Goal: Task Accomplishment & Management: Use online tool/utility

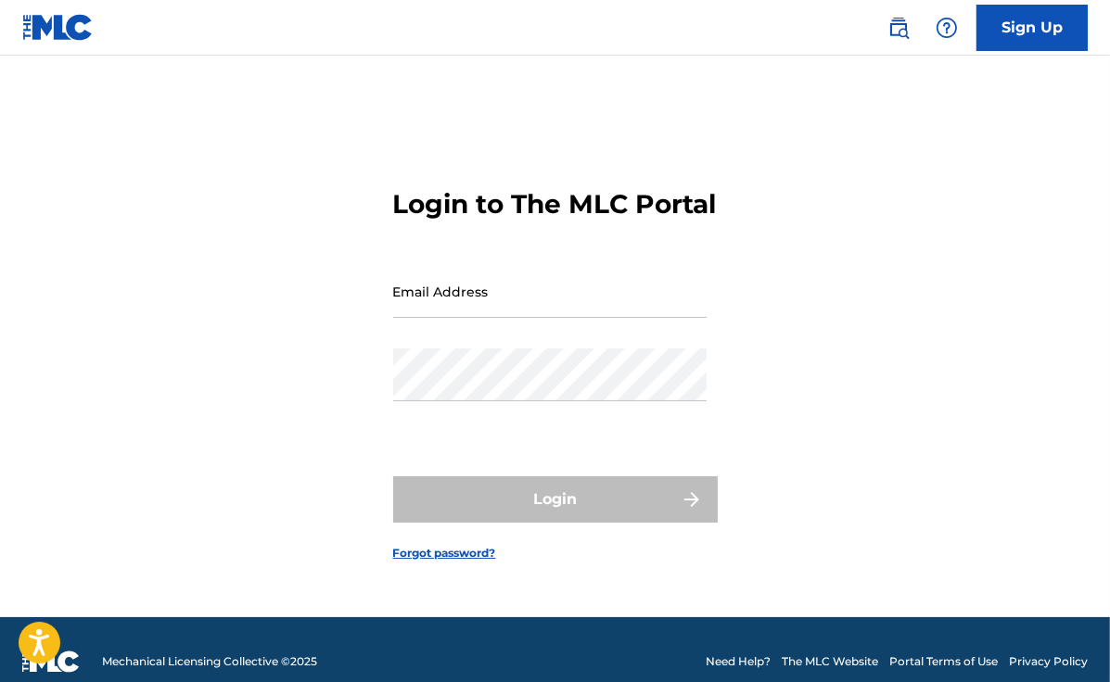
click at [499, 301] on input "Email Address" at bounding box center [549, 291] width 313 height 53
drag, startPoint x: 973, startPoint y: 370, endPoint x: 880, endPoint y: 355, distance: 93.9
click at [973, 370] on div "Login to The MLC Portal Email Address Password Login Forgot password?" at bounding box center [555, 359] width 1110 height 515
click at [549, 318] on input "Email Address" at bounding box center [549, 291] width 313 height 53
paste input "[PERSON_NAME][EMAIL_ADDRESS][DOMAIN_NAME]"
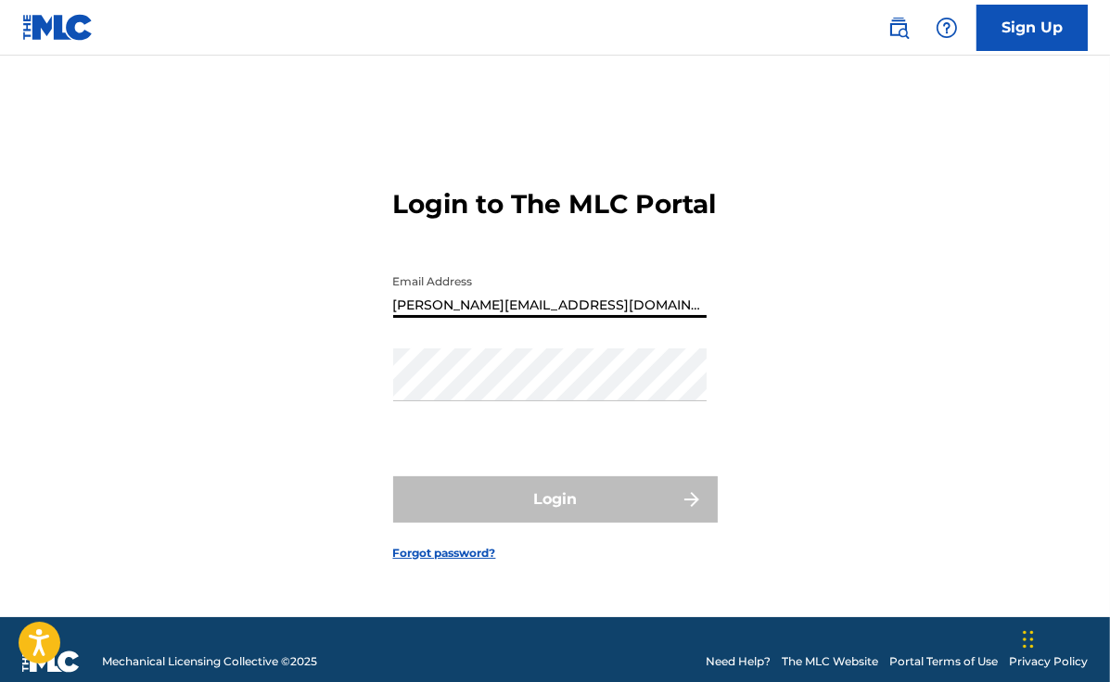
type input "[PERSON_NAME][EMAIL_ADDRESS][DOMAIN_NAME]"
click at [979, 360] on div "Login to The MLC Portal Email Address [PERSON_NAME][EMAIL_ADDRESS][DOMAIN_NAME]…" at bounding box center [555, 359] width 1110 height 515
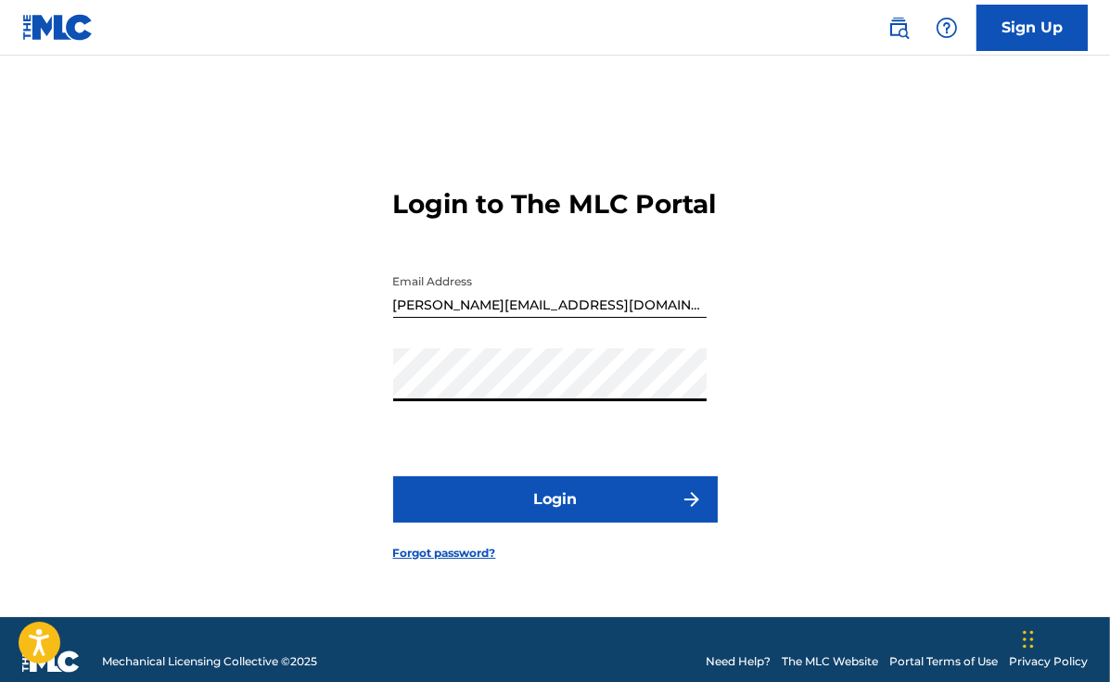
click at [552, 510] on button "Login" at bounding box center [555, 500] width 324 height 46
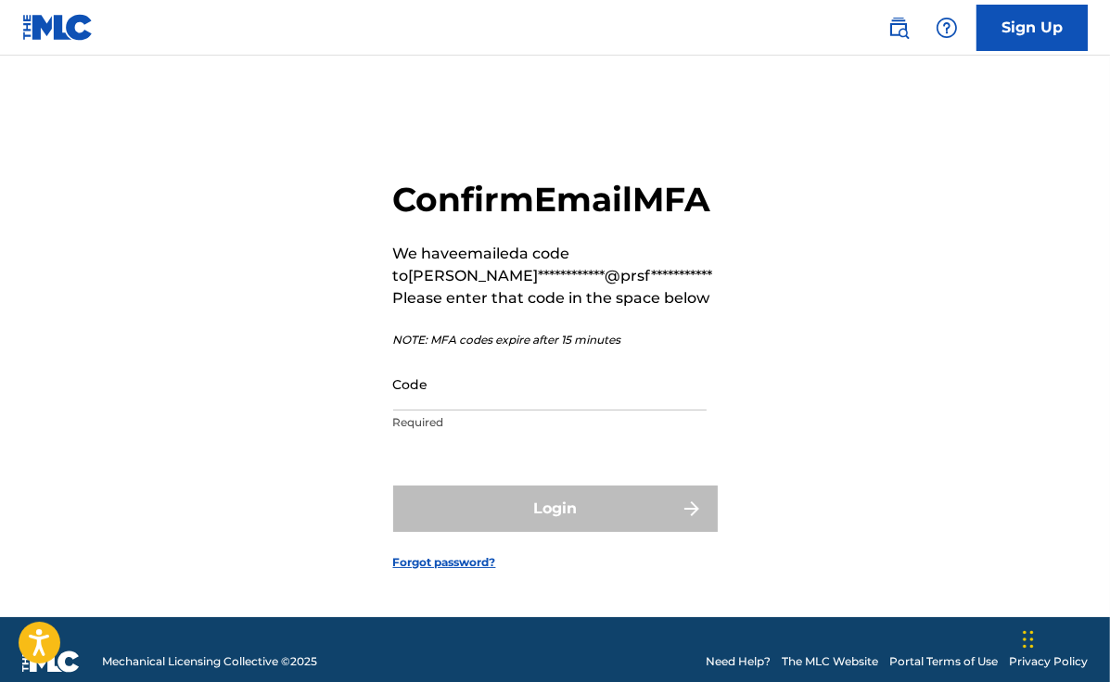
click at [512, 411] on input "Code" at bounding box center [549, 384] width 313 height 53
click at [909, 375] on div "**********" at bounding box center [555, 359] width 1110 height 515
click at [486, 436] on div "Code Required" at bounding box center [549, 399] width 313 height 83
click at [479, 411] on input "Code" at bounding box center [549, 384] width 313 height 53
paste input "501969"
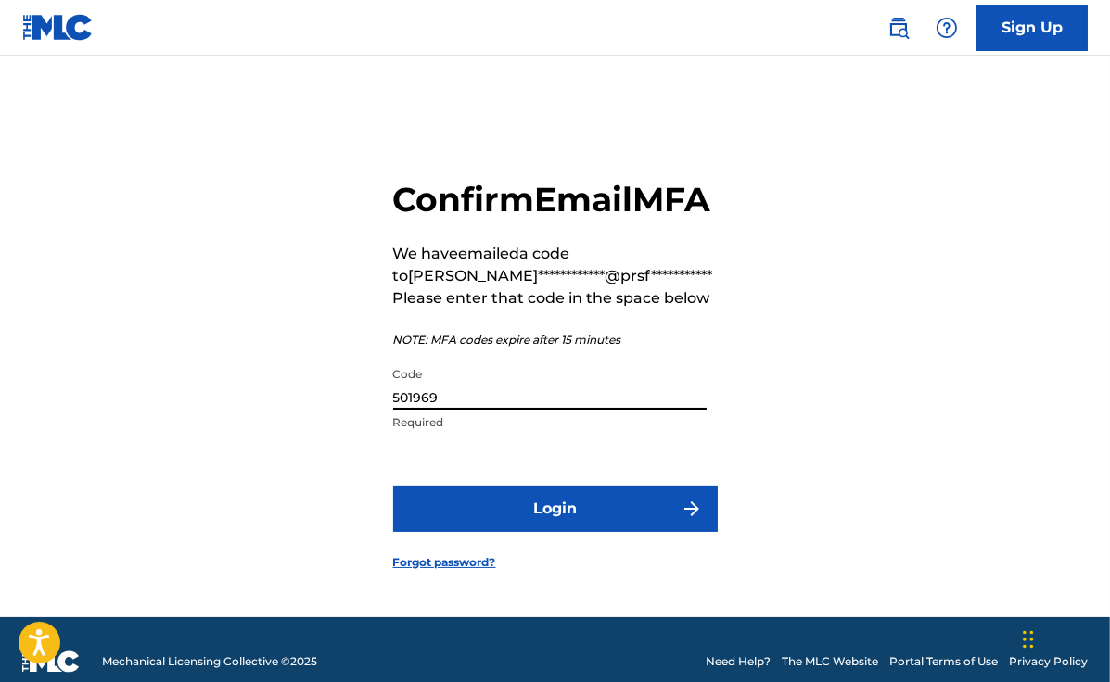
type input "501969"
click at [496, 523] on button "Login" at bounding box center [555, 509] width 324 height 46
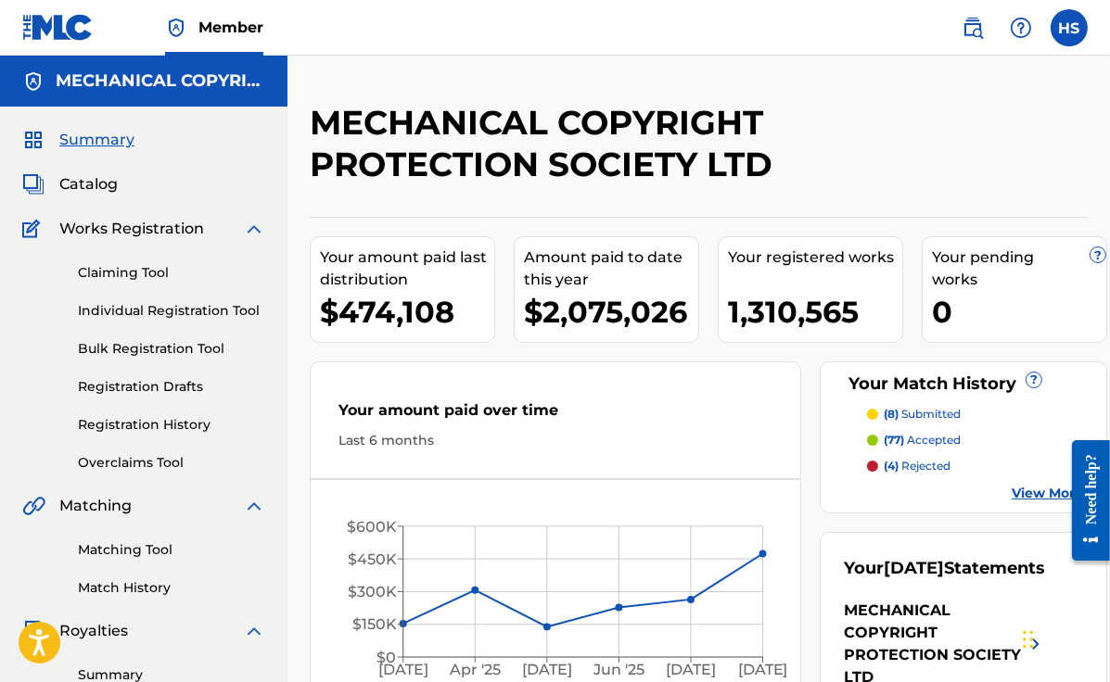
click at [151, 468] on link "Overclaims Tool" at bounding box center [171, 462] width 187 height 19
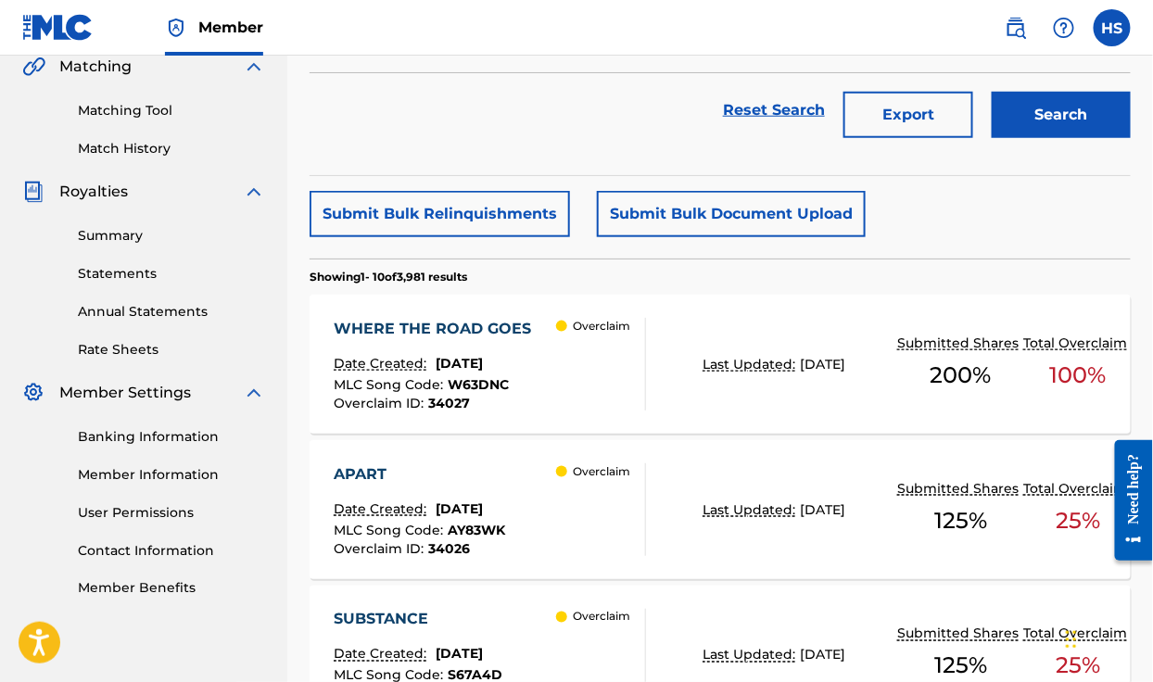
scroll to position [465, 0]
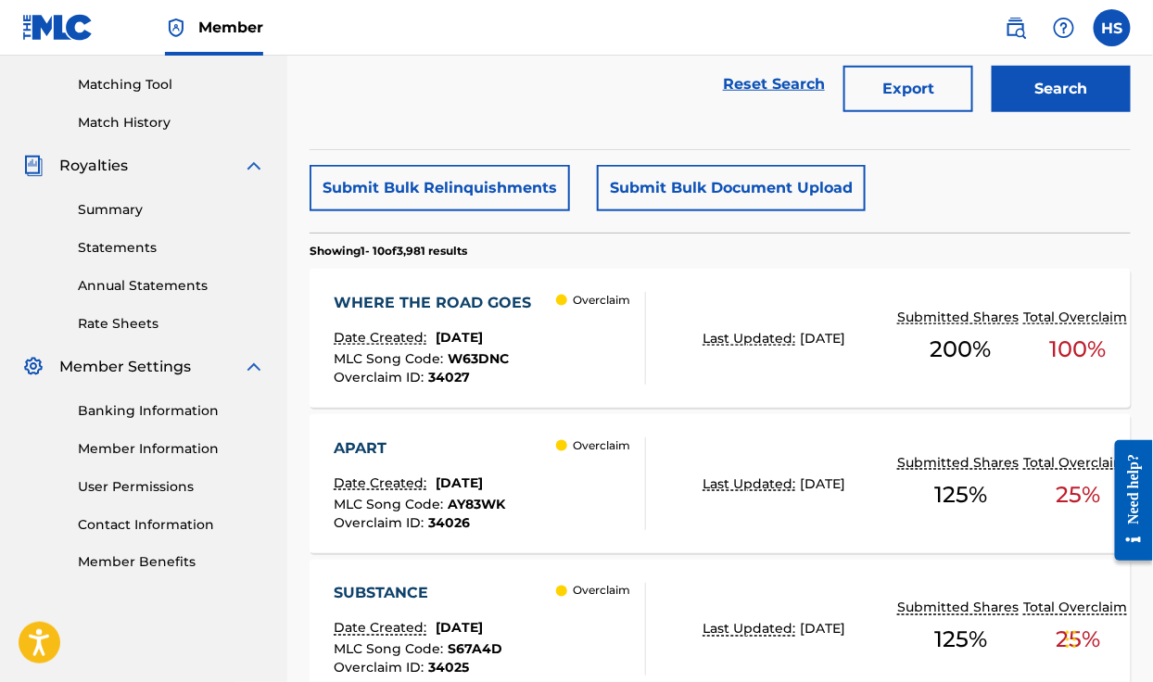
click at [491, 299] on div "WHERE THE ROAD GOES" at bounding box center [438, 303] width 207 height 22
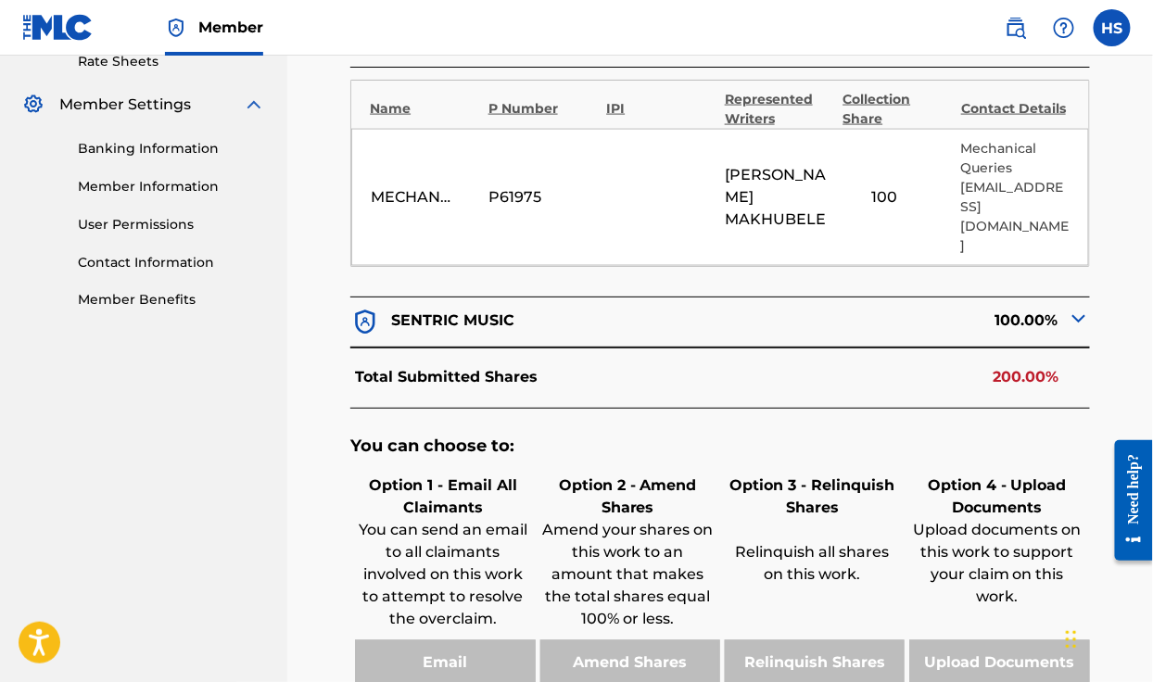
scroll to position [657, 0]
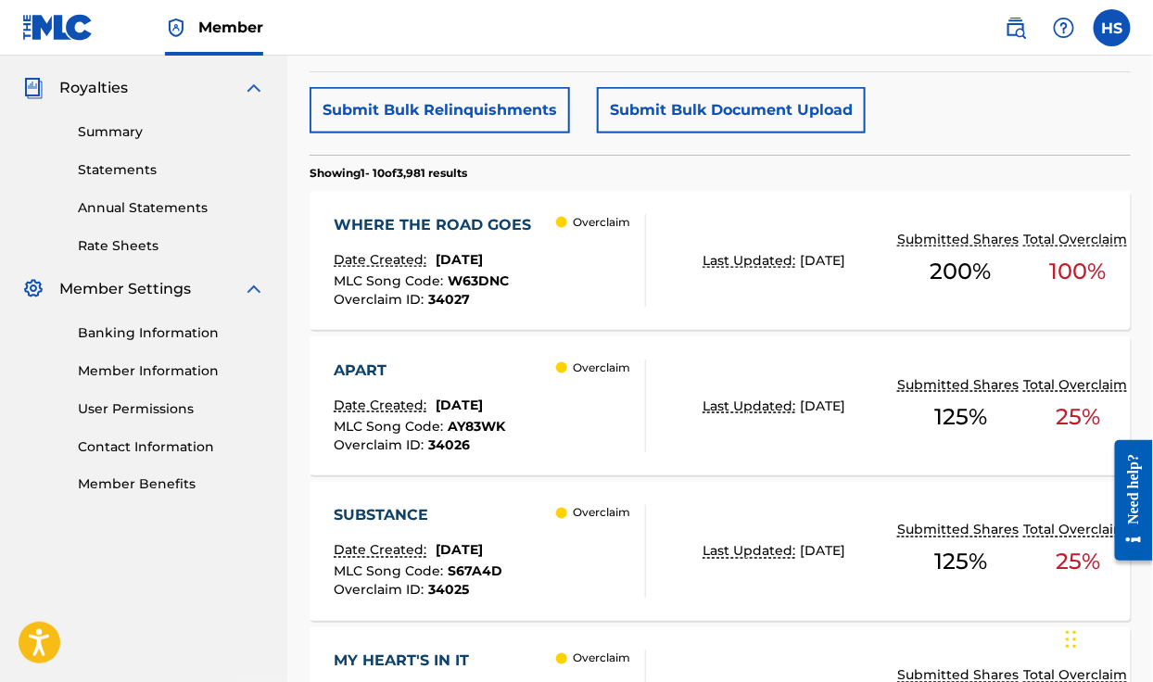
scroll to position [558, 0]
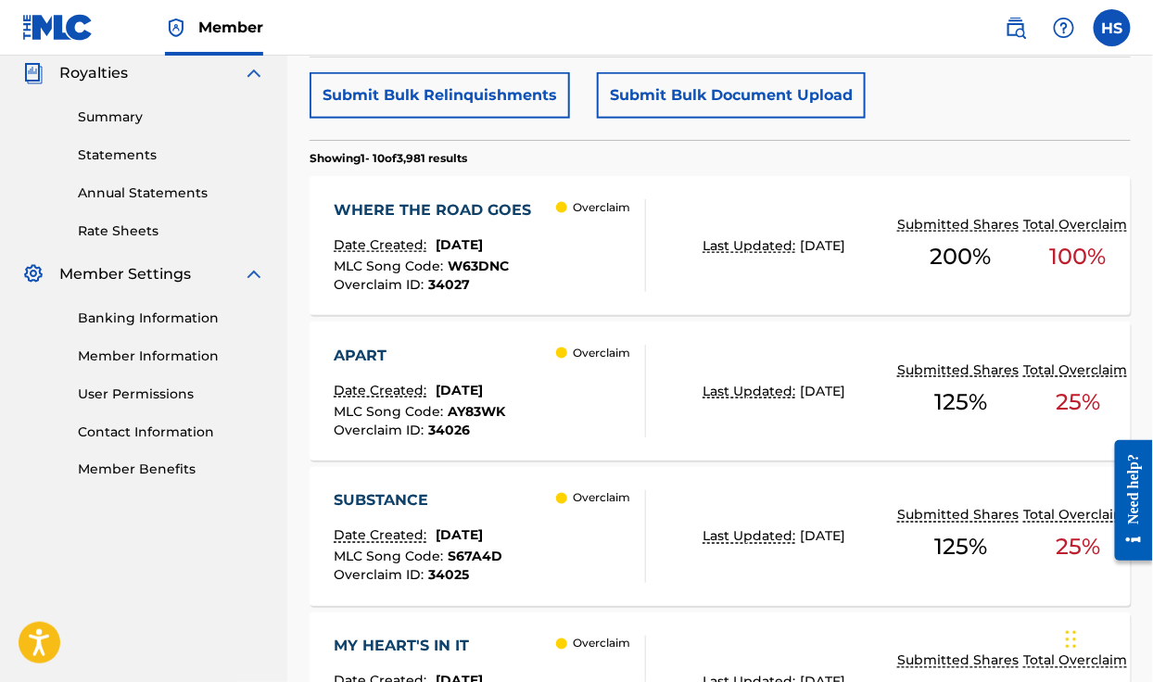
click at [351, 352] on div "APART" at bounding box center [421, 356] width 172 height 22
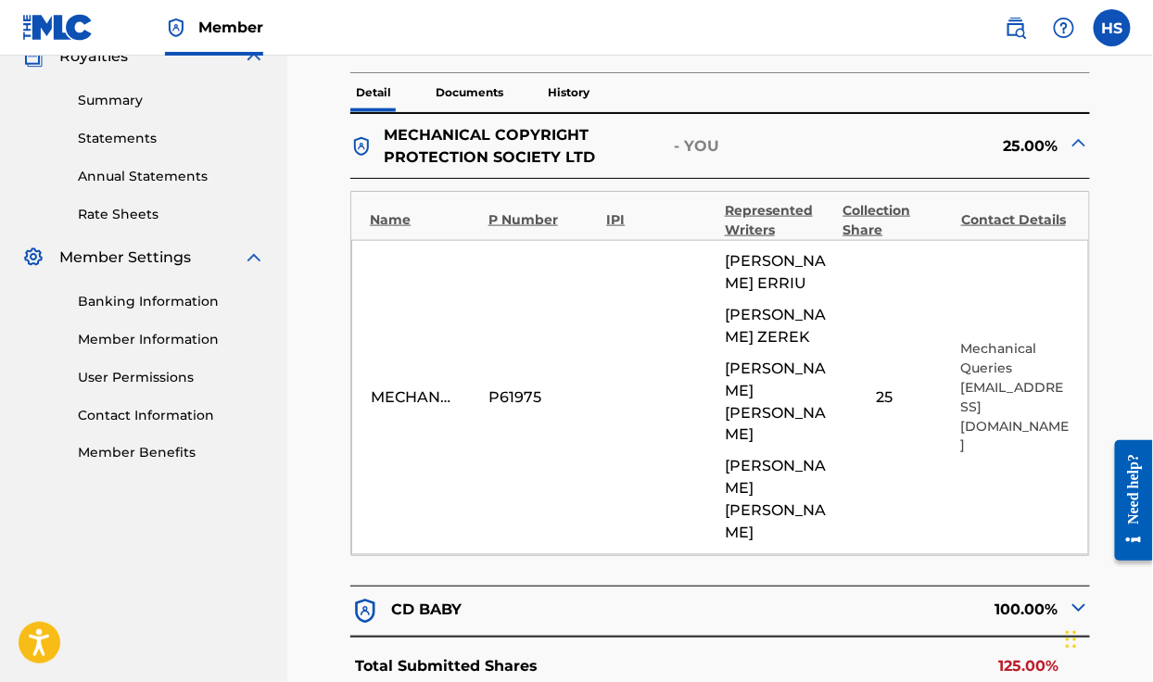
scroll to position [556, 0]
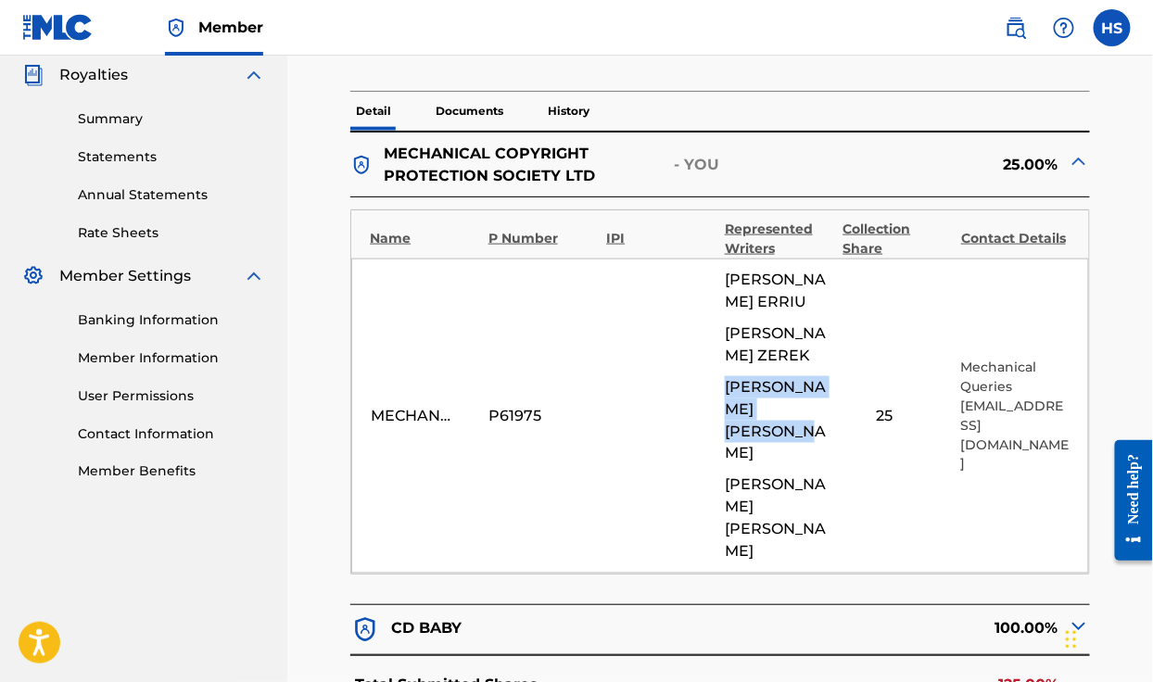
drag, startPoint x: 721, startPoint y: 381, endPoint x: 818, endPoint y: 455, distance: 121.6
click at [818, 455] on div "MECHANICAL COPYRIGHT PROTECTION SOCIETY LTD P61975 [PERSON_NAME] [PERSON_NAME] …" at bounding box center [719, 416] width 737 height 315
copy span "[PERSON_NAME] [PERSON_NAME]"
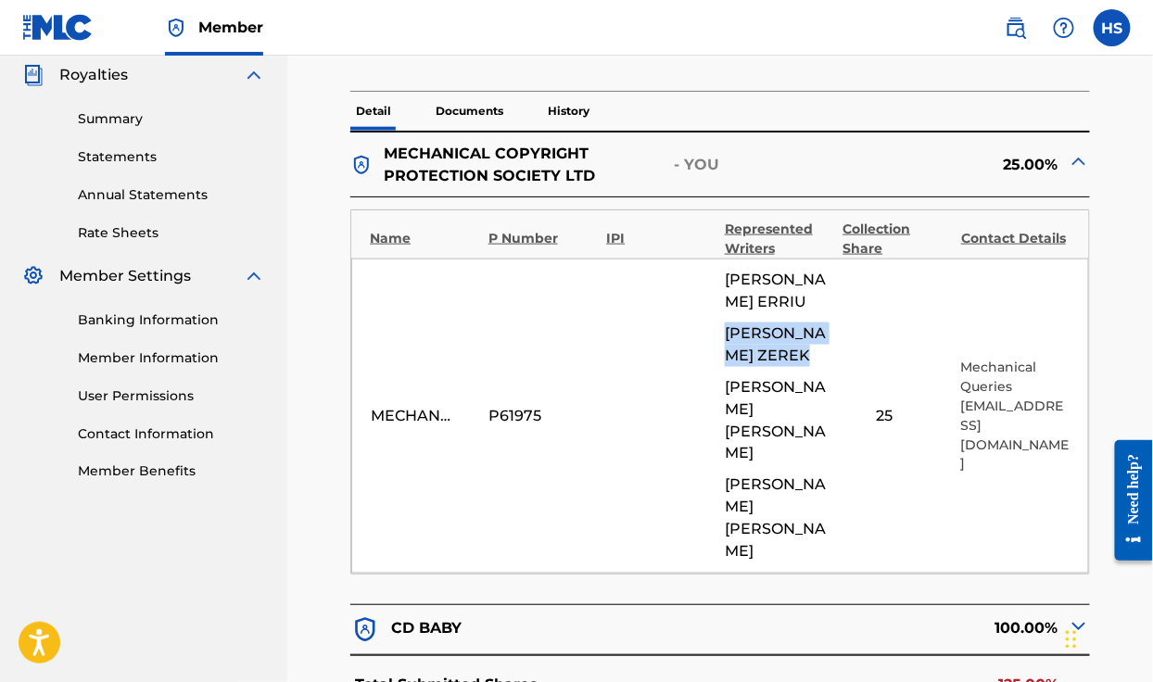
drag, startPoint x: 719, startPoint y: 302, endPoint x: 783, endPoint y: 350, distance: 80.1
click at [783, 350] on div "MECHANICAL COPYRIGHT PROTECTION SOCIETY LTD P61975 [PERSON_NAME] [PERSON_NAME] …" at bounding box center [719, 416] width 737 height 315
copy span "[PERSON_NAME]"
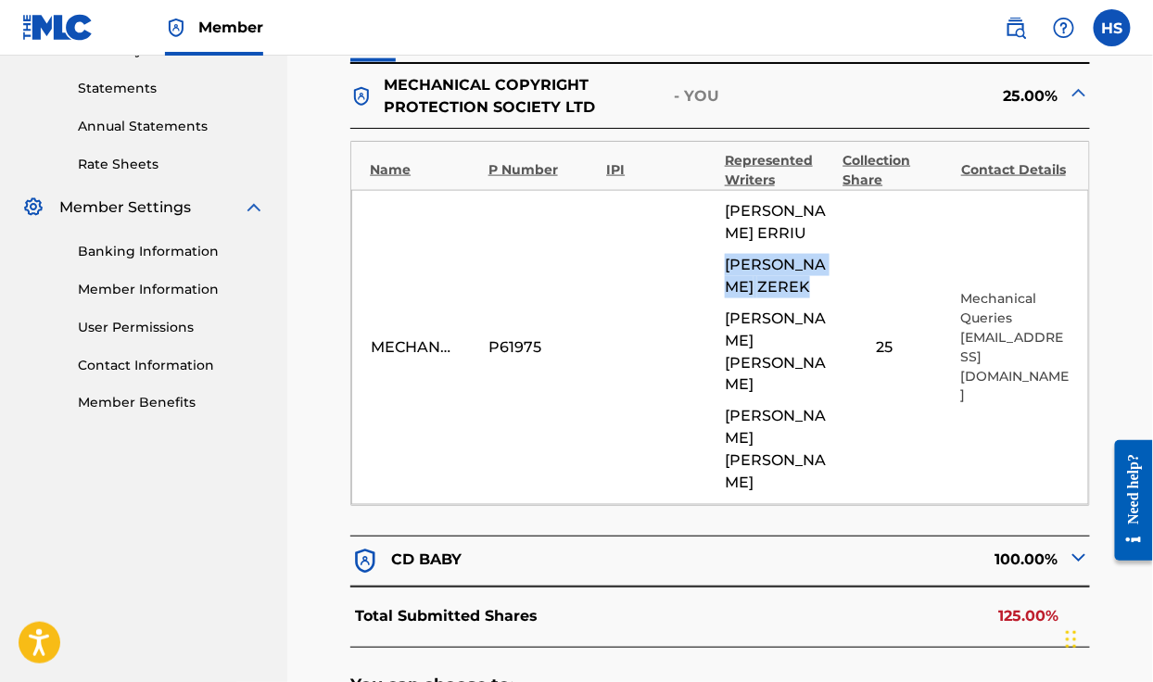
scroll to position [649, 0]
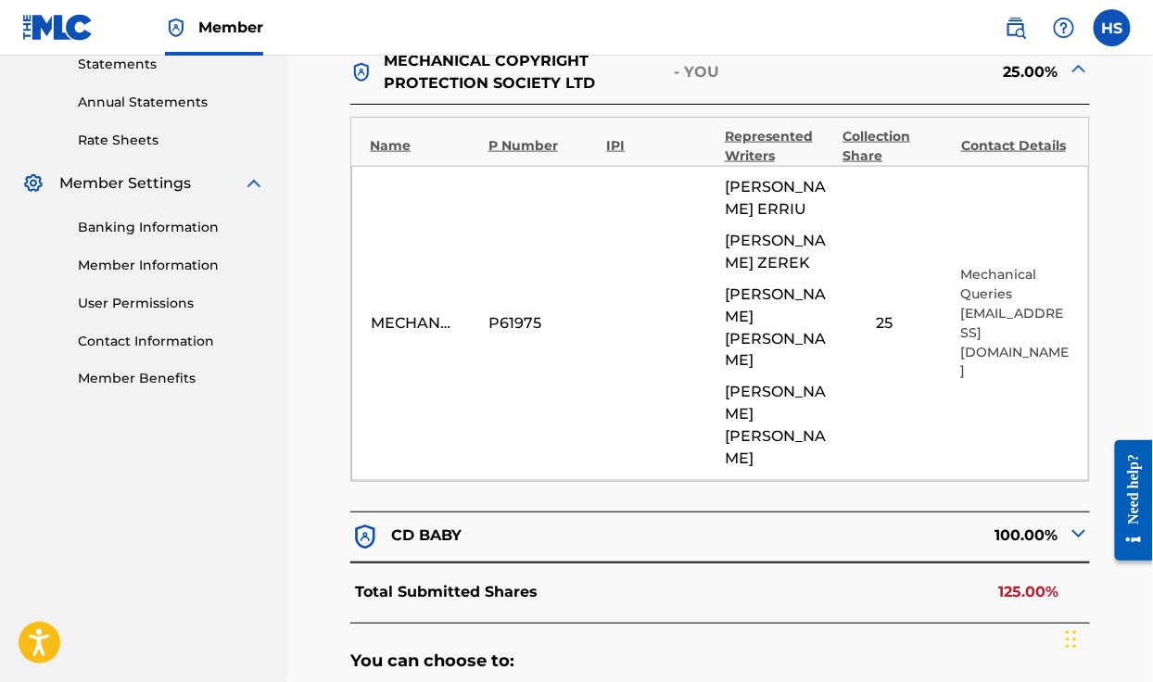
click at [591, 346] on div "MECHANICAL COPYRIGHT PROTECTION SOCIETY LTD P61975 [PERSON_NAME] [PERSON_NAME] …" at bounding box center [719, 323] width 737 height 315
drag, startPoint x: 720, startPoint y: 386, endPoint x: 804, endPoint y: 411, distance: 87.1
click at [804, 411] on div "MECHANICAL COPYRIGHT PROTECTION SOCIETY LTD P61975 [PERSON_NAME] [PERSON_NAME] …" at bounding box center [719, 323] width 737 height 315
copy span "[PERSON_NAME]"
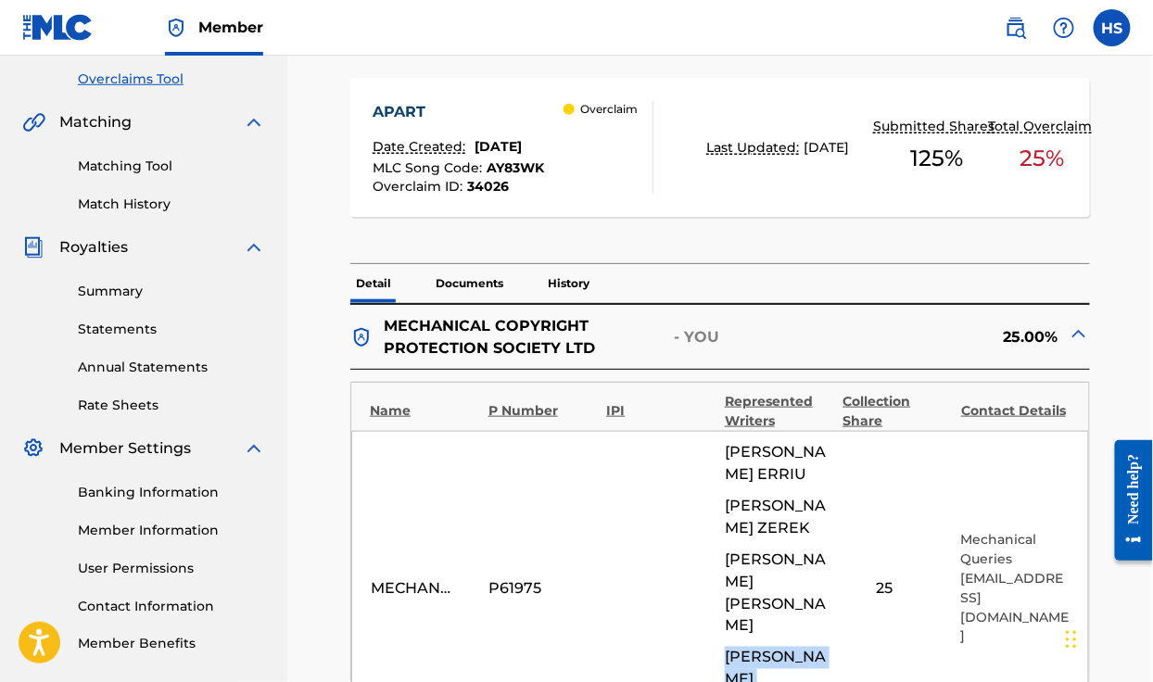
scroll to position [464, 0]
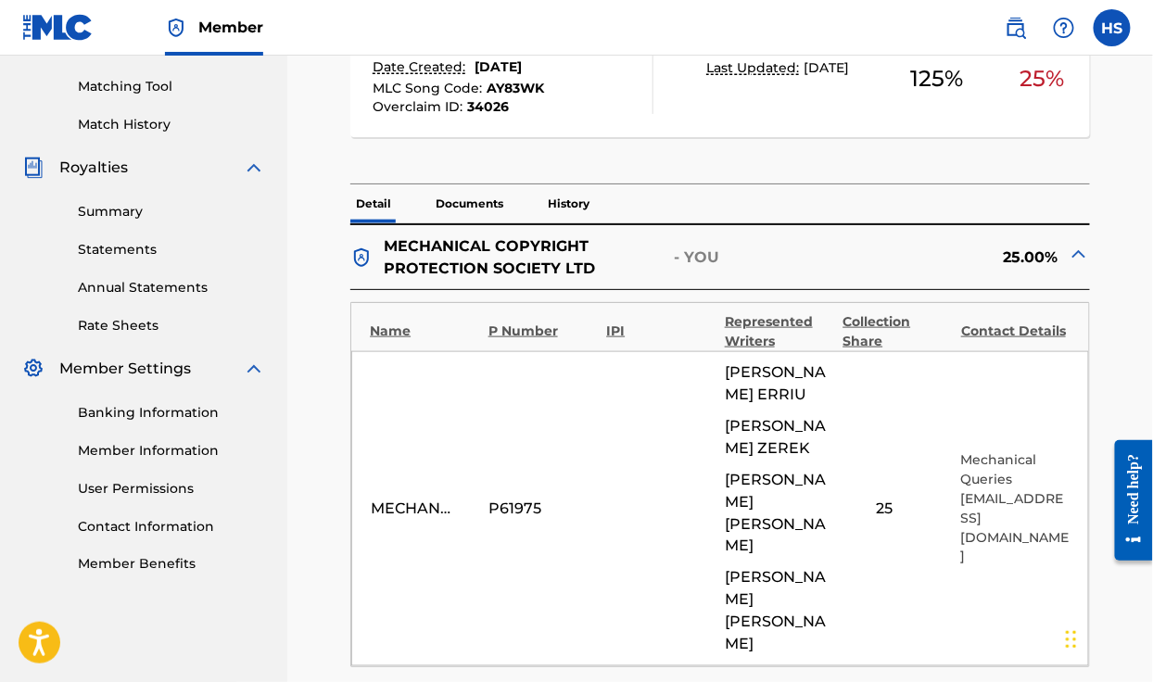
click at [851, 418] on div "MECHANICAL COPYRIGHT PROTECTION SOCIETY LTD P61975 [PERSON_NAME] [PERSON_NAME] …" at bounding box center [719, 508] width 737 height 315
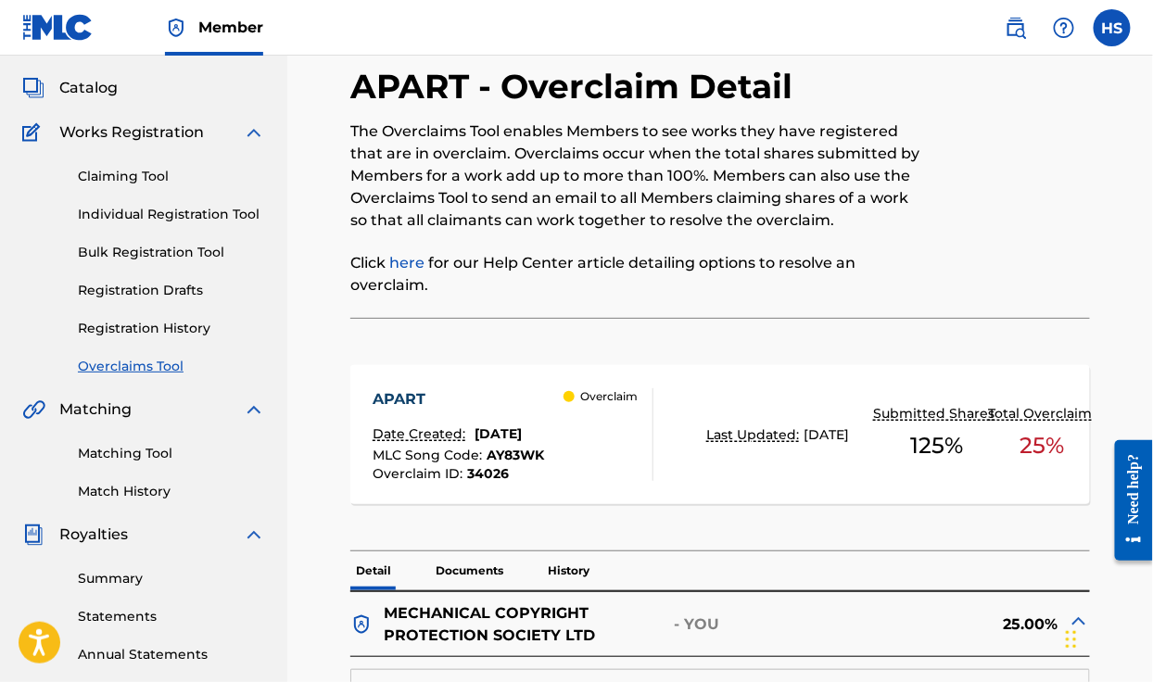
scroll to position [185, 0]
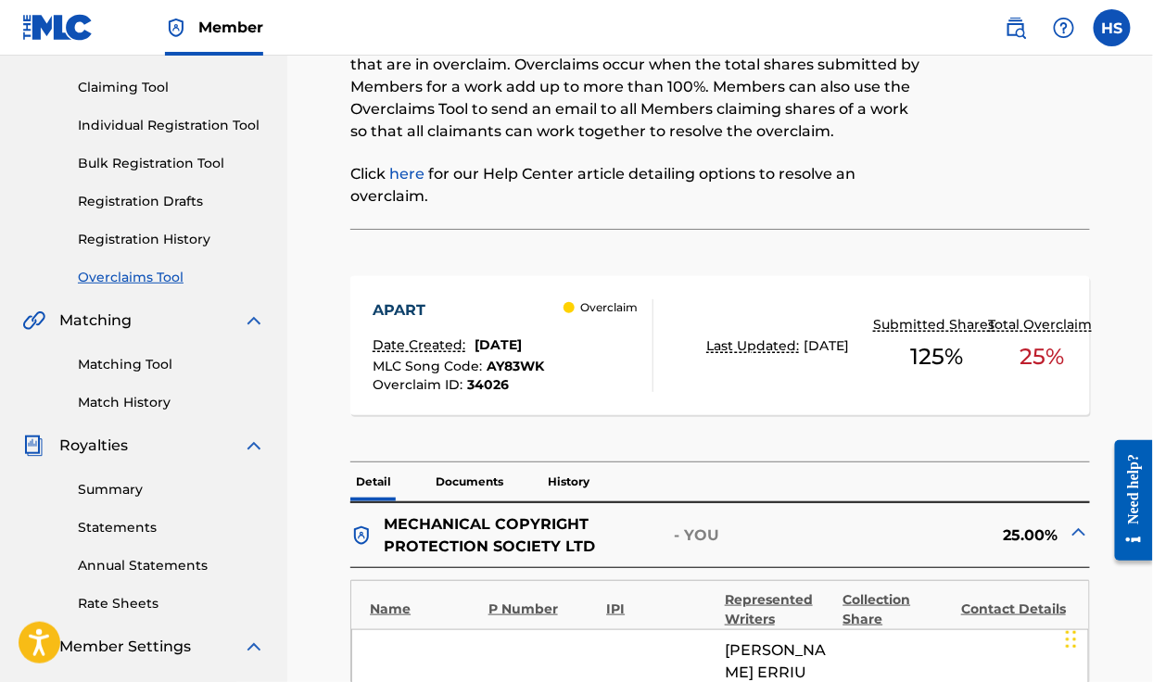
click at [986, 138] on div at bounding box center [1005, 103] width 170 height 252
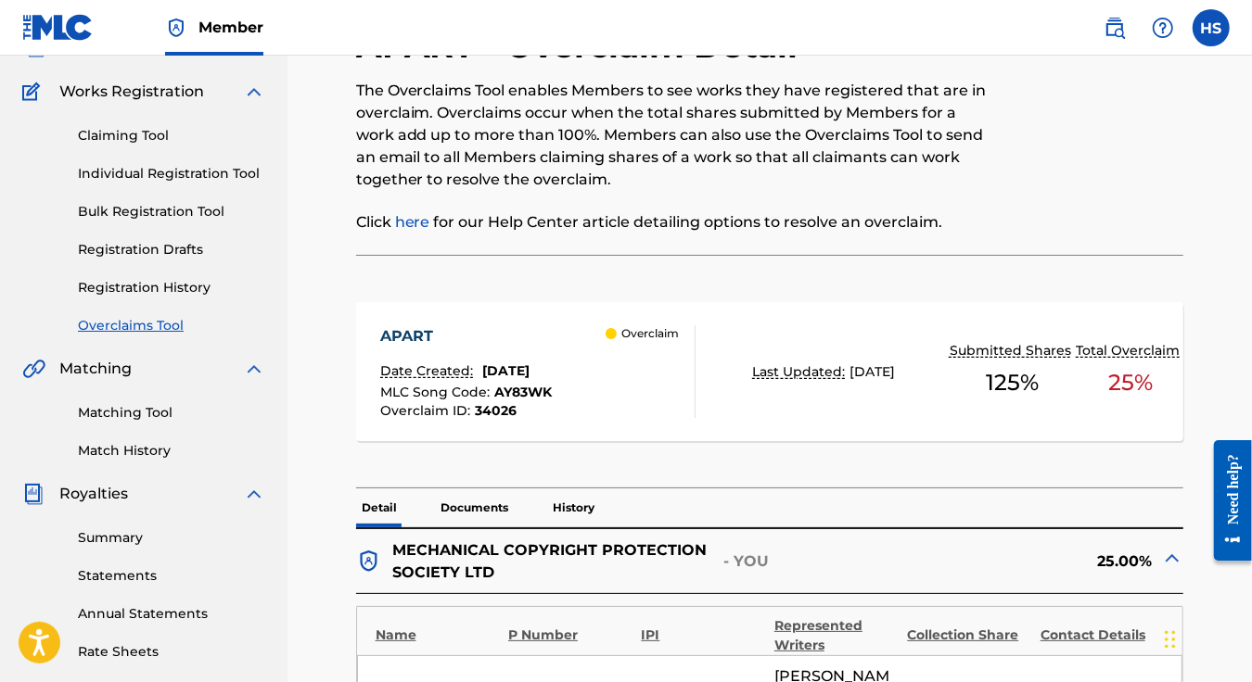
scroll to position [0, 0]
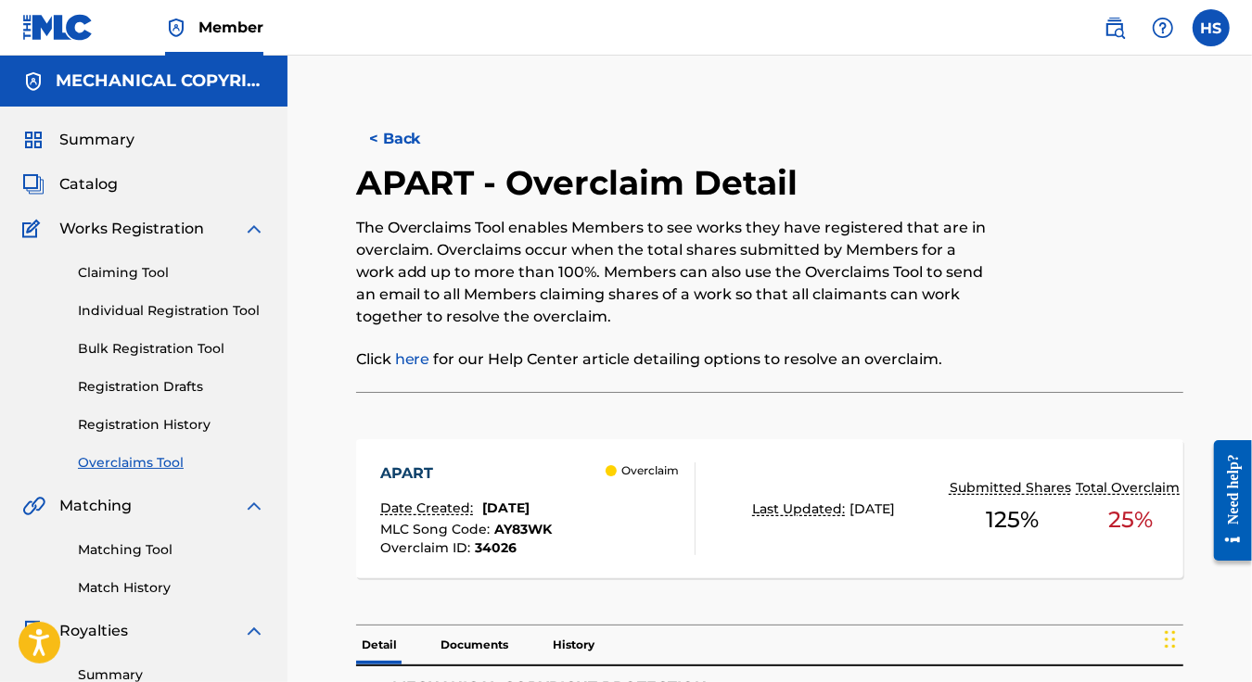
click at [1049, 221] on div at bounding box center [1088, 277] width 190 height 230
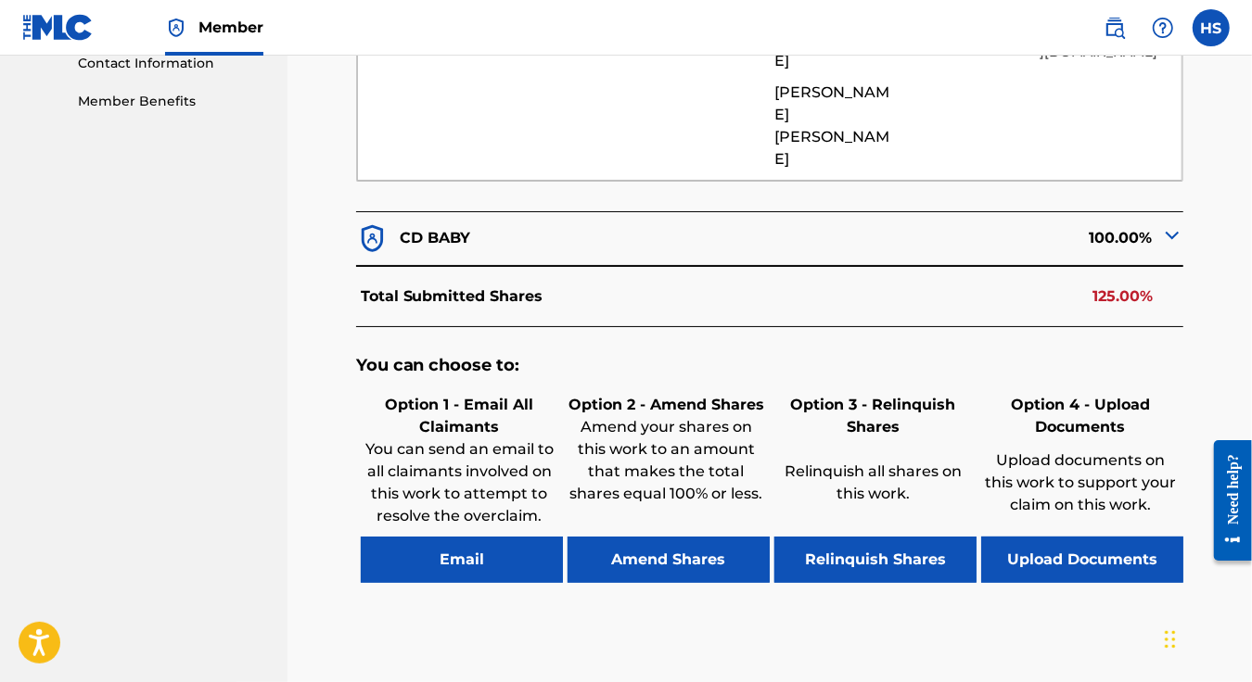
scroll to position [556, 0]
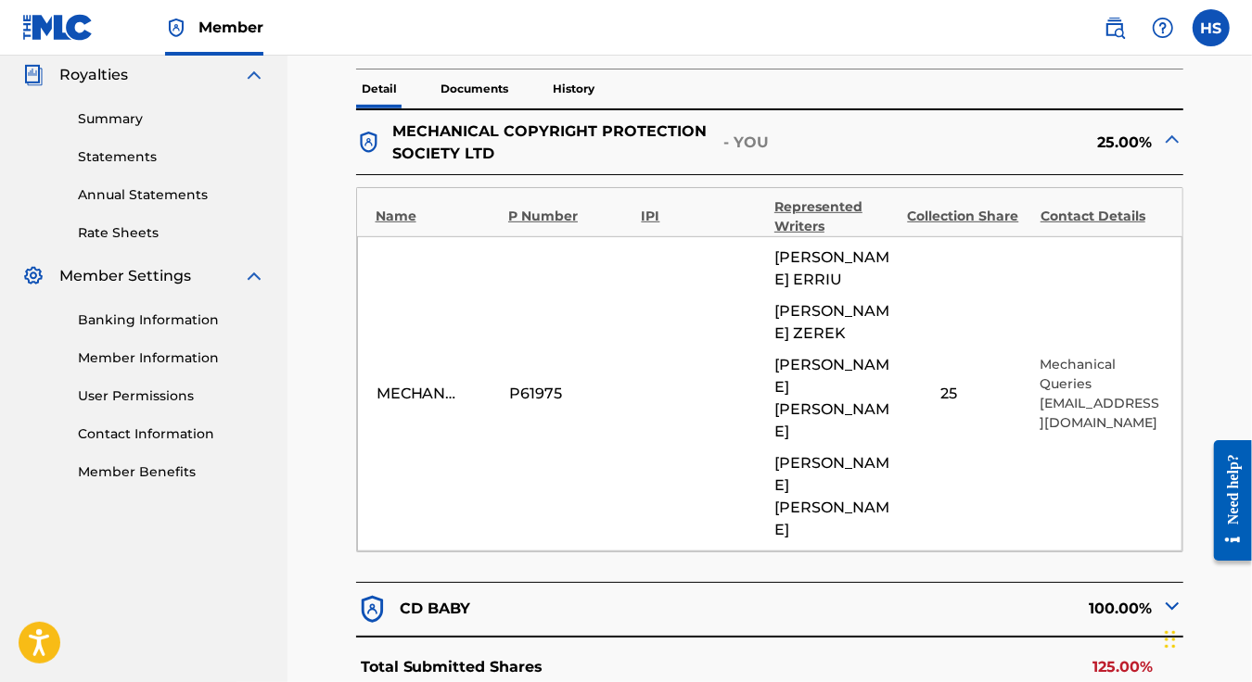
click at [1109, 595] on img at bounding box center [1172, 606] width 22 height 22
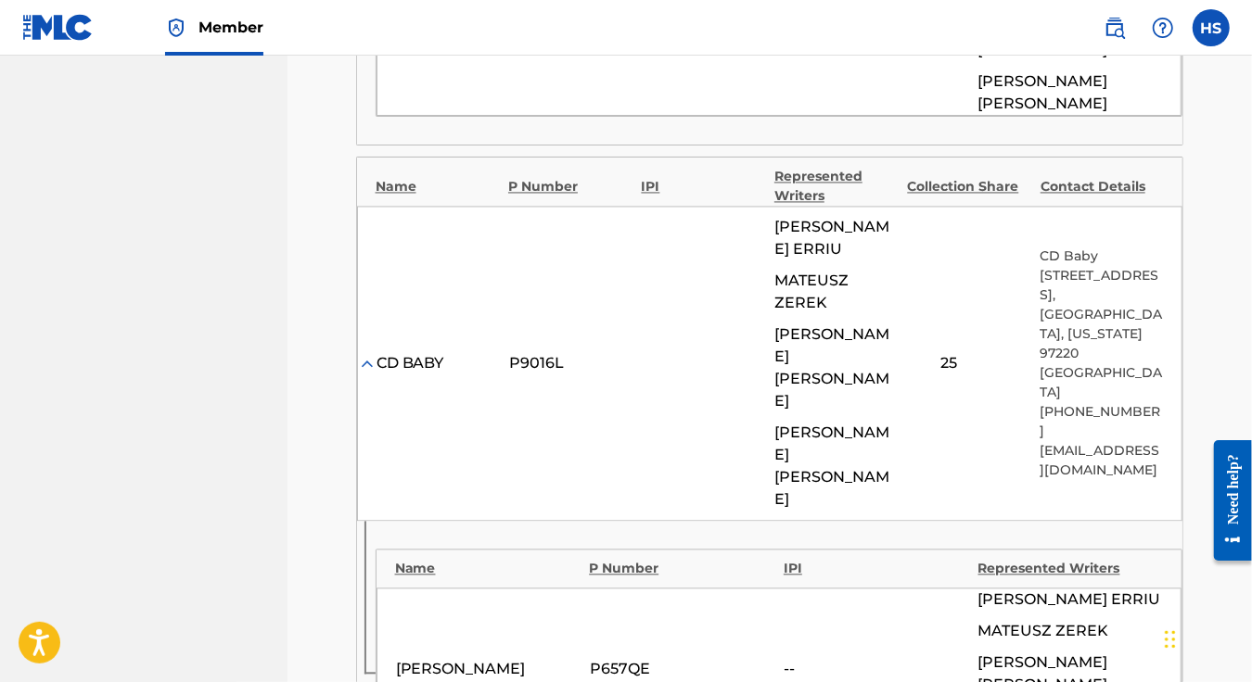
scroll to position [2410, 0]
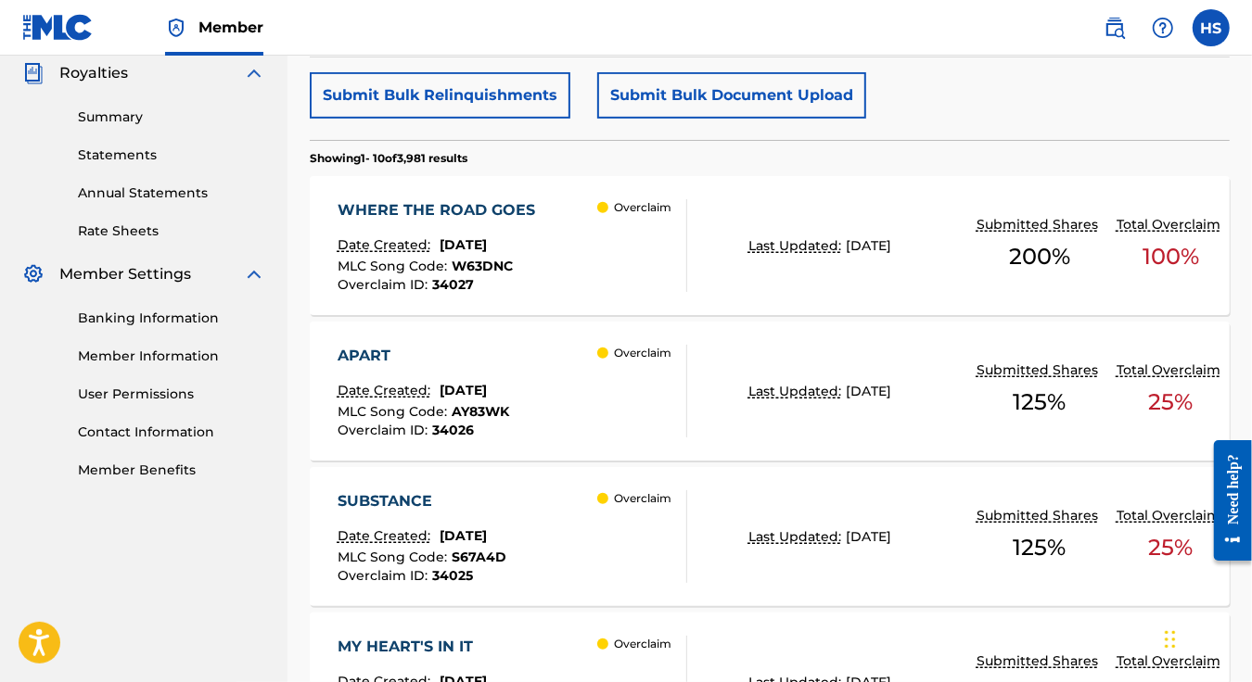
scroll to position [651, 0]
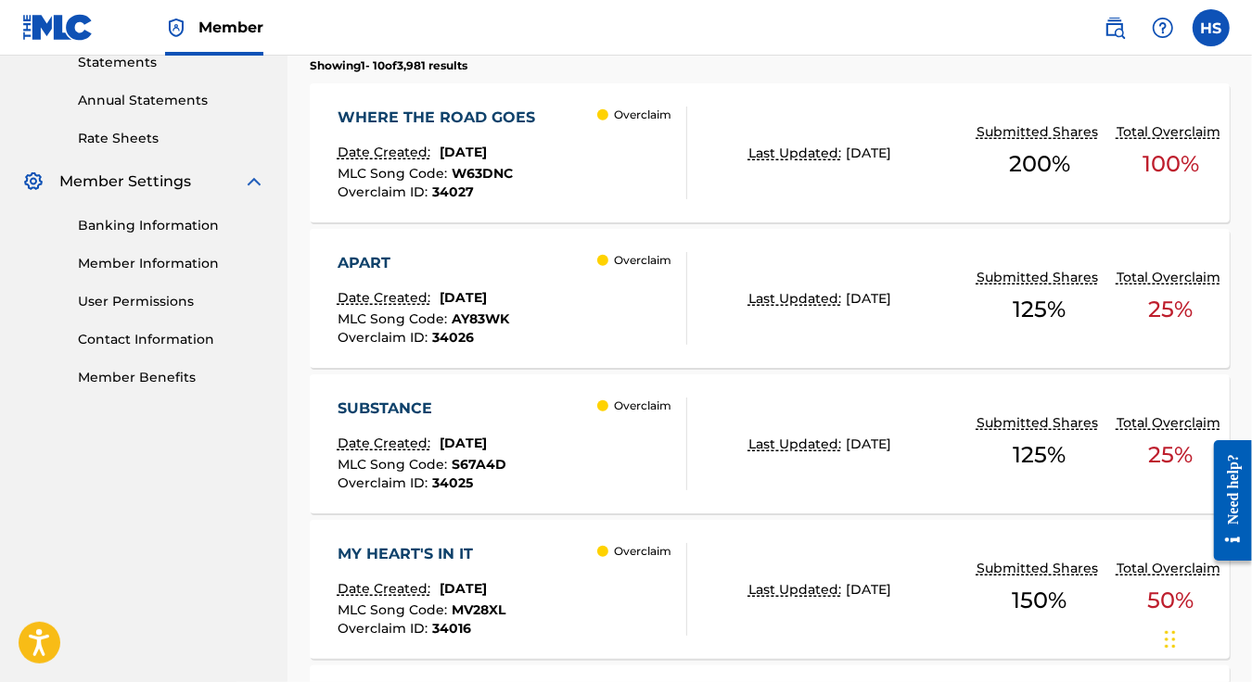
click at [383, 398] on div "SUBSTANCE" at bounding box center [421, 409] width 169 height 22
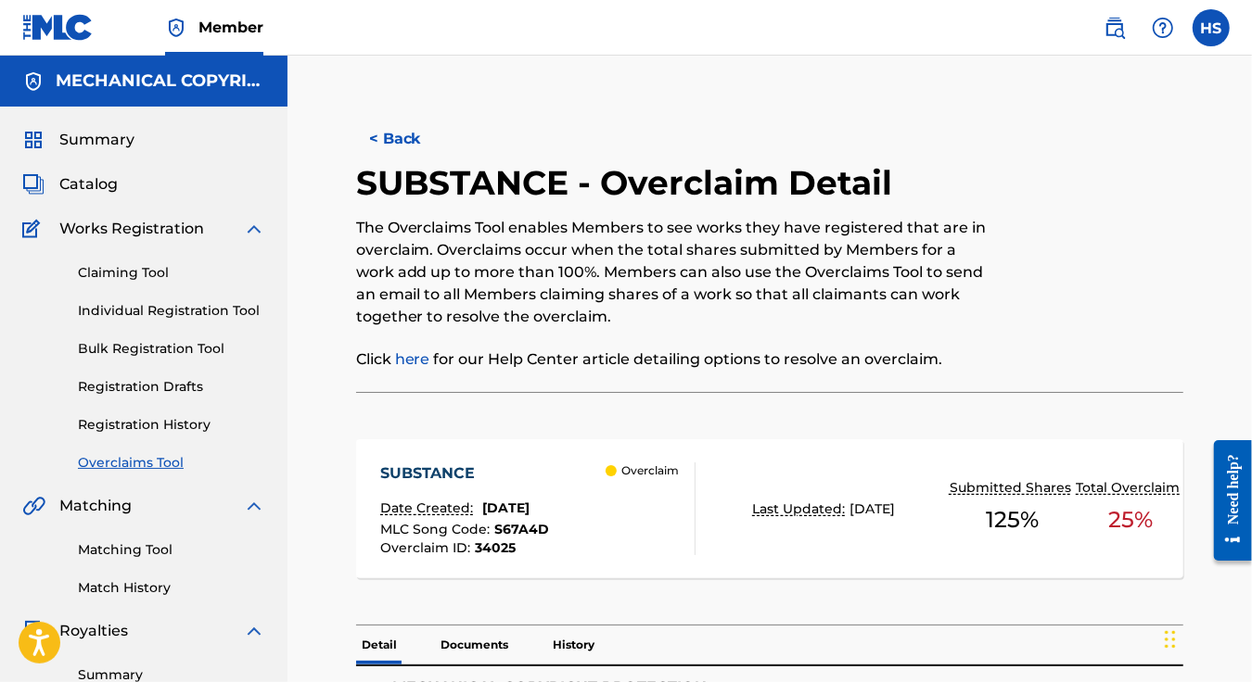
click at [1087, 211] on div at bounding box center [1088, 277] width 190 height 230
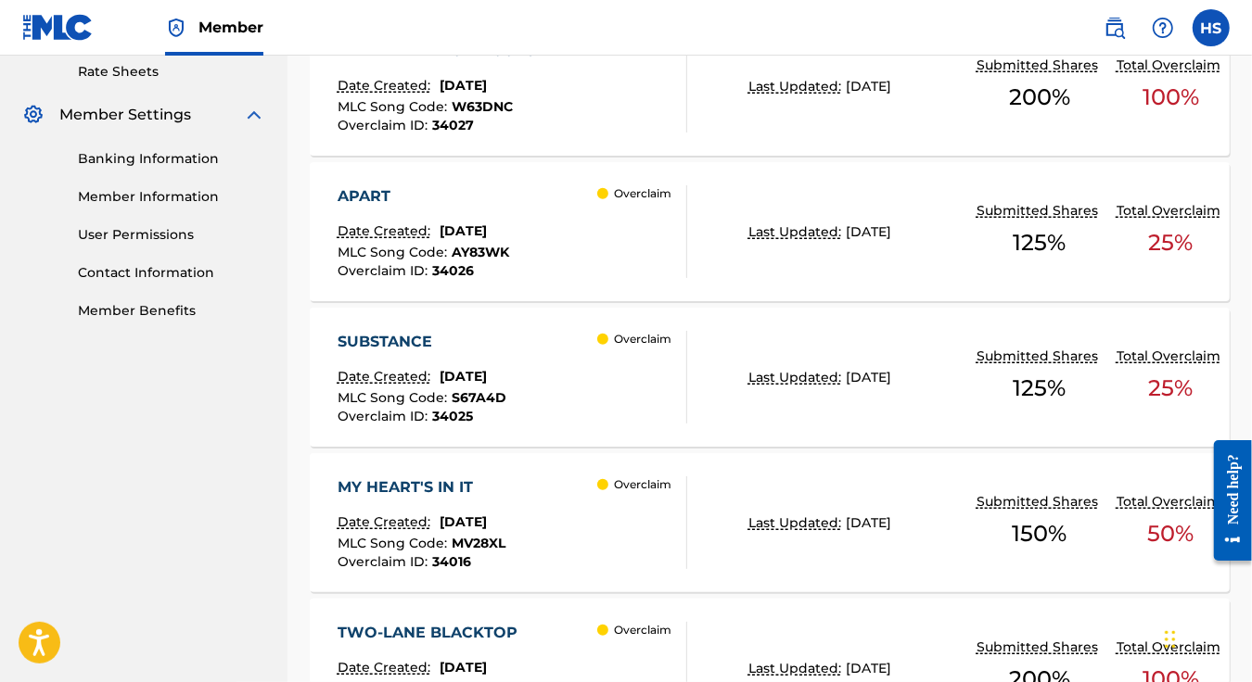
scroll to position [744, 0]
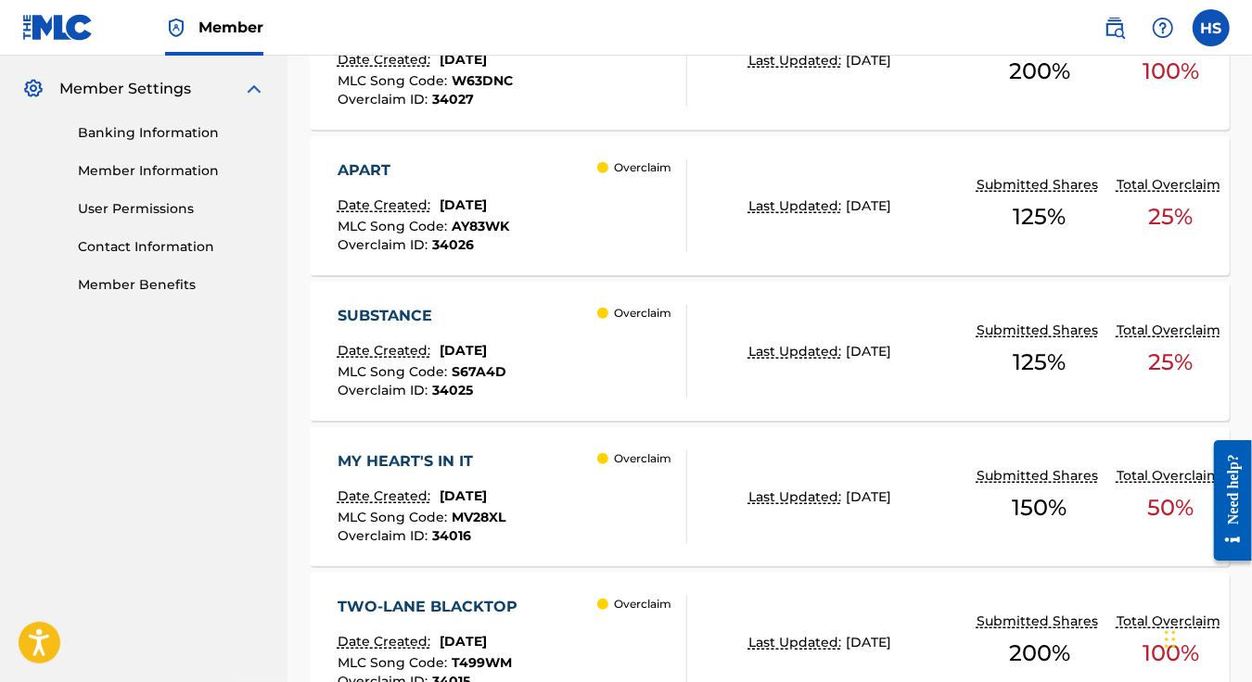
click at [395, 451] on div "MY HEART'S IN IT" at bounding box center [421, 462] width 168 height 22
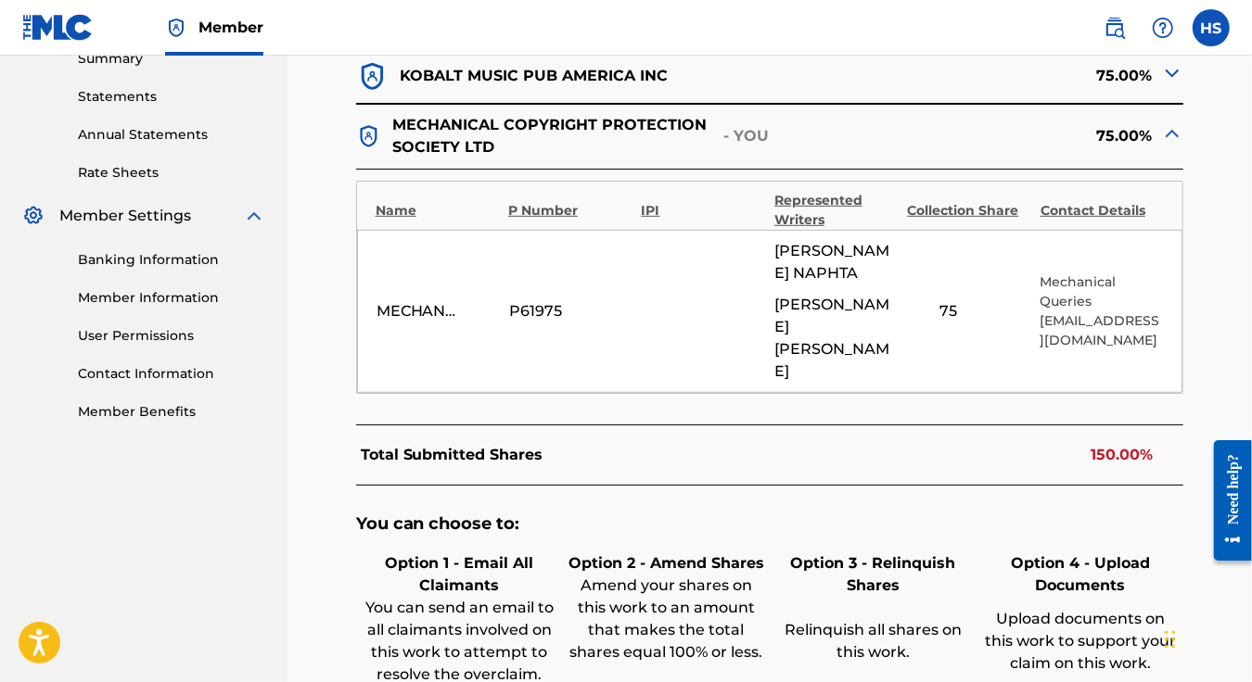
scroll to position [649, 0]
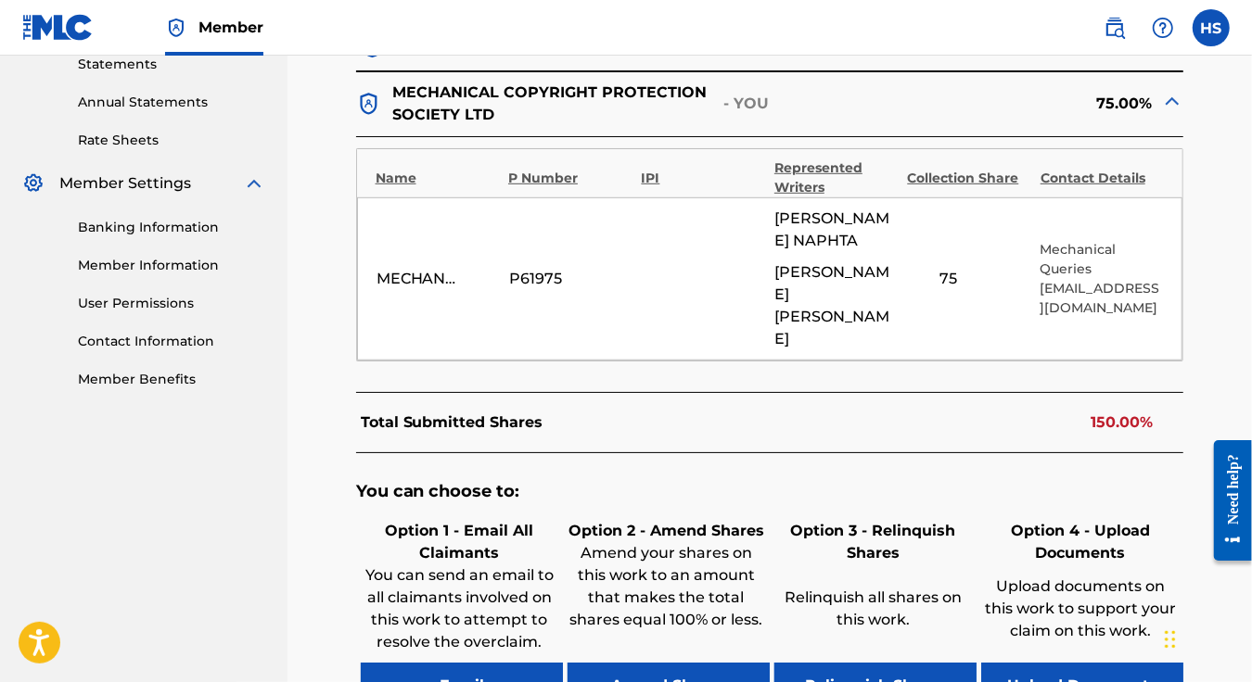
click at [771, 269] on div "MECHANICAL COPYRIGHT PROTECTION SOCIETY LTD P61975 [PERSON_NAME] NAPHTA [PERSON…" at bounding box center [770, 278] width 826 height 163
drag, startPoint x: 768, startPoint y: 266, endPoint x: 873, endPoint y: 319, distance: 118.2
click at [873, 319] on div "MECHANICAL COPYRIGHT PROTECTION SOCIETY LTD P61975 [PERSON_NAME] NAPHTA [PERSON…" at bounding box center [770, 278] width 826 height 163
drag, startPoint x: 873, startPoint y: 319, endPoint x: 806, endPoint y: 286, distance: 75.5
click at [872, 319] on span "[PERSON_NAME]" at bounding box center [835, 305] width 123 height 89
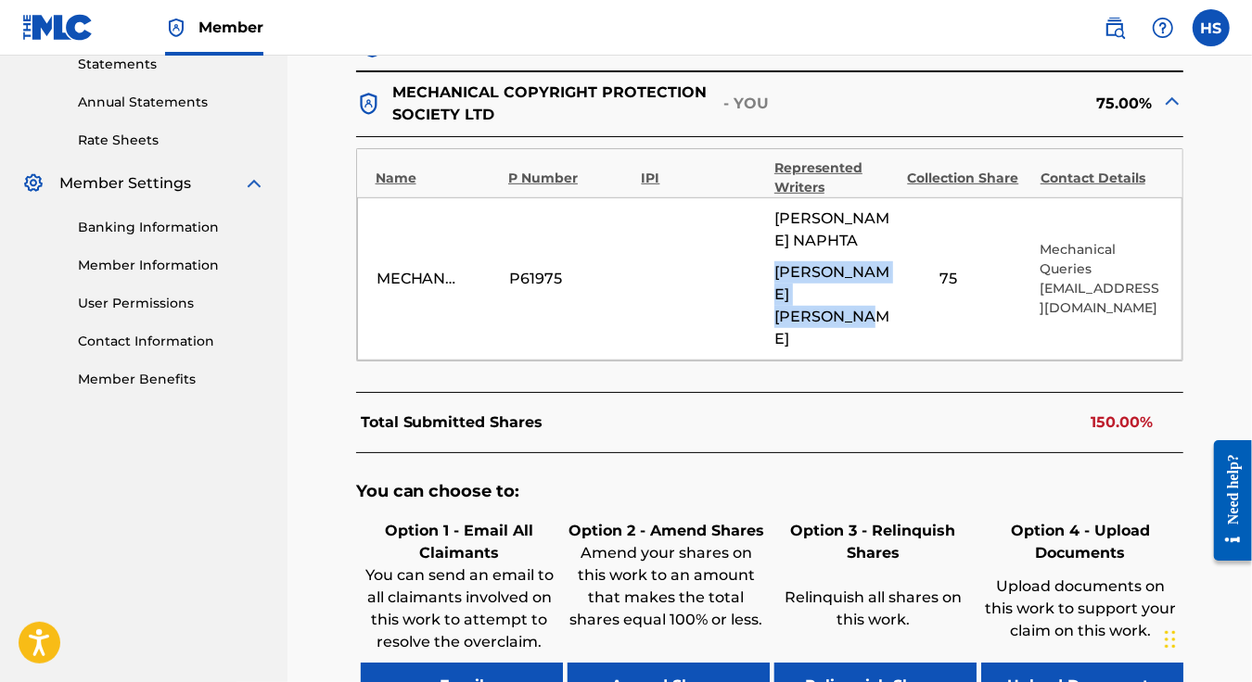
drag, startPoint x: 771, startPoint y: 264, endPoint x: 888, endPoint y: 324, distance: 131.4
click at [888, 324] on div "MECHANICAL COPYRIGHT PROTECTION SOCIETY LTD P61975 [PERSON_NAME] NAPHTA [PERSON…" at bounding box center [770, 278] width 826 height 163
copy span "[PERSON_NAME]"
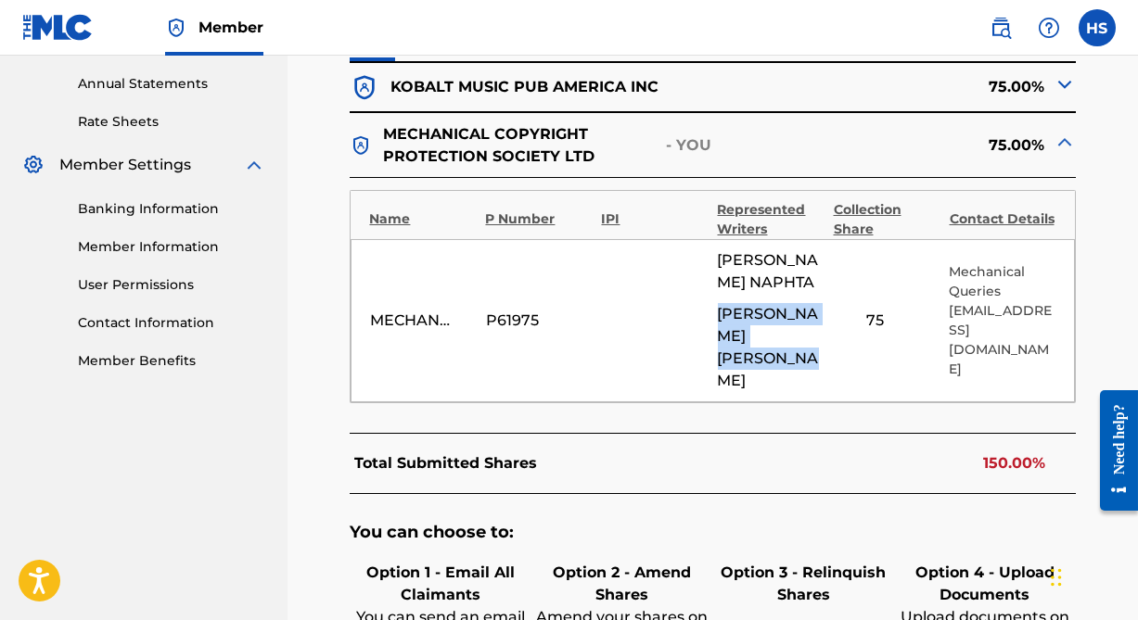
scroll to position [674, 0]
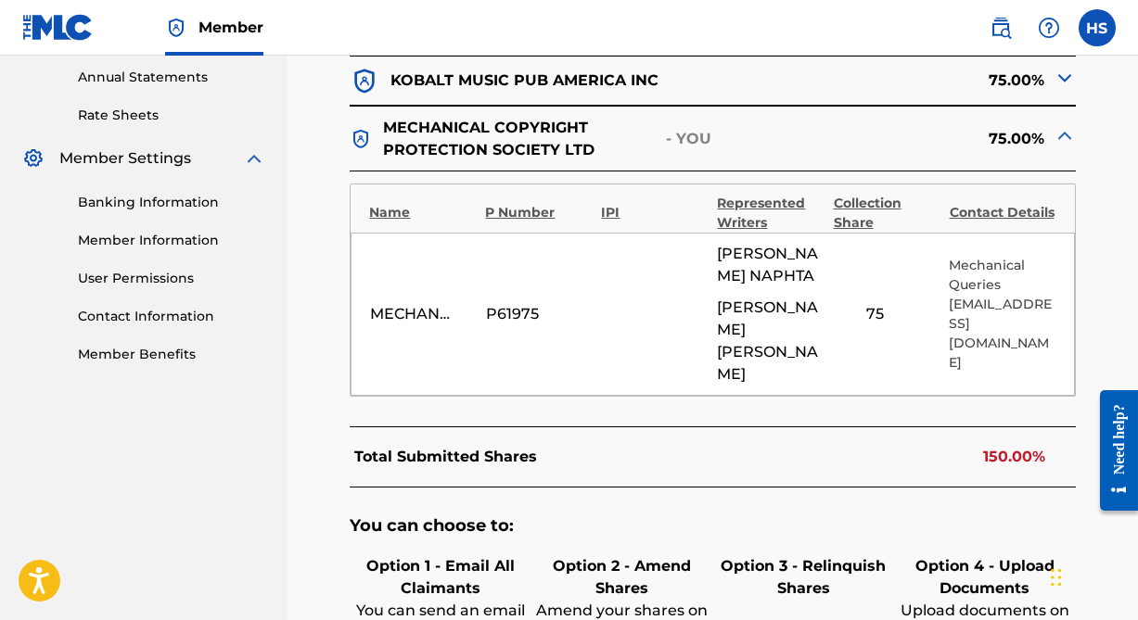
click at [848, 343] on div "MECHANICAL COPYRIGHT PROTECTION SOCIETY LTD P61975 [PERSON_NAME] NAPHTA [PERSON…" at bounding box center [711, 314] width 723 height 163
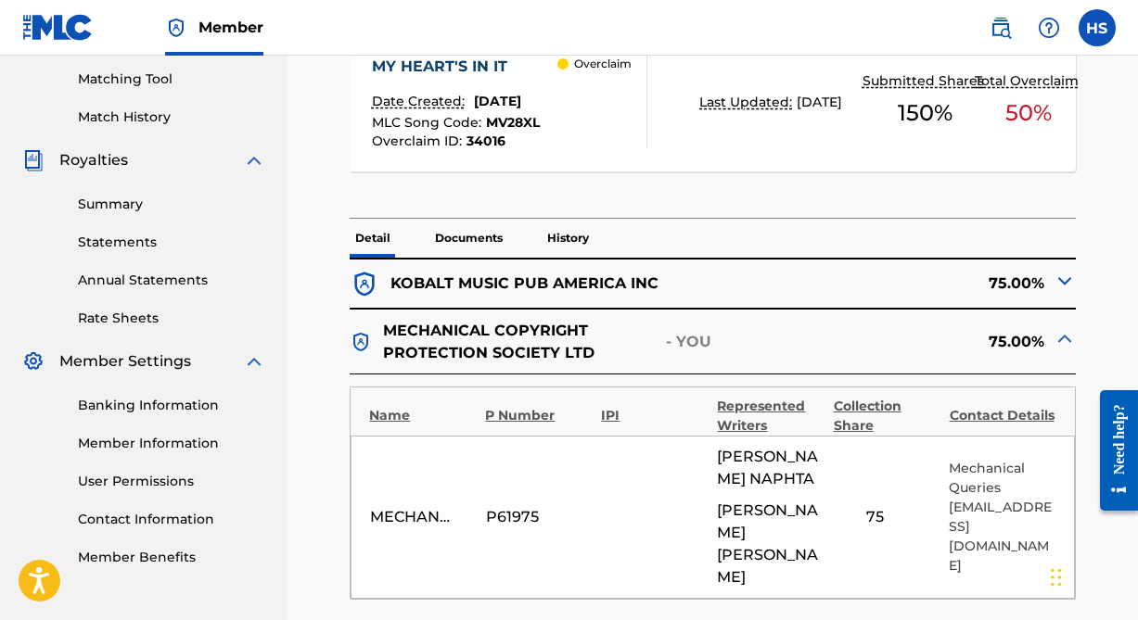
scroll to position [451, 0]
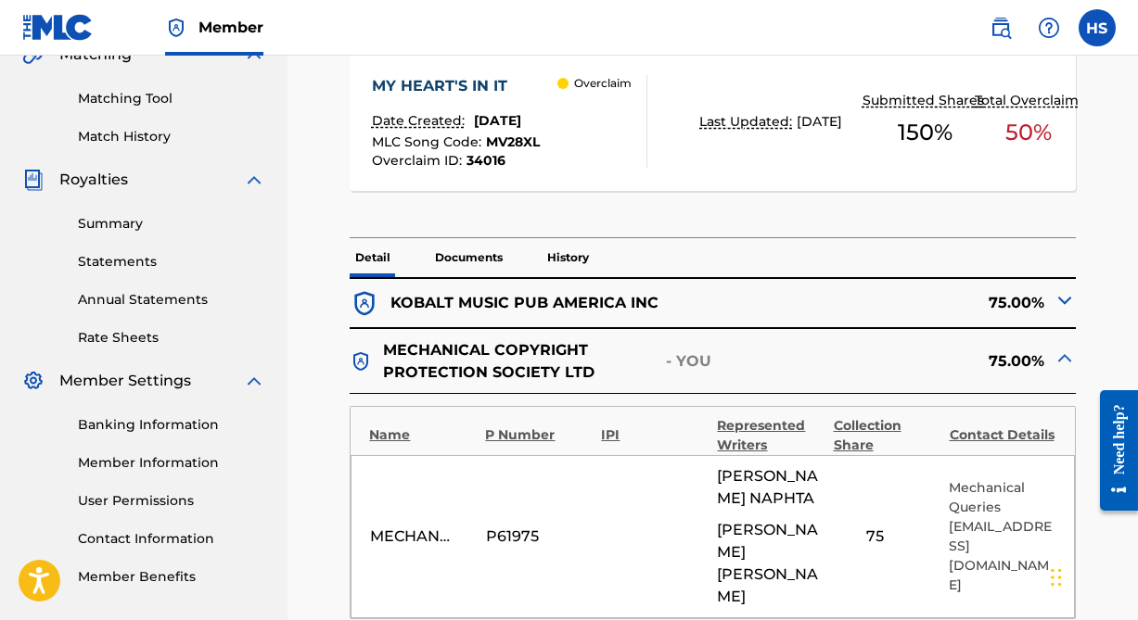
click at [1059, 292] on img at bounding box center [1064, 300] width 22 height 22
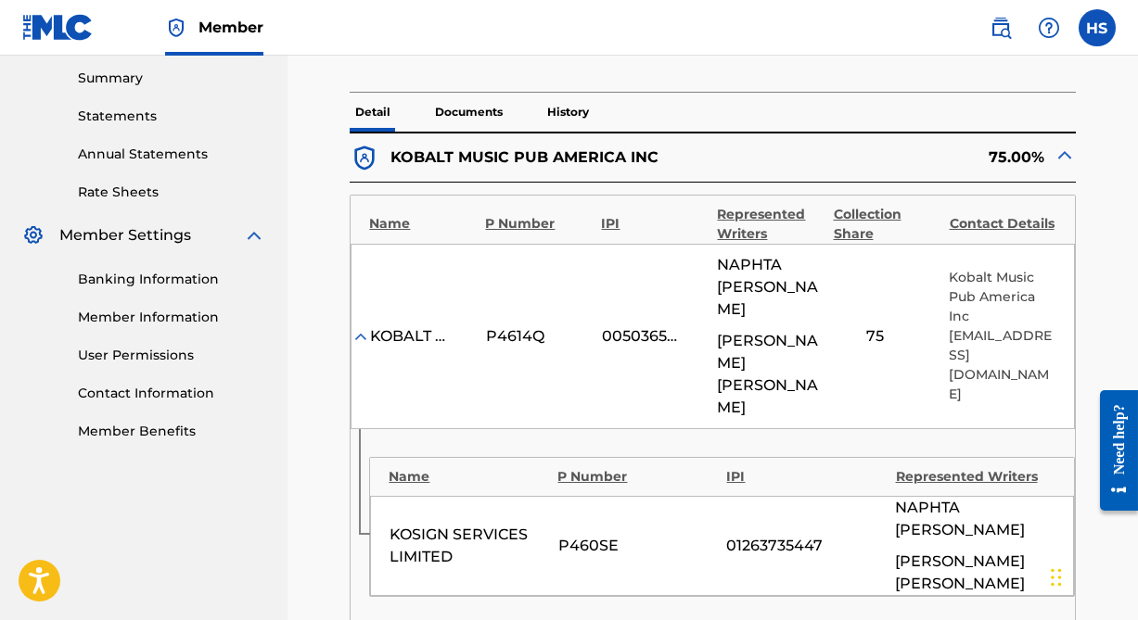
scroll to position [620, 0]
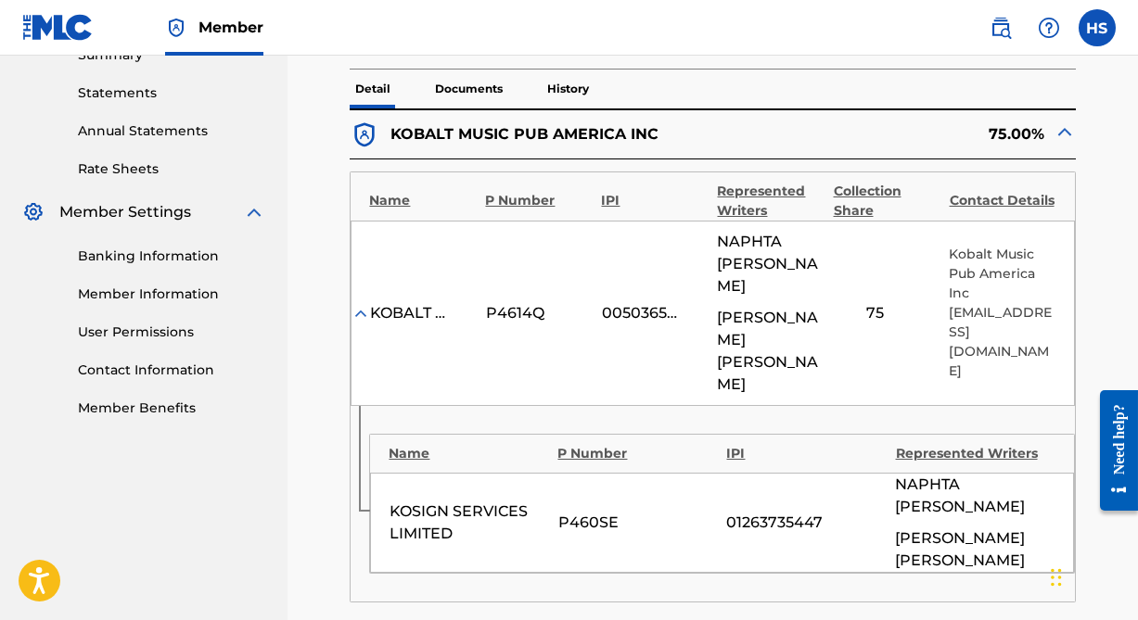
click at [312, 471] on div "< Back MY HEART'S IN IT - Overclaim Detail The Overclaims Tool enables Members …" at bounding box center [713, 457] width 806 height 1951
click at [360, 304] on img at bounding box center [360, 313] width 19 height 19
click at [374, 302] on div "KOBALT MUSIC PUB AMERICA INC" at bounding box center [411, 313] width 83 height 22
click at [363, 304] on img at bounding box center [360, 313] width 19 height 19
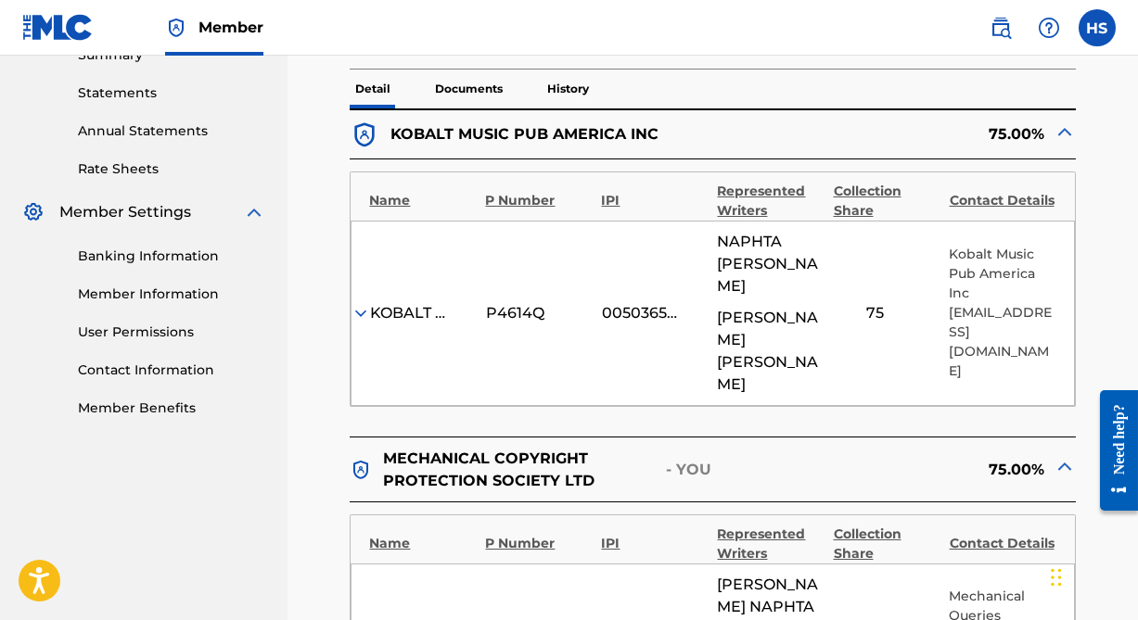
click at [1058, 130] on img at bounding box center [1064, 132] width 22 height 22
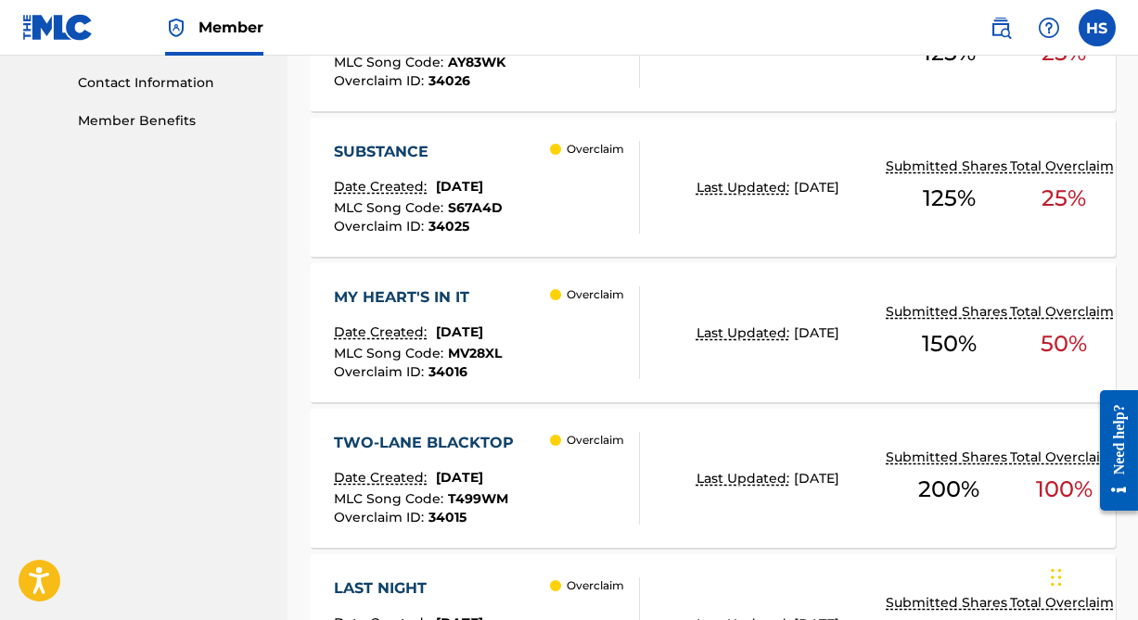
scroll to position [911, 0]
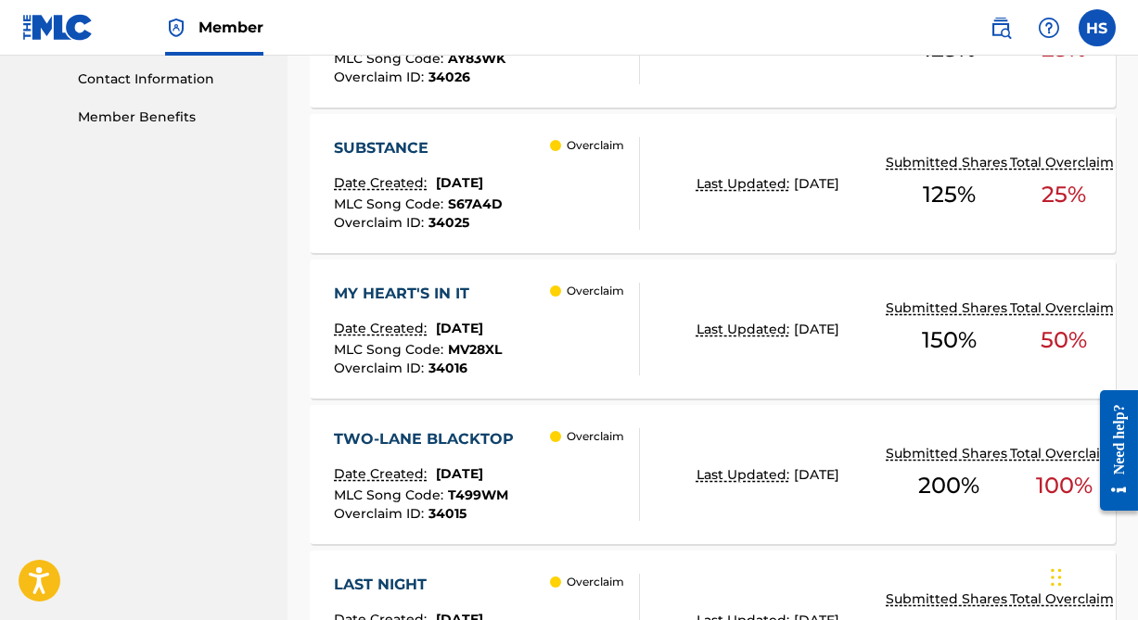
click at [417, 438] on div "TWO-LANE BLACKTOP" at bounding box center [428, 439] width 189 height 22
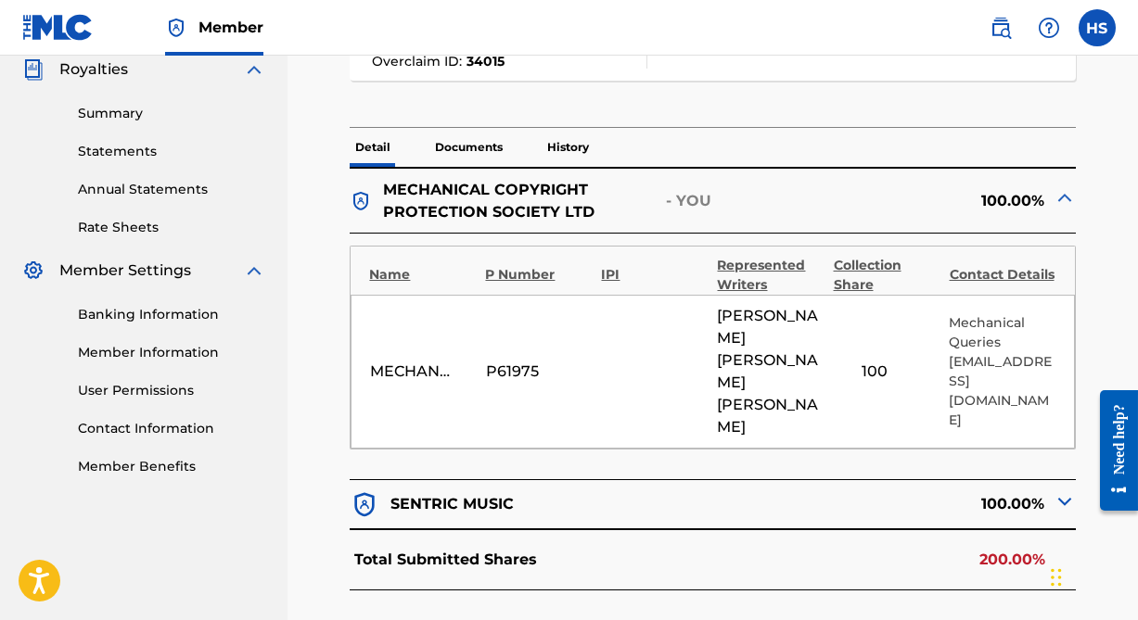
scroll to position [590, 0]
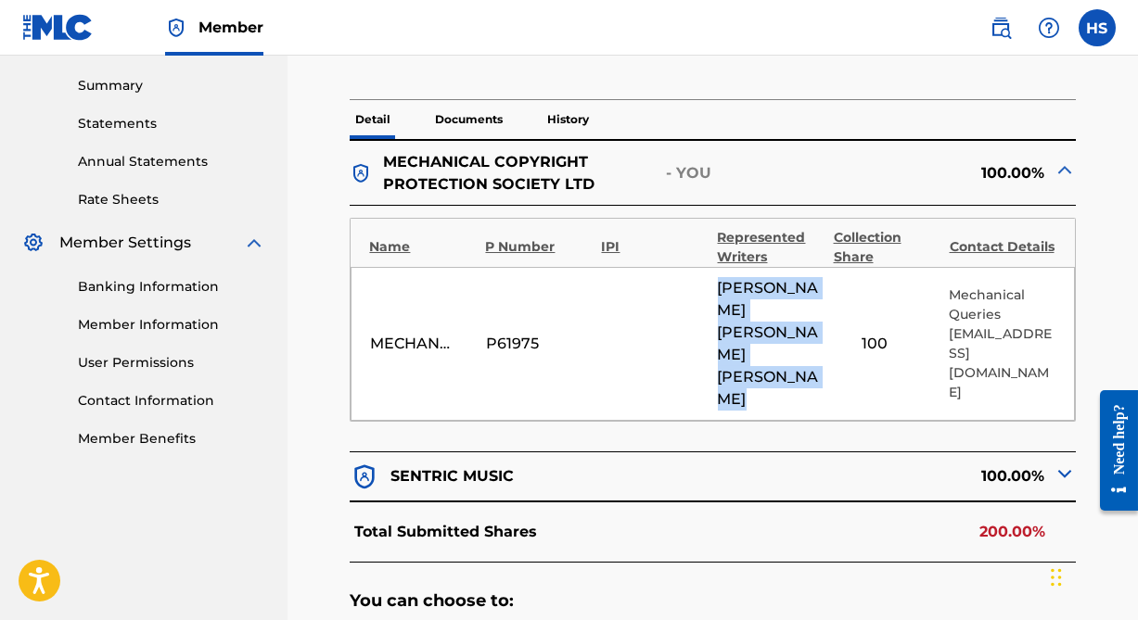
drag, startPoint x: 712, startPoint y: 299, endPoint x: 830, endPoint y: 321, distance: 119.7
click at [830, 321] on div "MECHANICAL COPYRIGHT PROTECTION SOCIETY LTD P61975 [PERSON_NAME] [PERSON_NAME] …" at bounding box center [711, 344] width 723 height 154
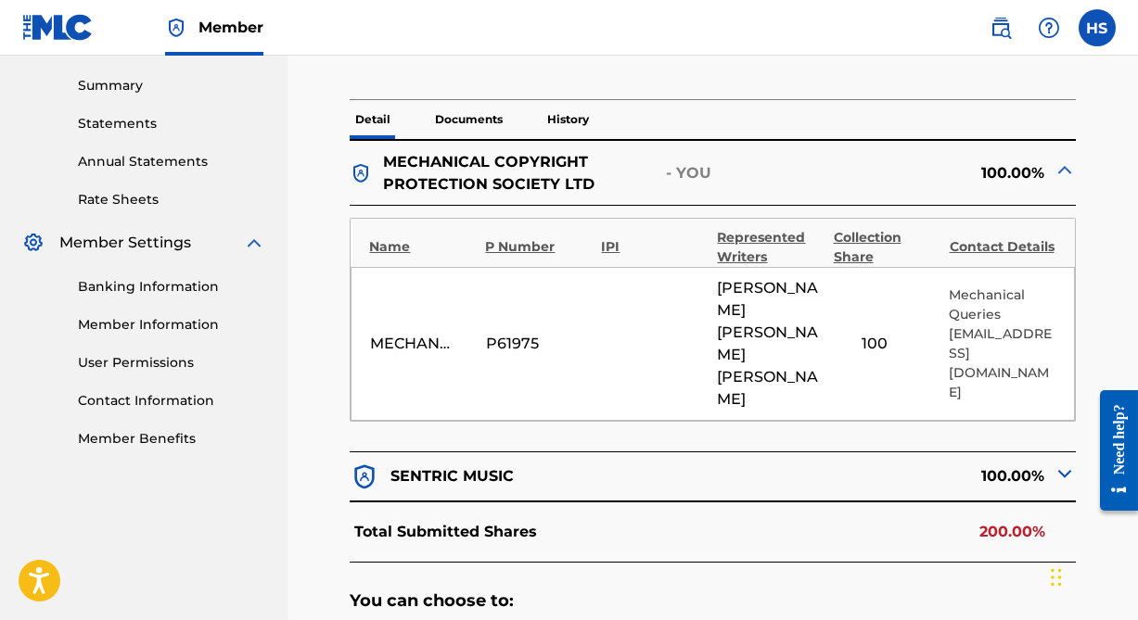
click at [714, 290] on div "MECHANICAL COPYRIGHT PROTECTION SOCIETY LTD P61975 [PERSON_NAME] [PERSON_NAME] …" at bounding box center [711, 344] width 723 height 154
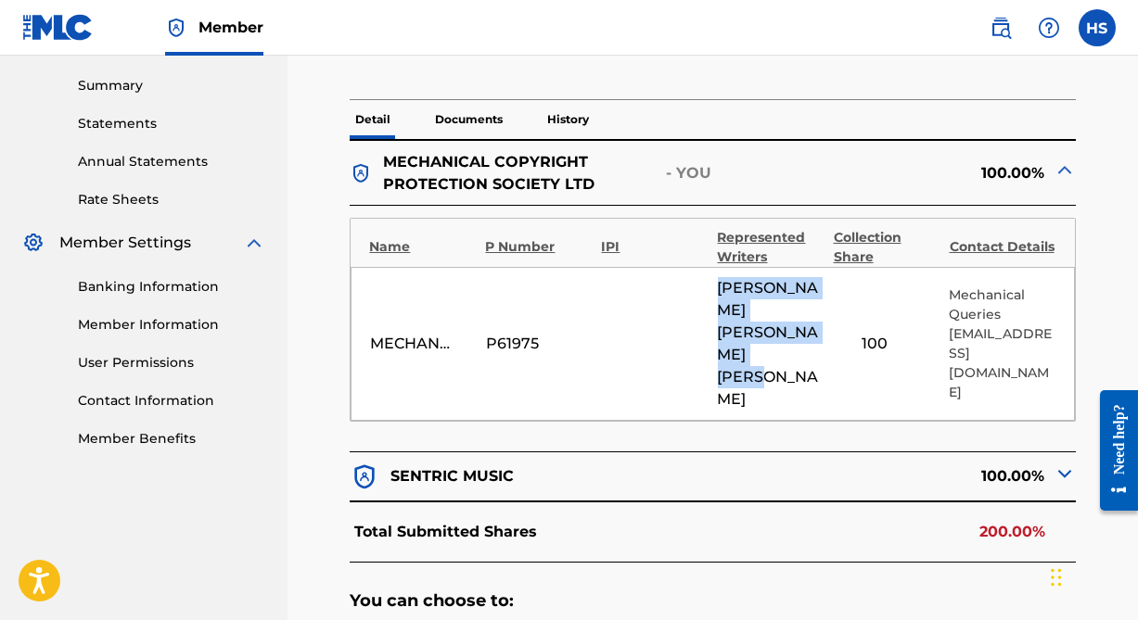
drag, startPoint x: 715, startPoint y: 297, endPoint x: 774, endPoint y: 345, distance: 76.4
click at [774, 345] on div "MECHANICAL COPYRIGHT PROTECTION SOCIETY LTD P61975 [PERSON_NAME] [PERSON_NAME] …" at bounding box center [711, 344] width 723 height 154
copy span "[PERSON_NAME] [PERSON_NAME]"
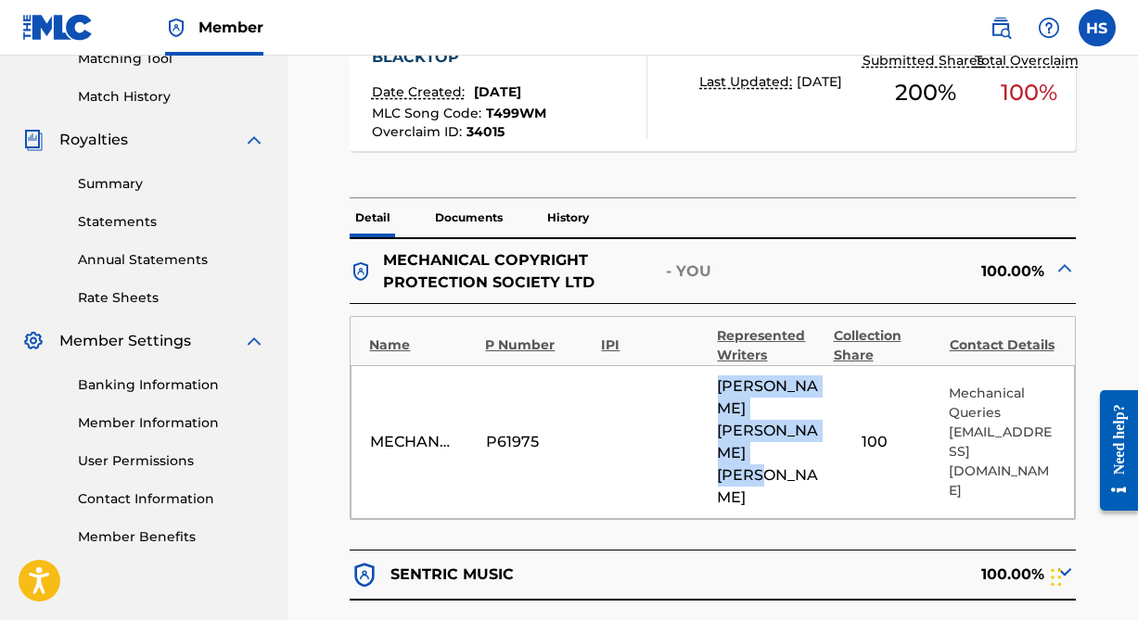
scroll to position [505, 0]
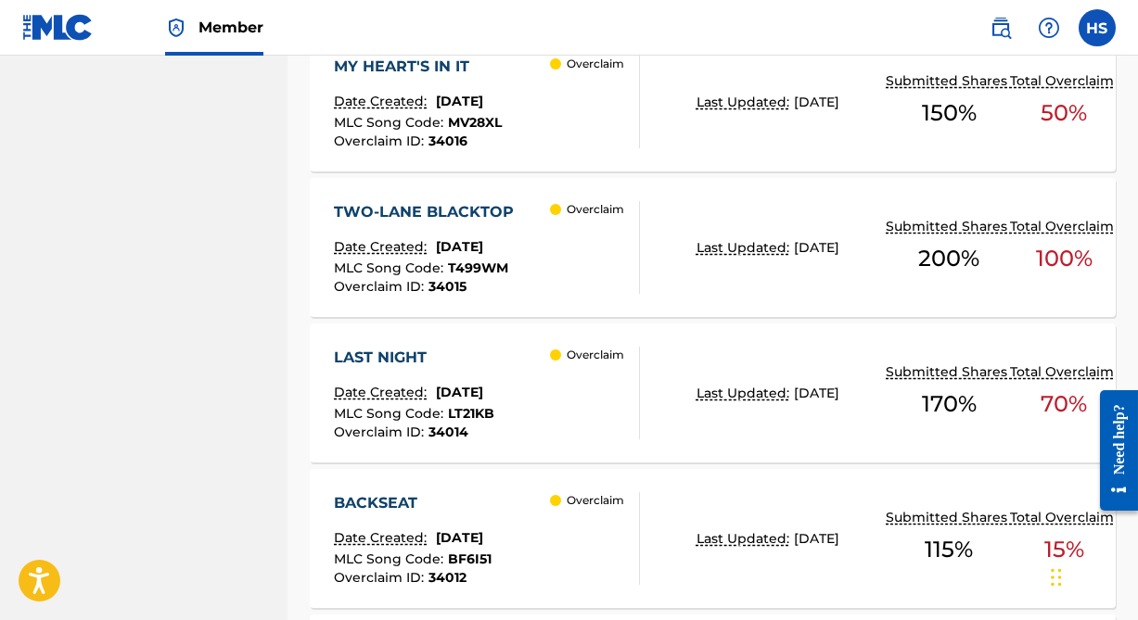
scroll to position [1164, 0]
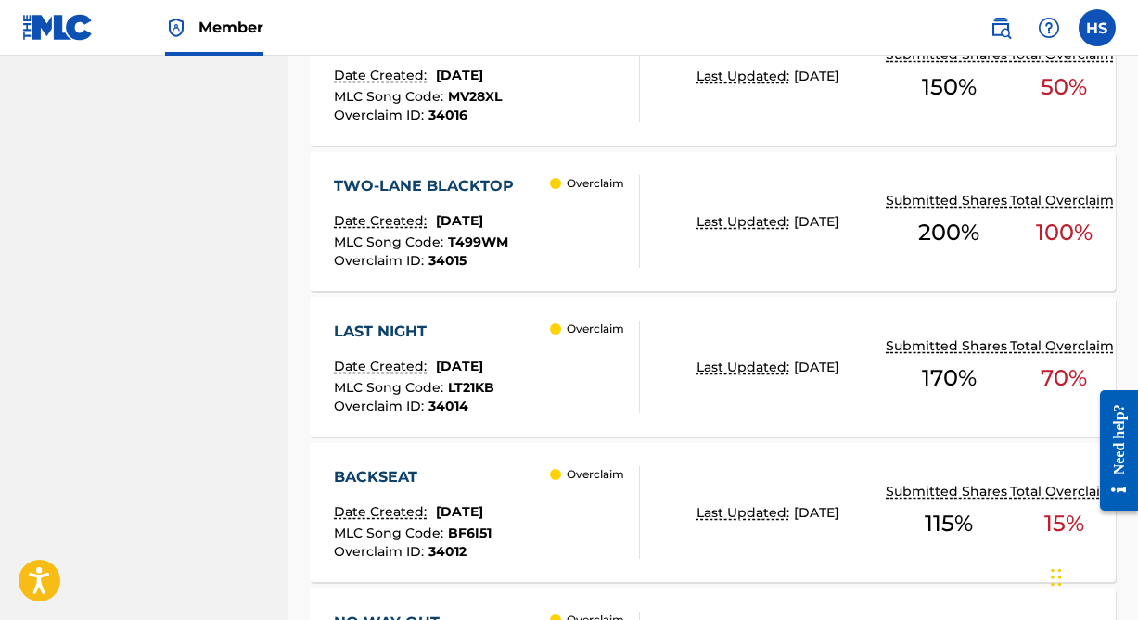
click at [393, 337] on div "LAST NIGHT" at bounding box center [414, 332] width 160 height 22
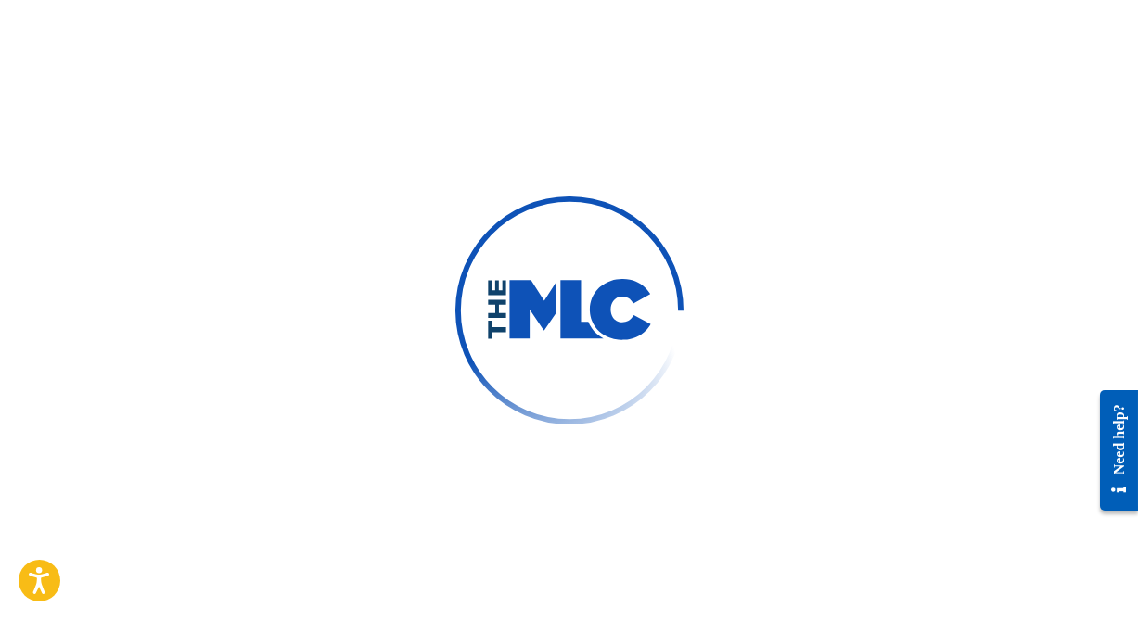
scroll to position [1, 0]
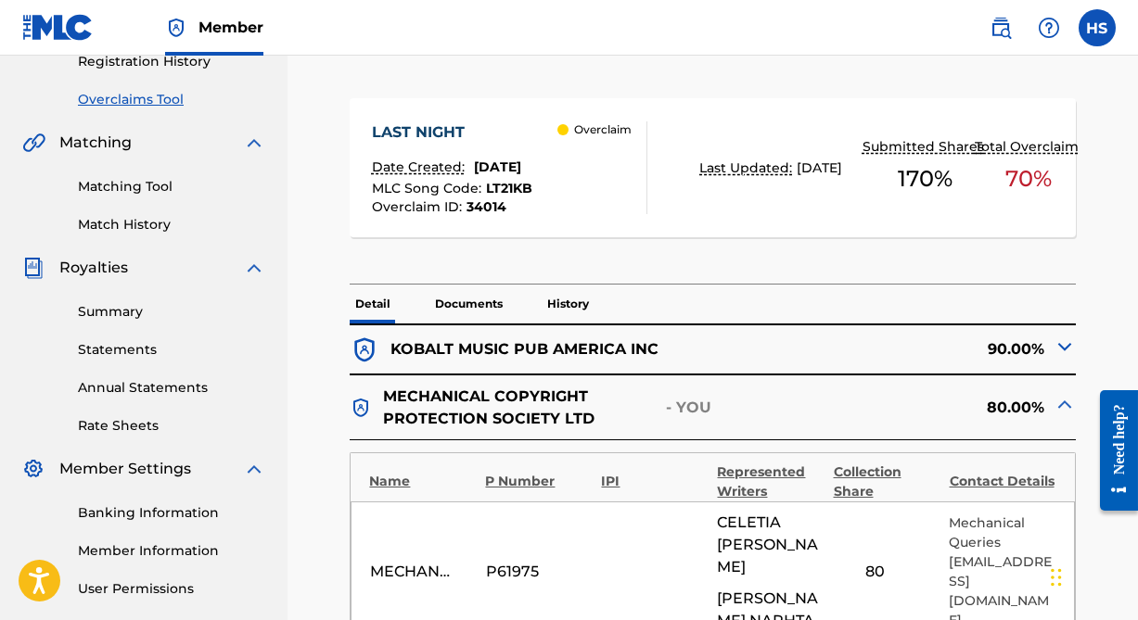
scroll to position [423, 0]
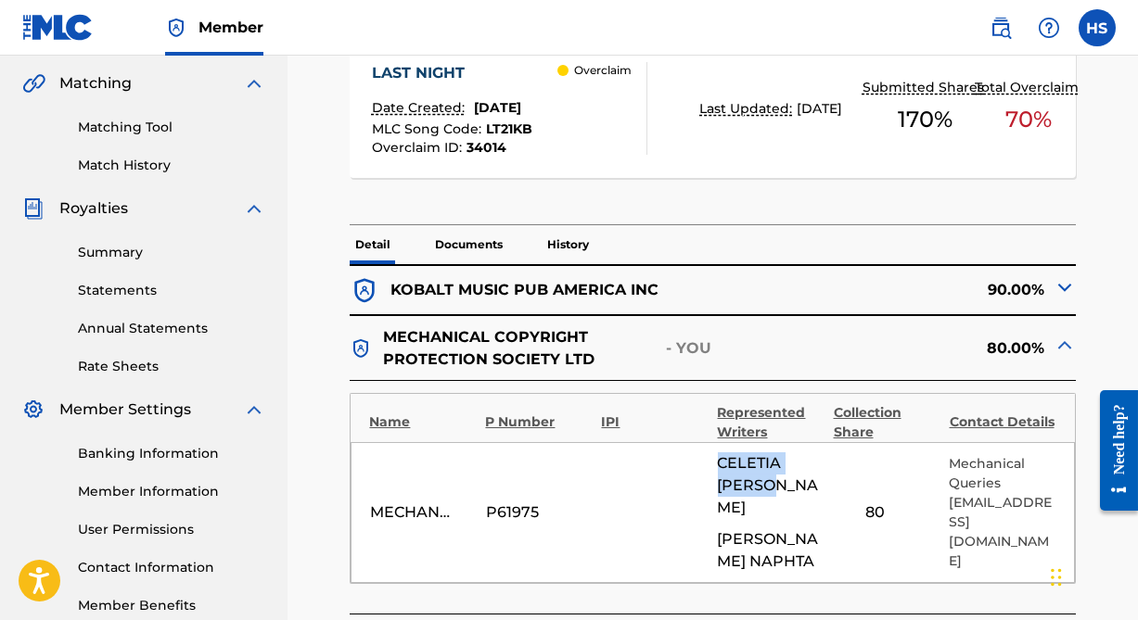
drag, startPoint x: 706, startPoint y: 454, endPoint x: 777, endPoint y: 484, distance: 76.4
click at [777, 484] on div "MECHANICAL COPYRIGHT PROTECTION SOCIETY LTD P61975 CELETIA [PERSON_NAME] NAPHTA…" at bounding box center [711, 512] width 723 height 141
copy span "[PERSON_NAME]"
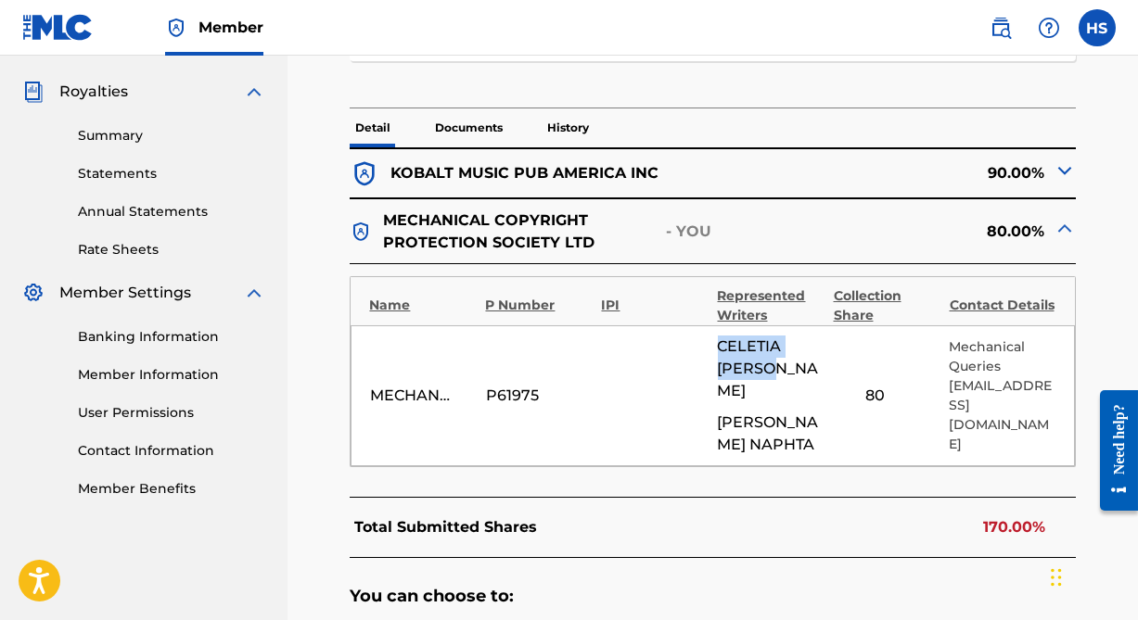
scroll to position [337, 0]
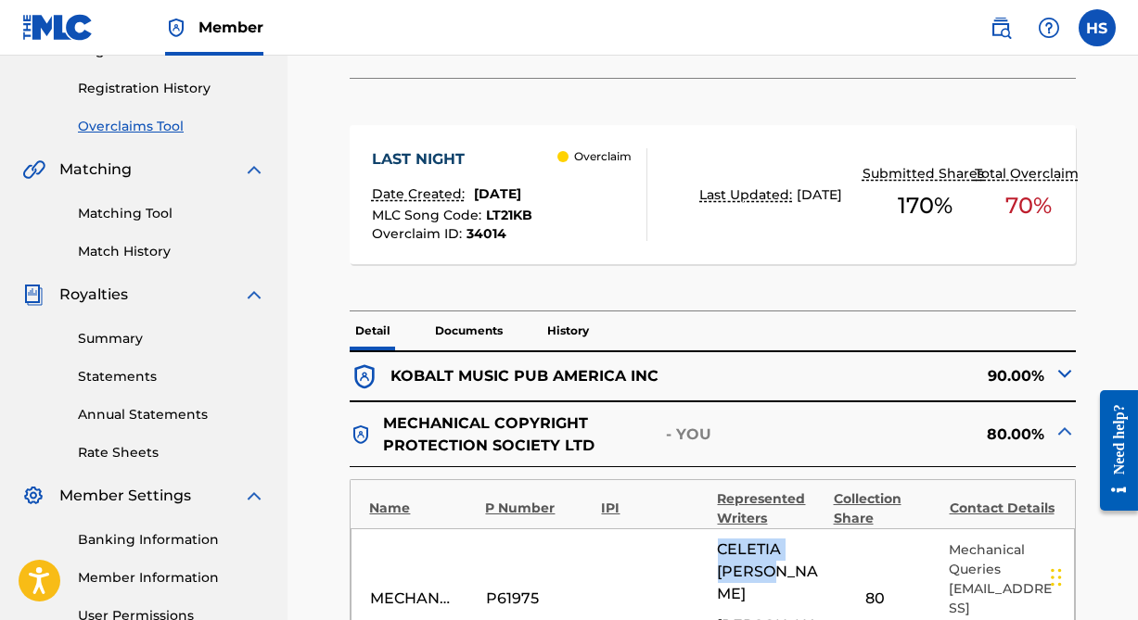
click at [1064, 375] on img at bounding box center [1064, 373] width 22 height 22
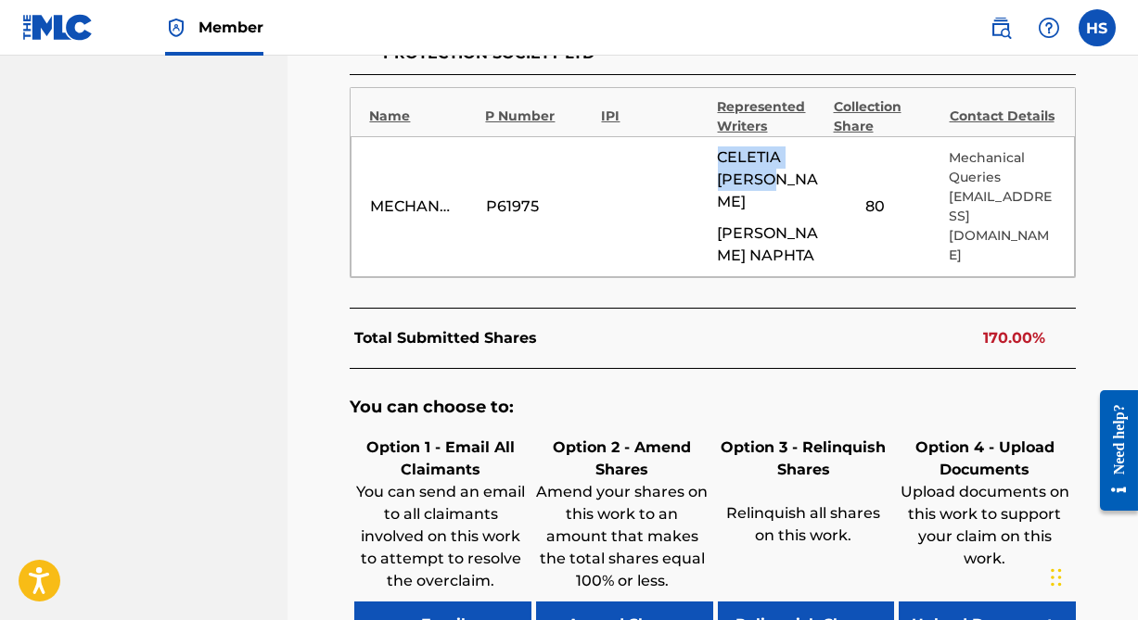
scroll to position [1264, 0]
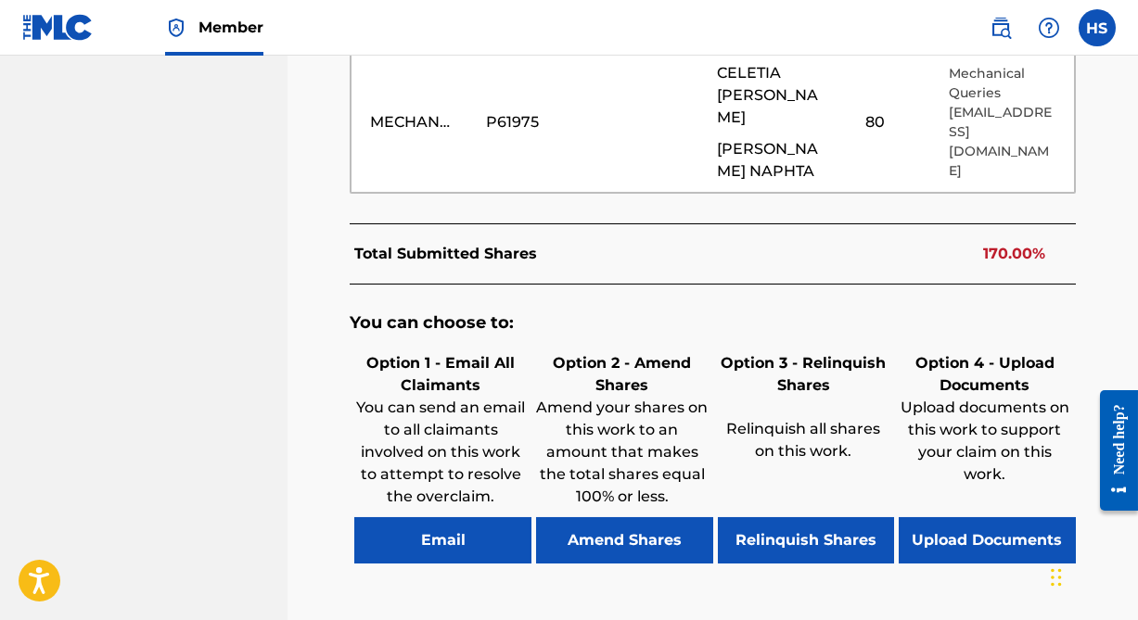
click at [984, 285] on div "You can choose to: Option 1 - Email All Claimants You can send an email to all …" at bounding box center [712, 447] width 725 height 325
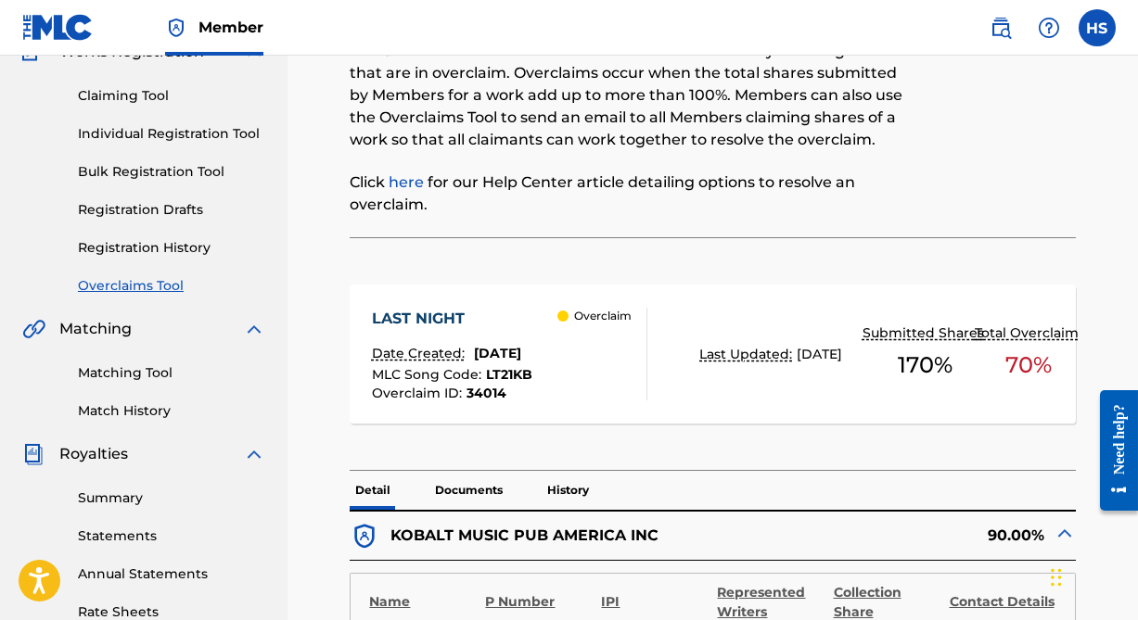
scroll to position [168, 0]
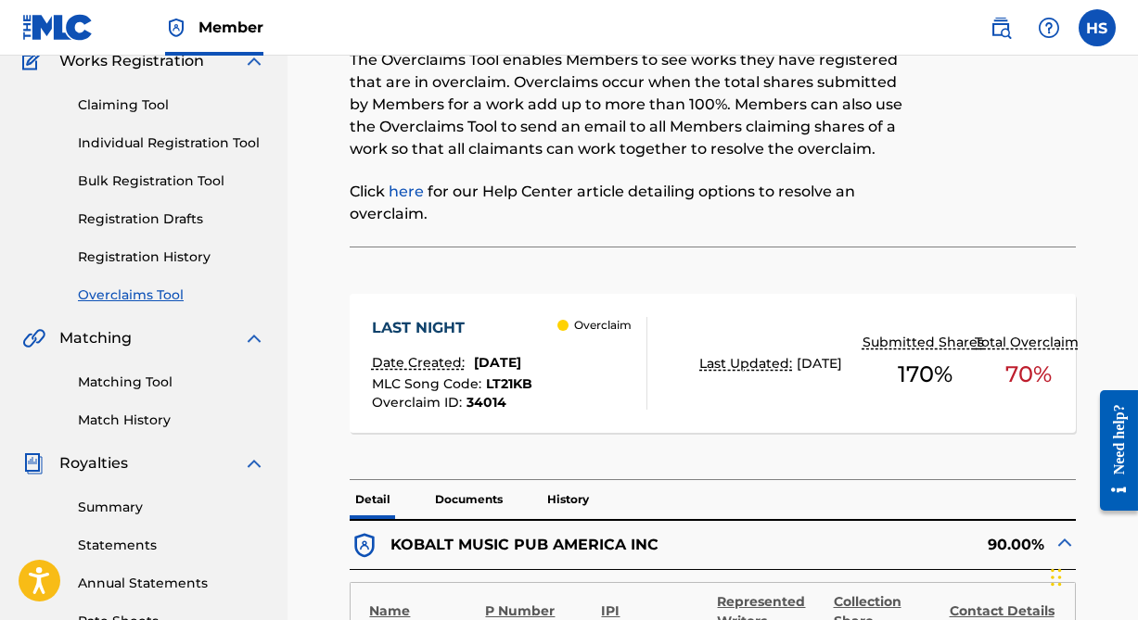
click at [1001, 206] on div at bounding box center [992, 120] width 167 height 252
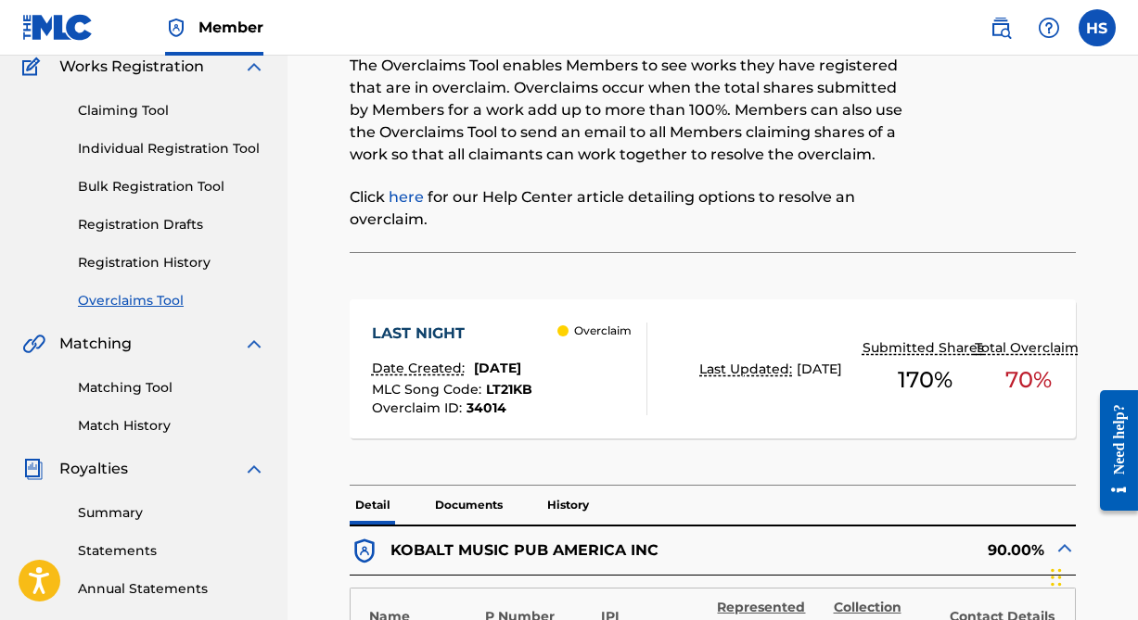
scroll to position [0, 0]
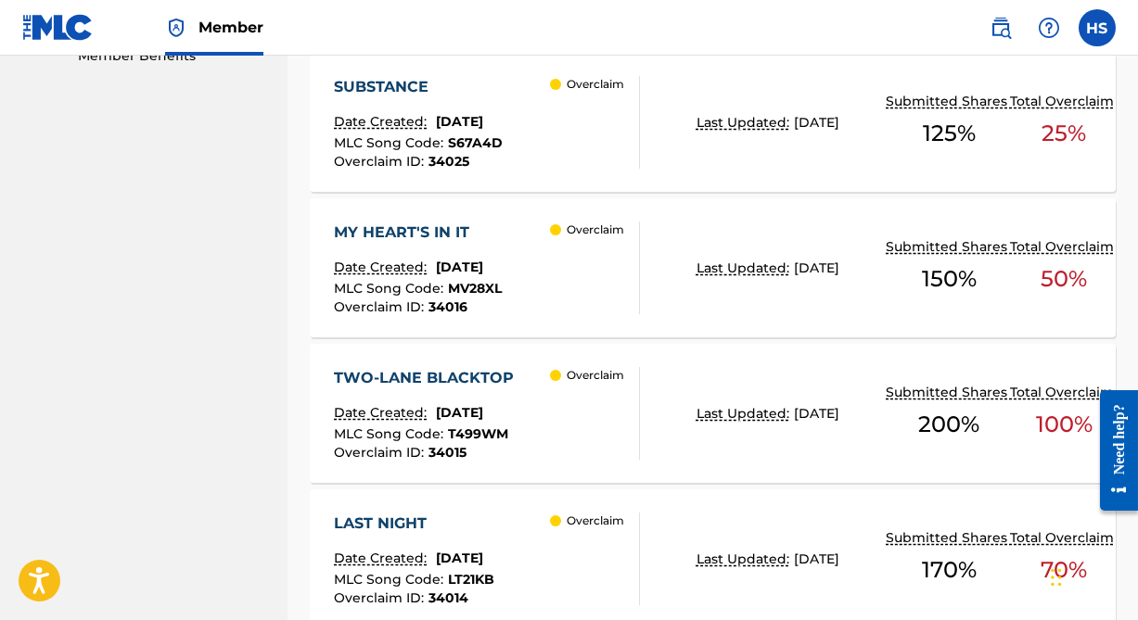
scroll to position [827, 0]
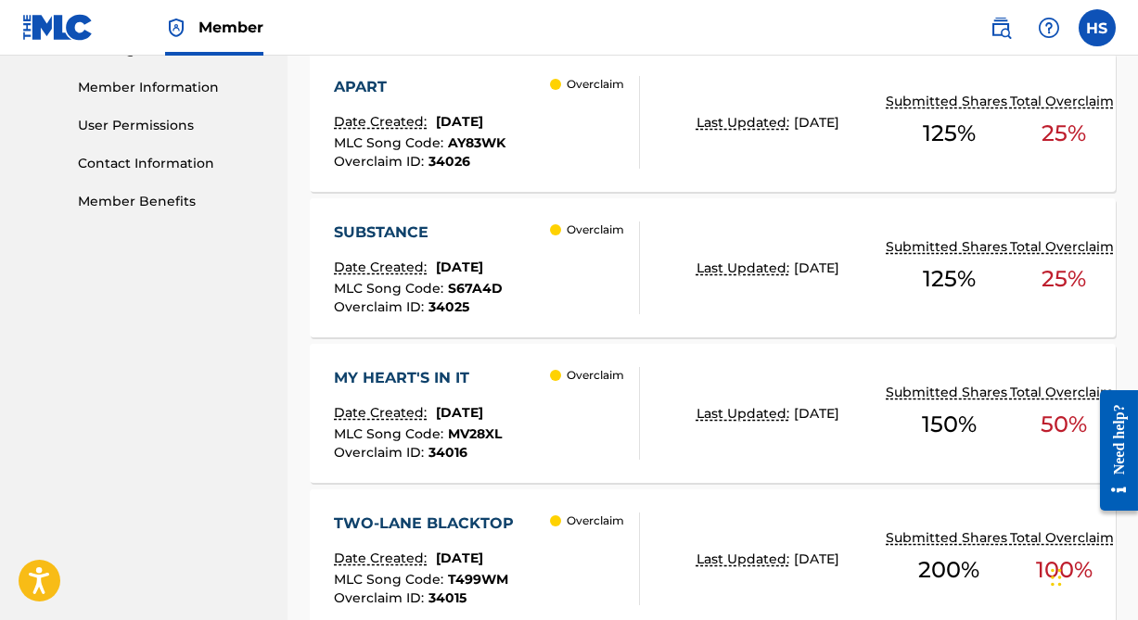
click at [368, 77] on div "APART" at bounding box center [420, 87] width 172 height 22
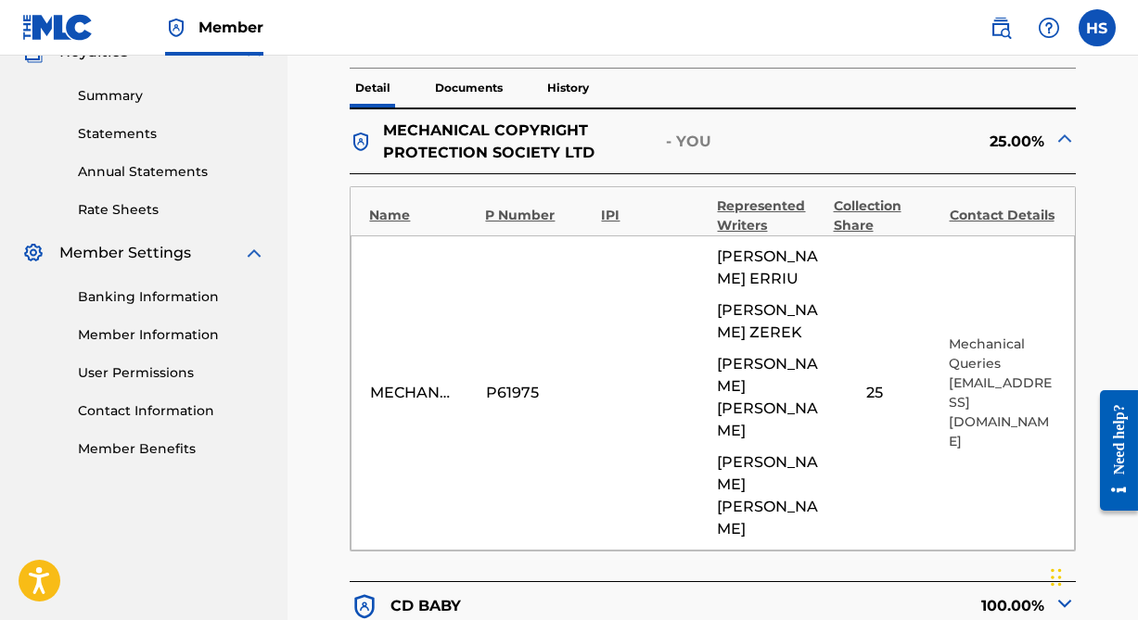
scroll to position [590, 0]
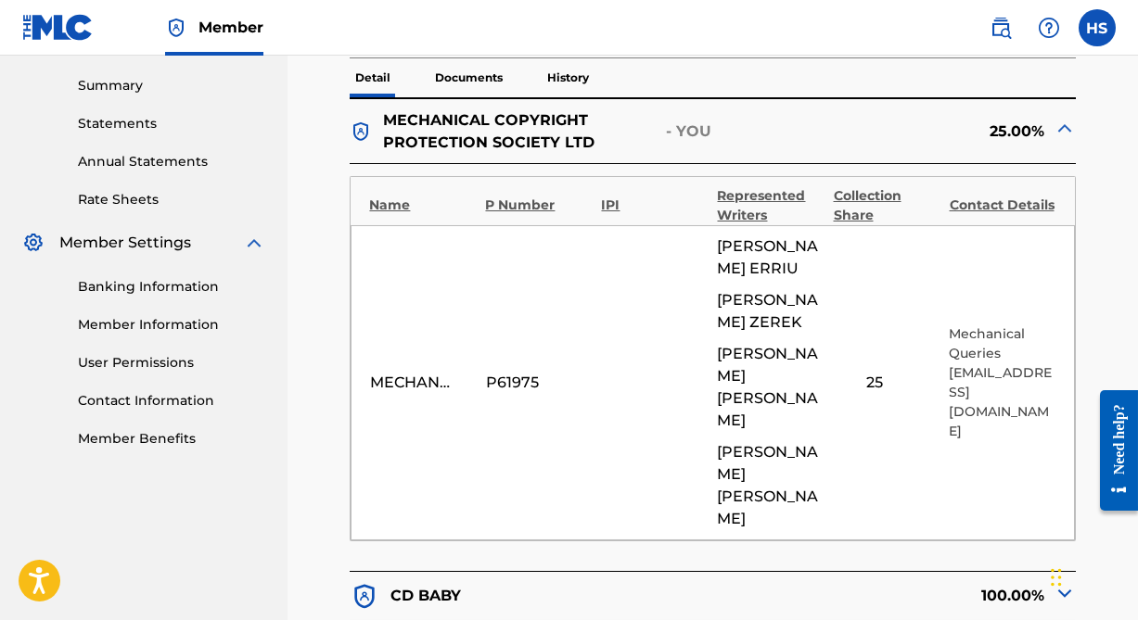
click at [878, 416] on div "MECHANICAL COPYRIGHT PROTECTION SOCIETY LTD P61975 [PERSON_NAME] [PERSON_NAME] …" at bounding box center [711, 382] width 723 height 315
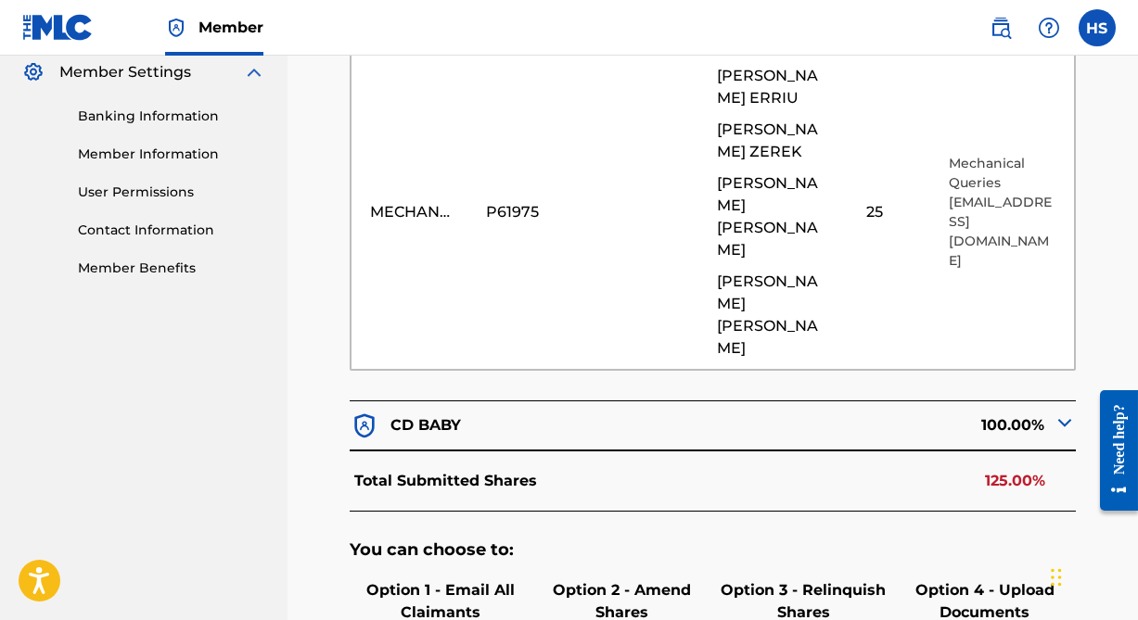
scroll to position [674, 0]
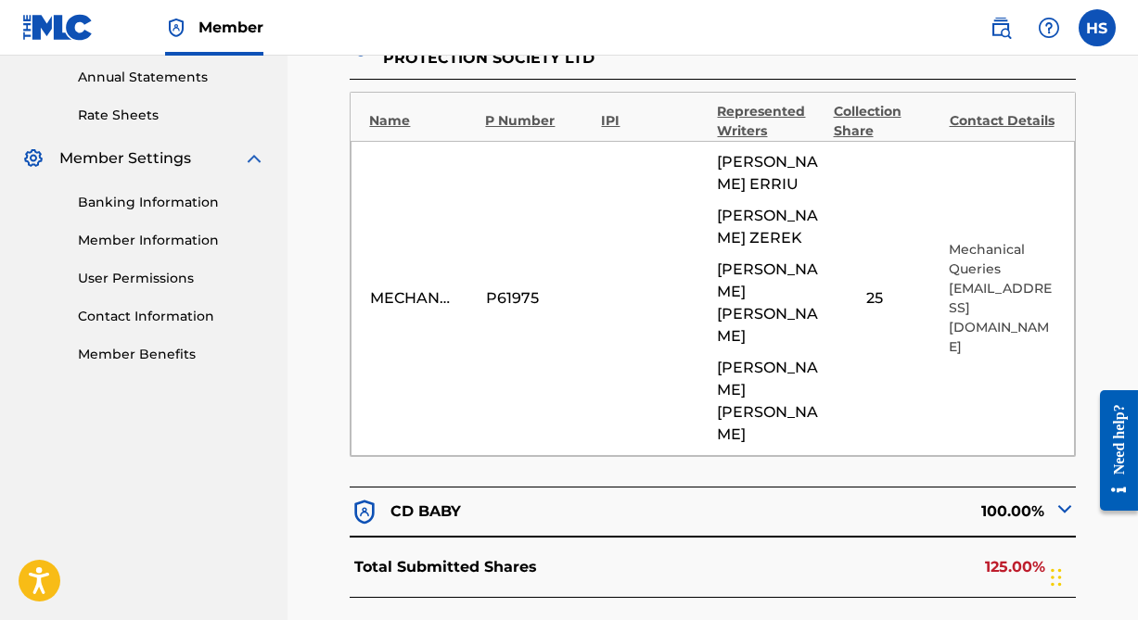
click at [964, 345] on div "MECHANICAL COPYRIGHT PROTECTION SOCIETY LTD P61975 [PERSON_NAME] [PERSON_NAME] …" at bounding box center [711, 298] width 723 height 315
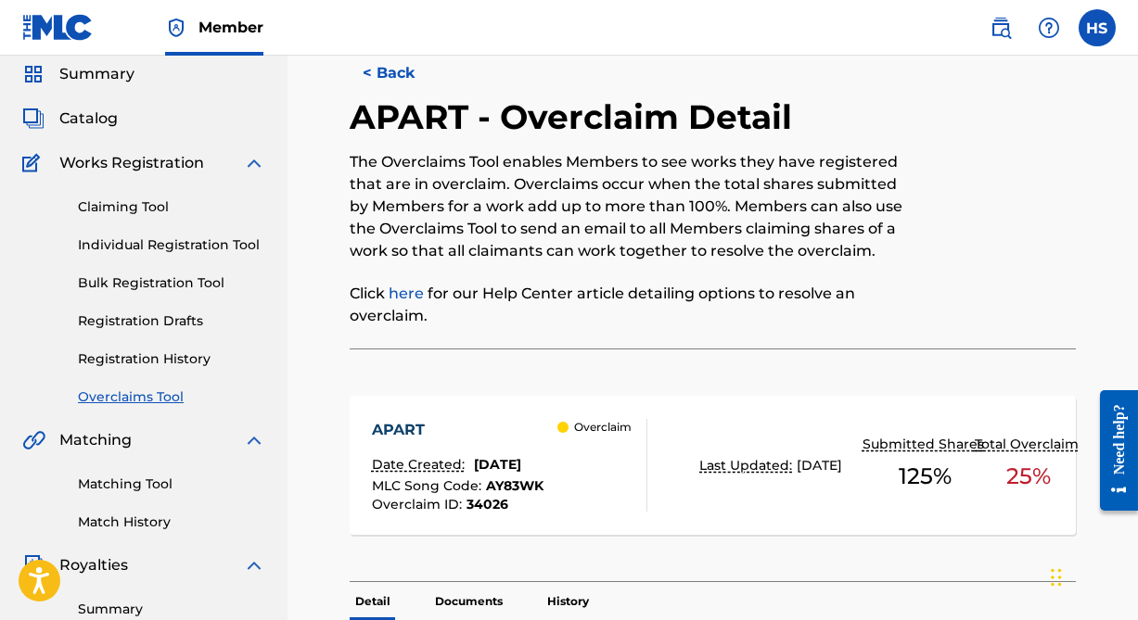
scroll to position [0, 0]
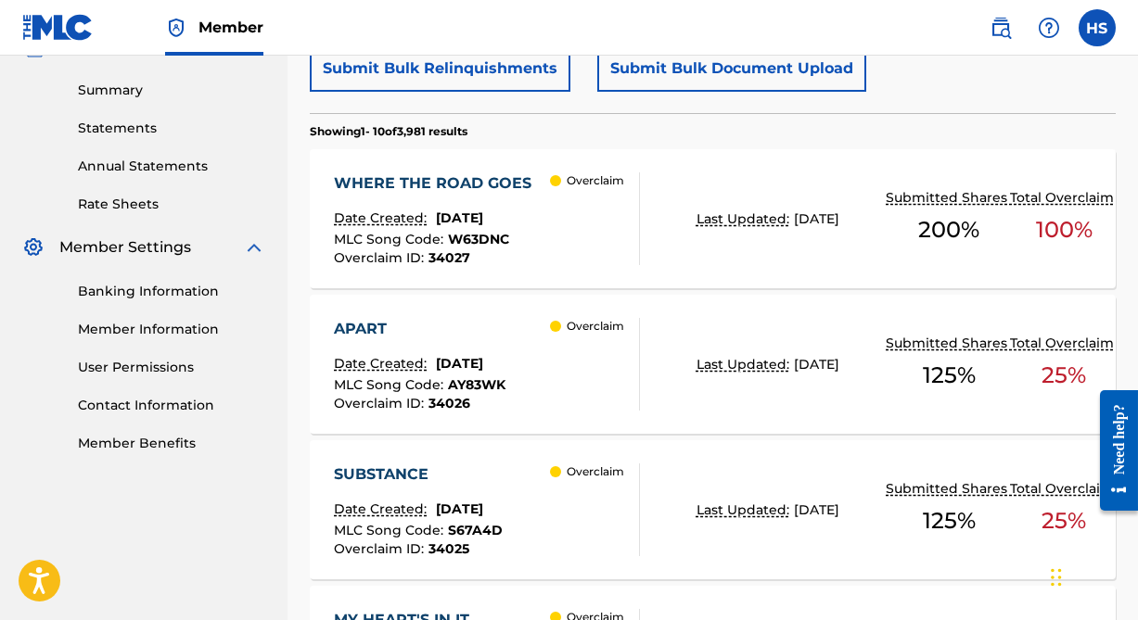
scroll to position [575, 0]
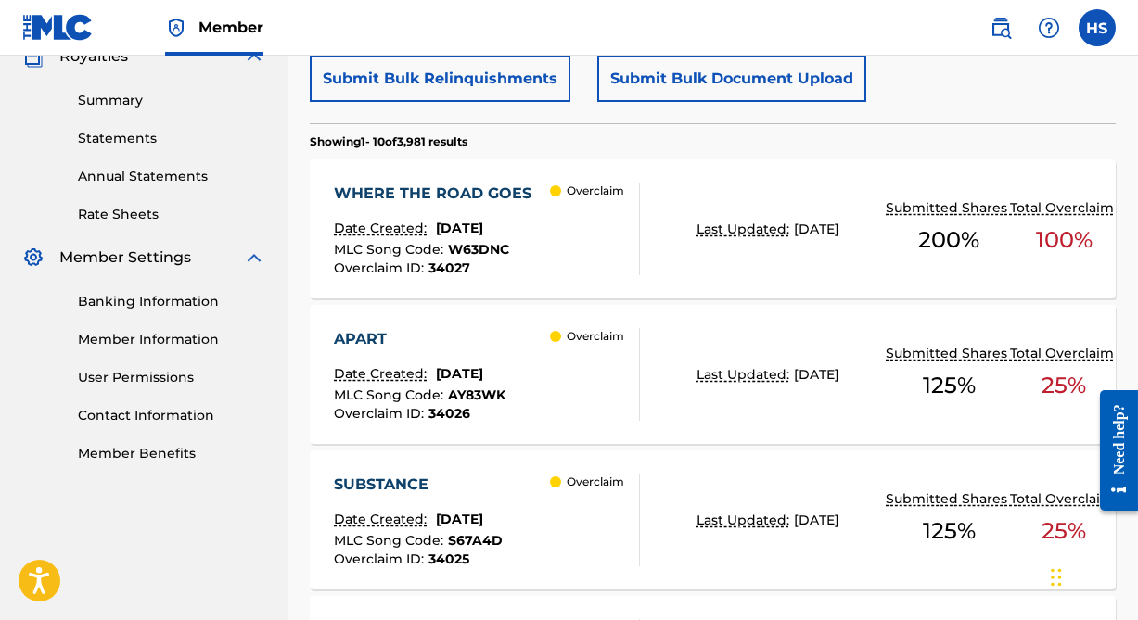
click at [374, 333] on div "APART" at bounding box center [420, 339] width 172 height 22
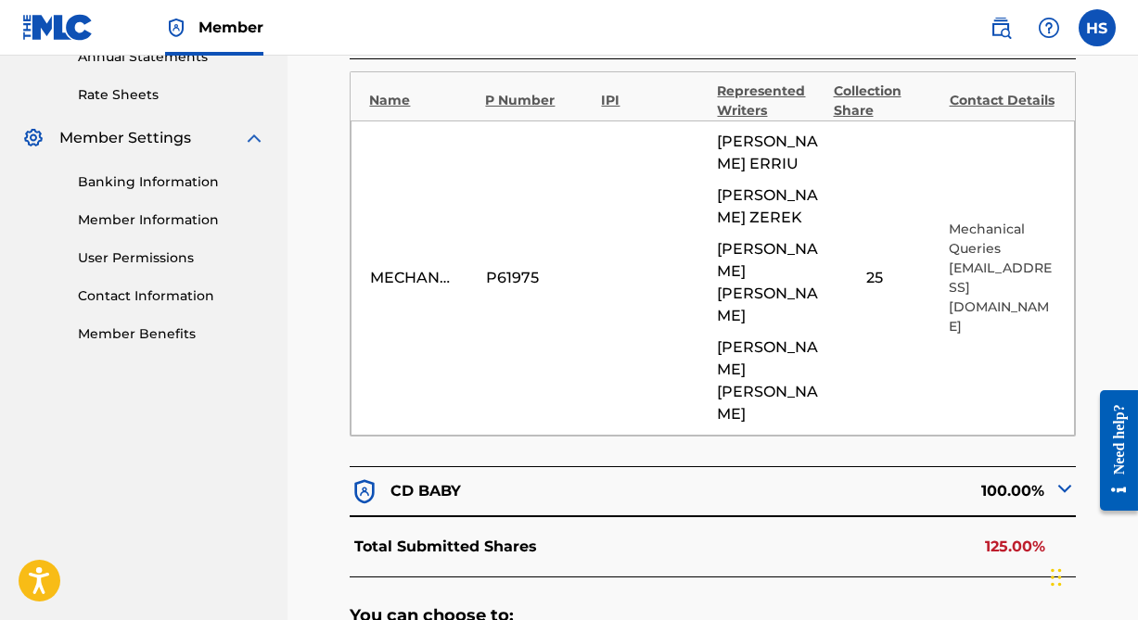
scroll to position [674, 0]
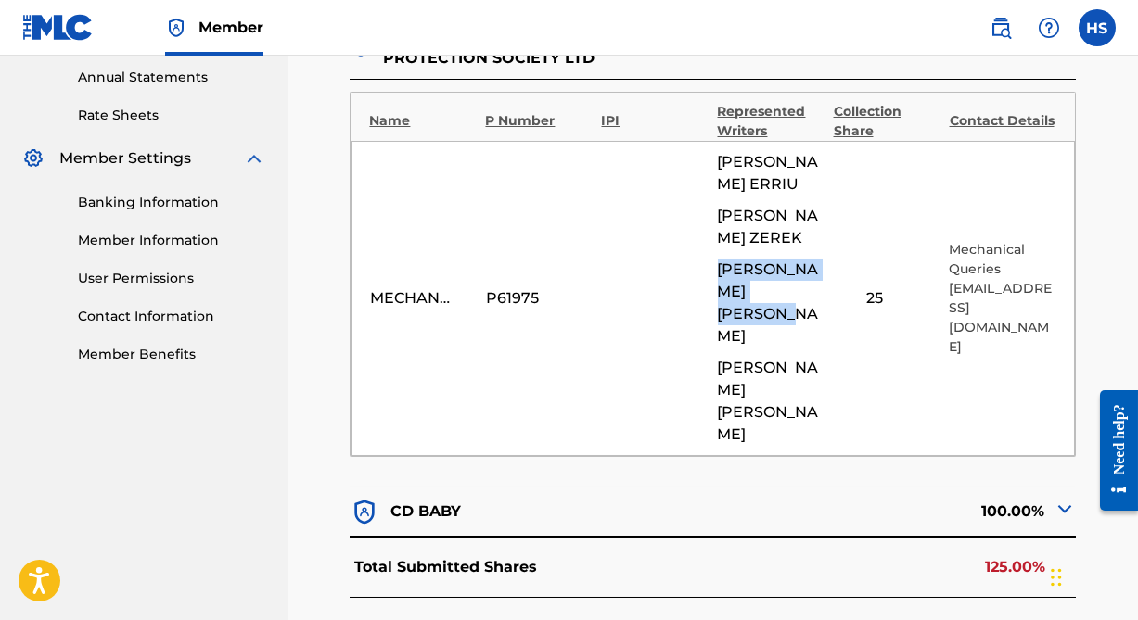
drag, startPoint x: 713, startPoint y: 266, endPoint x: 805, endPoint y: 328, distance: 110.8
click at [805, 328] on div "MECHANICAL COPYRIGHT PROTECTION SOCIETY LTD P61975 [PERSON_NAME] [PERSON_NAME] …" at bounding box center [711, 298] width 723 height 315
drag, startPoint x: 800, startPoint y: 330, endPoint x: 722, endPoint y: 277, distance: 94.1
click at [722, 277] on span "[PERSON_NAME] [PERSON_NAME]" at bounding box center [771, 303] width 107 height 89
copy span "[PERSON_NAME] [PERSON_NAME]"
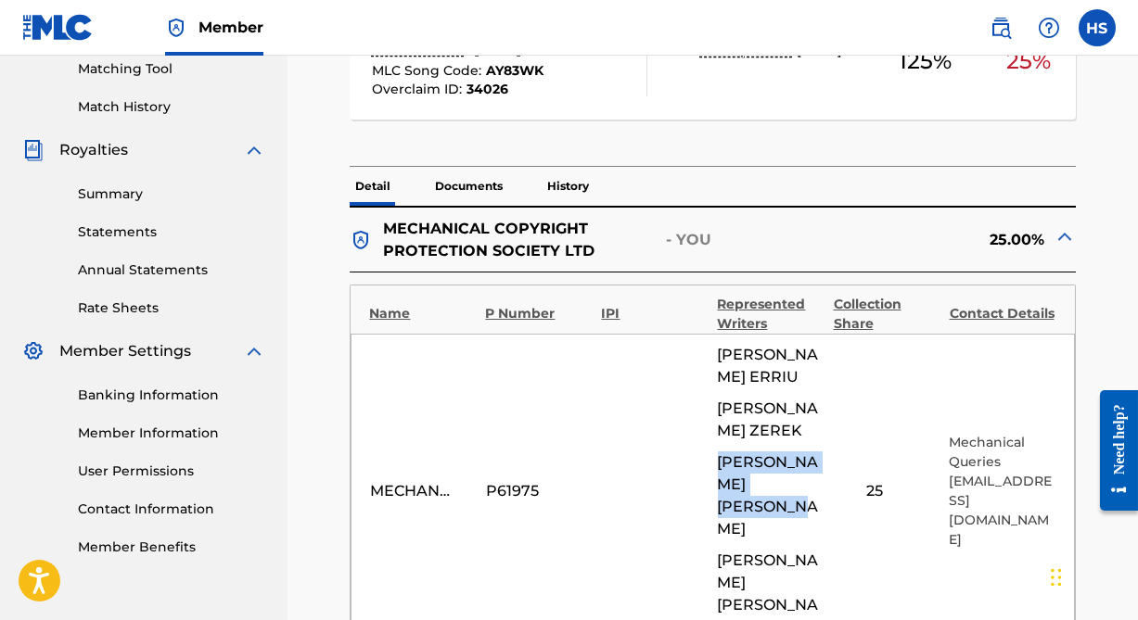
scroll to position [590, 0]
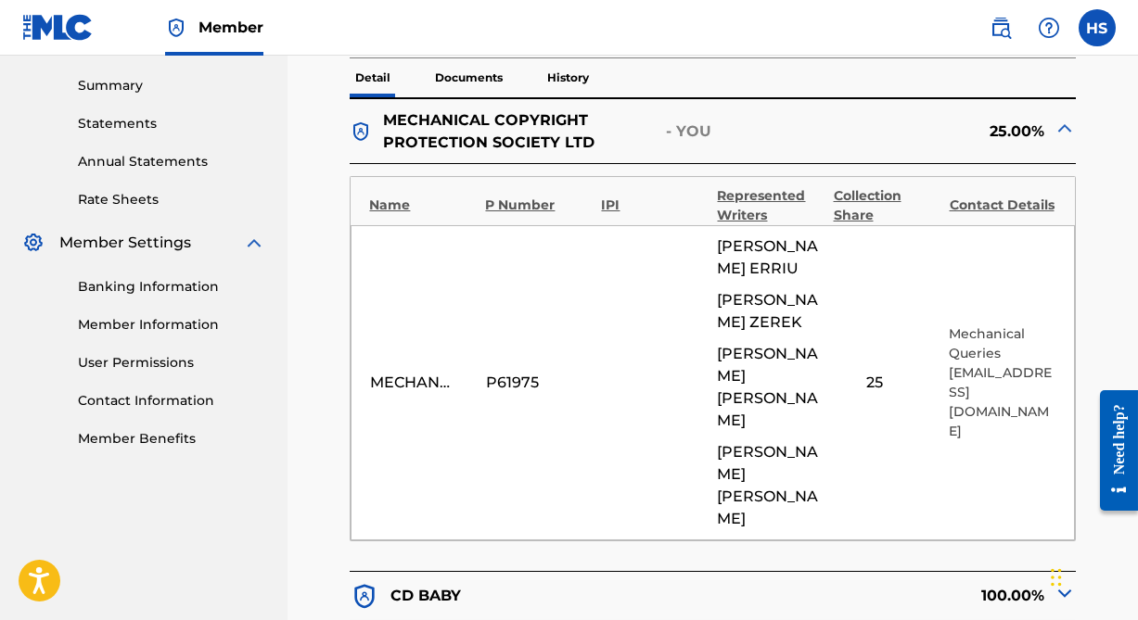
click at [720, 235] on div "MECHANICAL COPYRIGHT PROTECTION SOCIETY LTD P61975 [PERSON_NAME] [PERSON_NAME] …" at bounding box center [711, 382] width 723 height 315
click at [720, 235] on span "[PERSON_NAME]" at bounding box center [771, 257] width 107 height 45
drag, startPoint x: 711, startPoint y: 243, endPoint x: 833, endPoint y: 247, distance: 121.5
click at [832, 247] on div "MECHANICAL COPYRIGHT PROTECTION SOCIETY LTD P61975 [PERSON_NAME] [PERSON_NAME] …" at bounding box center [711, 382] width 723 height 315
copy span "[PERSON_NAME]"
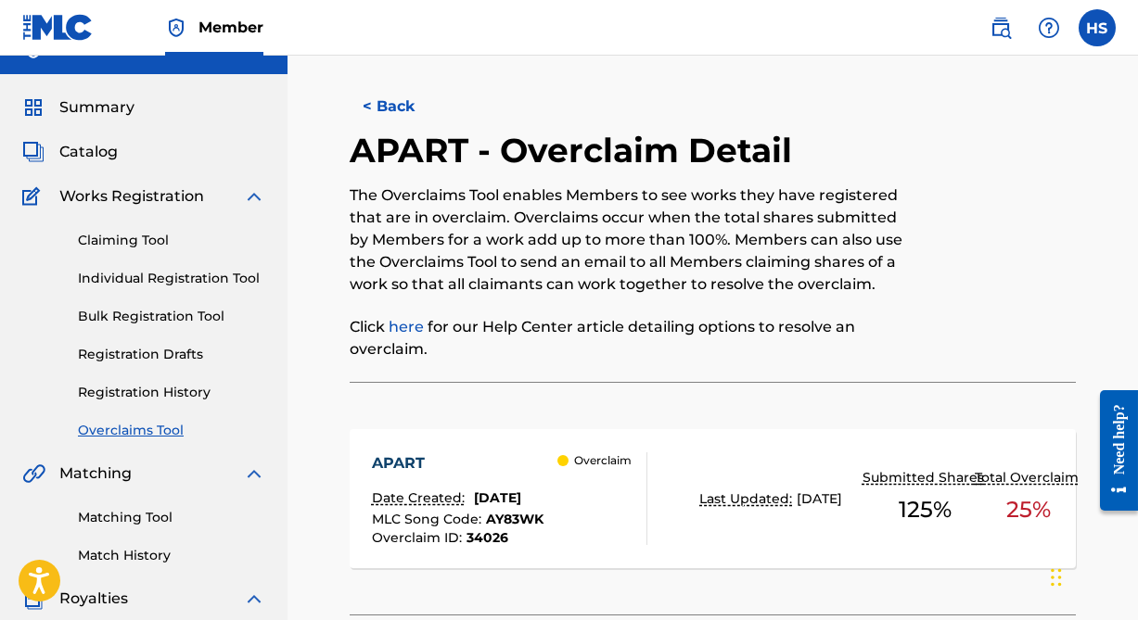
scroll to position [0, 0]
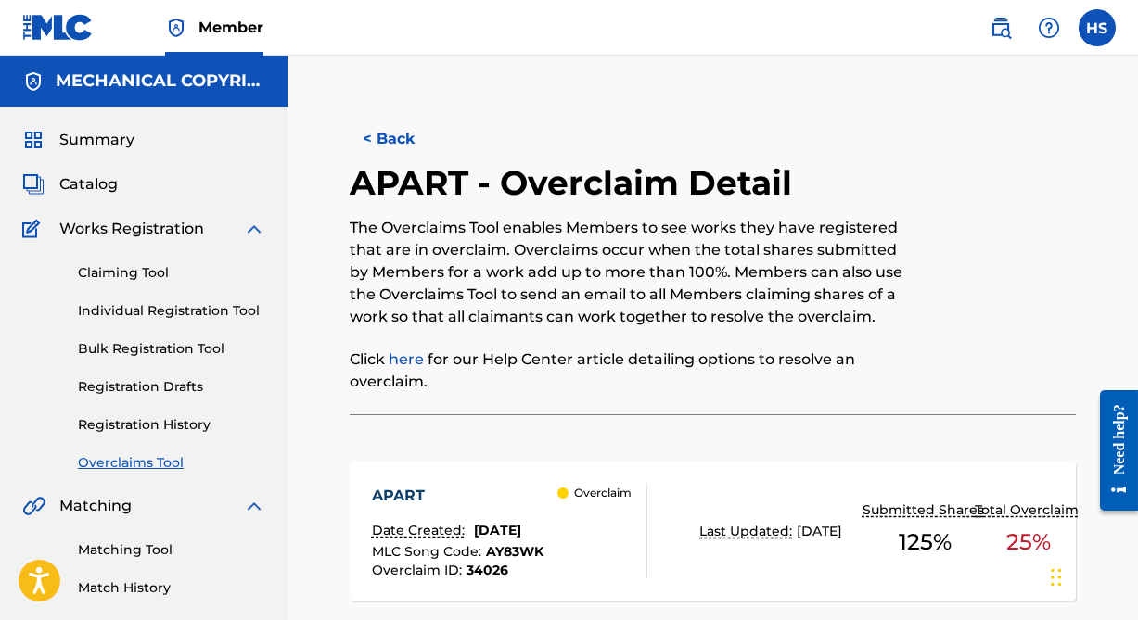
click at [409, 150] on button "< Back" at bounding box center [405, 139] width 111 height 46
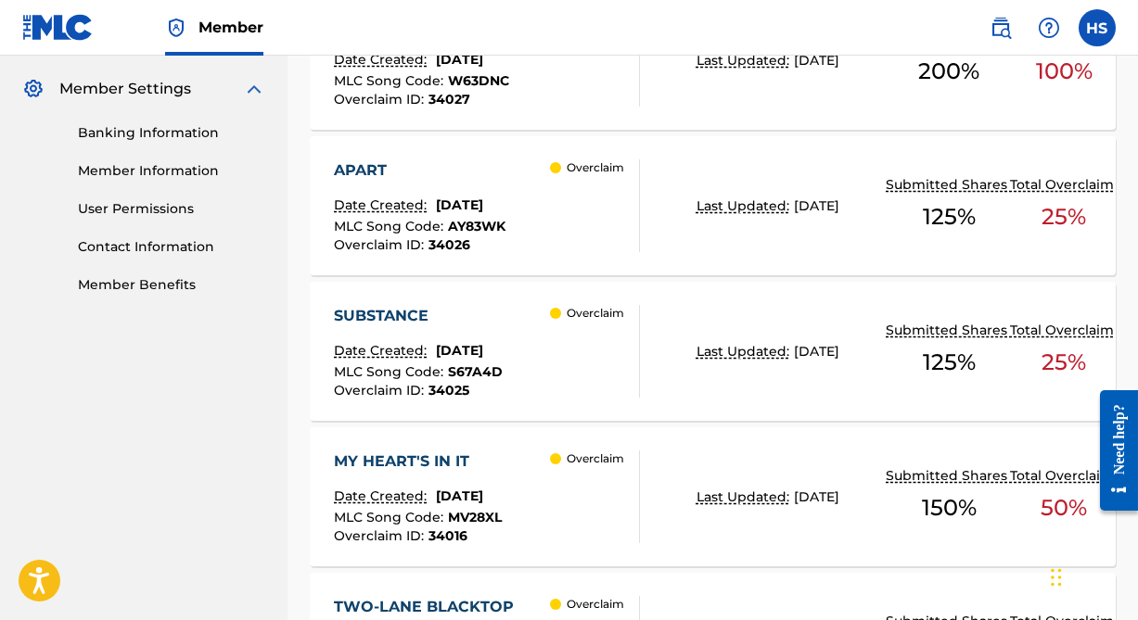
scroll to position [827, 0]
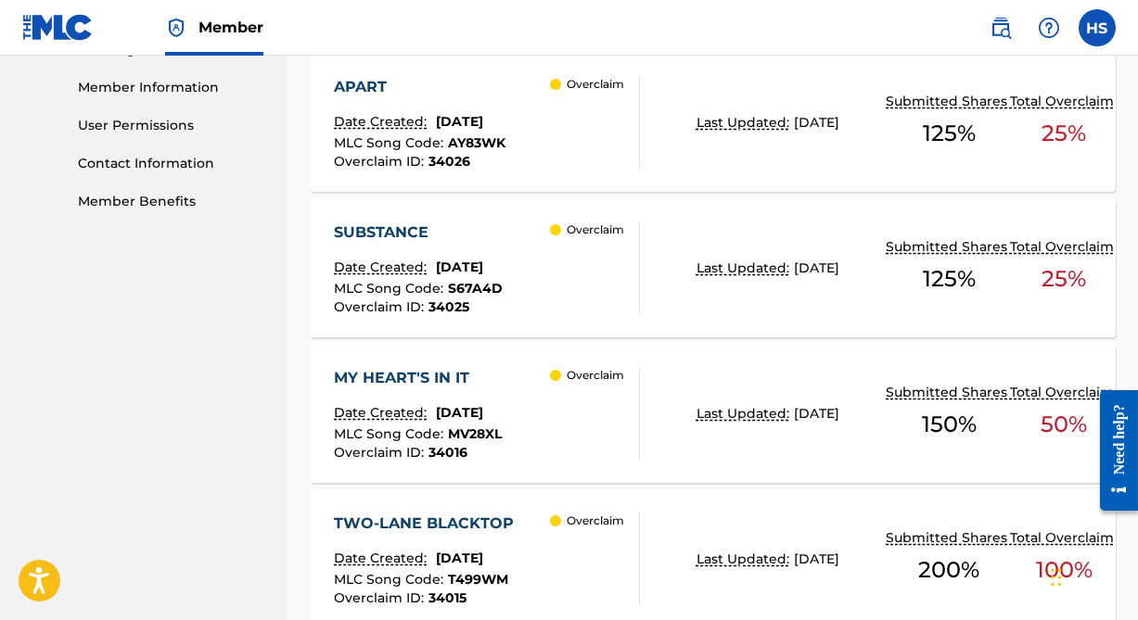
click at [378, 230] on div "SUBSTANCE" at bounding box center [418, 233] width 169 height 22
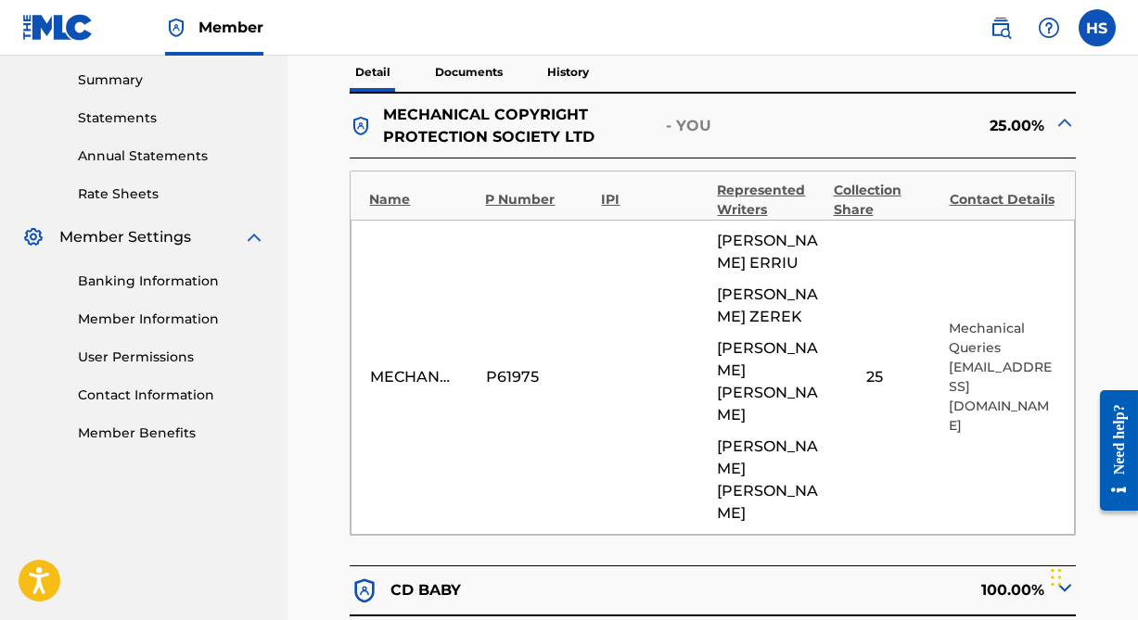
scroll to position [505, 0]
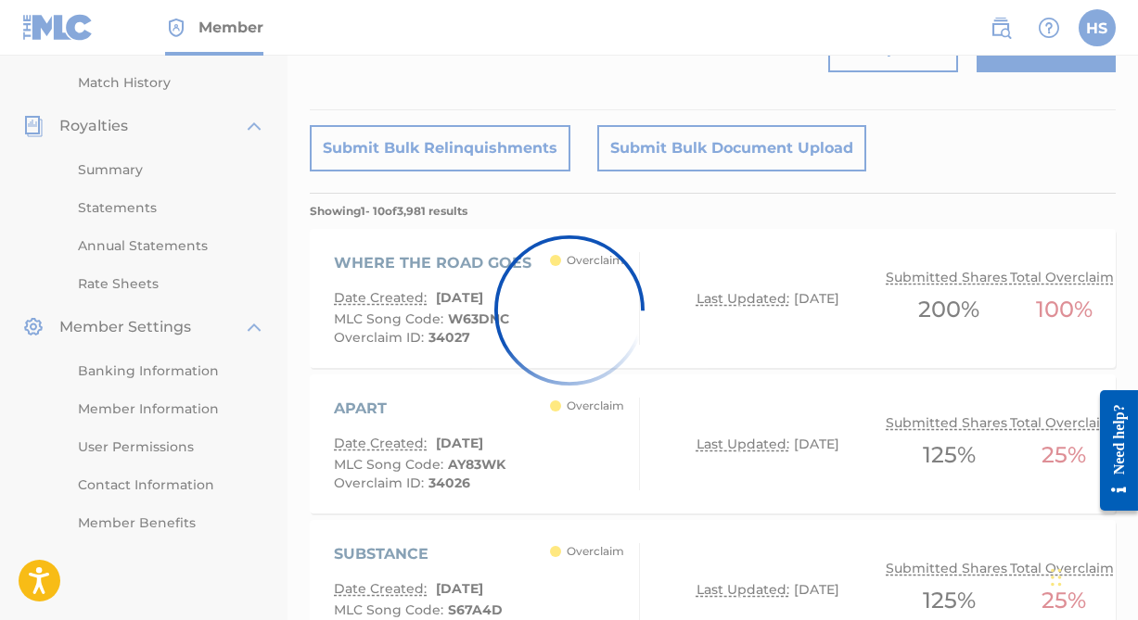
scroll to position [827, 0]
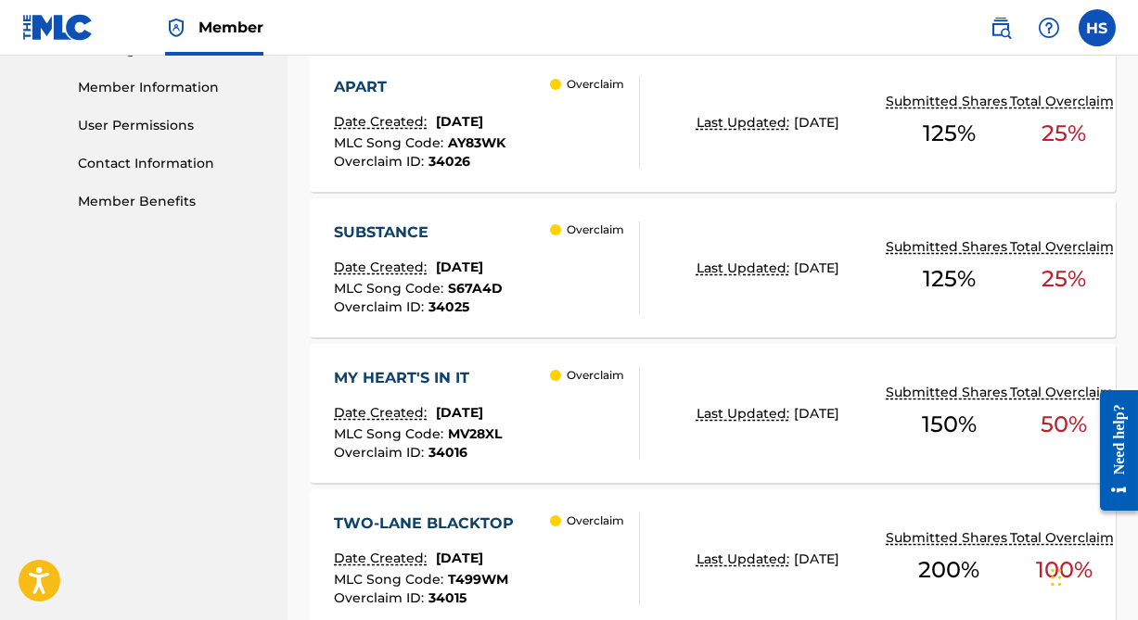
click at [401, 380] on div "MY HEART'S IN IT" at bounding box center [418, 378] width 168 height 22
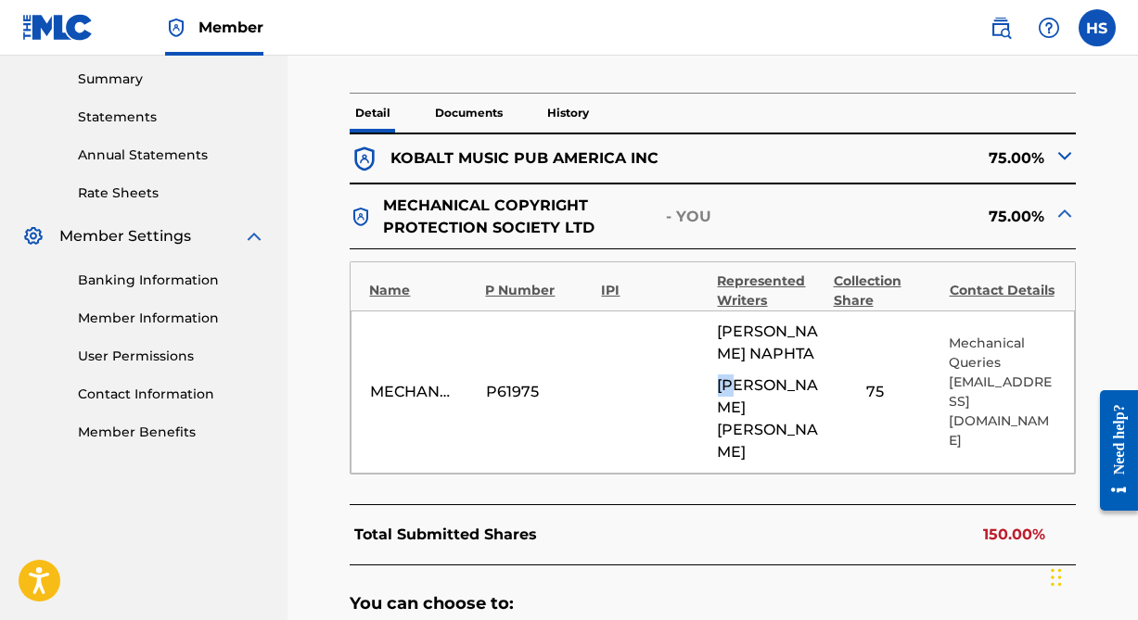
scroll to position [674, 0]
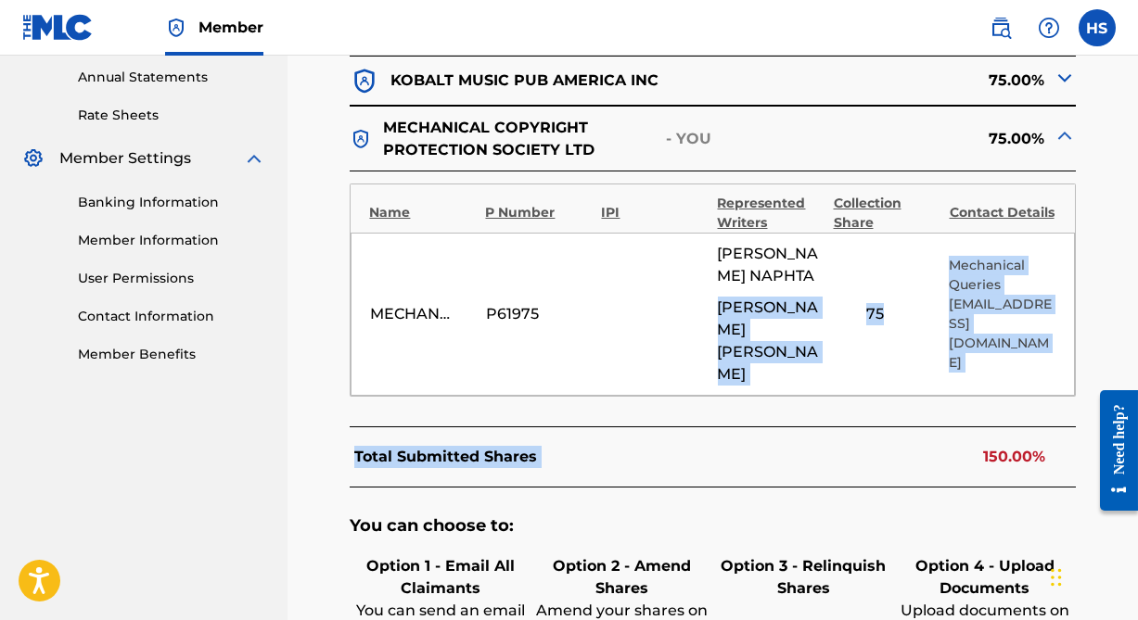
drag, startPoint x: 716, startPoint y: 384, endPoint x: 782, endPoint y: 409, distance: 71.3
click at [782, 409] on div "KOBALT MUSIC PUB AMERICA INC 75.00% MECHANICAL COPYRIGHT PROTECTION SOCIETY LTD…" at bounding box center [712, 434] width 725 height 757
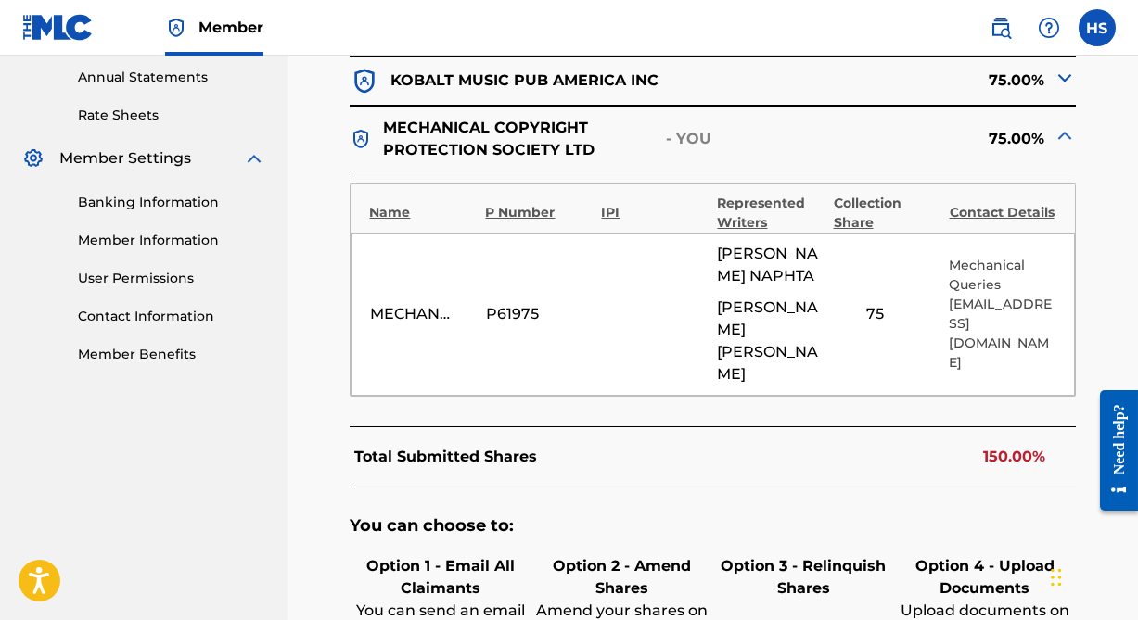
click at [754, 273] on span "[PERSON_NAME] NAPHTA" at bounding box center [771, 265] width 107 height 45
drag, startPoint x: 716, startPoint y: 302, endPoint x: 814, endPoint y: 362, distance: 114.8
click at [814, 362] on div "MECHANICAL COPYRIGHT PROTECTION SOCIETY LTD P61975 [PERSON_NAME] NAPHTA [PERSON…" at bounding box center [711, 314] width 723 height 163
copy span "[PERSON_NAME]"
click at [804, 331] on span "[PERSON_NAME]" at bounding box center [771, 341] width 107 height 89
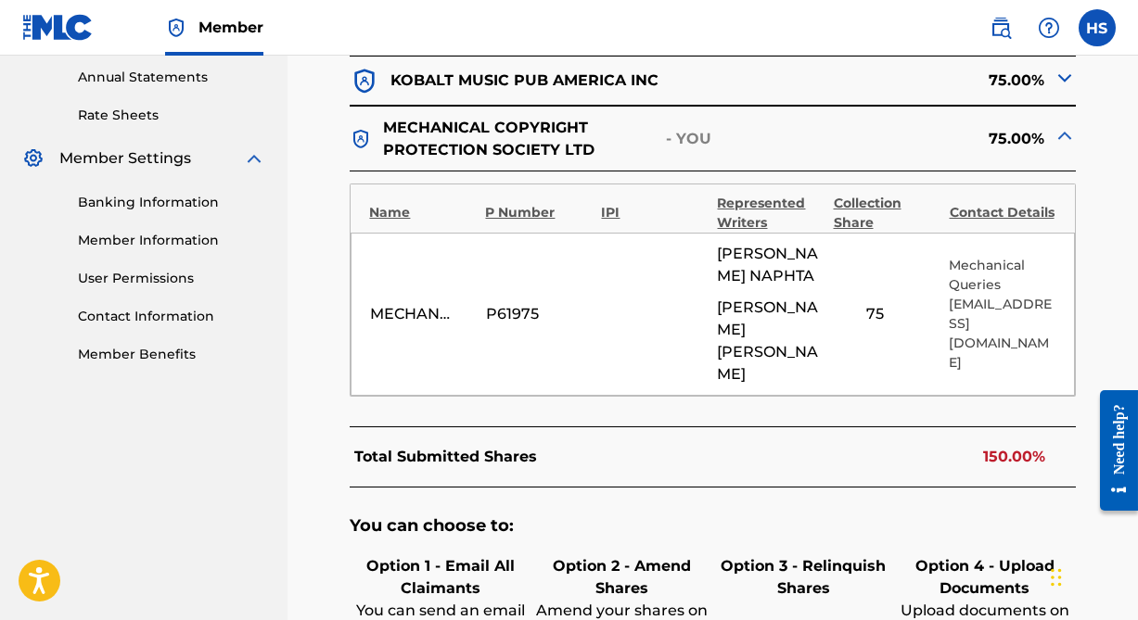
click at [895, 330] on div "MECHANICAL COPYRIGHT PROTECTION SOCIETY LTD P61975 [PERSON_NAME] NAPHTA [PERSON…" at bounding box center [711, 314] width 723 height 163
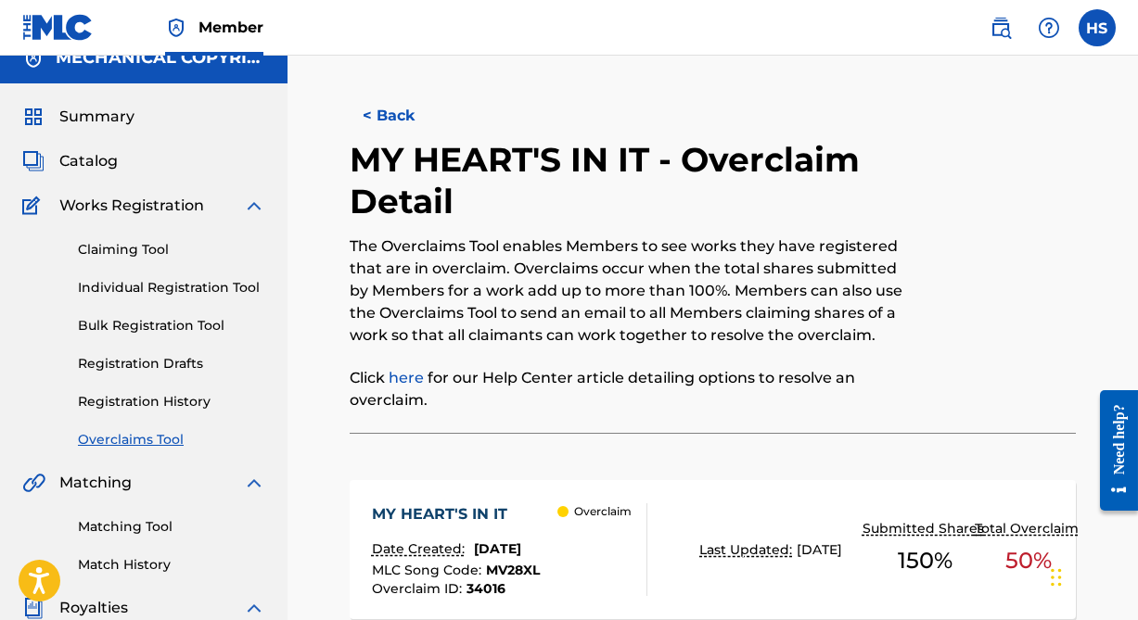
scroll to position [0, 0]
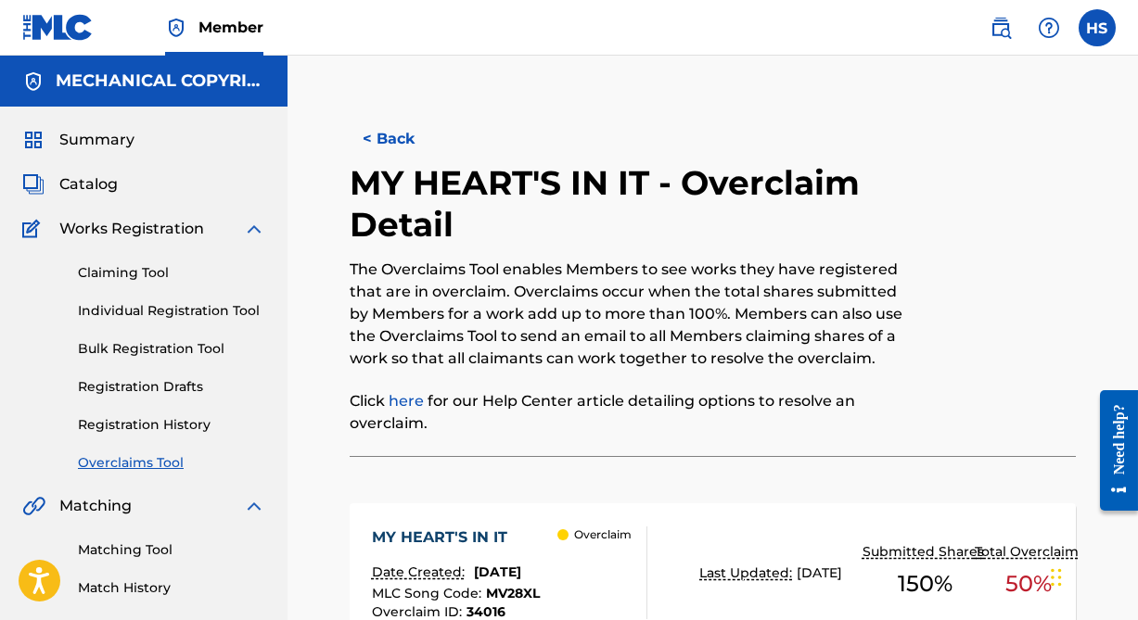
click at [412, 139] on button "< Back" at bounding box center [405, 139] width 111 height 46
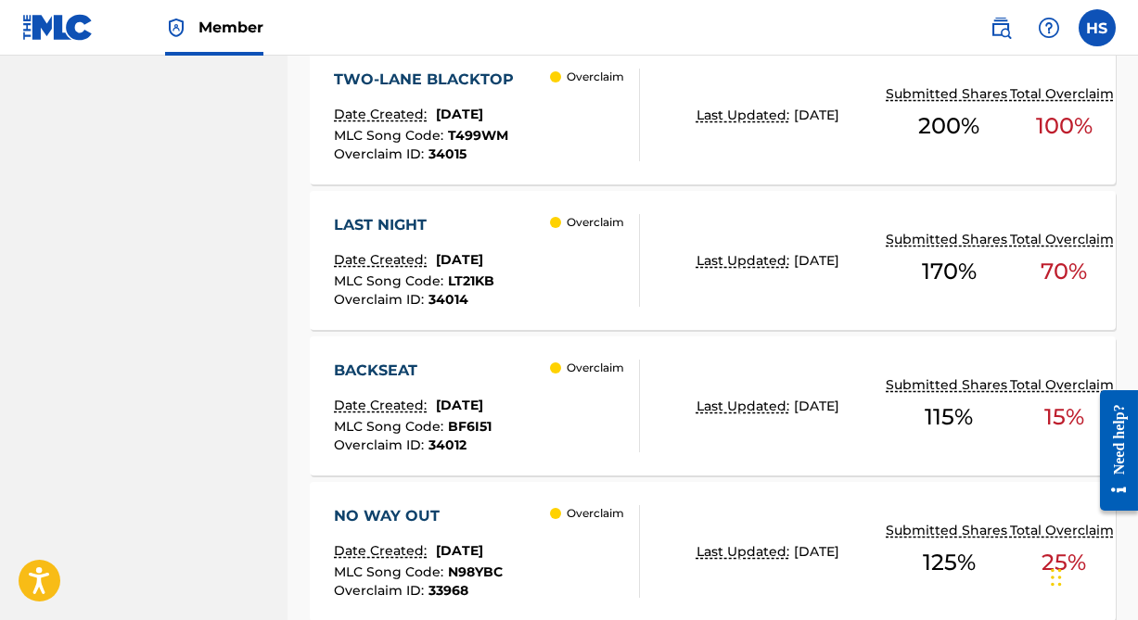
scroll to position [1745, 0]
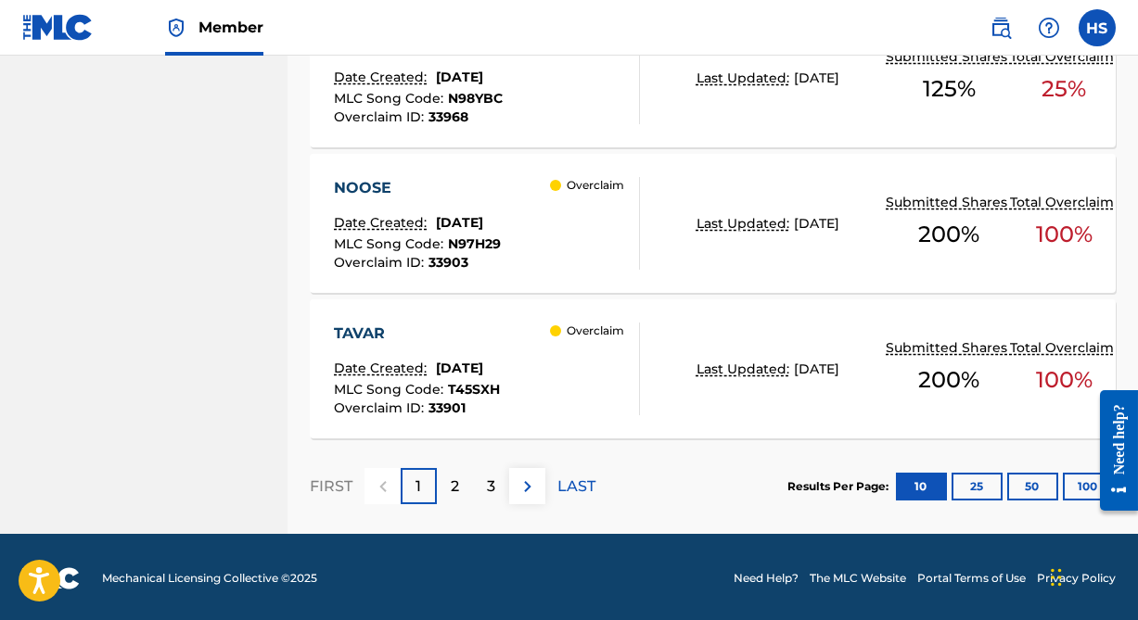
click at [455, 487] on p "2" at bounding box center [455, 487] width 8 height 22
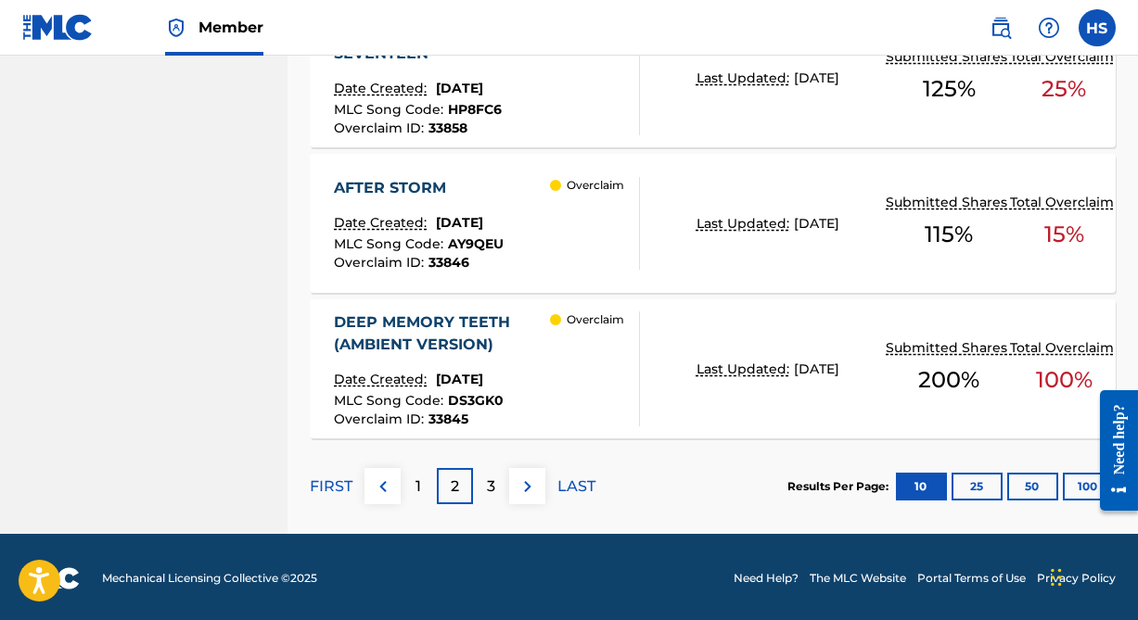
click at [1071, 488] on button "100" at bounding box center [1087, 487] width 51 height 28
click at [497, 491] on div "3" at bounding box center [491, 486] width 36 height 36
click at [530, 480] on img at bounding box center [527, 487] width 22 height 22
click at [512, 484] on button at bounding box center [527, 486] width 36 height 36
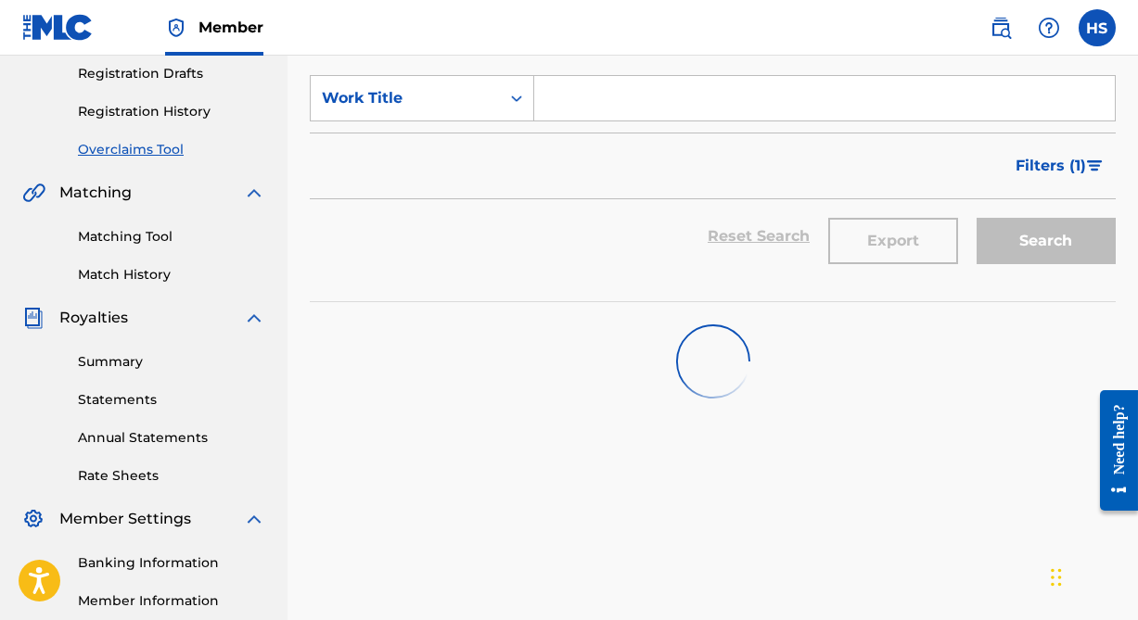
scroll to position [108, 0]
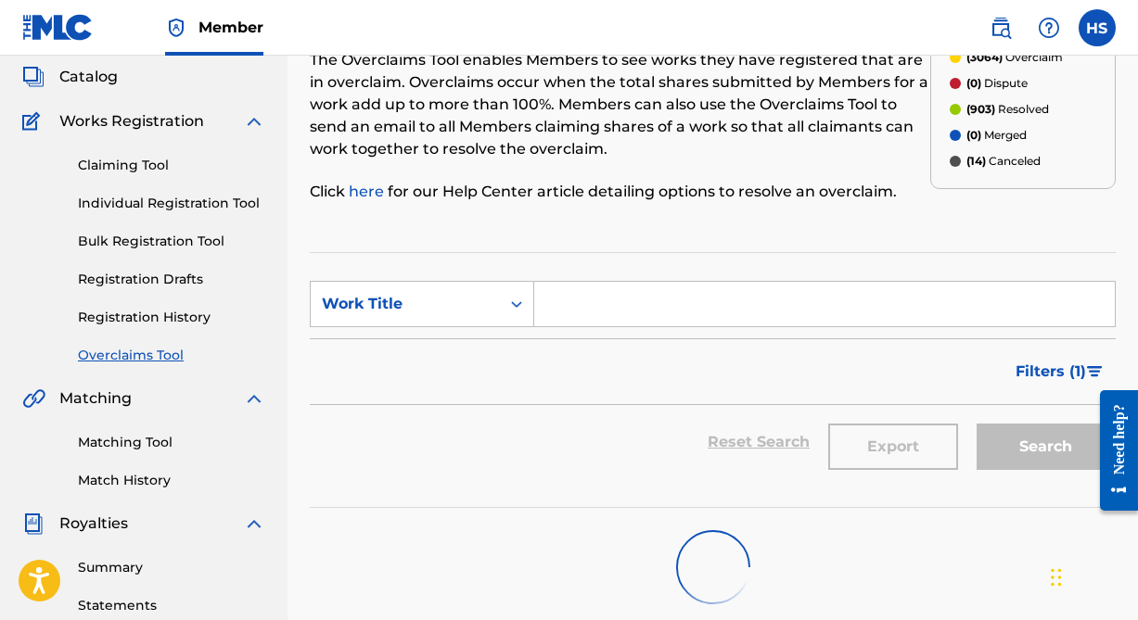
click at [1033, 363] on span "Filters ( 1 )" at bounding box center [1050, 372] width 70 height 22
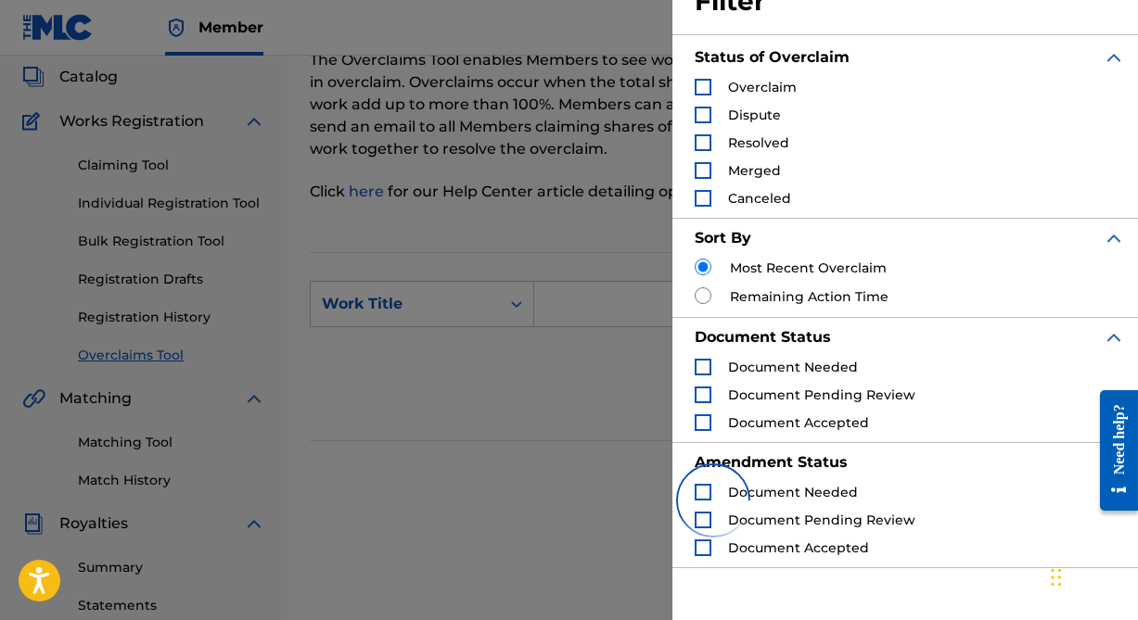
scroll to position [83, 0]
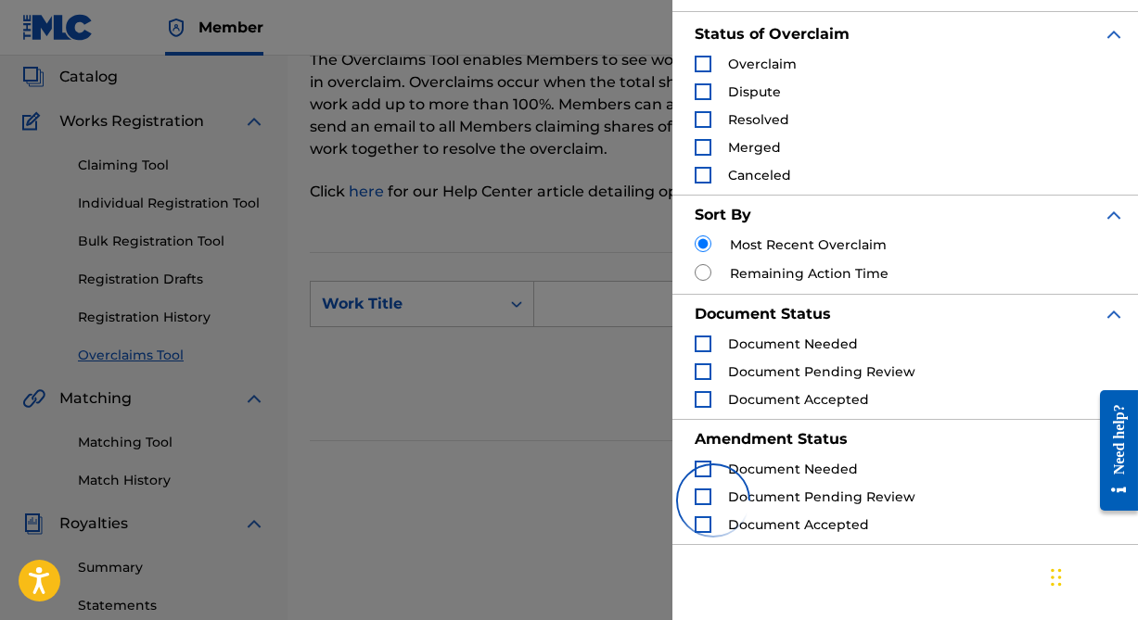
click at [706, 241] on input "Search Form" at bounding box center [702, 243] width 17 height 17
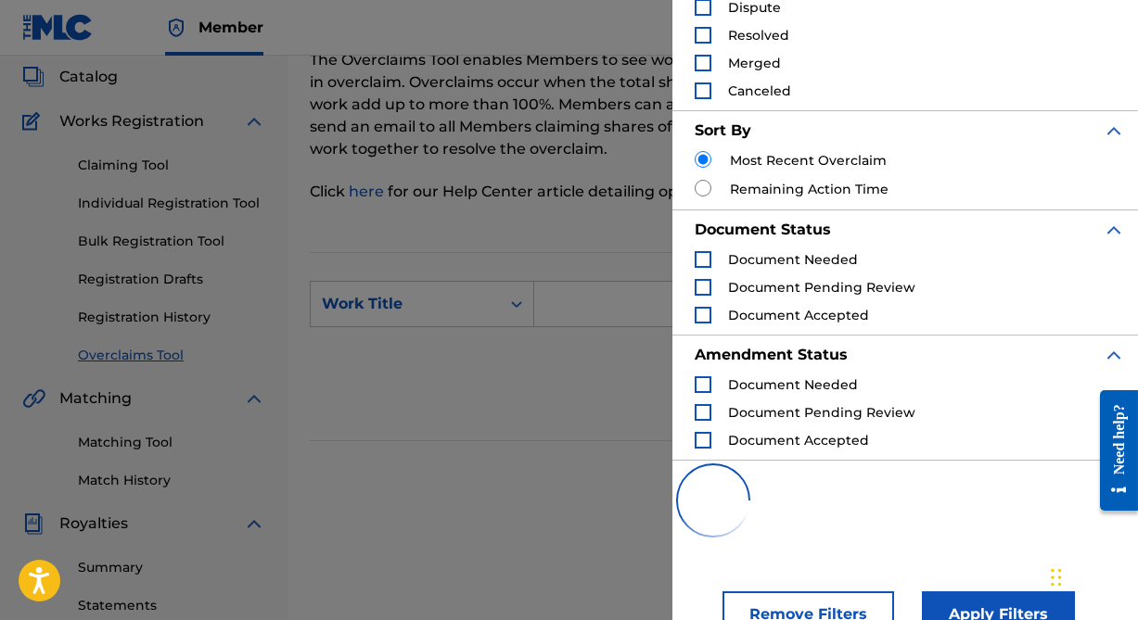
scroll to position [204, 0]
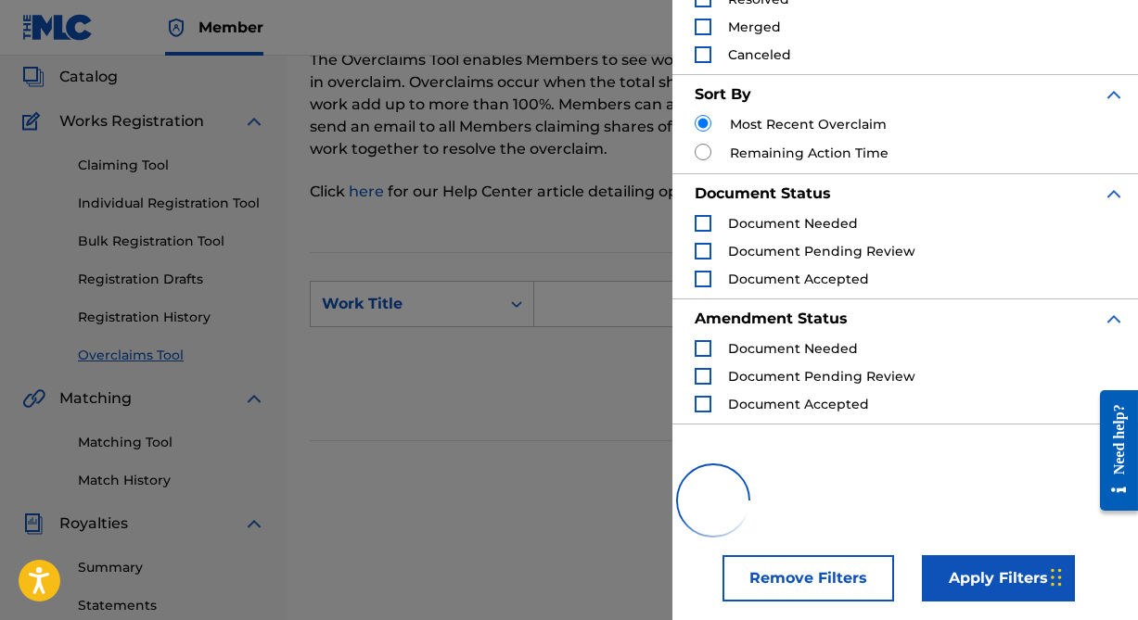
click at [822, 579] on button "Remove Filters" at bounding box center [808, 578] width 172 height 46
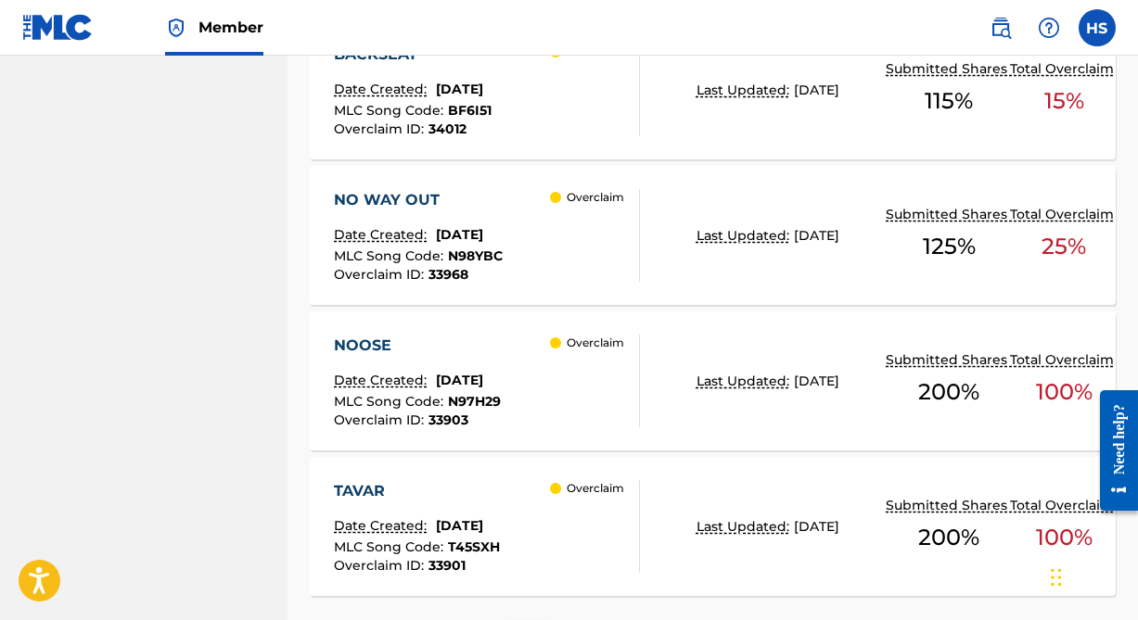
scroll to position [1745, 0]
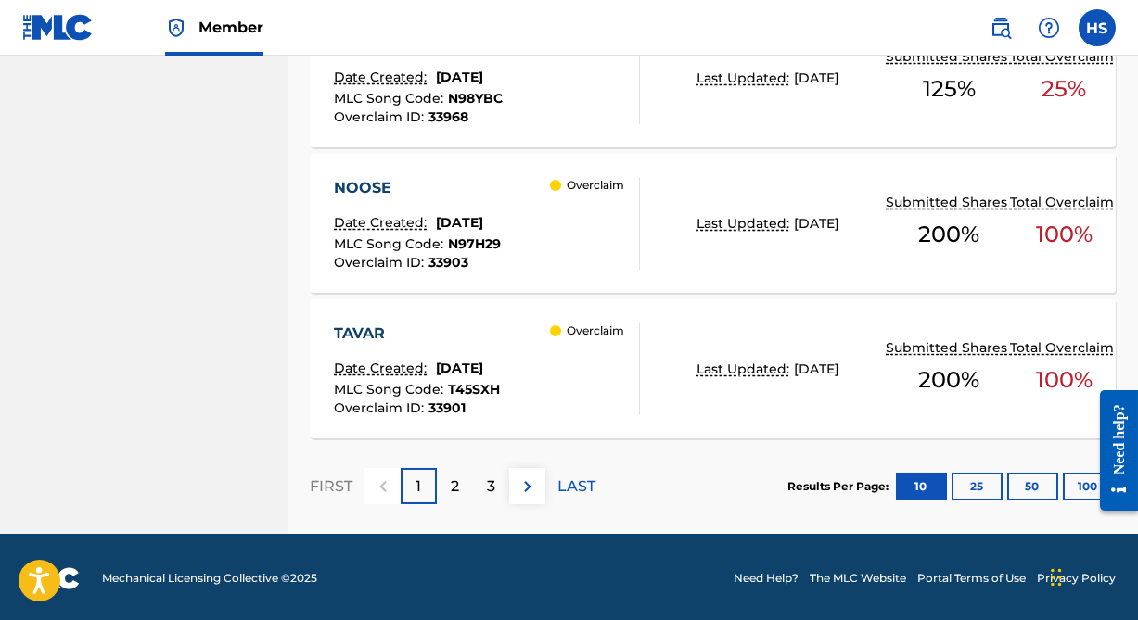
click at [493, 484] on p "3" at bounding box center [491, 487] width 8 height 22
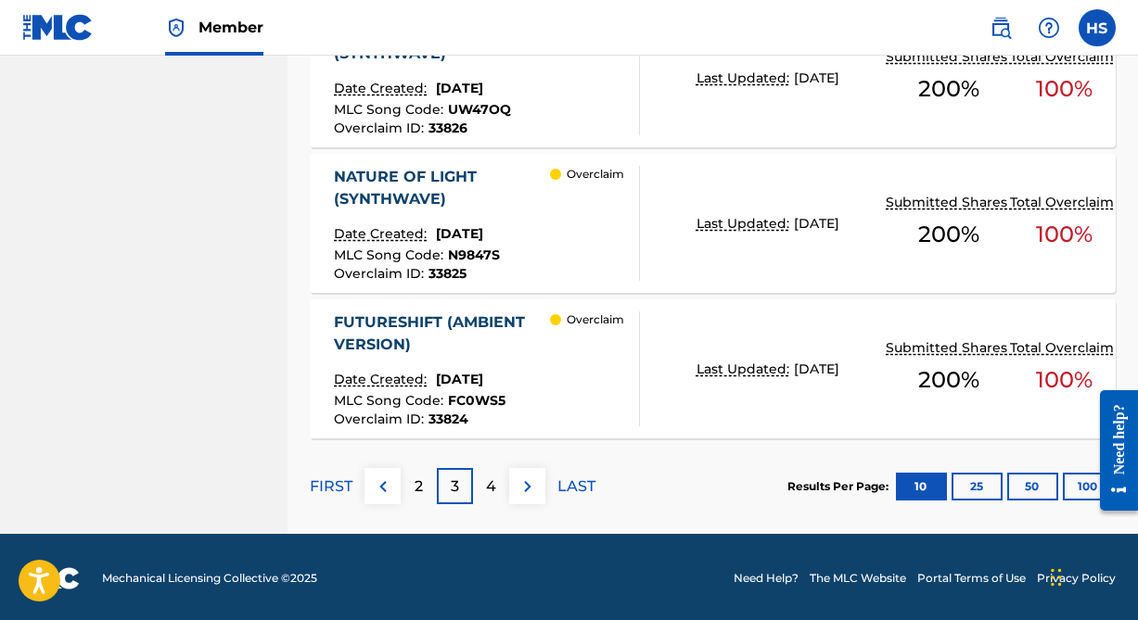
click at [500, 490] on div "4" at bounding box center [491, 486] width 36 height 36
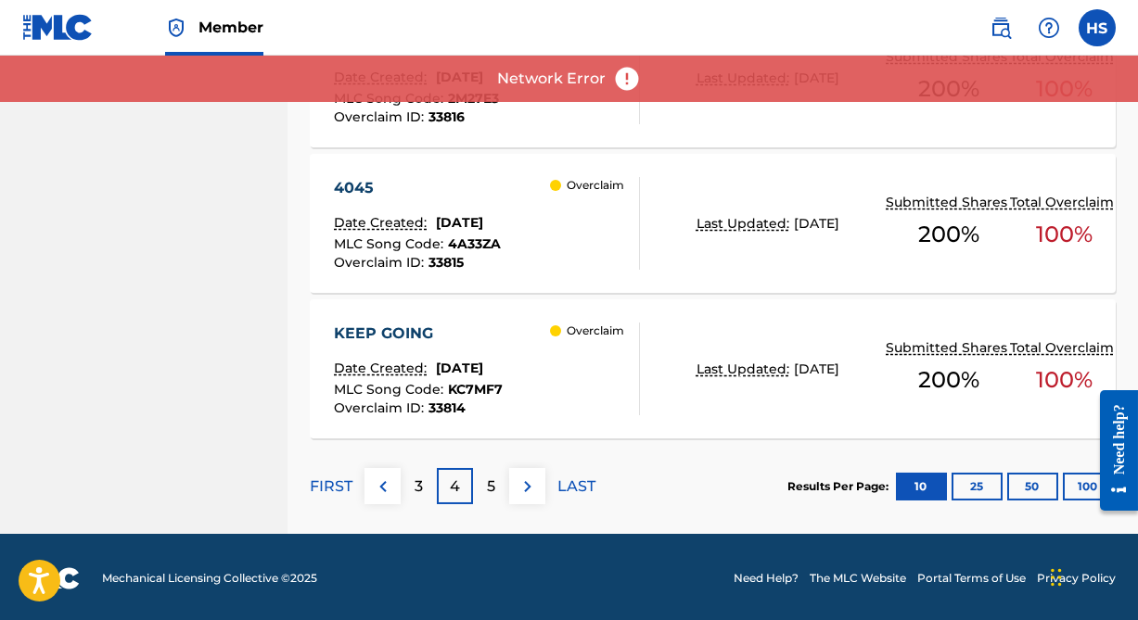
click at [492, 498] on div "5" at bounding box center [491, 486] width 36 height 36
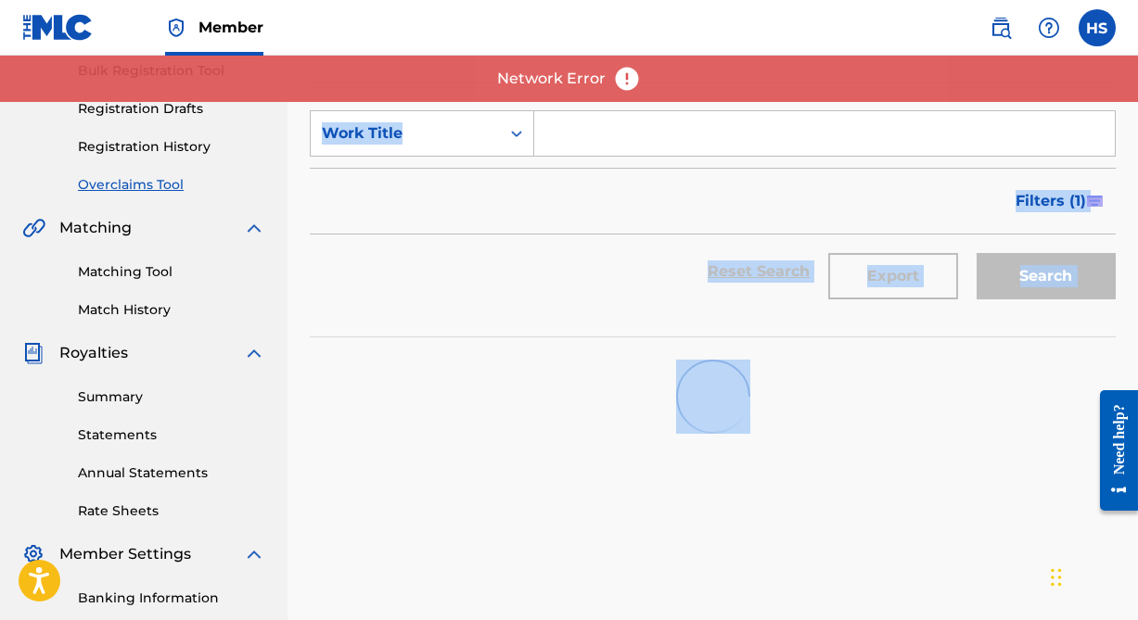
scroll to position [361, 0]
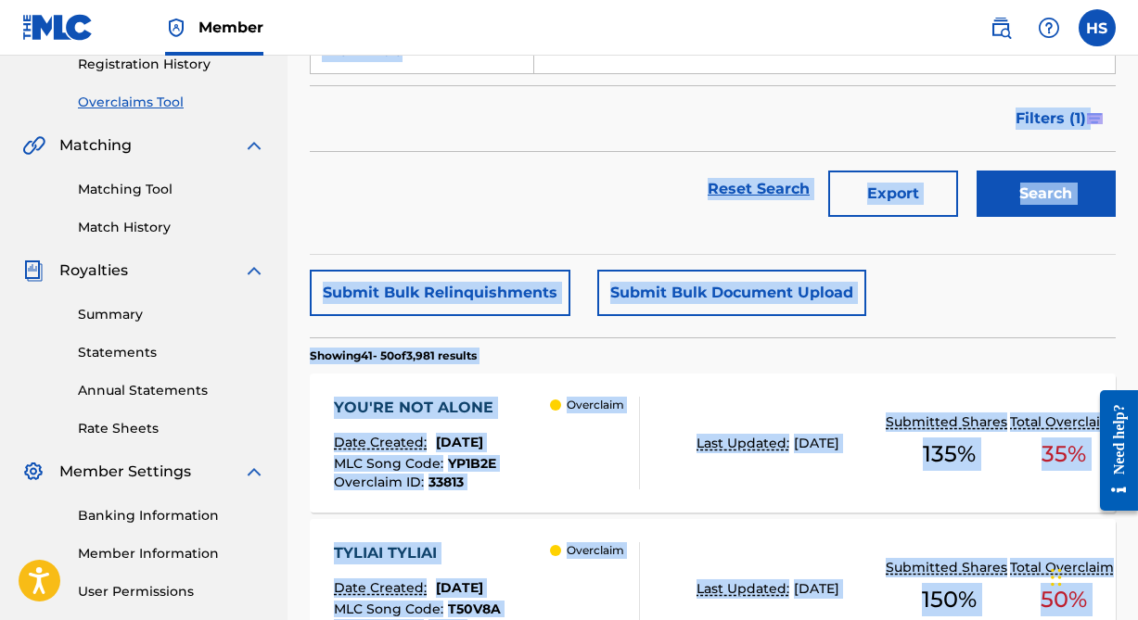
click at [710, 349] on section "Showing 41 - 50 of 3,981 results" at bounding box center [713, 350] width 806 height 27
click at [646, 392] on div "YOU'RE NOT ALONE Date Created: [DATE] MLC Song Code : YP1B2E Overclaim ID : 338…" at bounding box center [713, 443] width 806 height 139
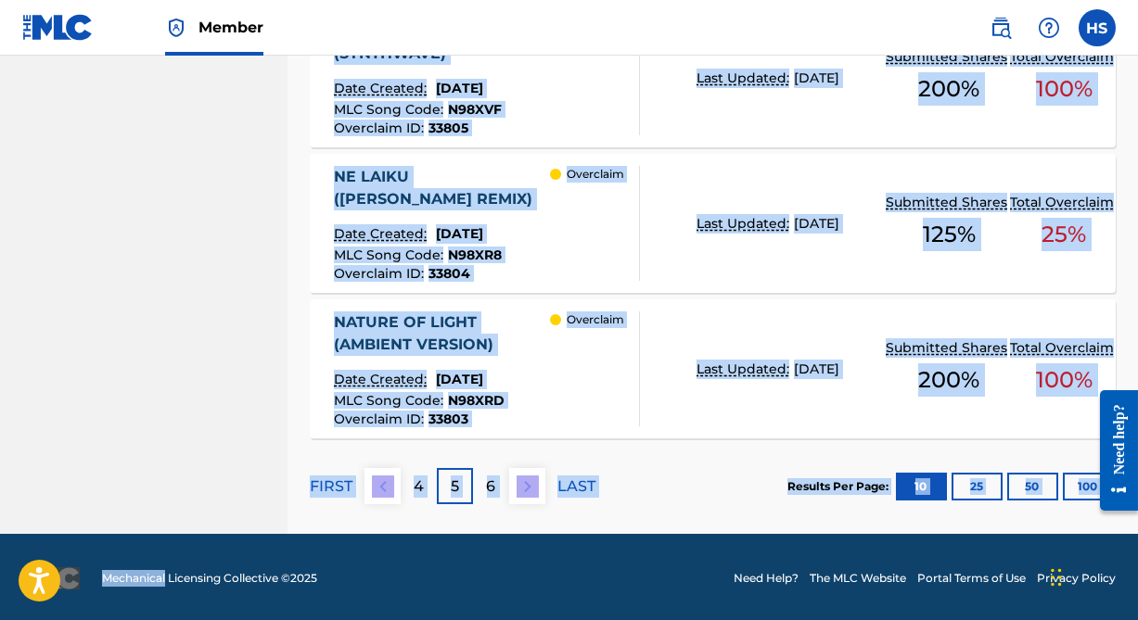
click at [497, 490] on div "6" at bounding box center [491, 486] width 36 height 36
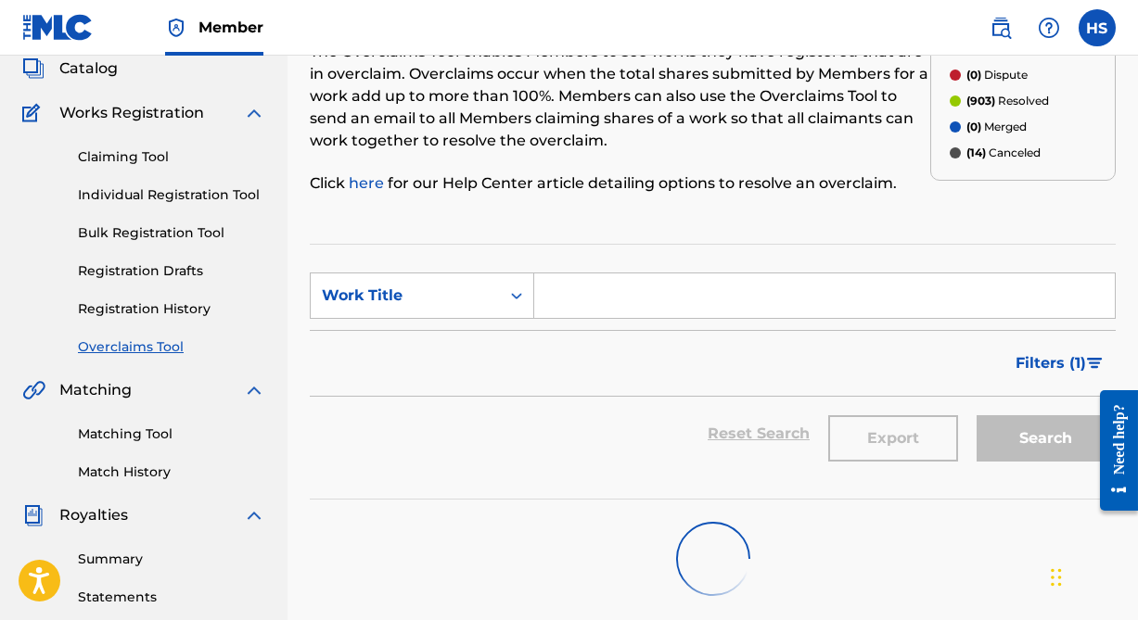
scroll to position [252, 0]
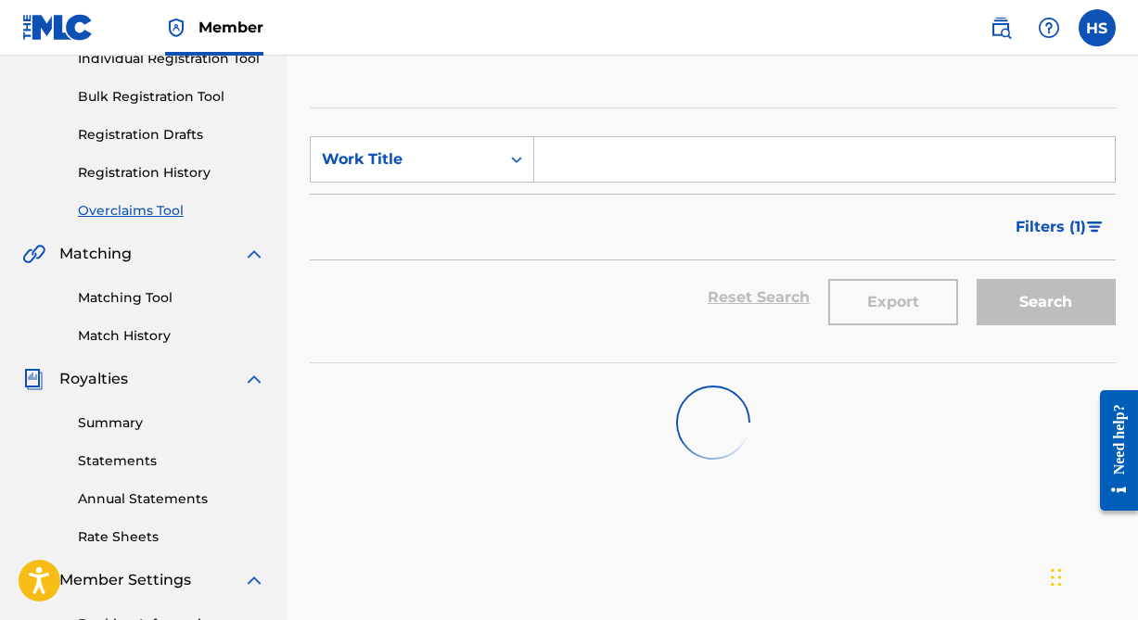
click at [1042, 218] on span "Filters ( 1 )" at bounding box center [1050, 227] width 70 height 22
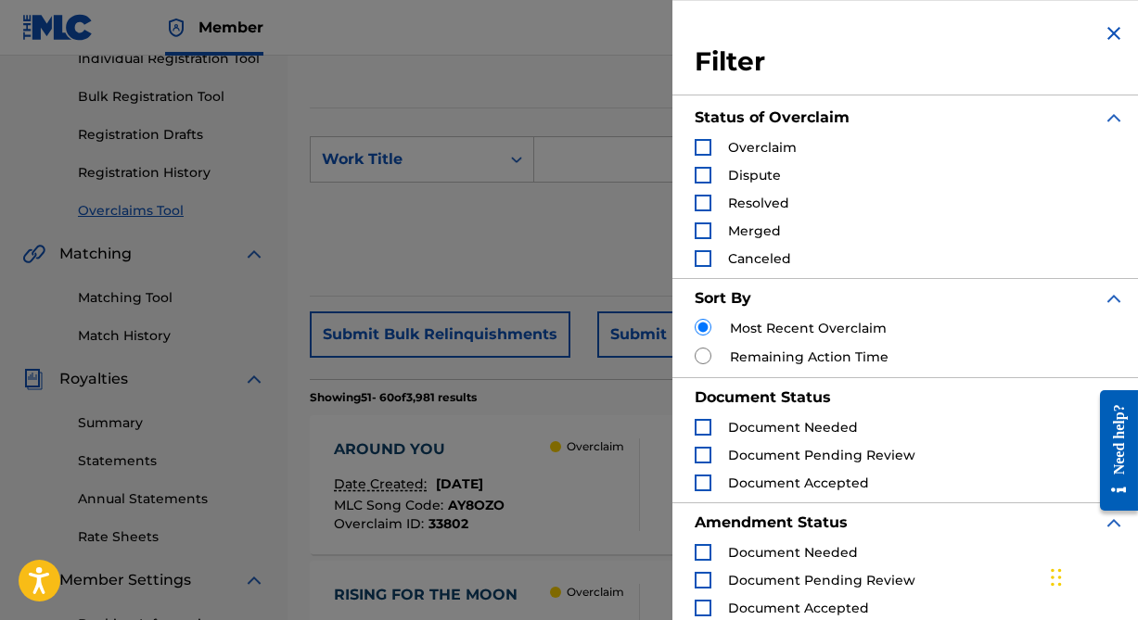
click at [709, 352] on input "Search Form" at bounding box center [702, 356] width 17 height 17
radio input "true"
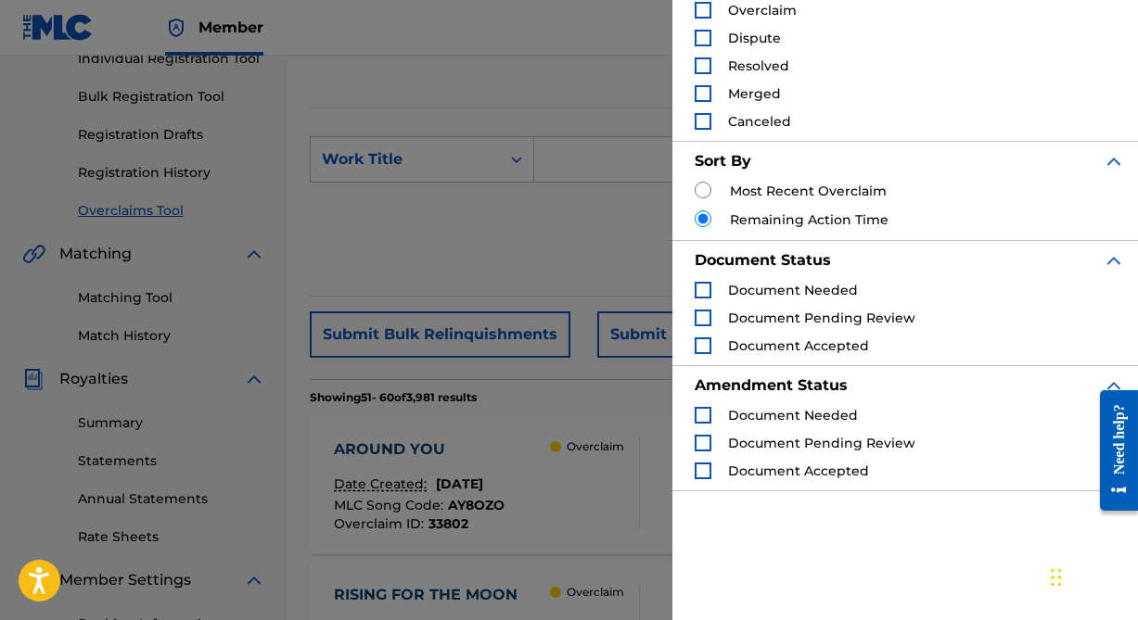
scroll to position [204, 0]
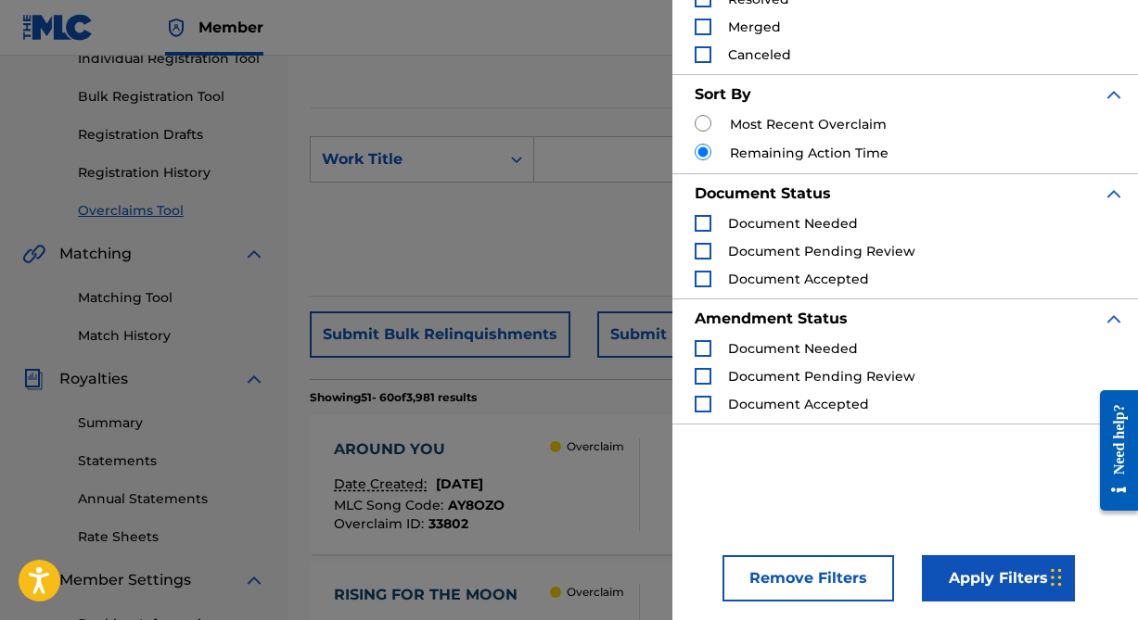
click at [969, 572] on button "Apply Filters" at bounding box center [998, 578] width 153 height 46
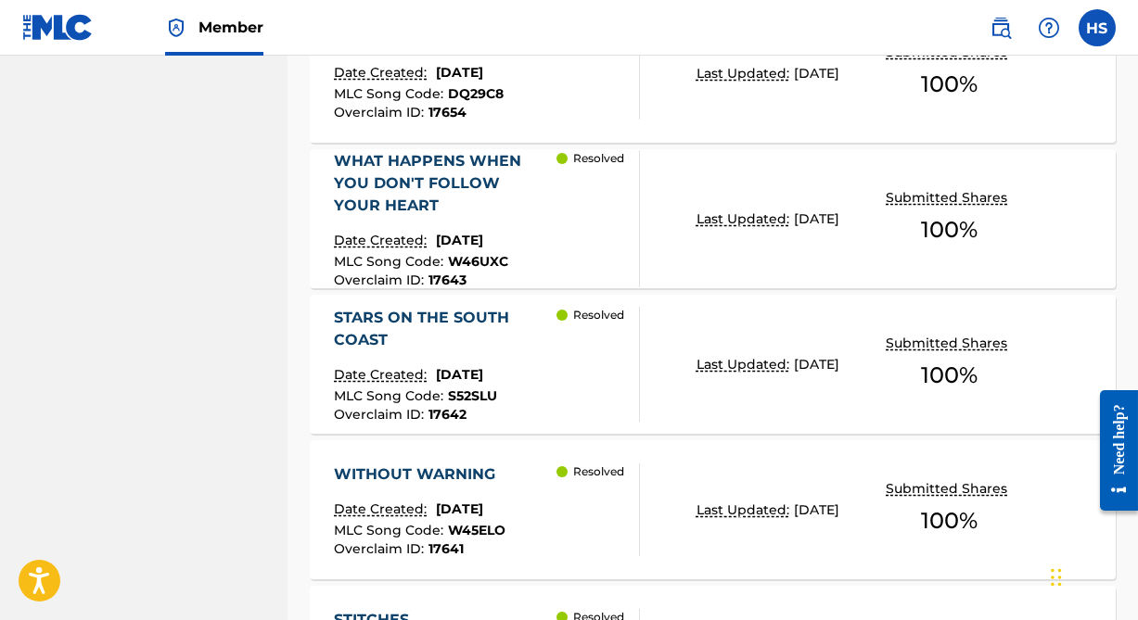
scroll to position [1745, 0]
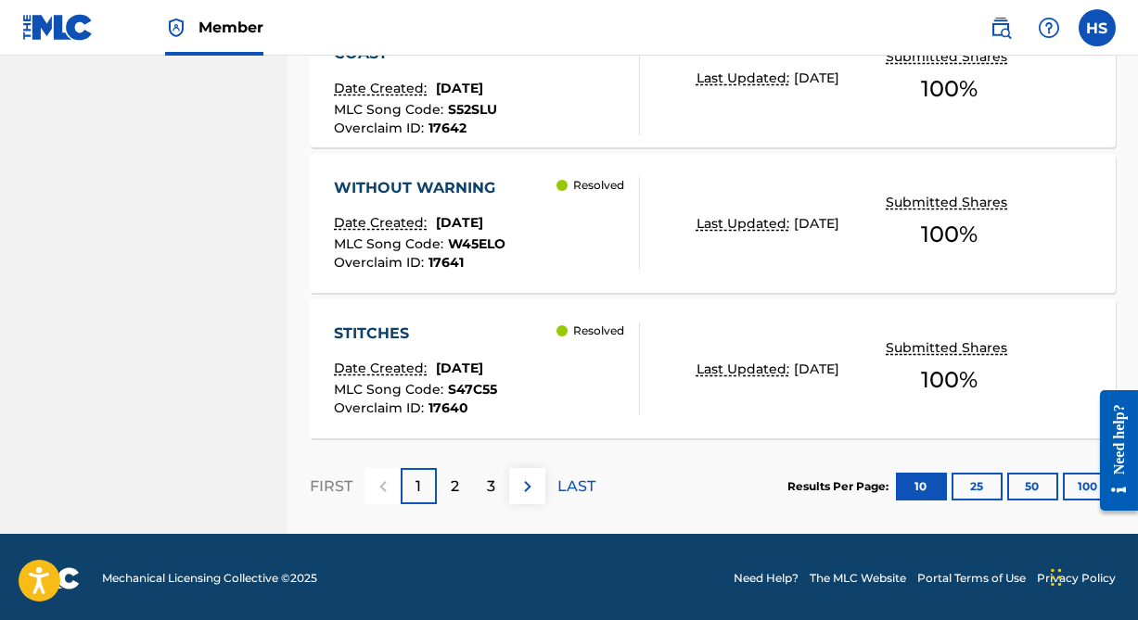
click at [482, 481] on div "3" at bounding box center [491, 486] width 36 height 36
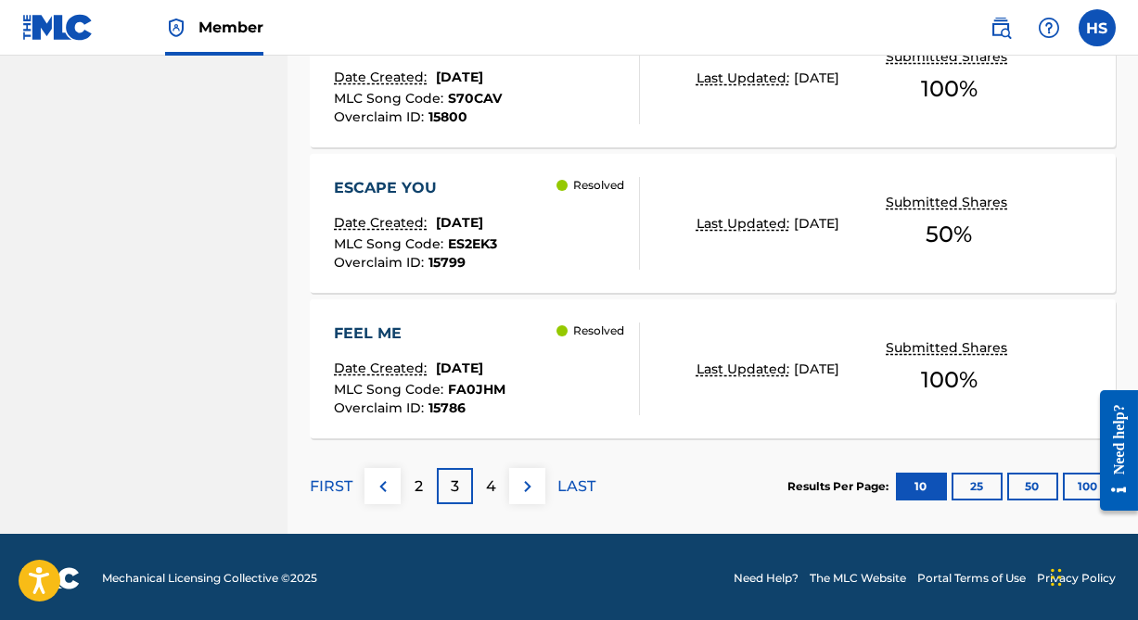
click at [495, 490] on p "4" at bounding box center [491, 487] width 10 height 22
click at [500, 488] on div "5" at bounding box center [491, 486] width 36 height 36
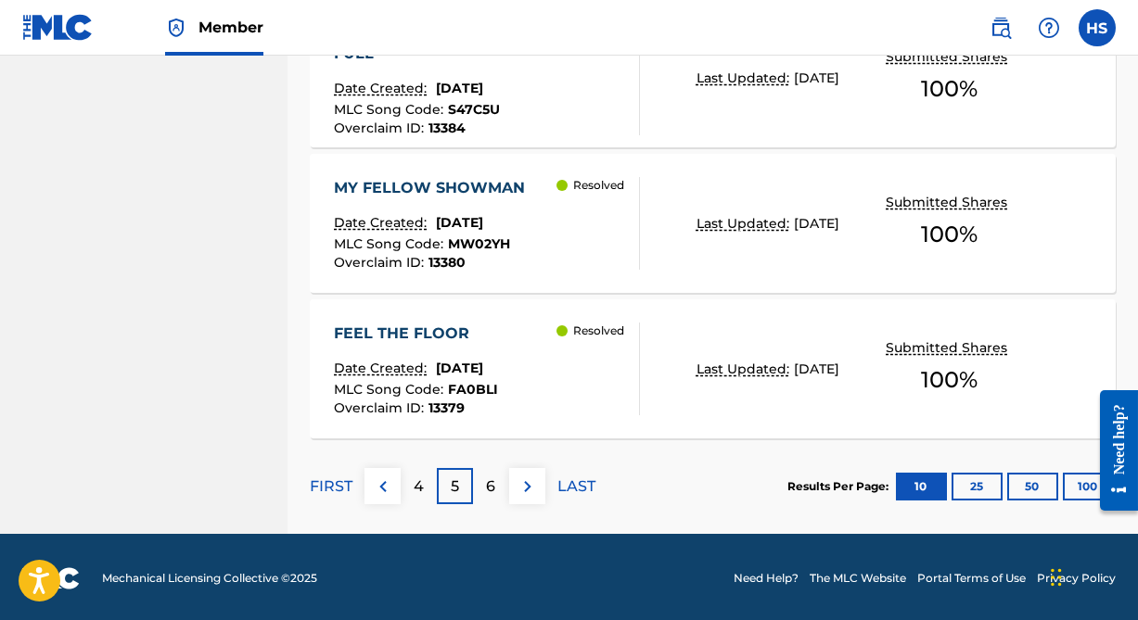
click at [495, 489] on p "6" at bounding box center [491, 487] width 9 height 22
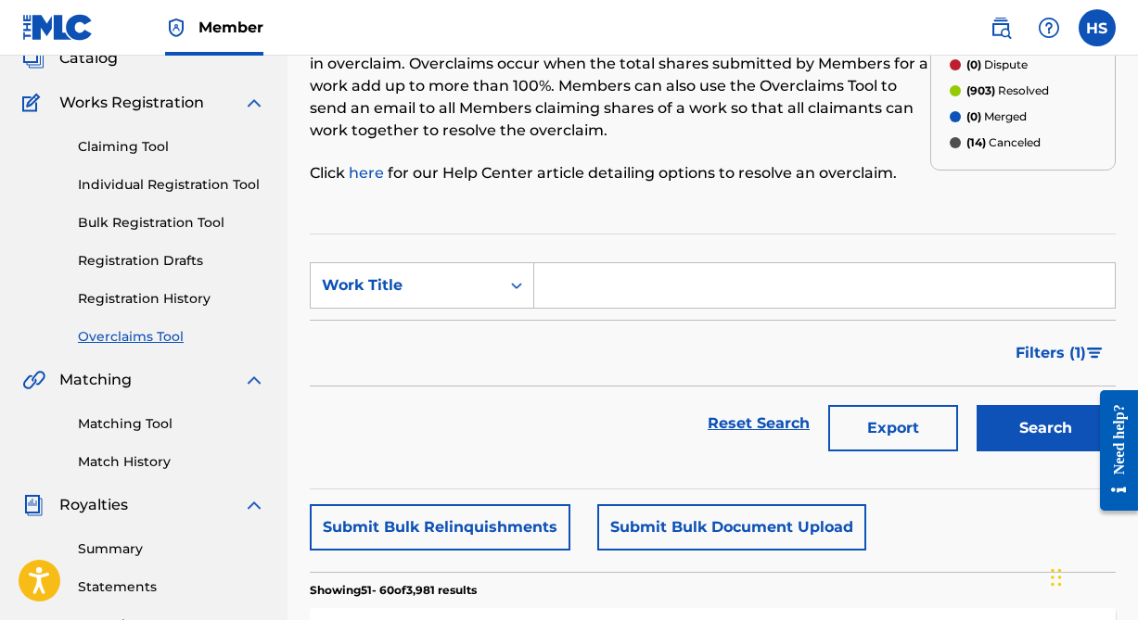
scroll to position [59, 0]
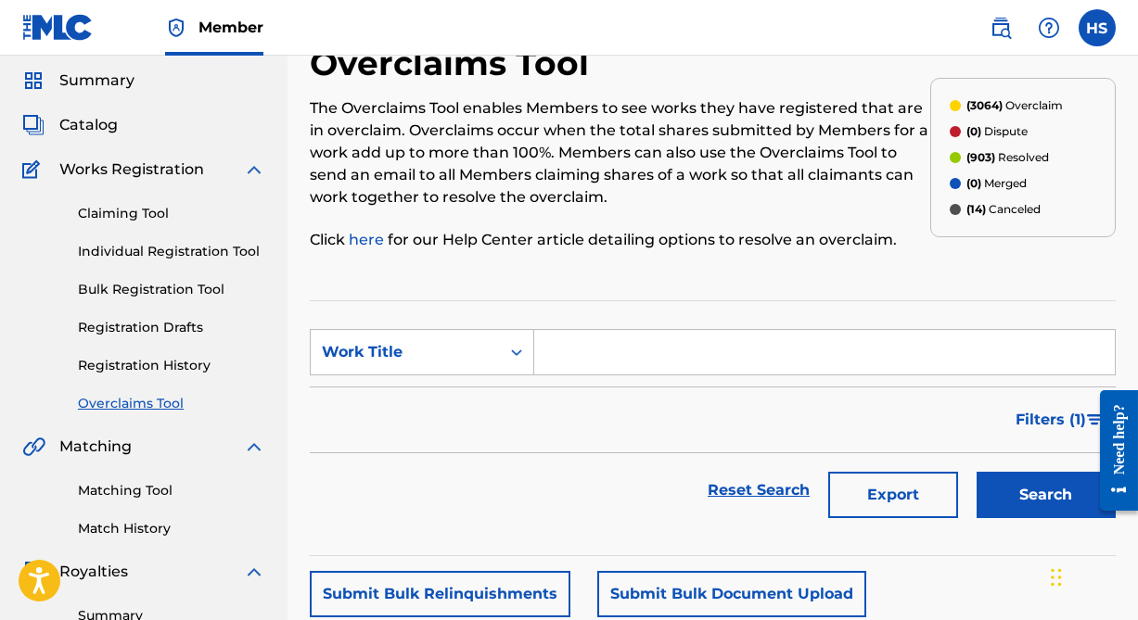
click at [1037, 412] on span "Filters ( 1 )" at bounding box center [1050, 420] width 70 height 22
click at [0, 0] on div "Amendment Status Document Needed Document Pending Review Document Accepted" at bounding box center [0, 0] width 0 height 0
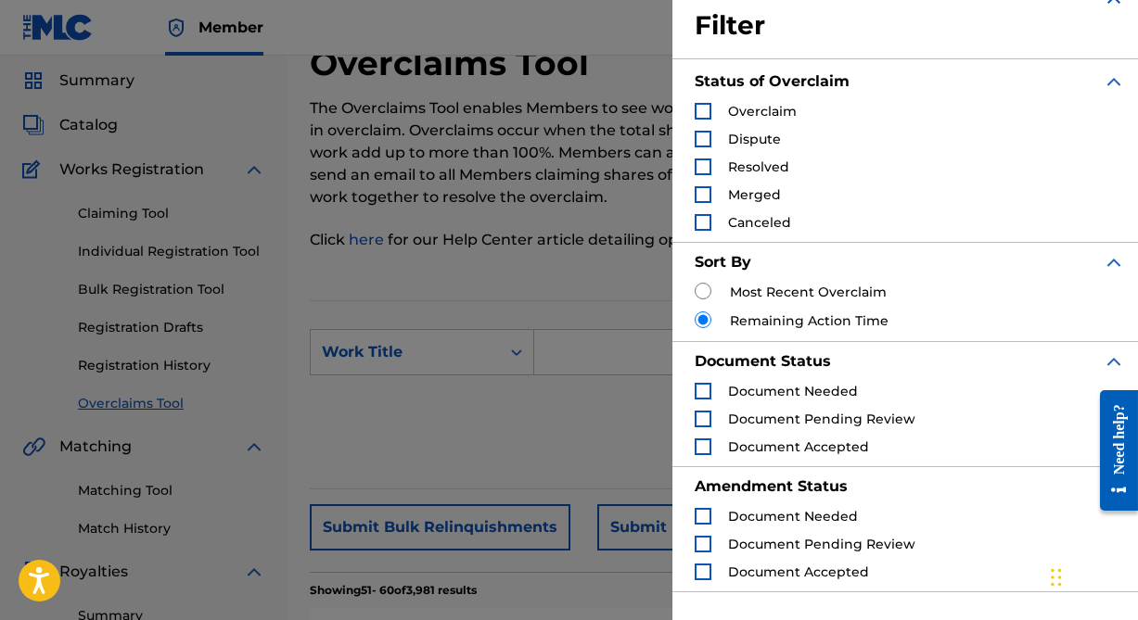
scroll to position [35, 0]
click at [706, 134] on div "Search Form" at bounding box center [702, 140] width 17 height 17
click at [703, 105] on div "Search Form" at bounding box center [702, 112] width 17 height 17
click at [693, 192] on div "Filter Status of Overclaim Overclaim Dispute Resolved Merged Canceled Sort By M…" at bounding box center [909, 290] width 475 height 650
click at [700, 222] on div "Search Form" at bounding box center [702, 223] width 17 height 17
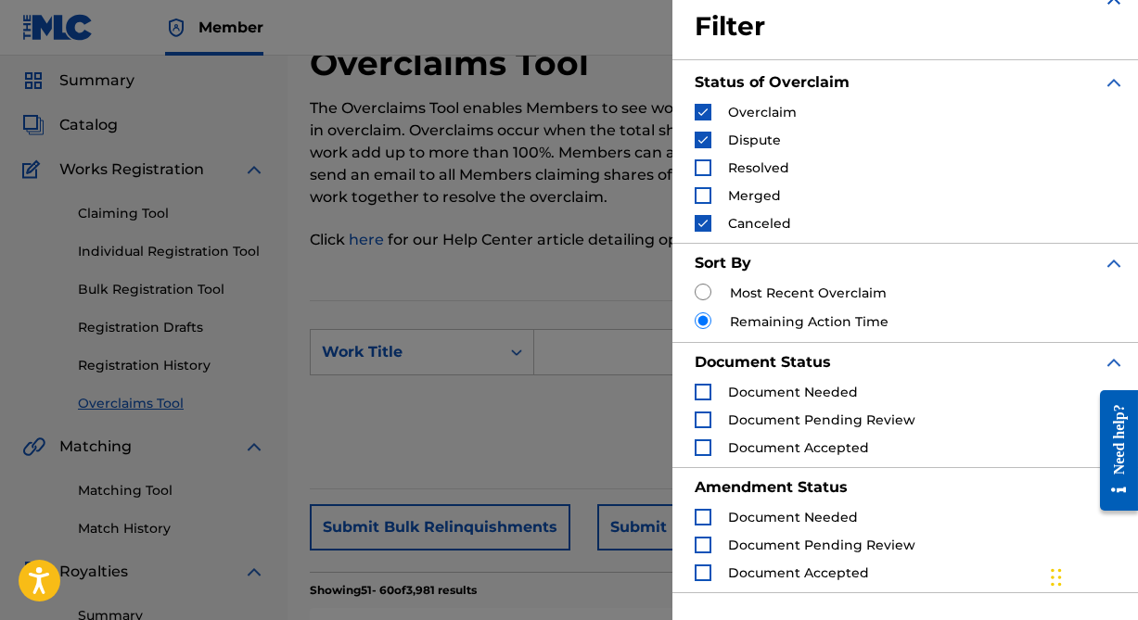
click at [701, 187] on div "Search Form" at bounding box center [702, 195] width 17 height 17
click at [706, 223] on img "Search Form" at bounding box center [702, 223] width 13 height 13
click at [709, 192] on div "Search Form" at bounding box center [702, 195] width 17 height 17
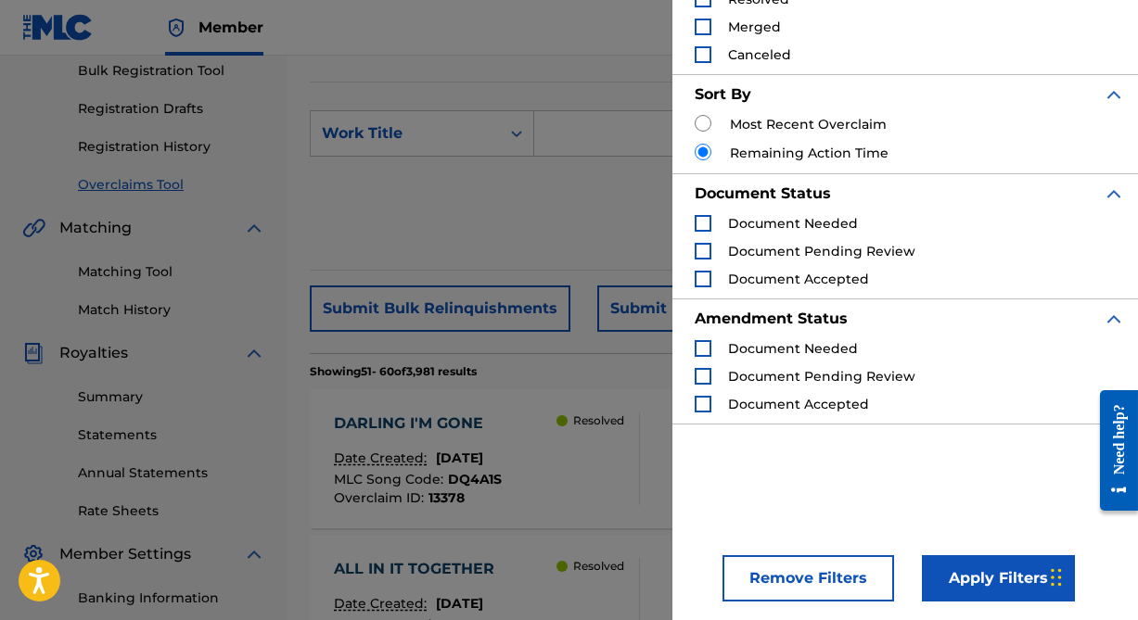
scroll to position [312, 0]
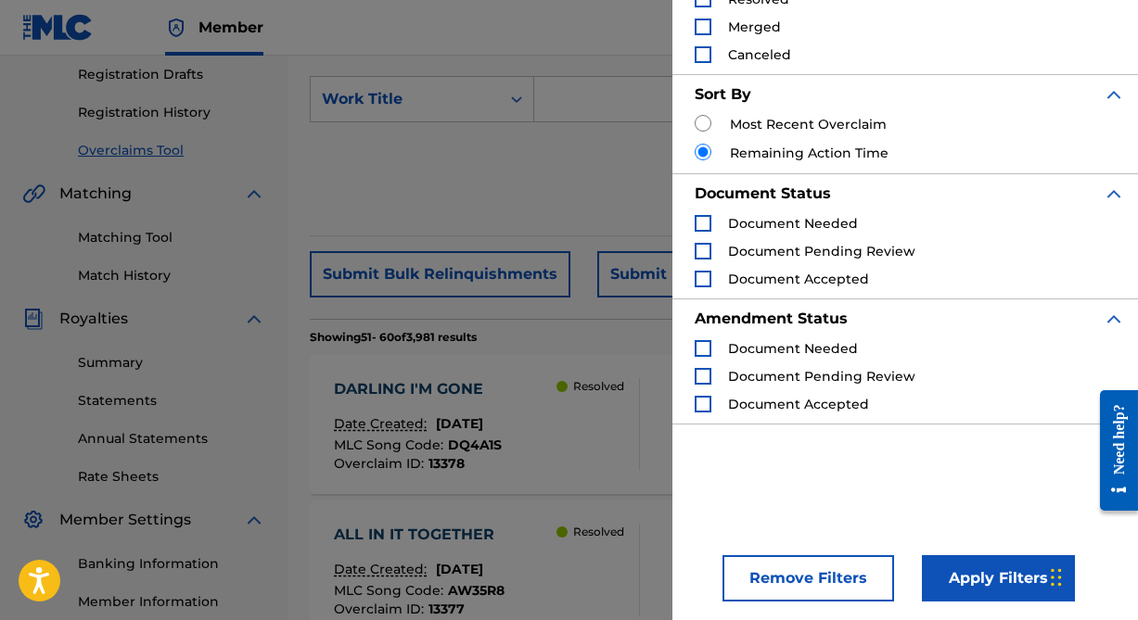
click at [964, 575] on button "Apply Filters" at bounding box center [998, 578] width 153 height 46
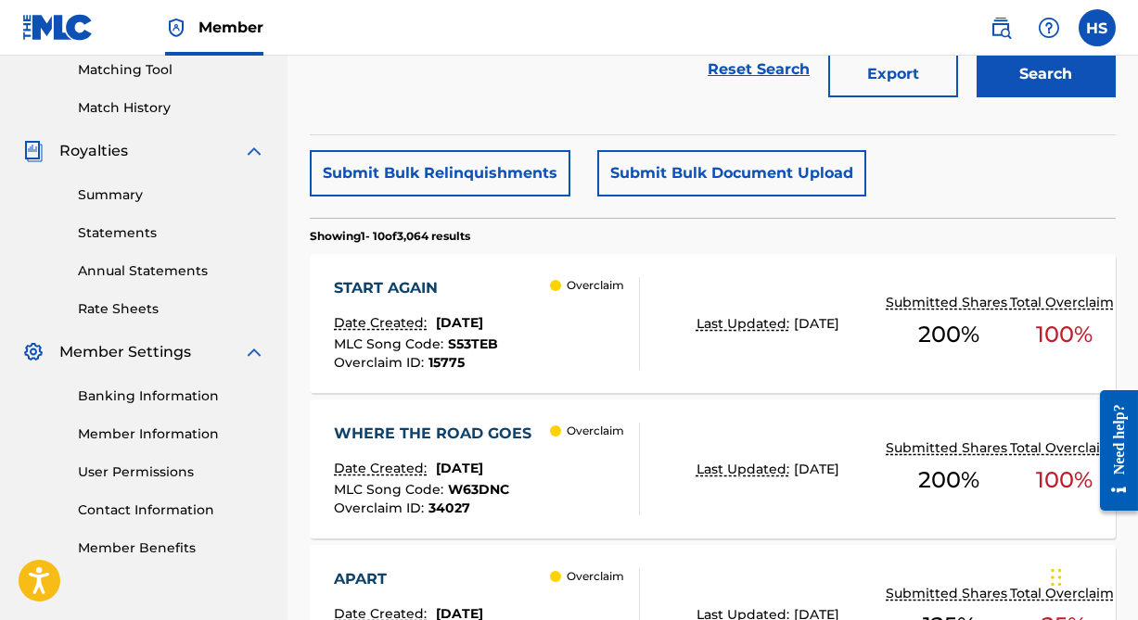
scroll to position [144, 0]
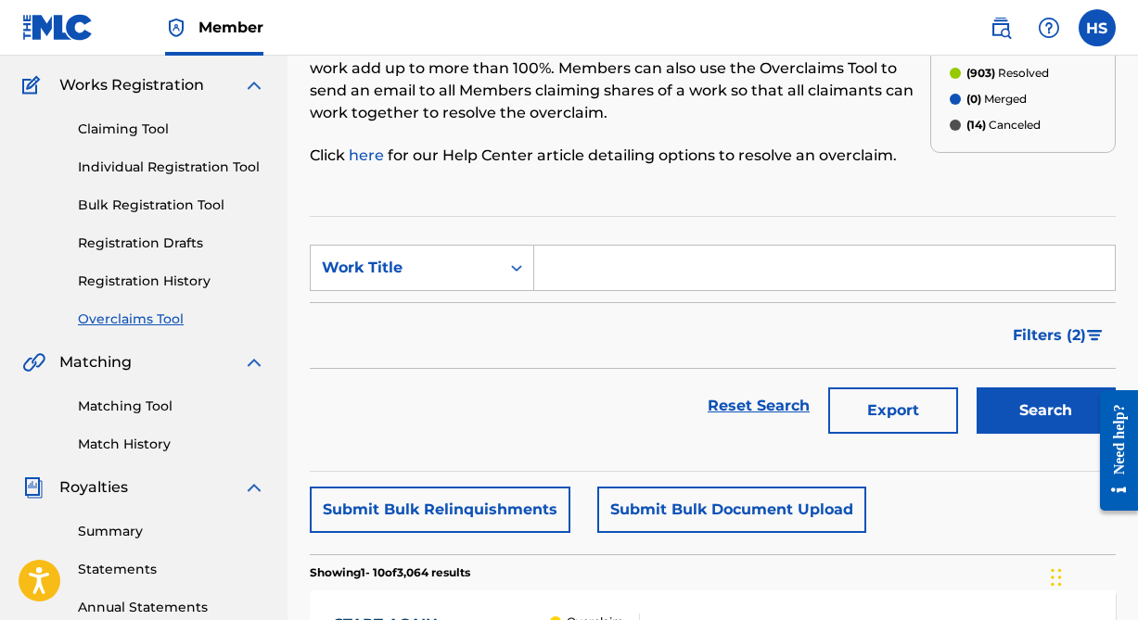
click at [1042, 337] on span "Filters ( 2 )" at bounding box center [1048, 335] width 73 height 22
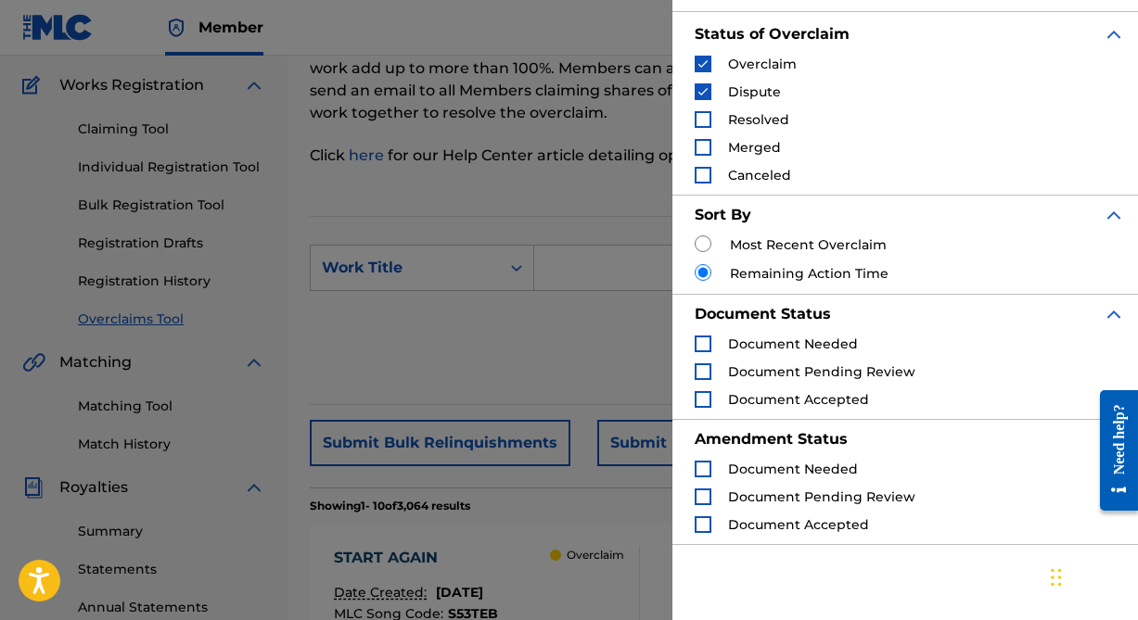
scroll to position [0, 0]
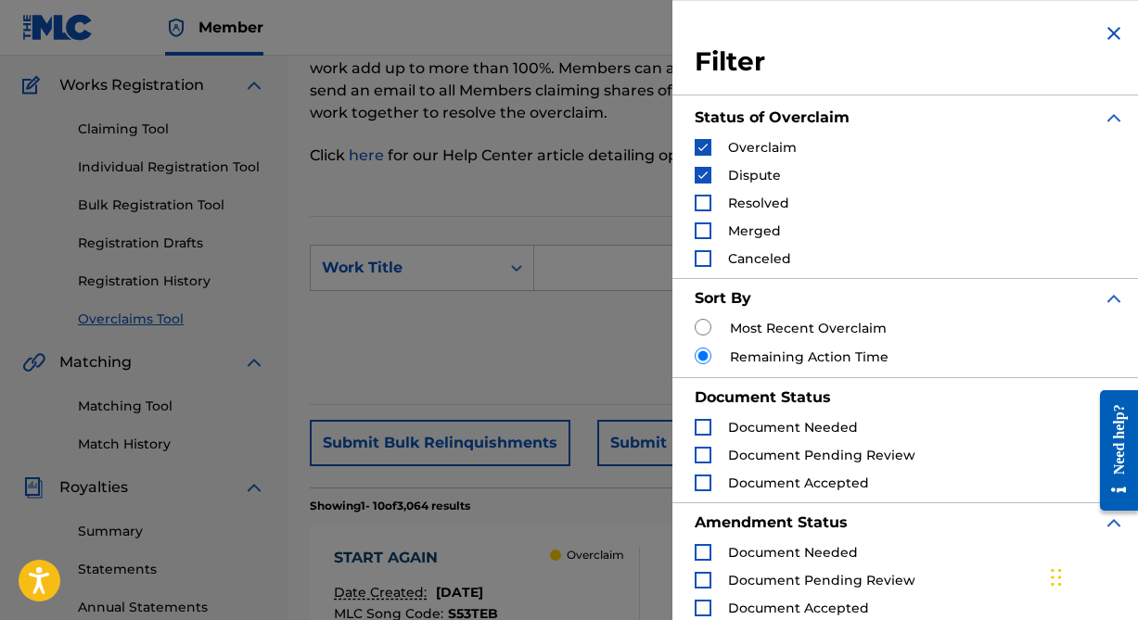
click at [706, 328] on input "Search Form" at bounding box center [702, 327] width 17 height 17
radio input "true"
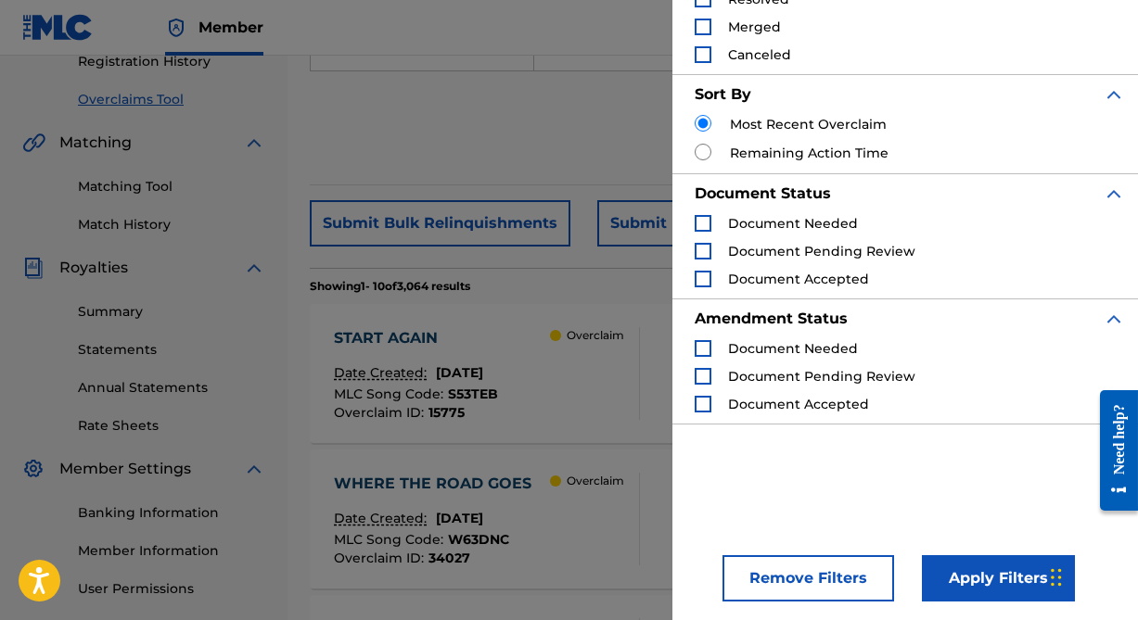
scroll to position [480, 0]
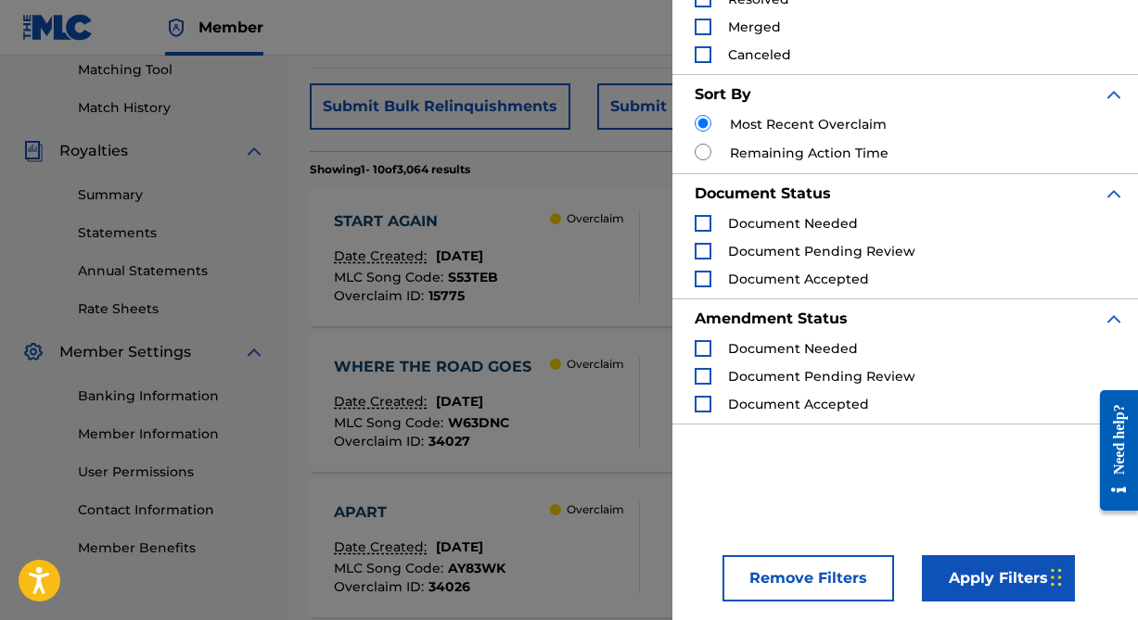
click at [966, 574] on button "Apply Filters" at bounding box center [998, 578] width 153 height 46
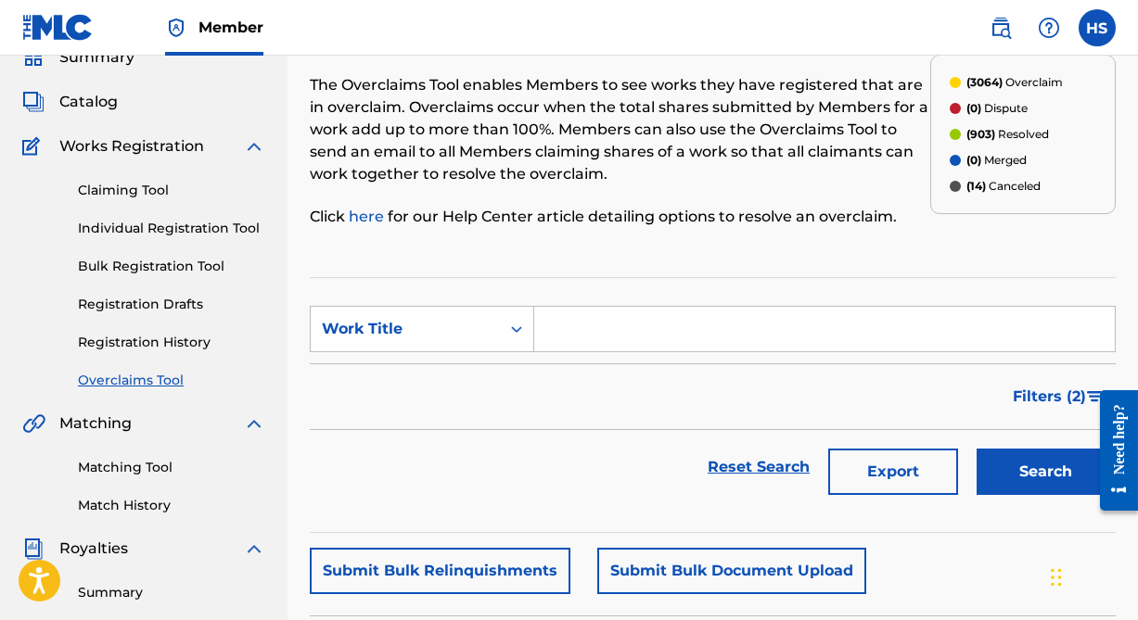
scroll to position [0, 0]
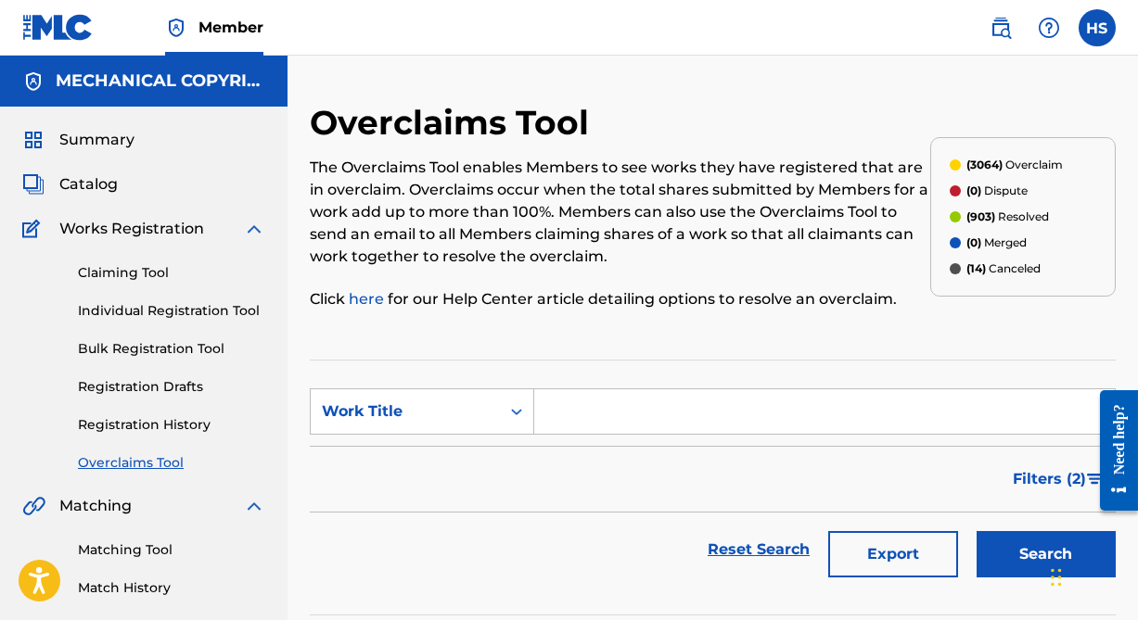
click at [1062, 471] on span "Filters ( 2 )" at bounding box center [1048, 479] width 73 height 22
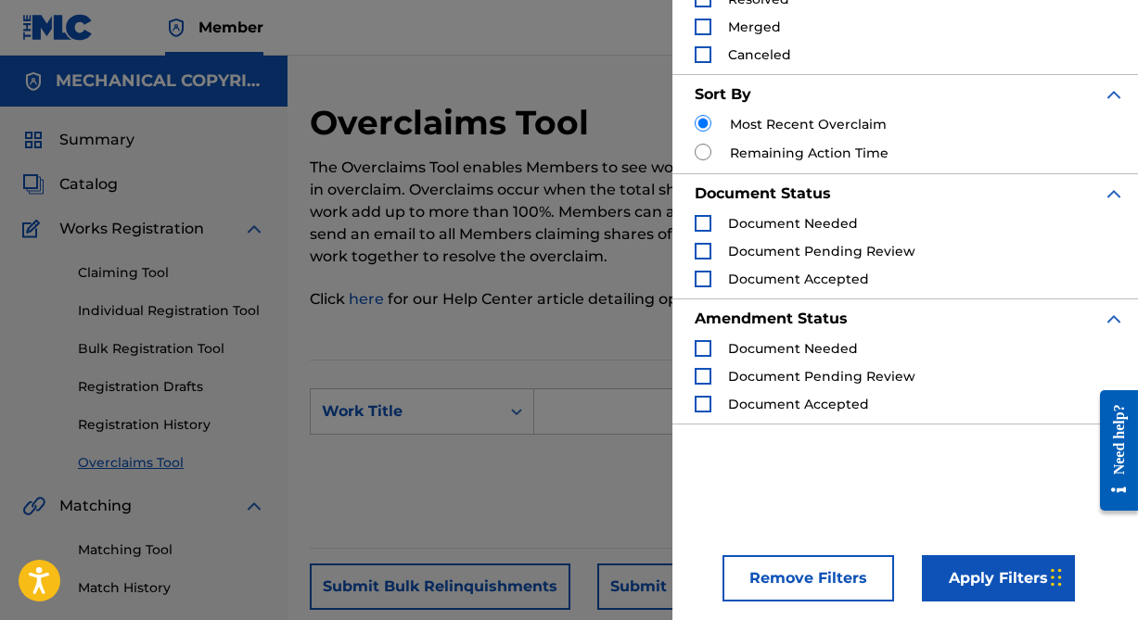
click at [699, 152] on input "Search Form" at bounding box center [702, 152] width 17 height 17
radio input "true"
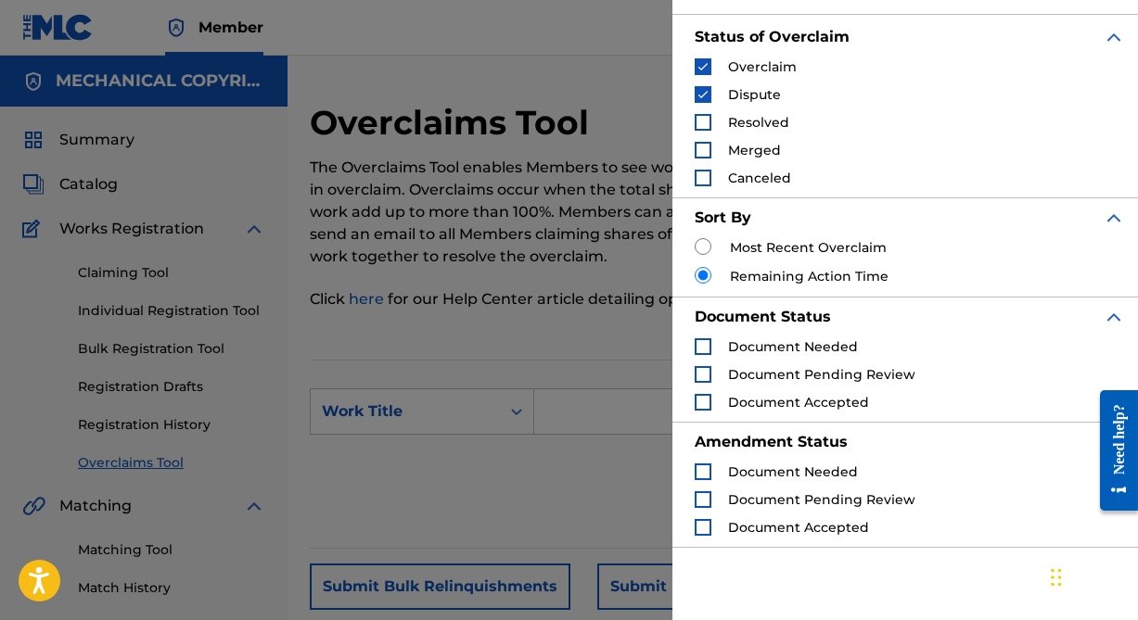
scroll to position [35, 0]
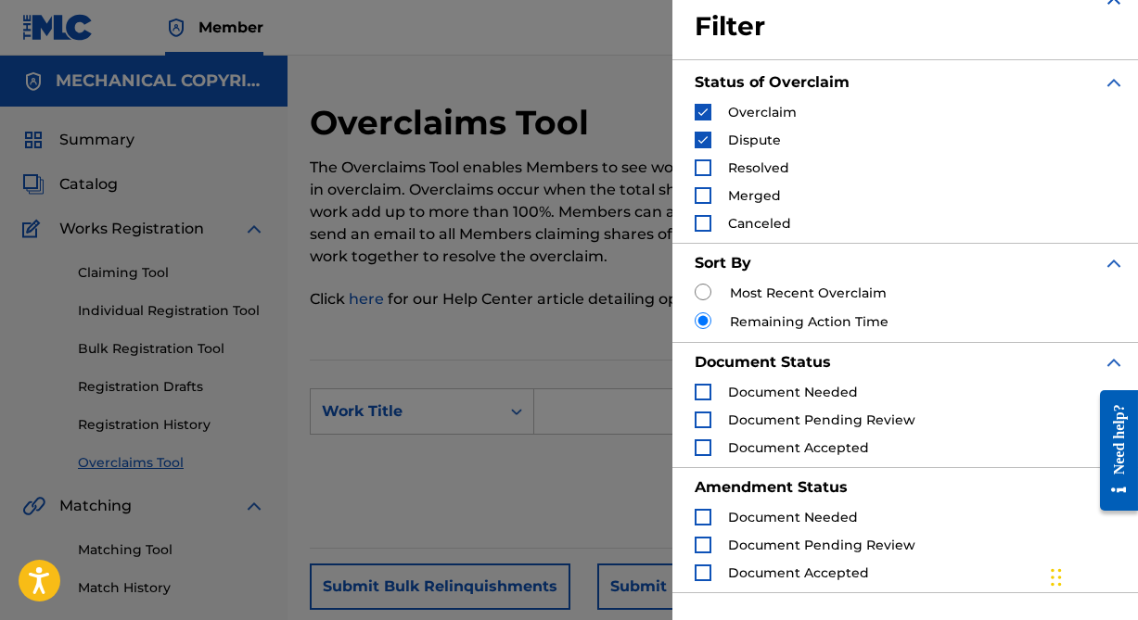
click at [706, 187] on div "Search Form" at bounding box center [702, 195] width 17 height 17
click at [708, 220] on div "Search Form" at bounding box center [702, 223] width 17 height 17
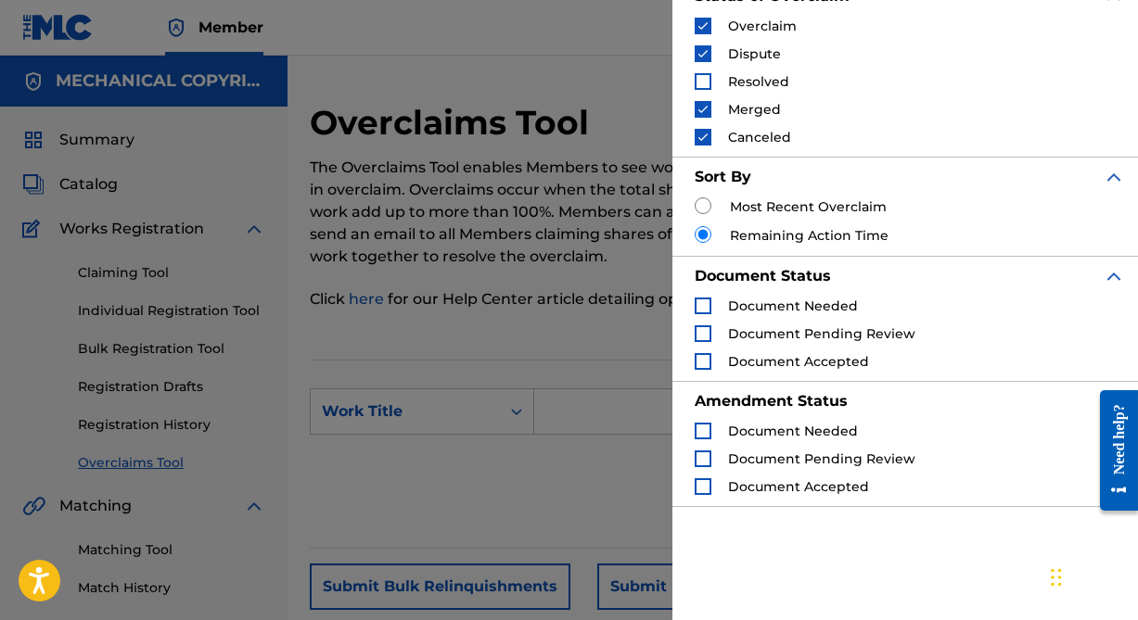
scroll to position [204, 0]
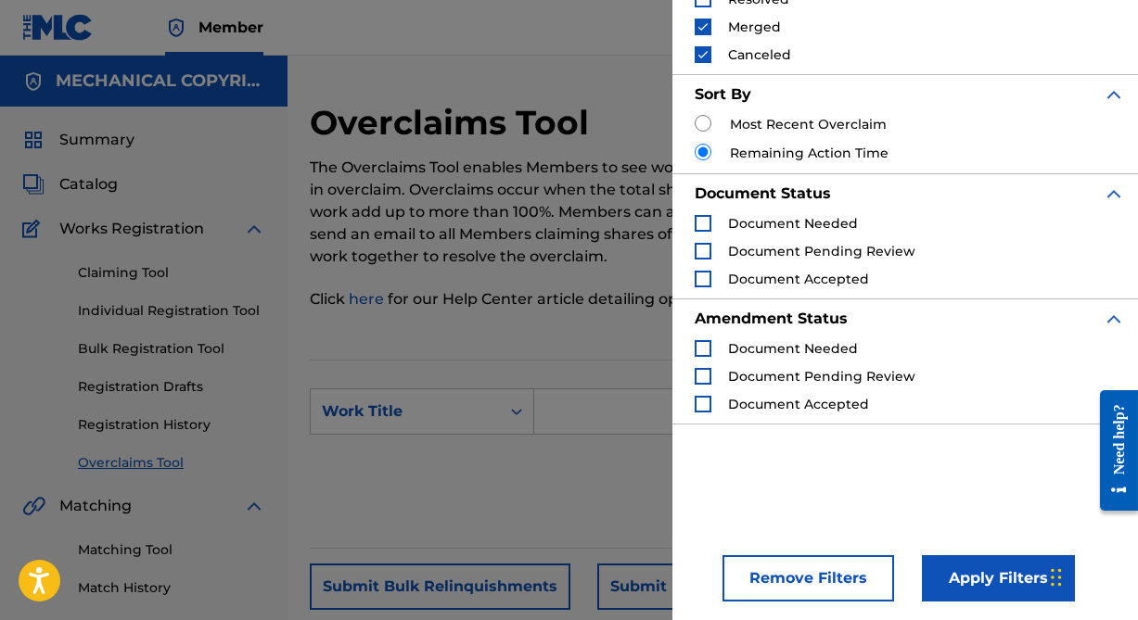
click at [989, 583] on button "Apply Filters" at bounding box center [998, 578] width 153 height 46
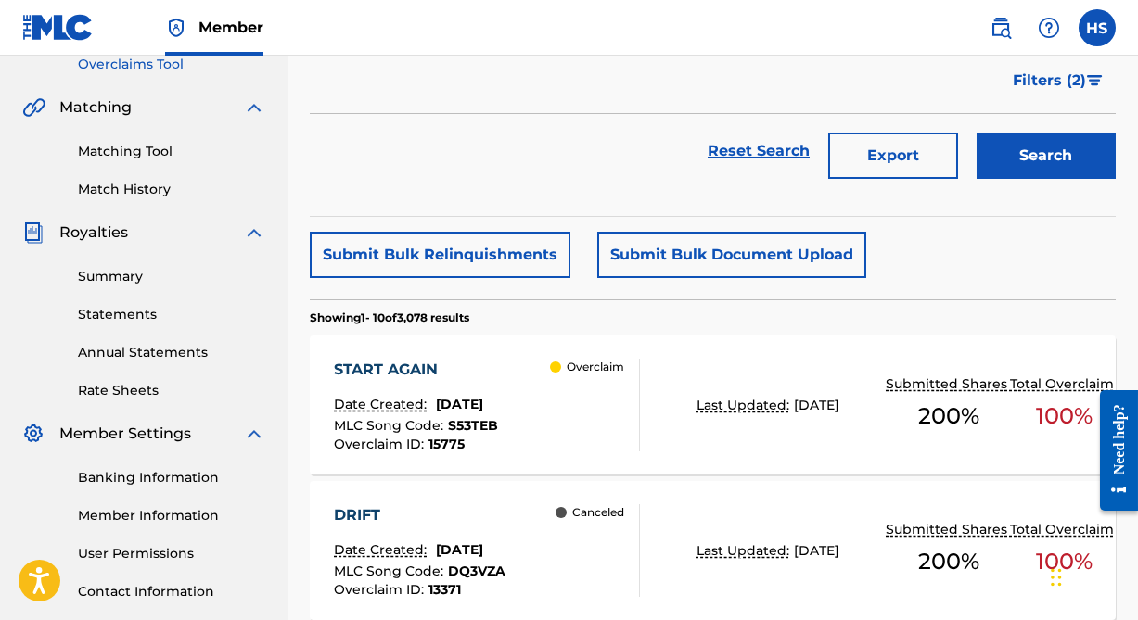
scroll to position [421, 0]
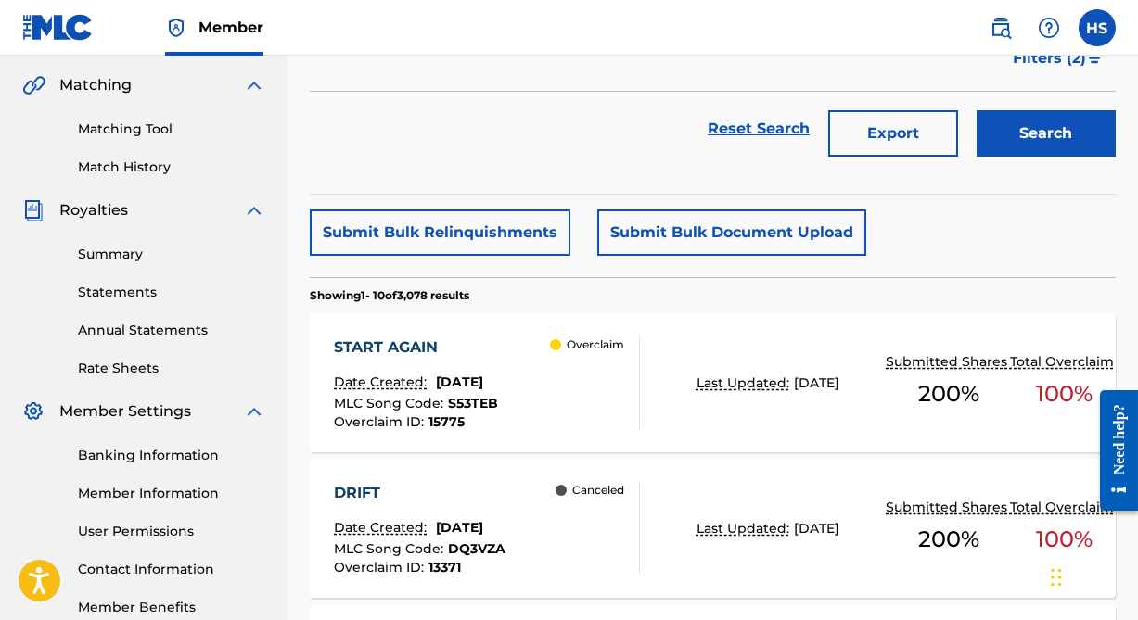
click at [399, 350] on div "START AGAIN" at bounding box center [416, 348] width 164 height 22
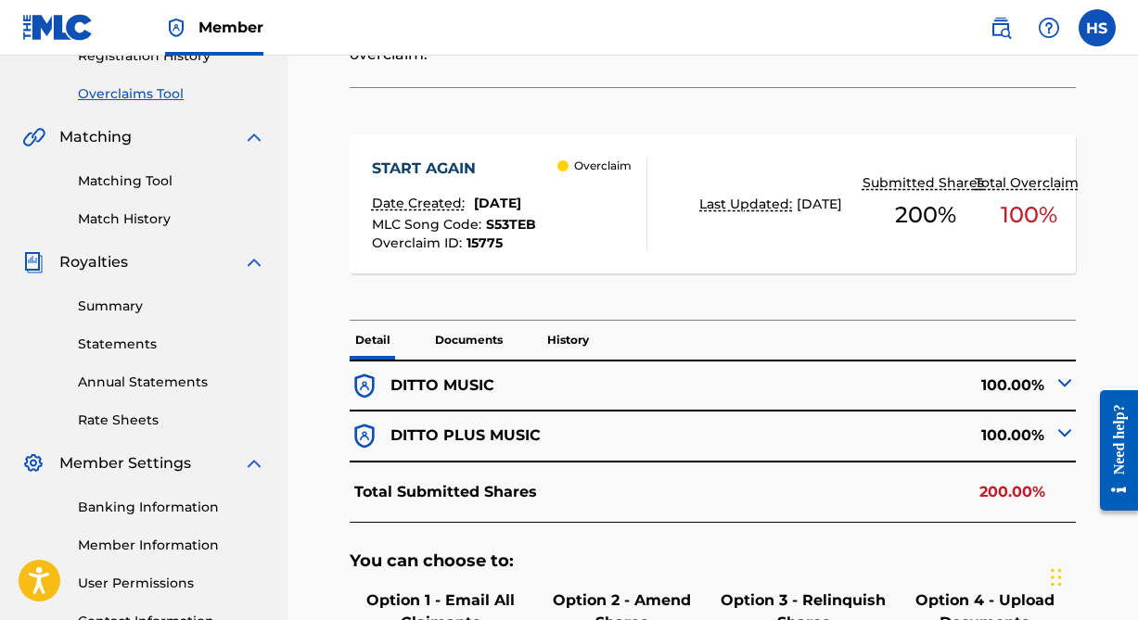
scroll to position [436, 0]
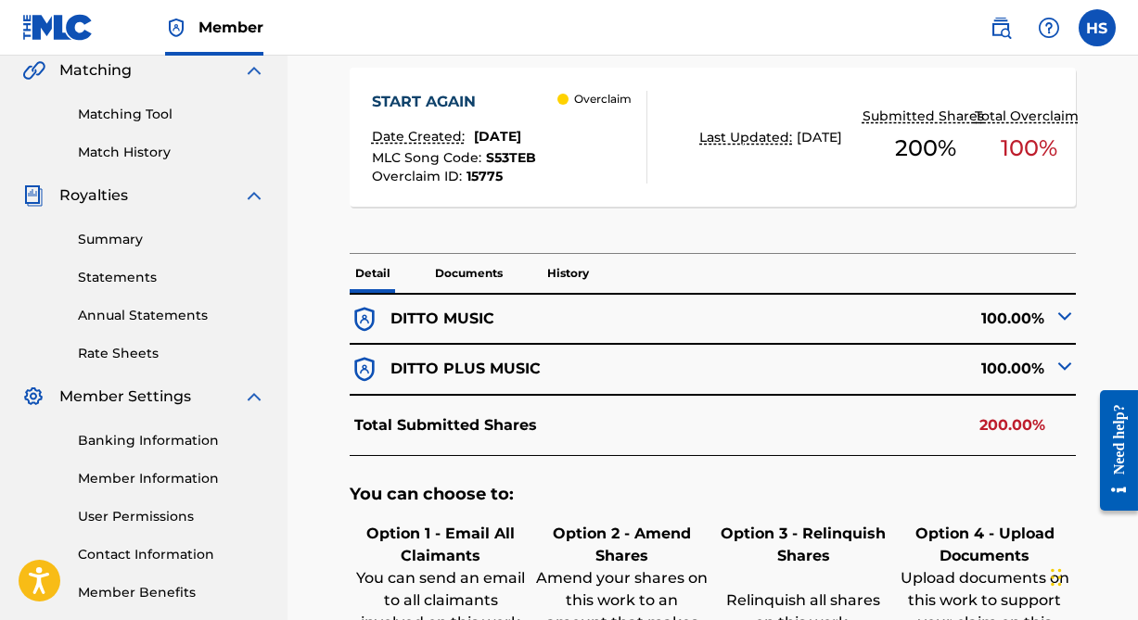
click at [1034, 316] on div "100.00%" at bounding box center [894, 319] width 362 height 29
click at [1060, 310] on img at bounding box center [1064, 316] width 22 height 22
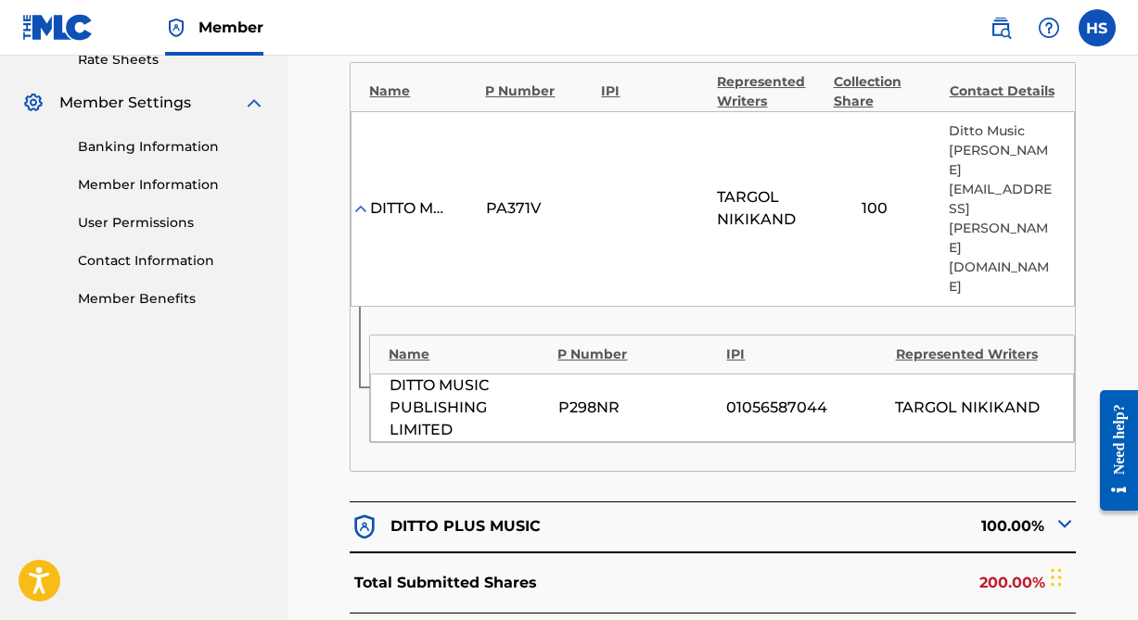
scroll to position [773, 0]
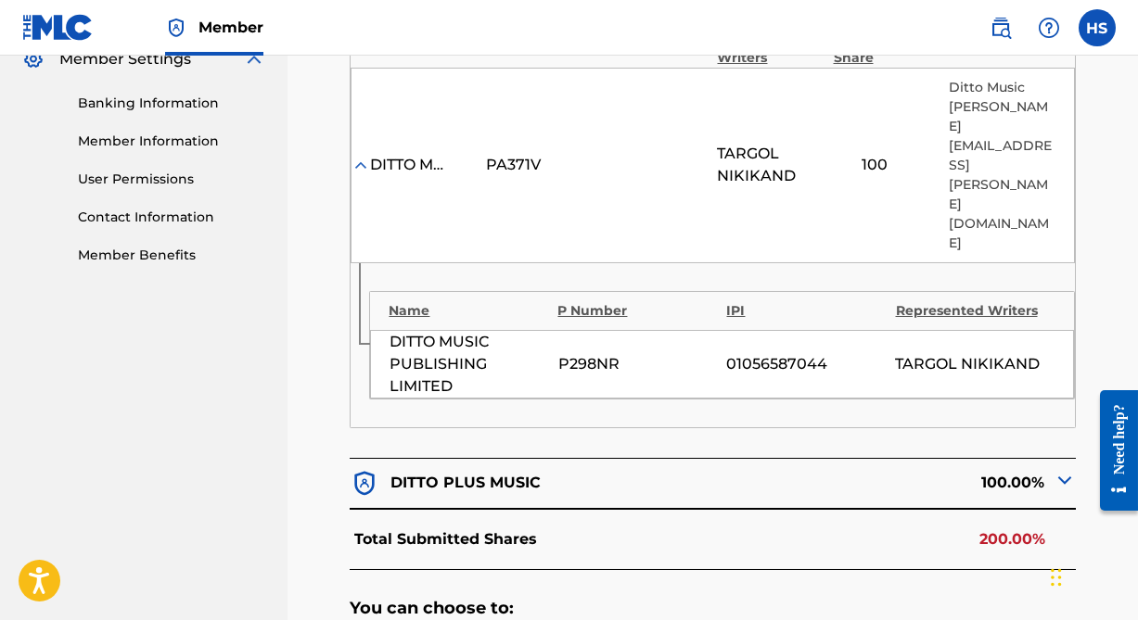
click at [1058, 469] on img at bounding box center [1064, 480] width 22 height 22
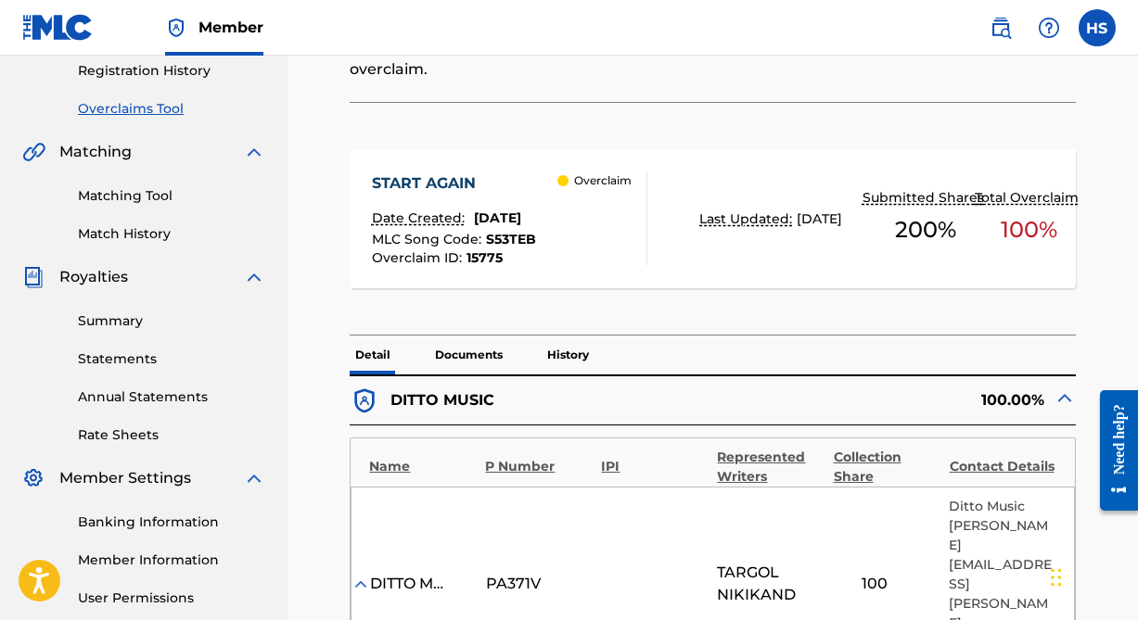
scroll to position [590, 0]
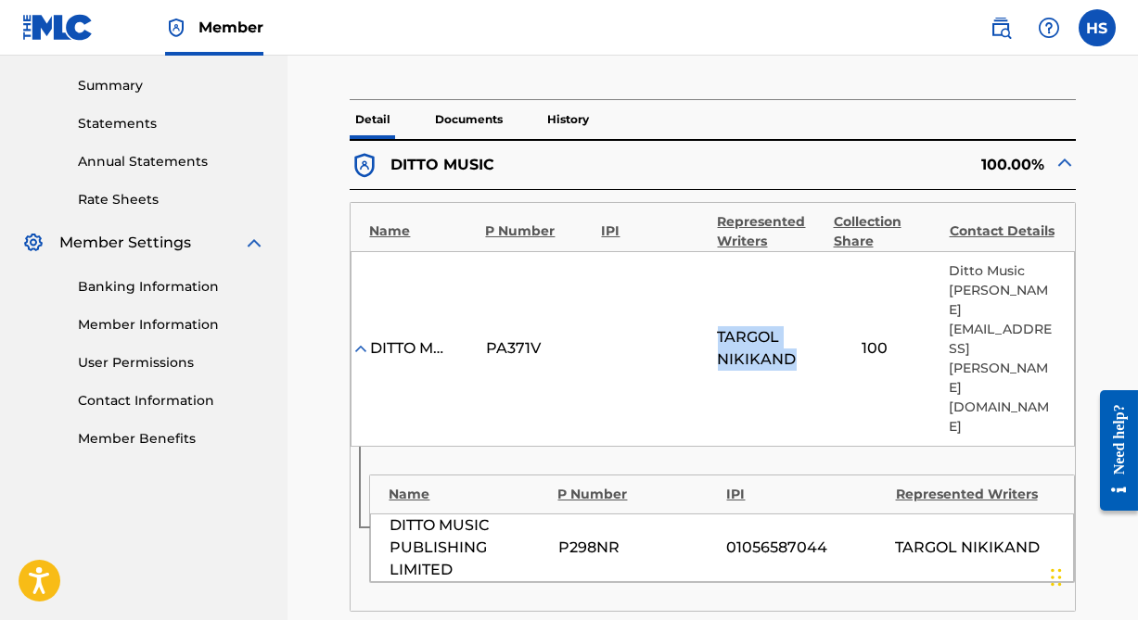
drag, startPoint x: 715, startPoint y: 271, endPoint x: 795, endPoint y: 296, distance: 83.6
click at [795, 296] on div "DITTO MUSIC PA371V [PERSON_NAME] 100 Ditto Music [PERSON_NAME][EMAIL_ADDRESS][P…" at bounding box center [711, 349] width 723 height 196
click at [1062, 159] on img at bounding box center [1064, 162] width 22 height 22
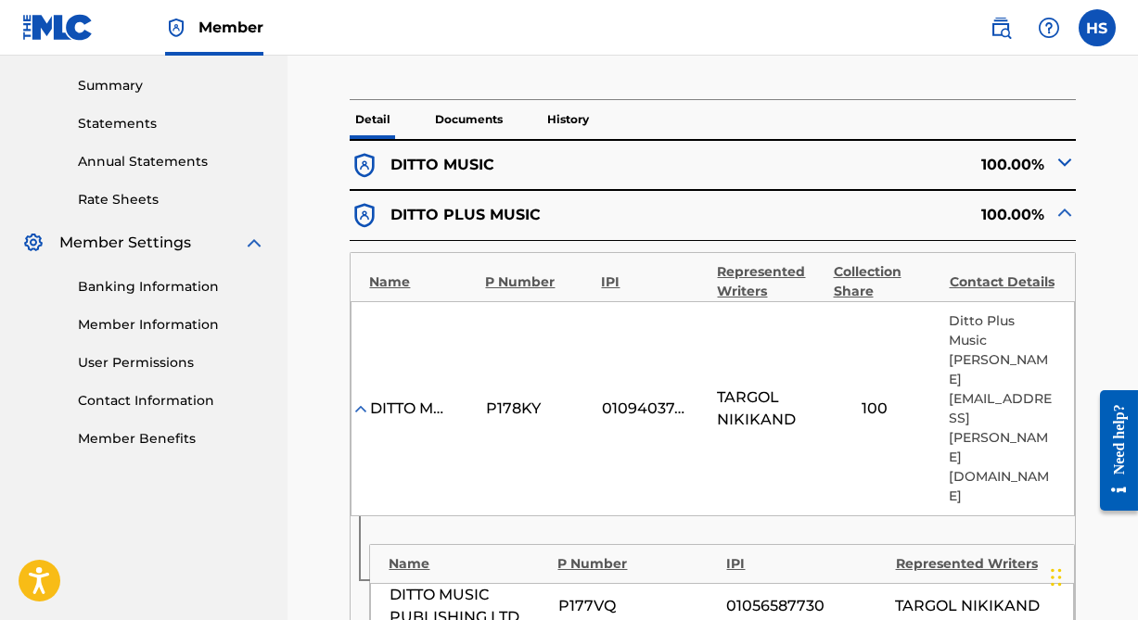
click at [1063, 210] on img at bounding box center [1064, 212] width 22 height 22
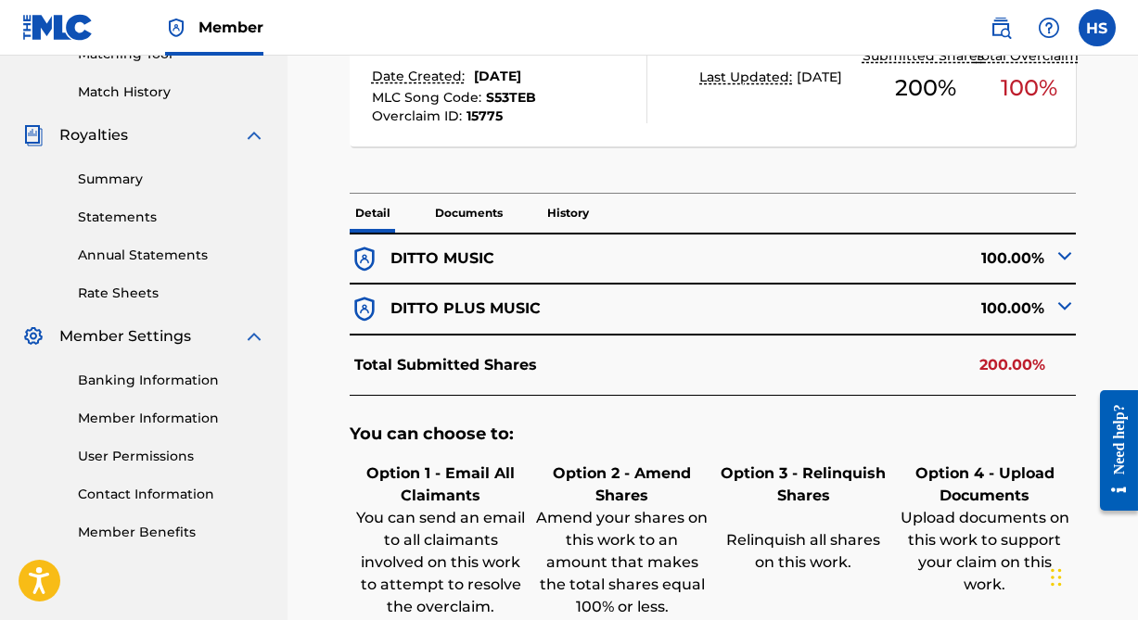
scroll to position [674, 0]
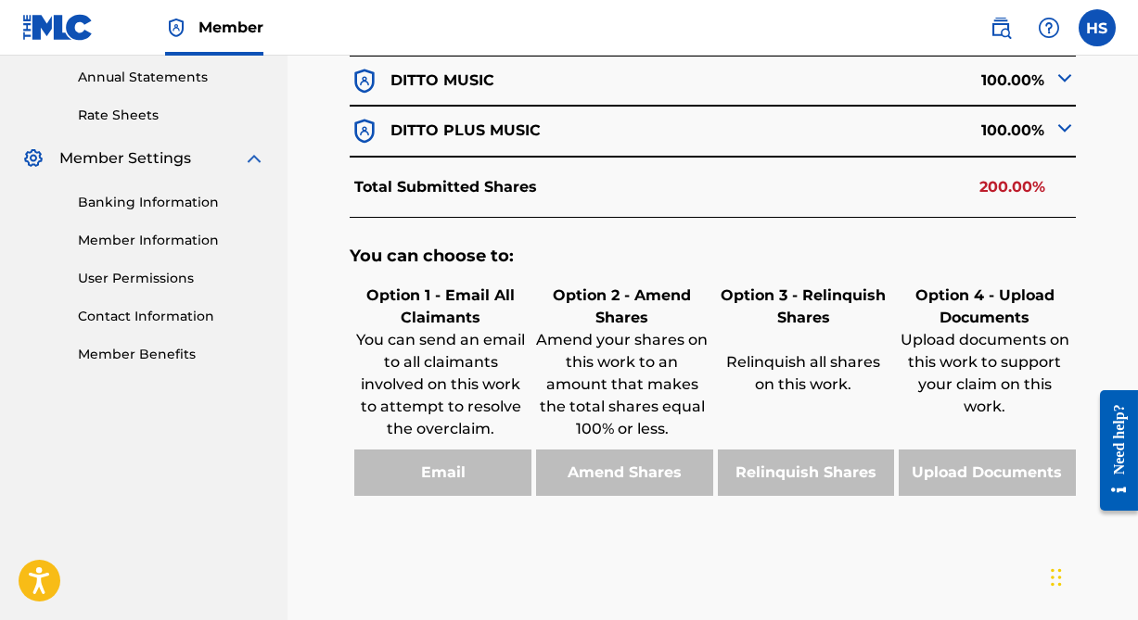
click at [1063, 120] on img at bounding box center [1064, 128] width 22 height 22
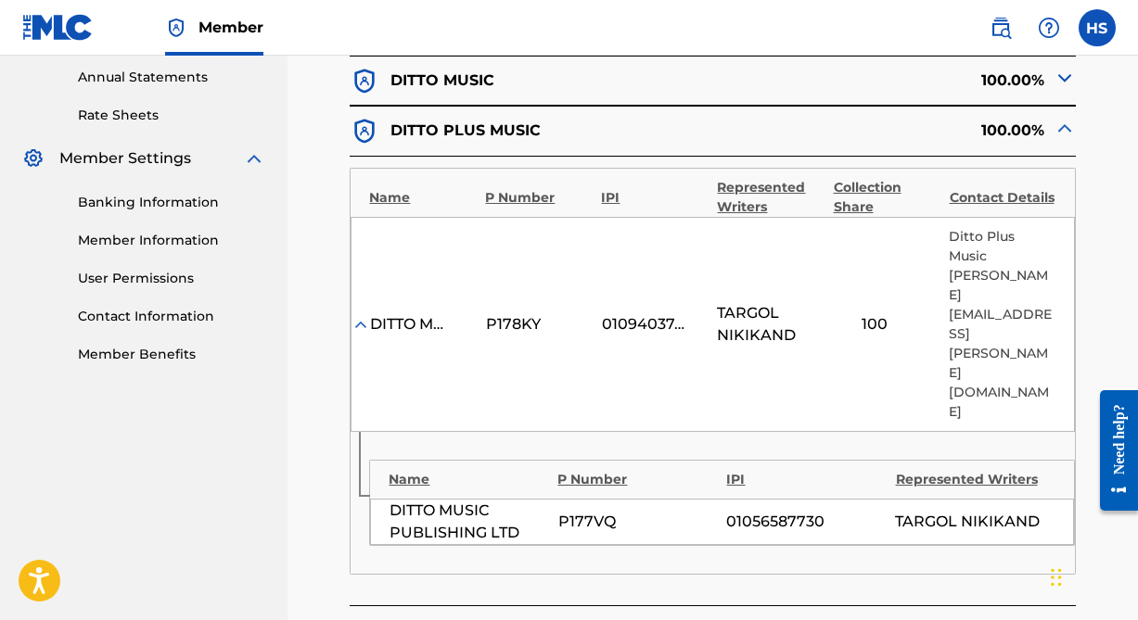
click at [1062, 80] on img at bounding box center [1064, 78] width 22 height 22
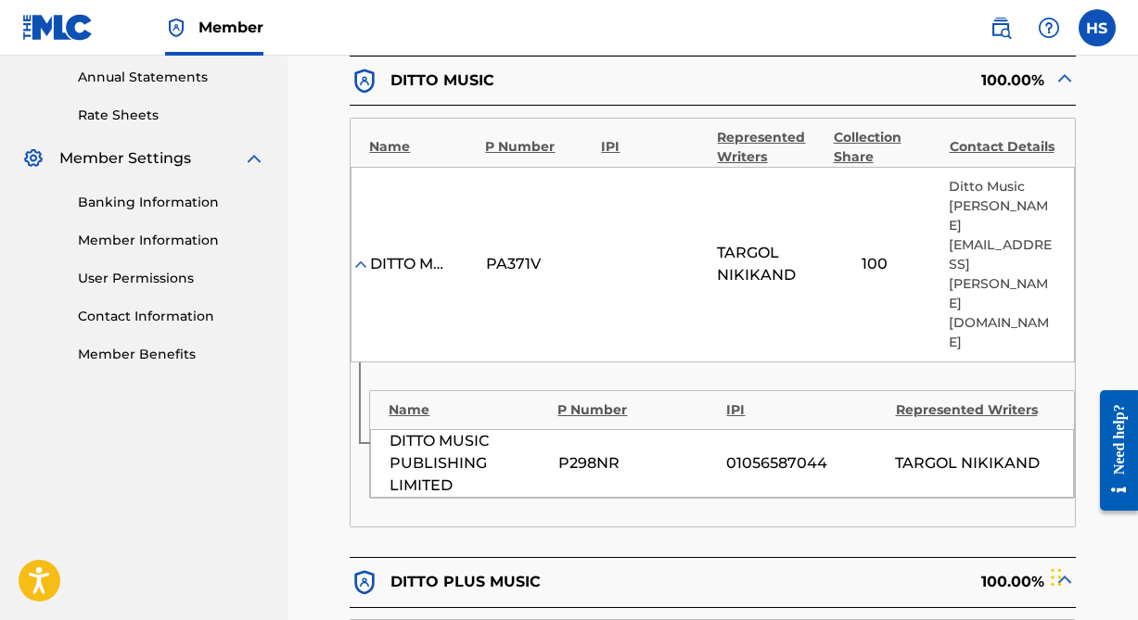
click at [1059, 79] on img at bounding box center [1064, 78] width 22 height 22
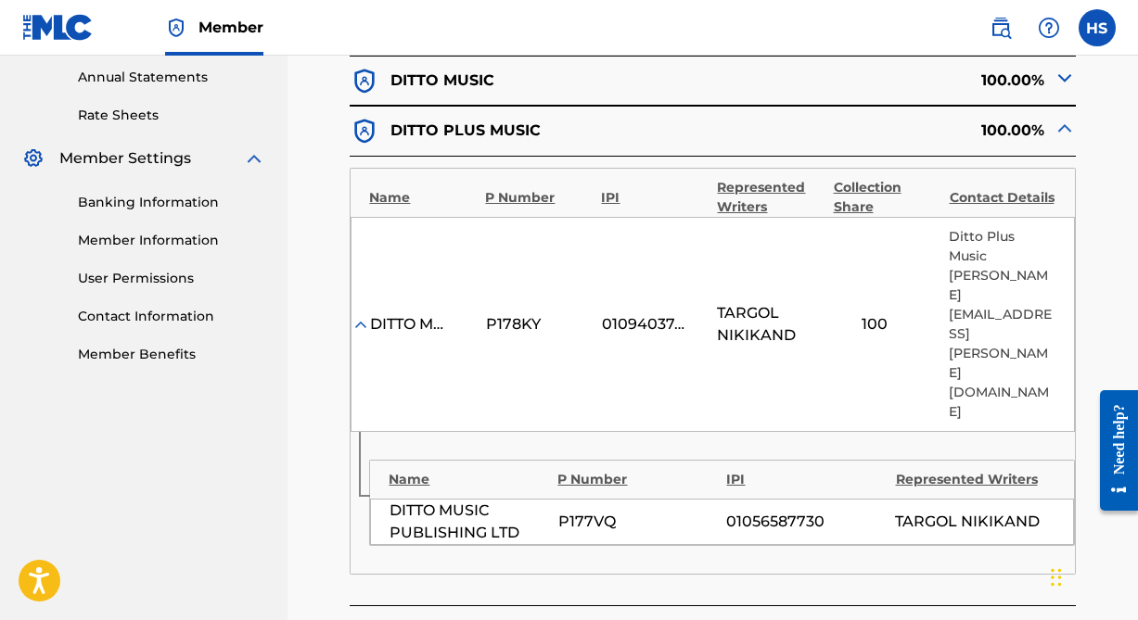
click at [1060, 128] on img at bounding box center [1064, 128] width 22 height 22
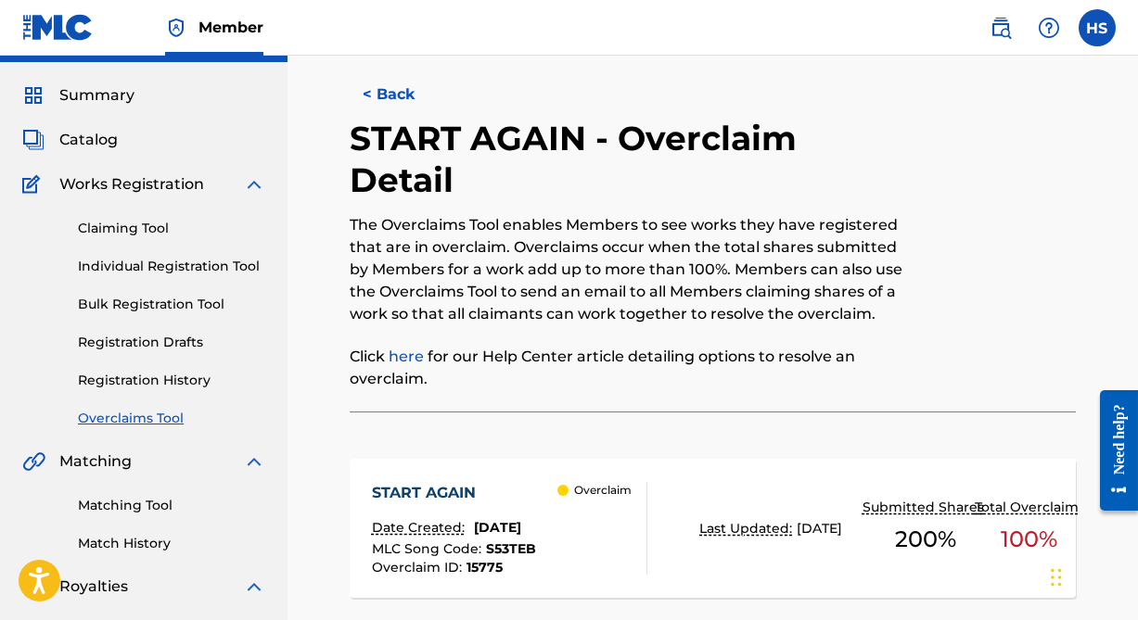
scroll to position [0, 0]
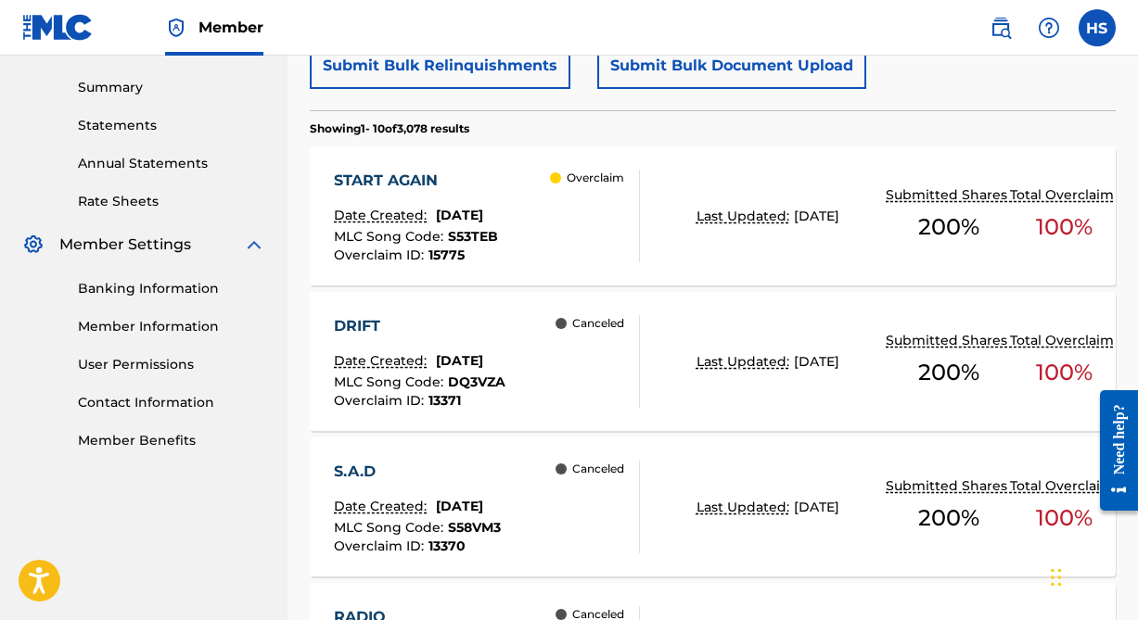
scroll to position [590, 0]
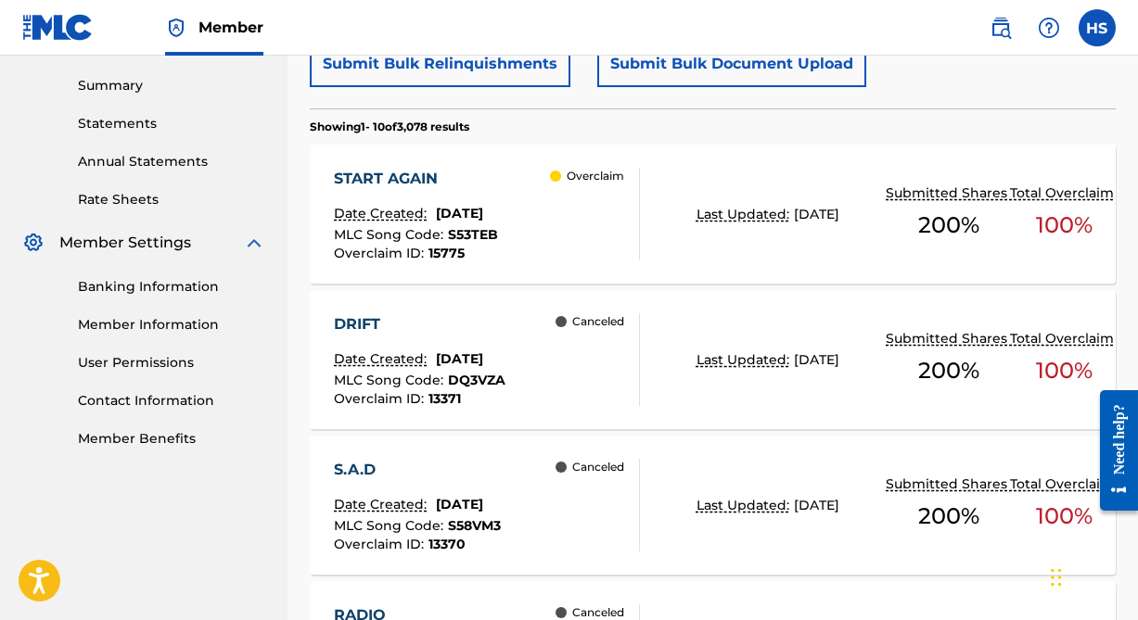
click at [341, 313] on div "DRIFT" at bounding box center [420, 324] width 172 height 22
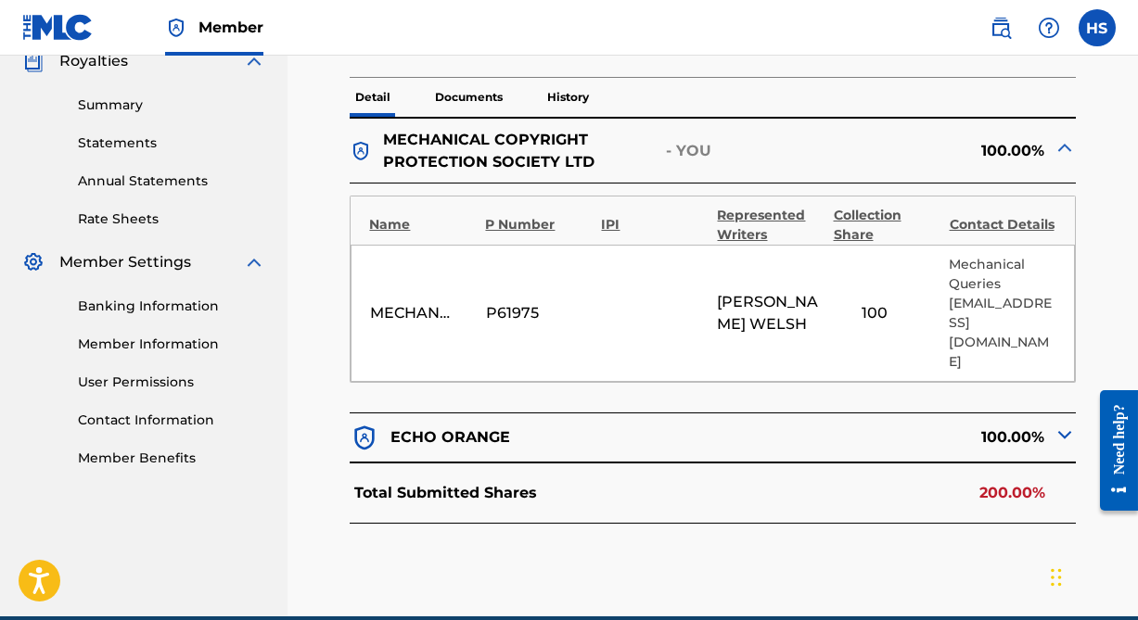
scroll to position [590, 0]
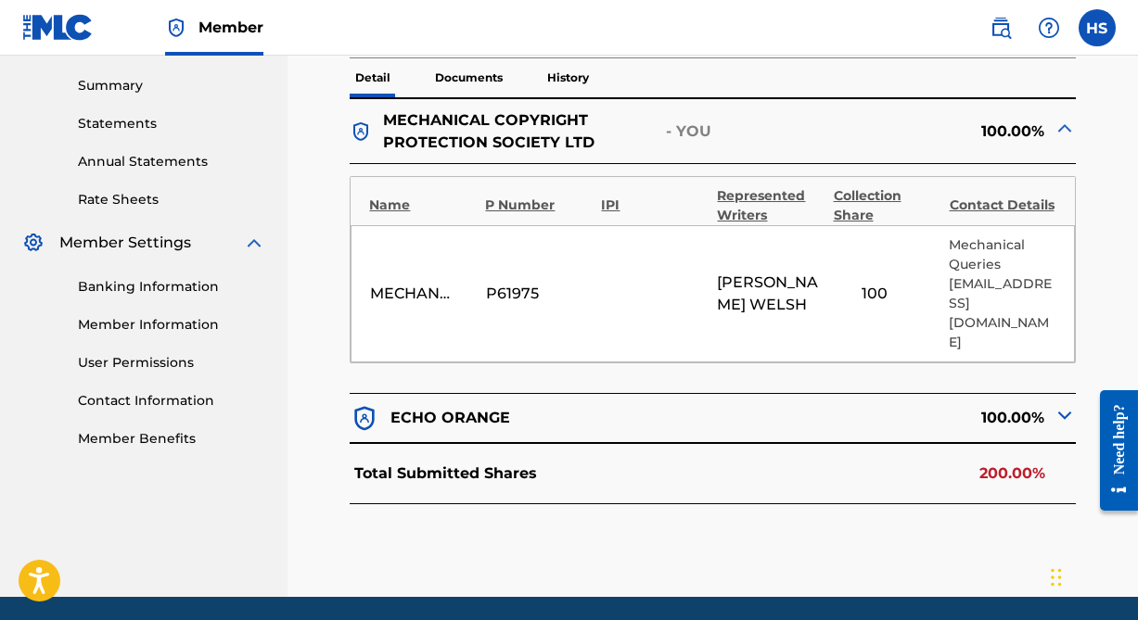
click at [1057, 404] on img at bounding box center [1064, 415] width 22 height 22
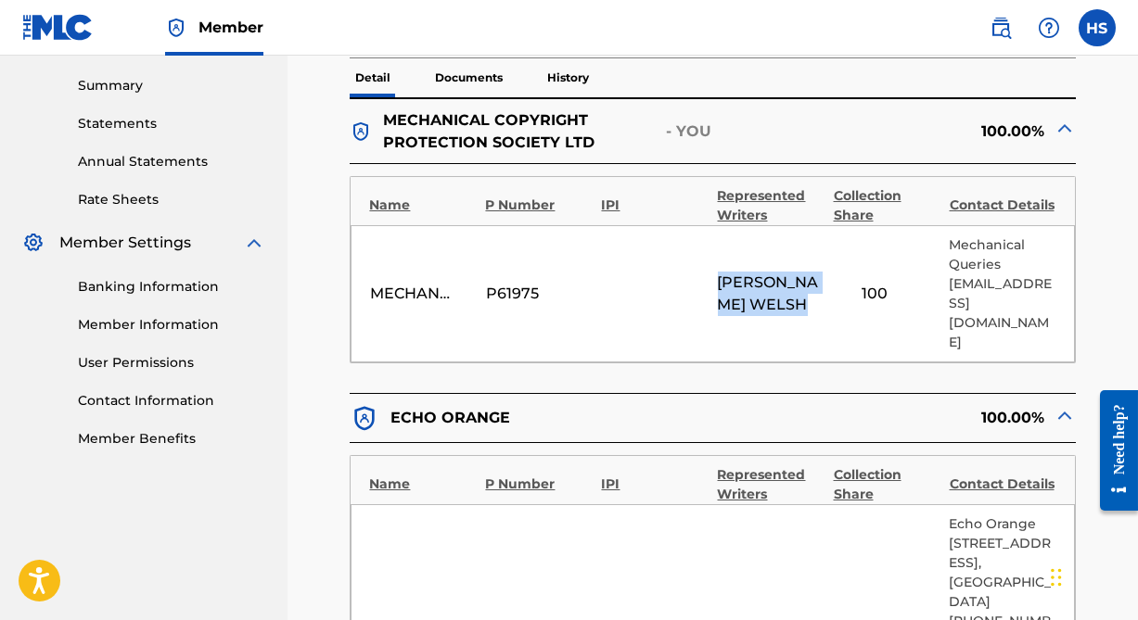
drag, startPoint x: 715, startPoint y: 251, endPoint x: 809, endPoint y: 303, distance: 107.9
click at [809, 303] on div "MECHANICAL COPYRIGHT PROTECTION SOCIETY LTD P61975 [PERSON_NAME] [PERSON_NAME] …" at bounding box center [711, 293] width 723 height 137
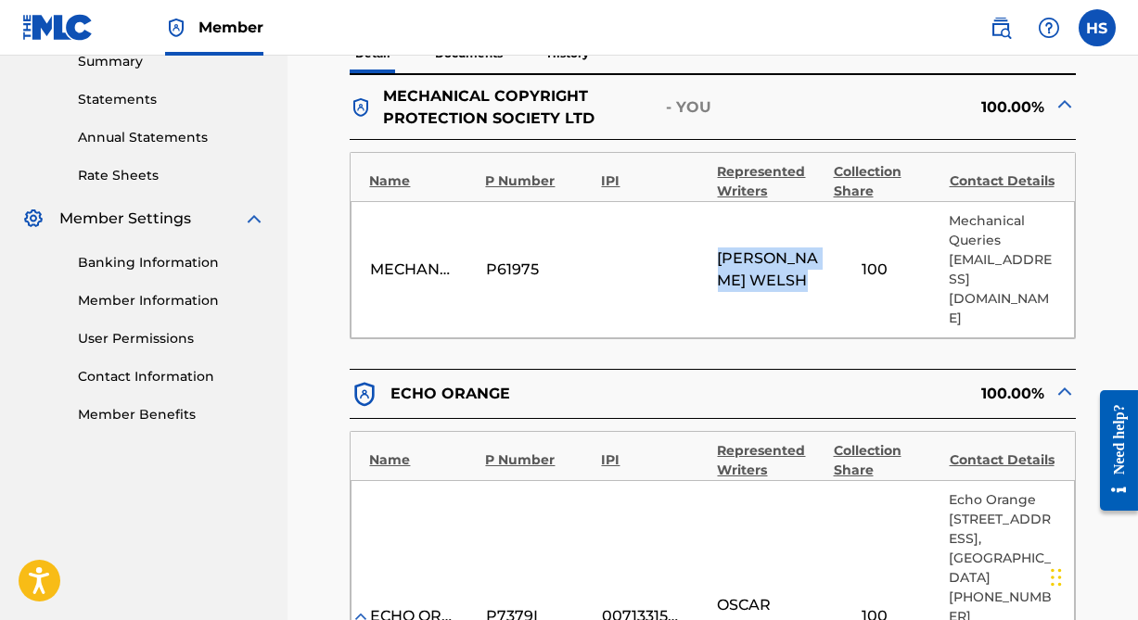
scroll to position [421, 0]
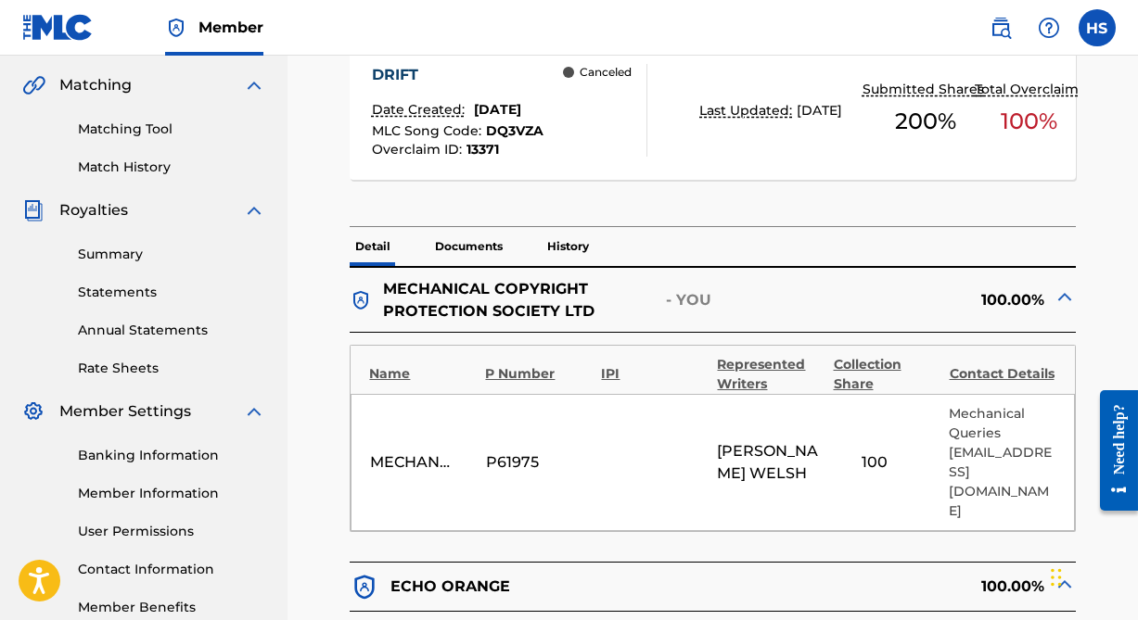
click at [960, 223] on div "DRIFT Date Created: [DATE] MLC Song Code : DQ3VZA Overclaim ID : 13371 Canceled…" at bounding box center [712, 120] width 725 height 214
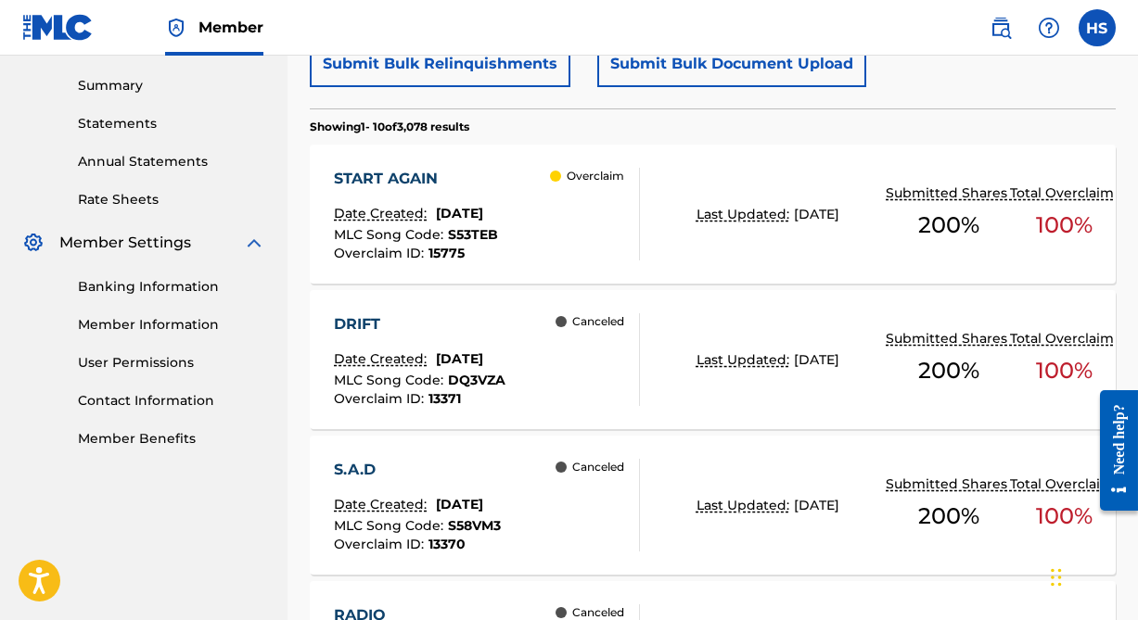
scroll to position [674, 0]
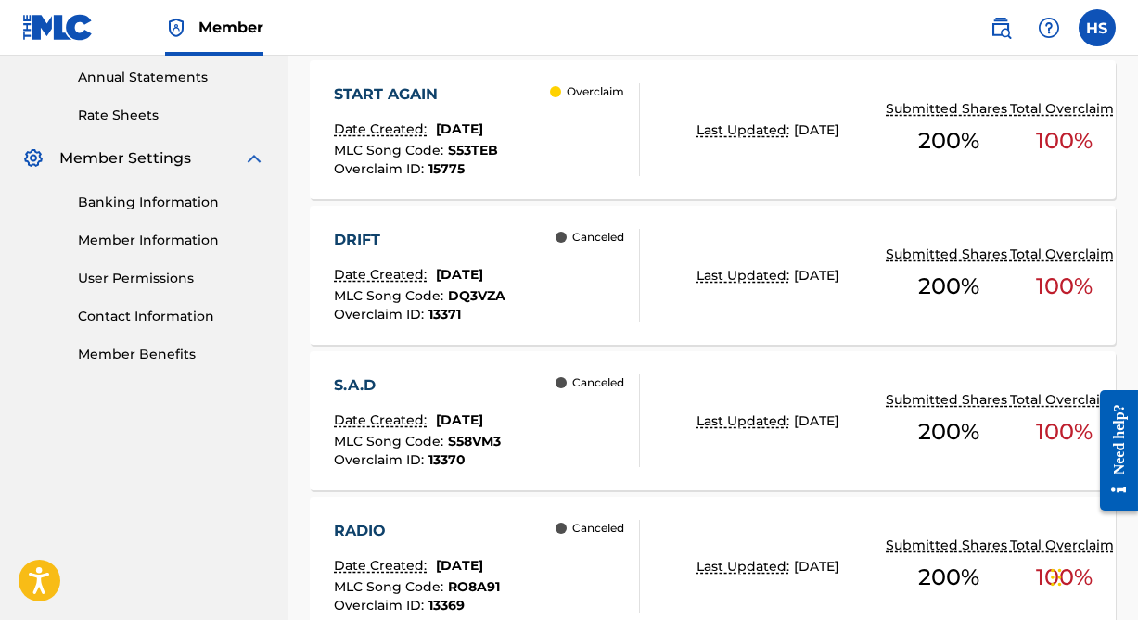
click at [351, 375] on div "S.A.D" at bounding box center [417, 386] width 167 height 22
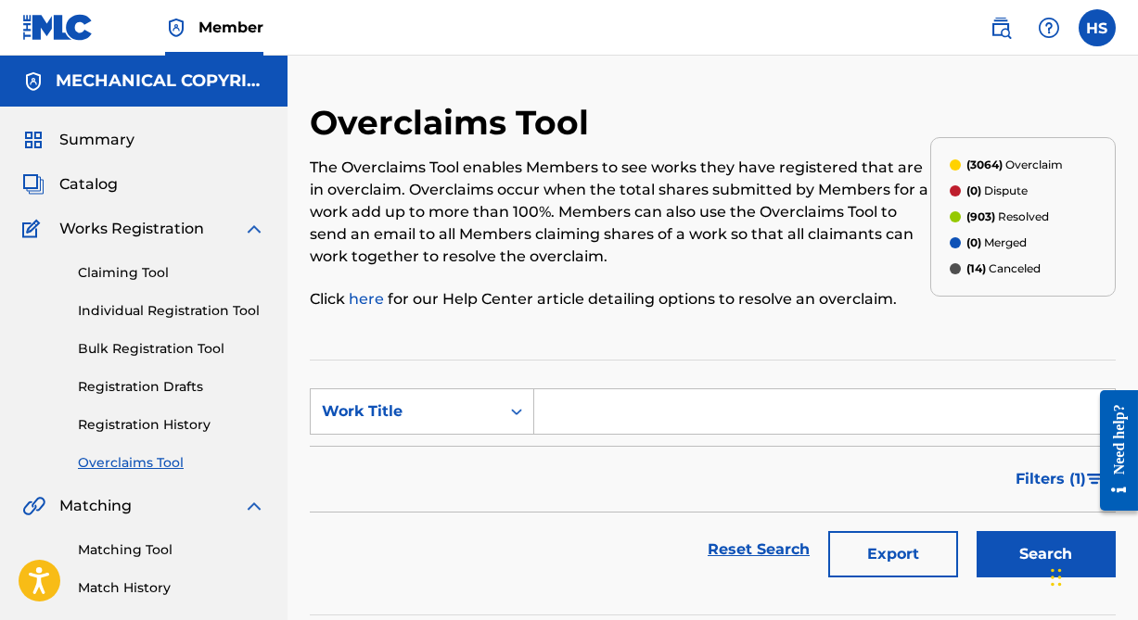
click at [1047, 494] on button "Filters ( 1 )" at bounding box center [1059, 479] width 111 height 46
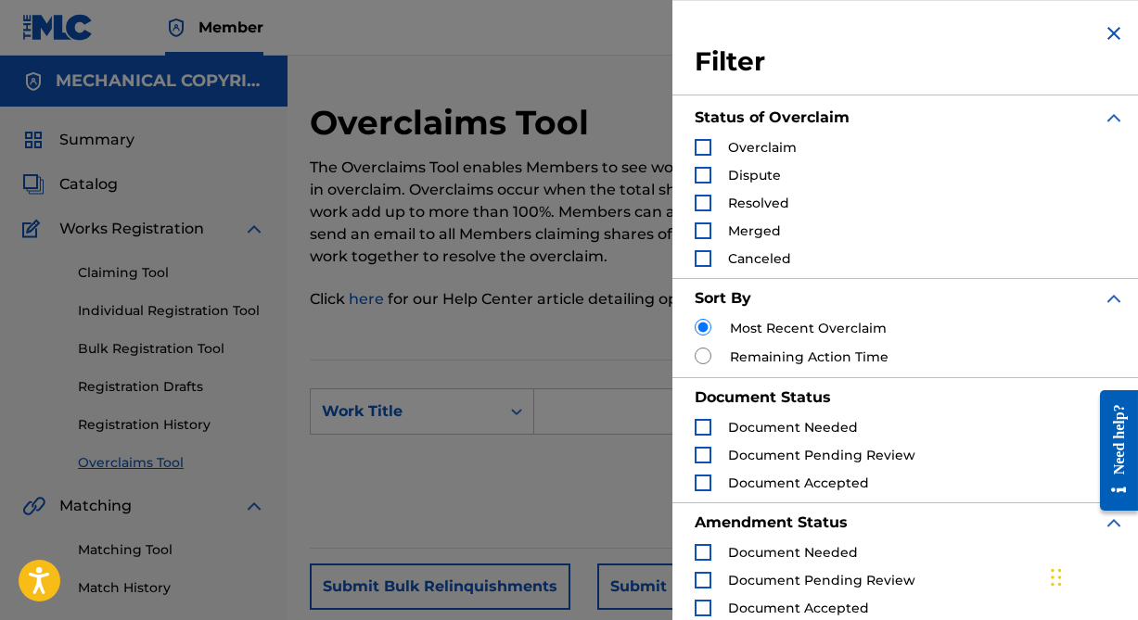
click at [699, 204] on div "Search Form" at bounding box center [702, 203] width 17 height 17
click at [706, 208] on img "Search Form" at bounding box center [702, 203] width 13 height 13
click at [701, 171] on div "Search Form" at bounding box center [702, 175] width 17 height 17
click at [703, 146] on div "Search Form" at bounding box center [702, 147] width 17 height 17
click at [701, 226] on div "Search Form" at bounding box center [702, 231] width 17 height 17
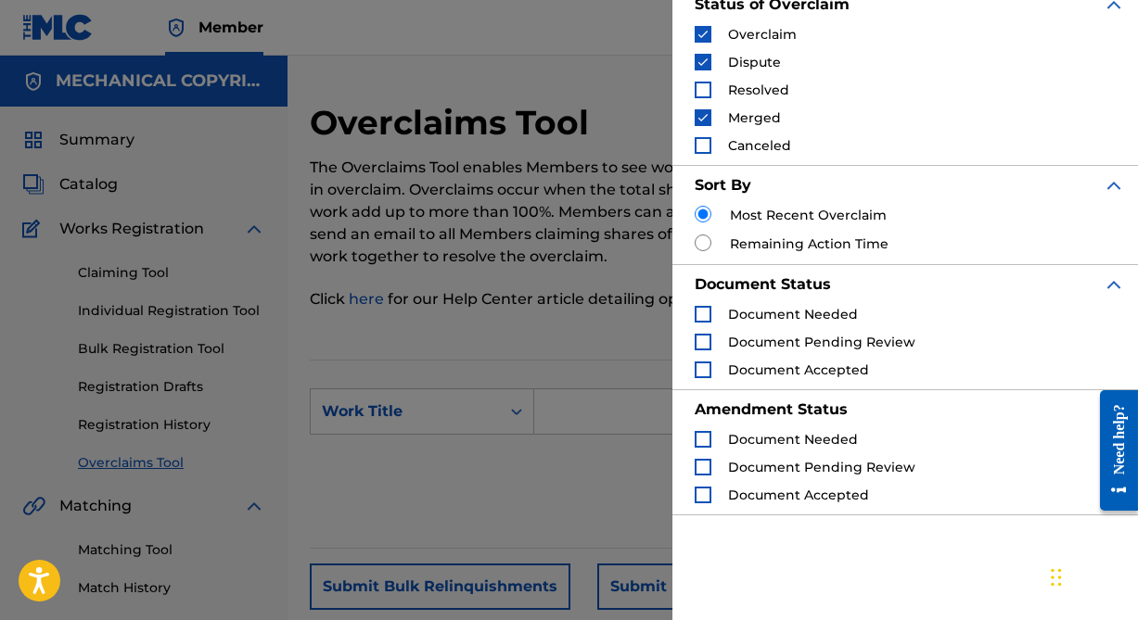
scroll to position [204, 0]
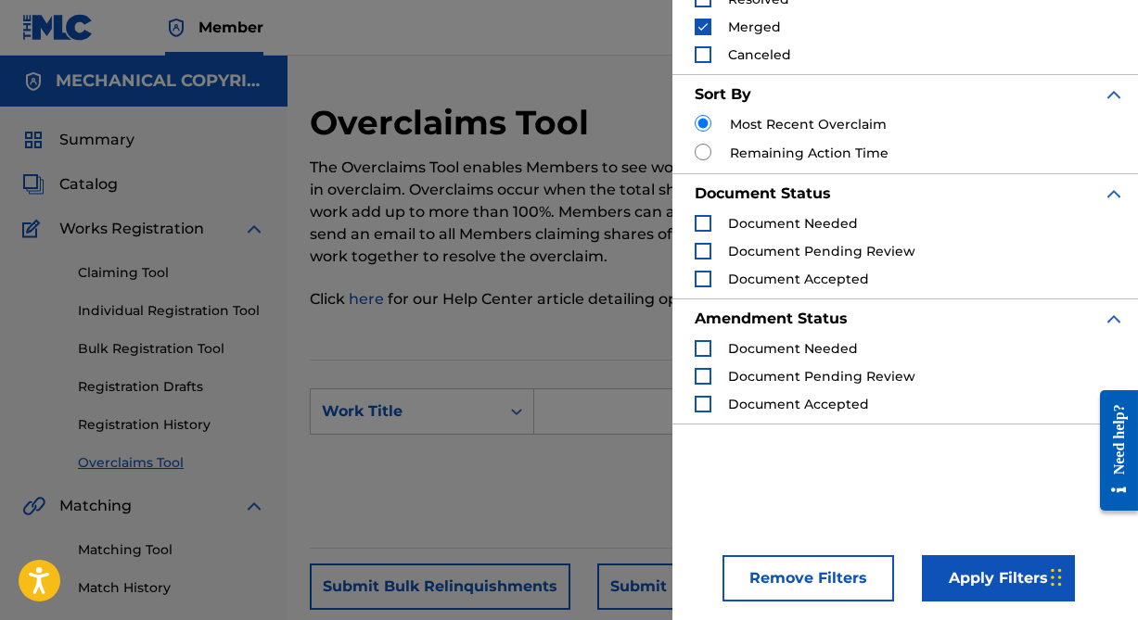
drag, startPoint x: 980, startPoint y: 562, endPoint x: 929, endPoint y: 516, distance: 68.3
click at [981, 562] on button "Apply Filters" at bounding box center [998, 578] width 153 height 46
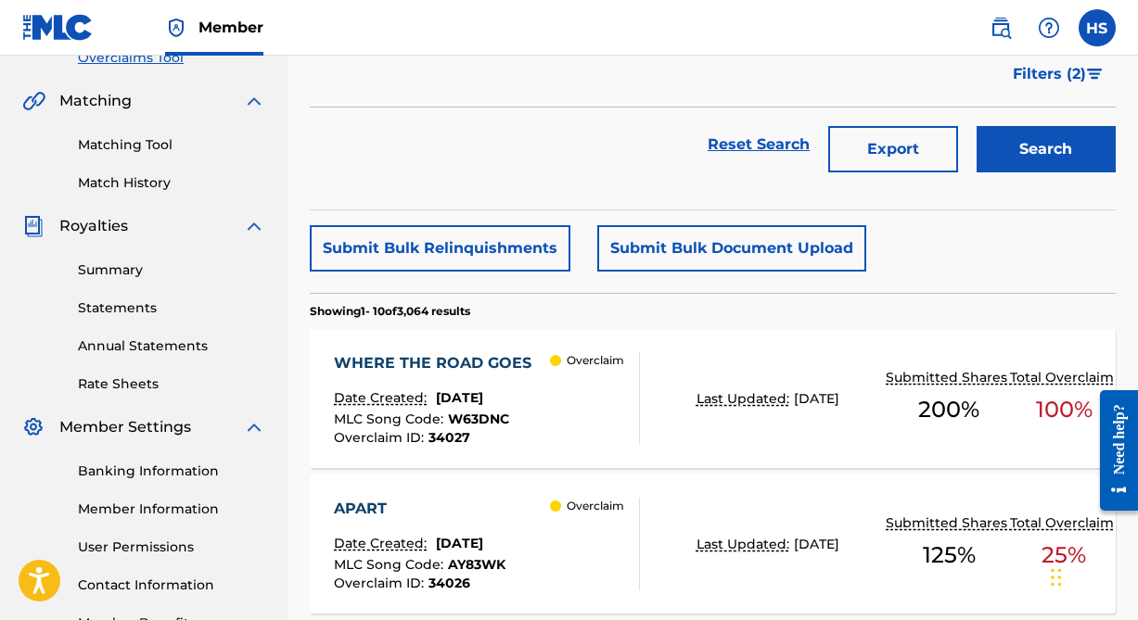
scroll to position [505, 0]
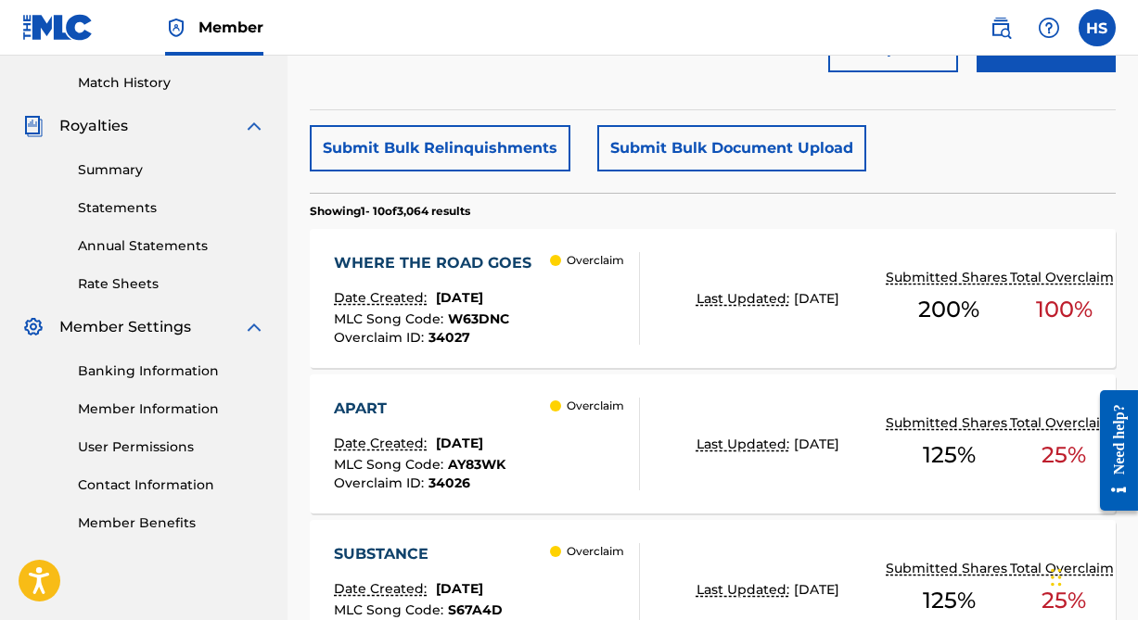
click at [449, 267] on div "WHERE THE ROAD GOES" at bounding box center [437, 263] width 207 height 22
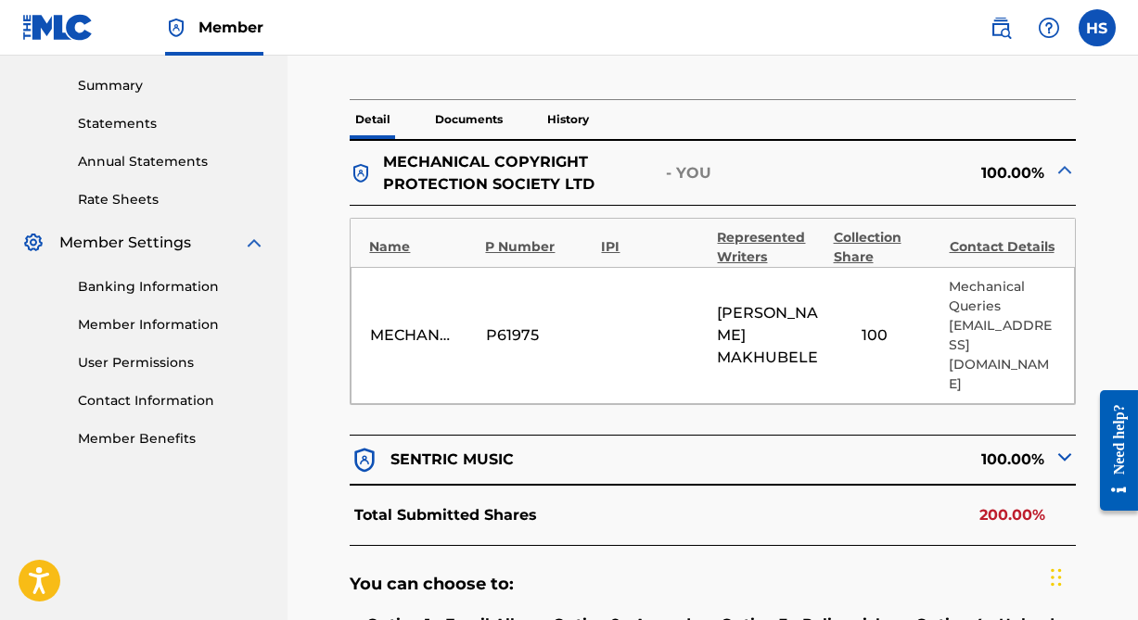
scroll to position [758, 0]
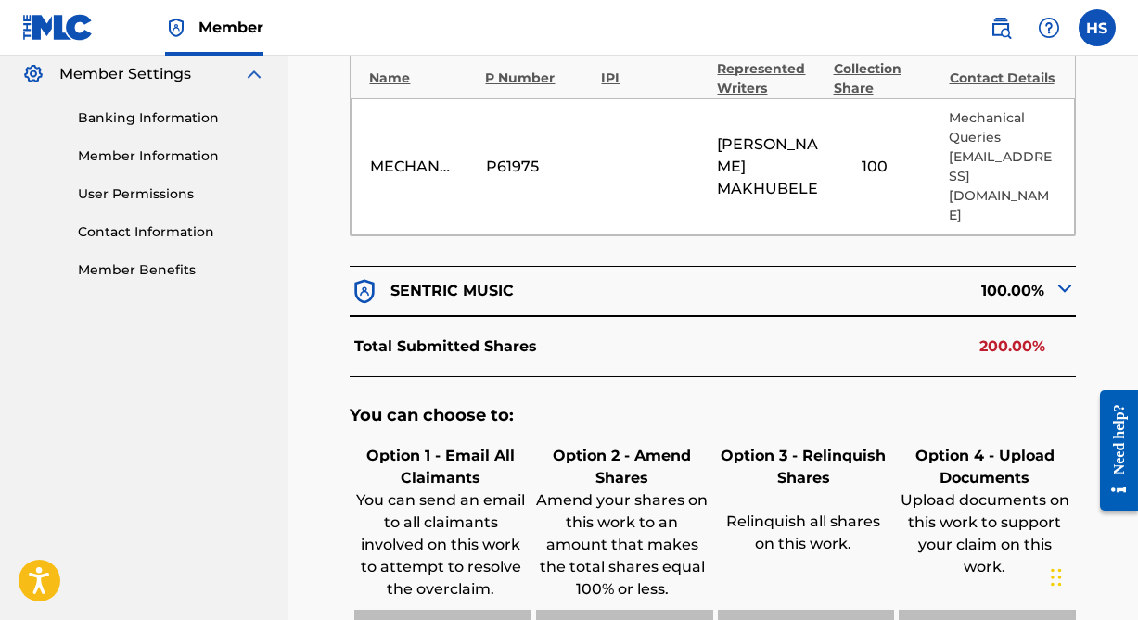
click at [1063, 277] on img at bounding box center [1064, 288] width 22 height 22
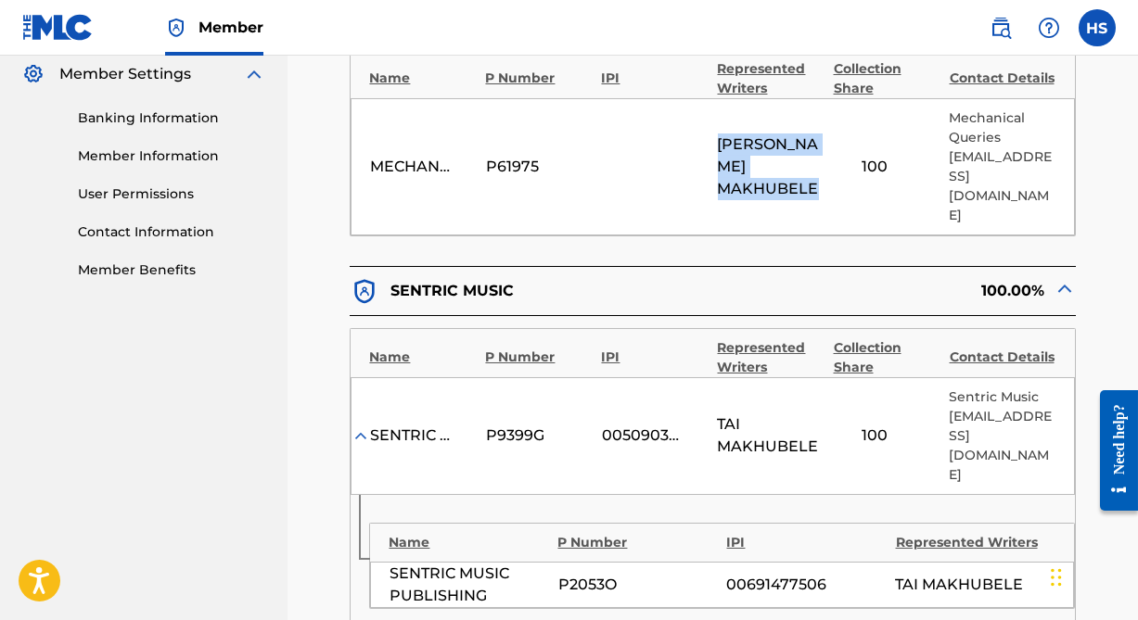
drag, startPoint x: 712, startPoint y: 140, endPoint x: 822, endPoint y: 161, distance: 112.4
click at [822, 161] on div "MECHANICAL COPYRIGHT PROTECTION SOCIETY LTD P61975 [PERSON_NAME] 100 Mechanical…" at bounding box center [711, 166] width 723 height 137
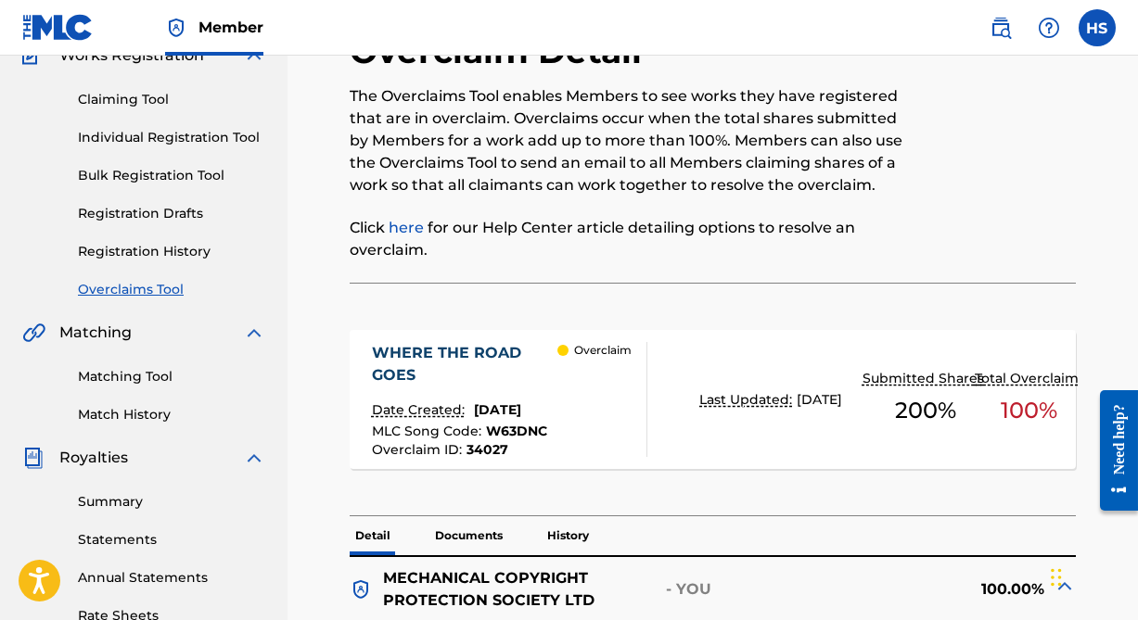
scroll to position [168, 0]
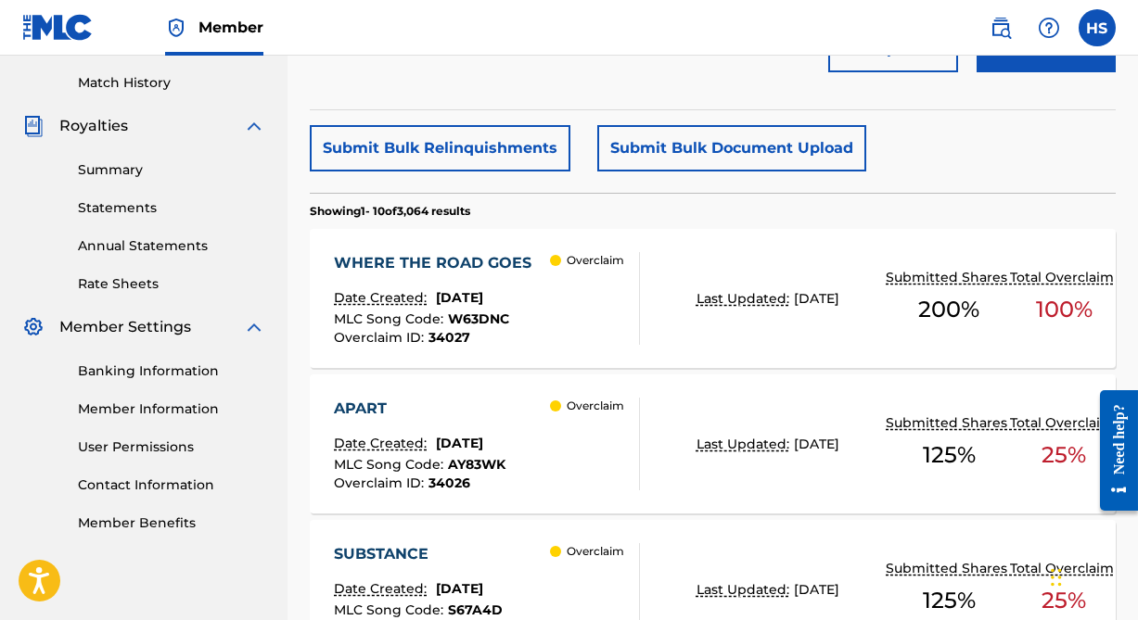
scroll to position [252, 0]
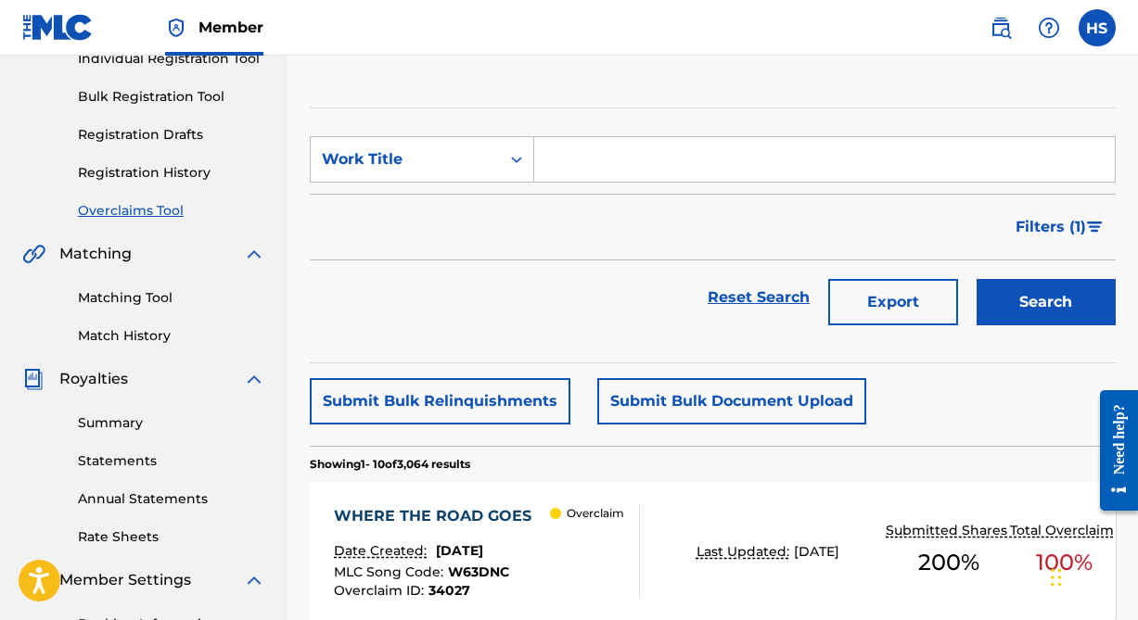
click at [1049, 224] on span "Filters ( 1 )" at bounding box center [1050, 227] width 70 height 22
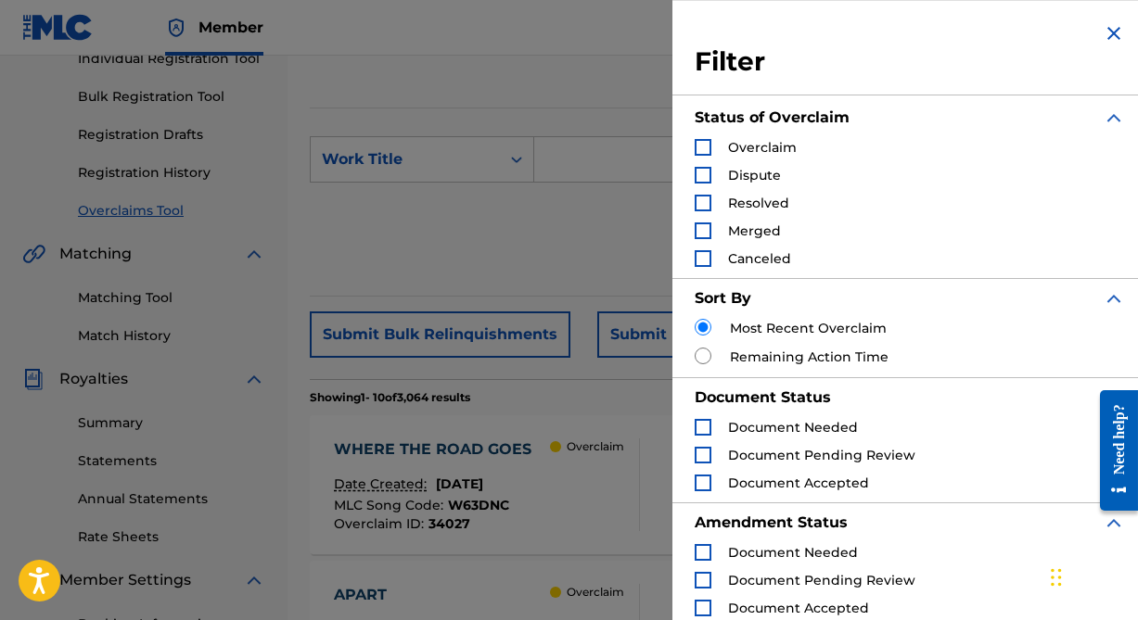
click at [707, 355] on input "Search Form" at bounding box center [702, 356] width 17 height 17
radio input "true"
click at [711, 146] on div "Overclaim" at bounding box center [745, 147] width 102 height 19
click at [707, 172] on div "Search Form" at bounding box center [702, 175] width 17 height 17
click at [700, 144] on div "Search Form" at bounding box center [702, 147] width 17 height 17
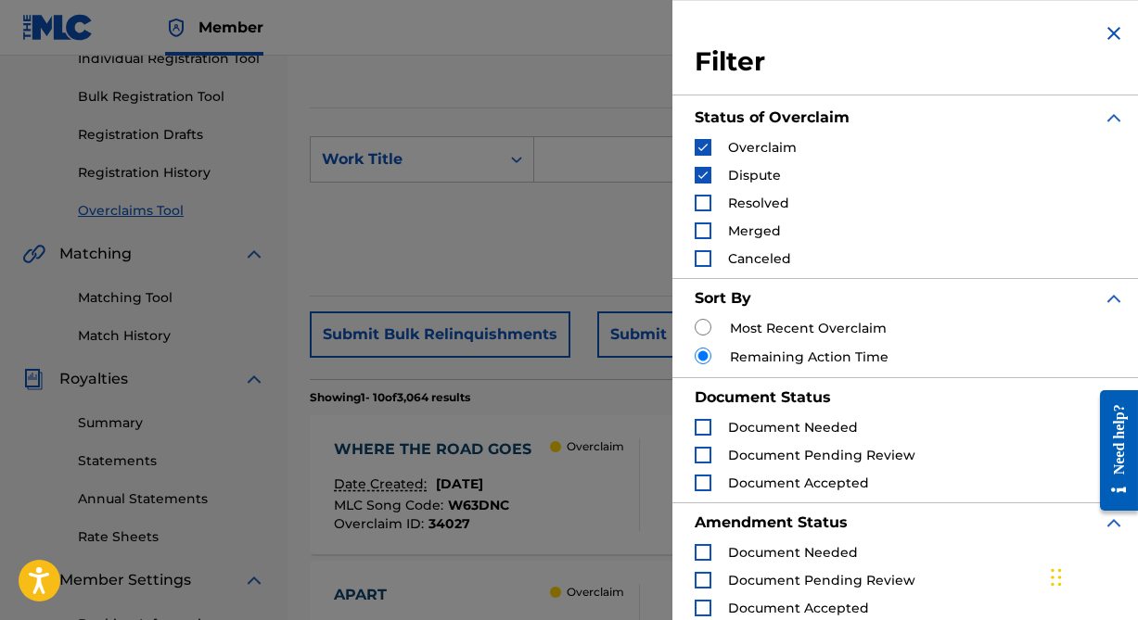
click at [706, 233] on div "Search Form" at bounding box center [702, 231] width 17 height 17
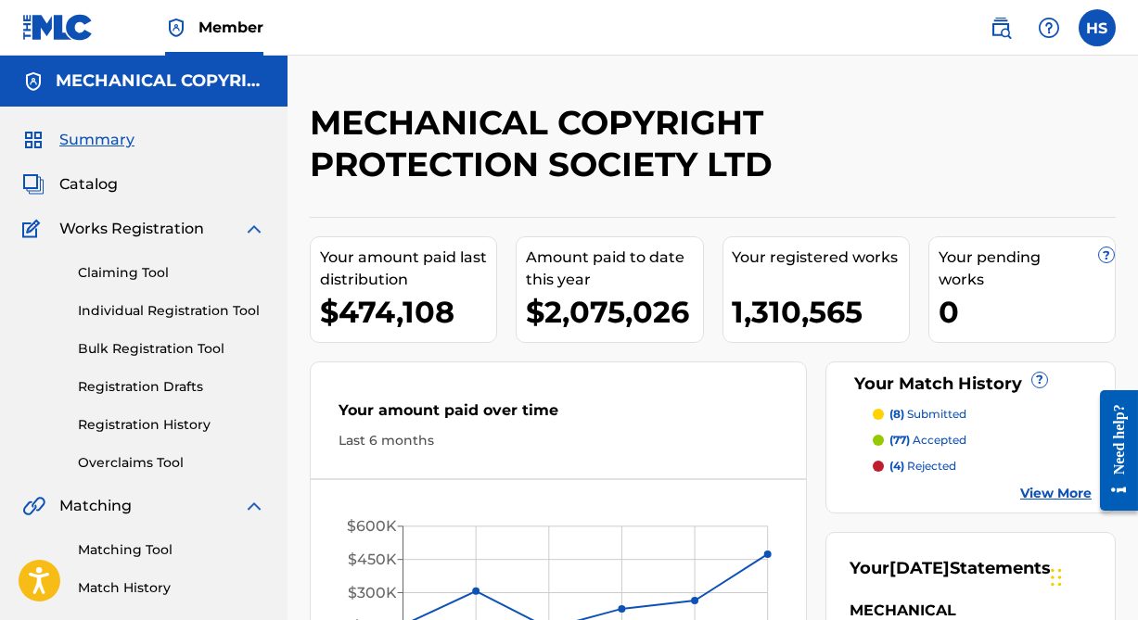
click at [151, 470] on link "Overclaims Tool" at bounding box center [171, 462] width 187 height 19
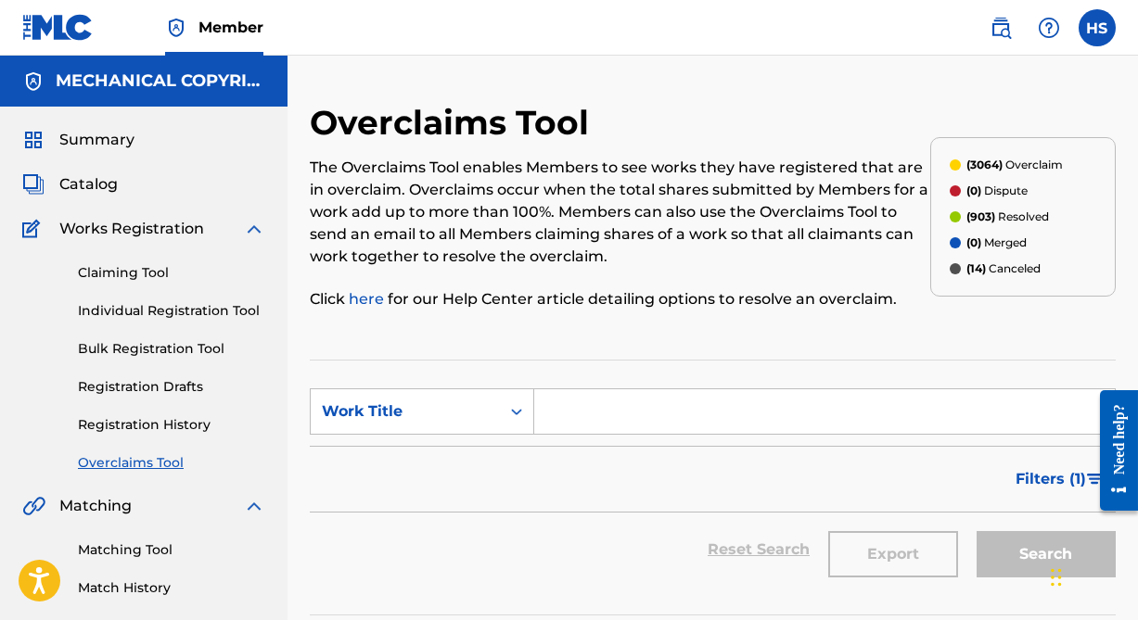
click at [1053, 489] on span "Filters ( 1 )" at bounding box center [1050, 479] width 70 height 22
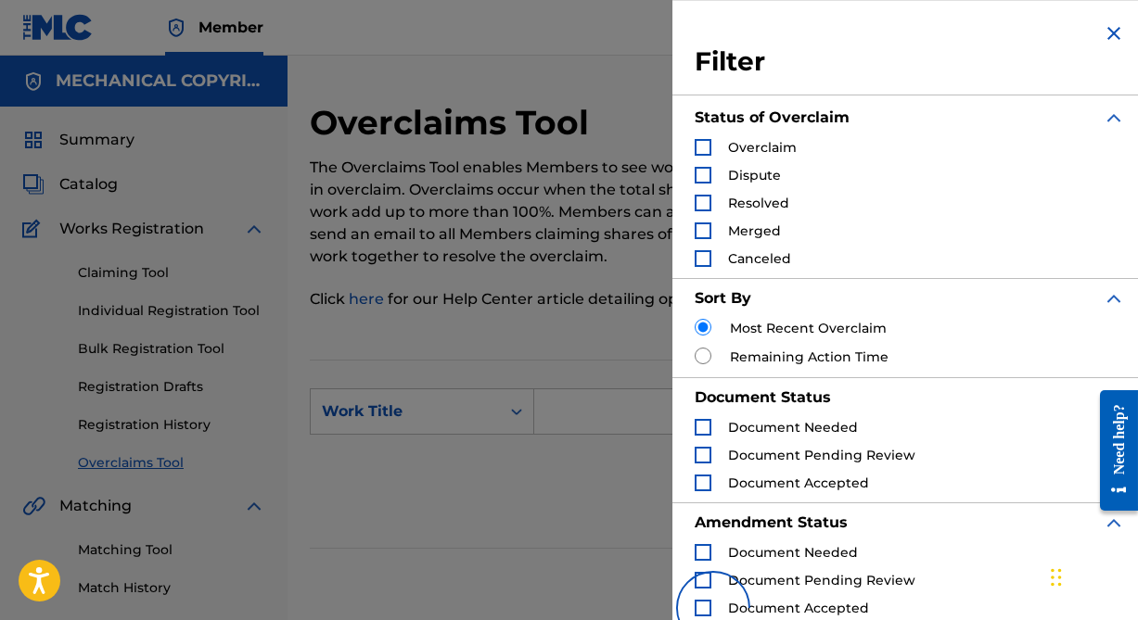
click at [703, 355] on input "Search Form" at bounding box center [702, 356] width 17 height 17
radio input "true"
click at [696, 146] on div "Search Form" at bounding box center [702, 147] width 17 height 17
click at [705, 171] on div "Search Form" at bounding box center [702, 175] width 17 height 17
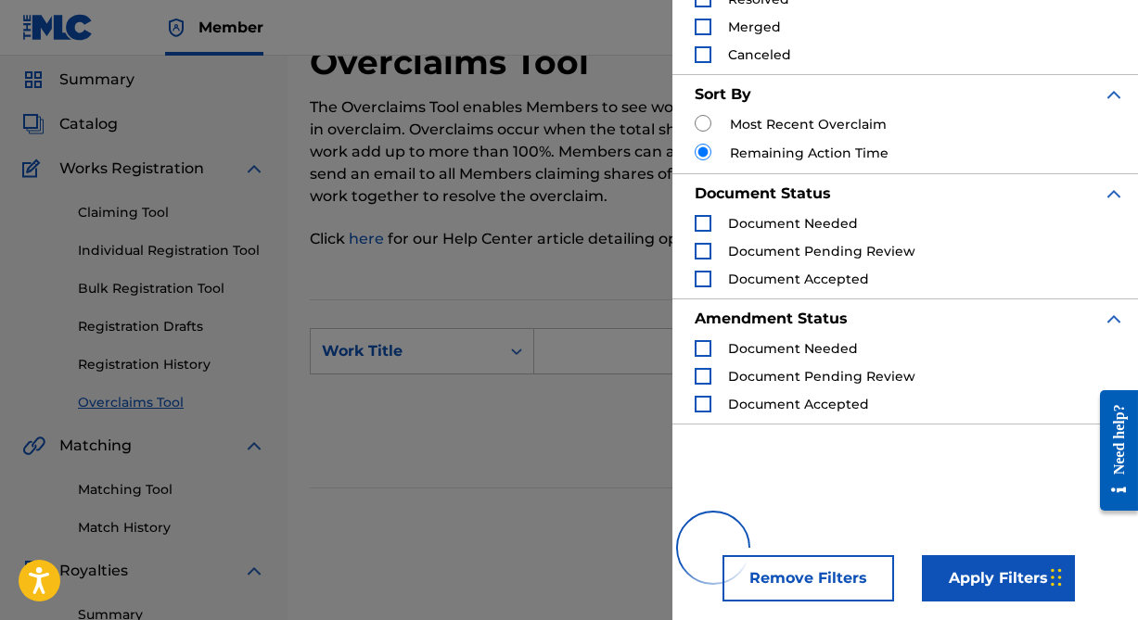
scroll to position [83, 0]
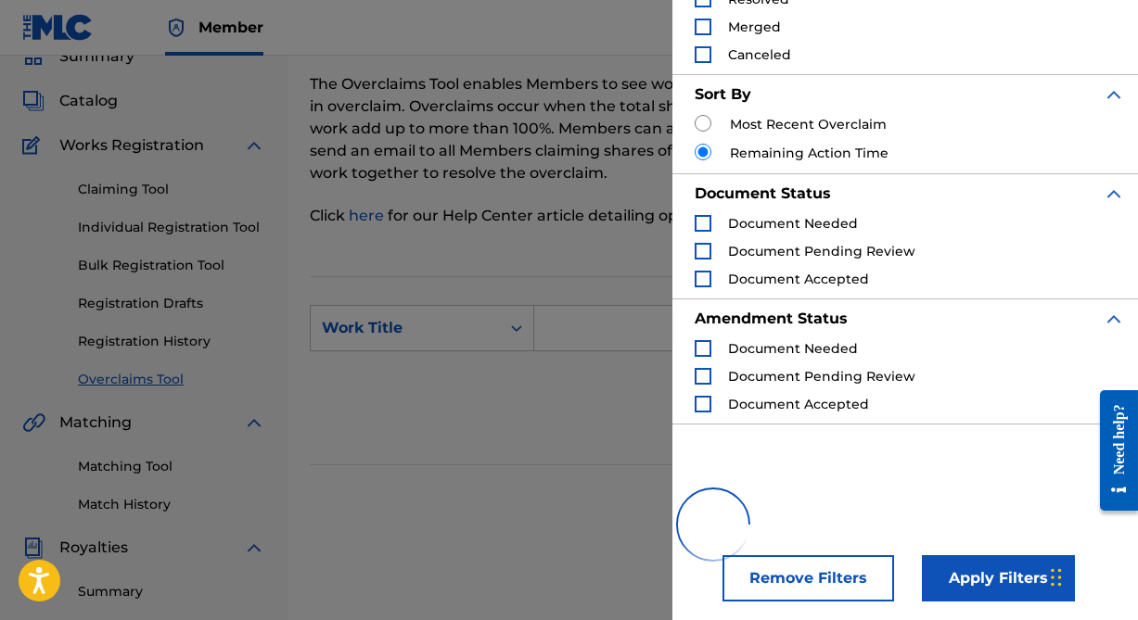
click at [990, 567] on div at bounding box center [713, 524] width 806 height 119
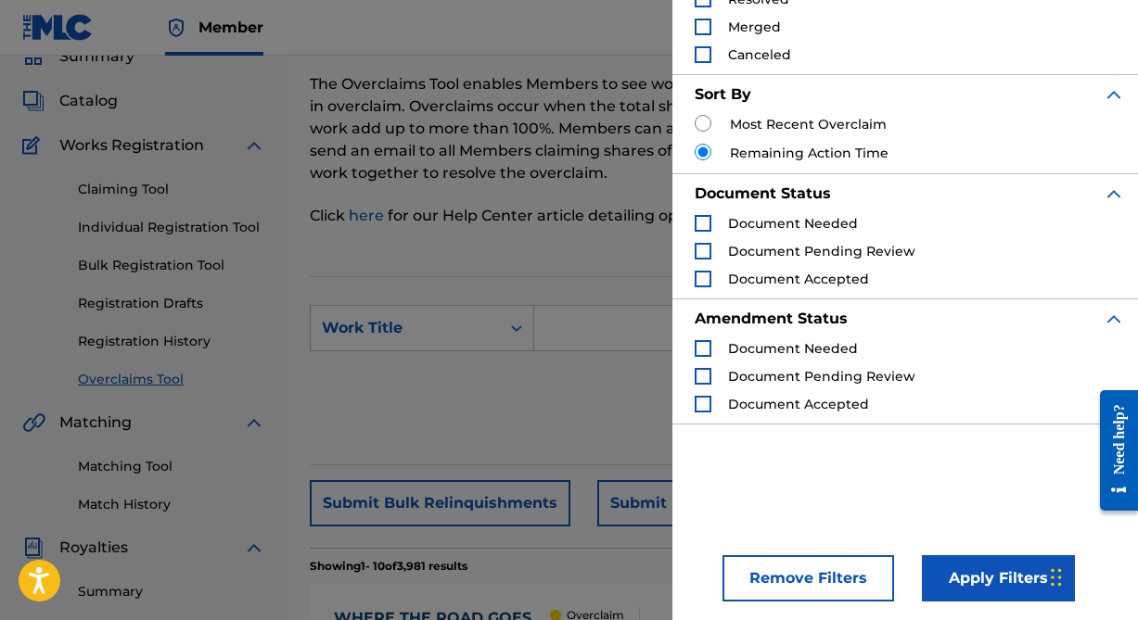
click at [1003, 579] on button "Apply Filters" at bounding box center [998, 578] width 153 height 46
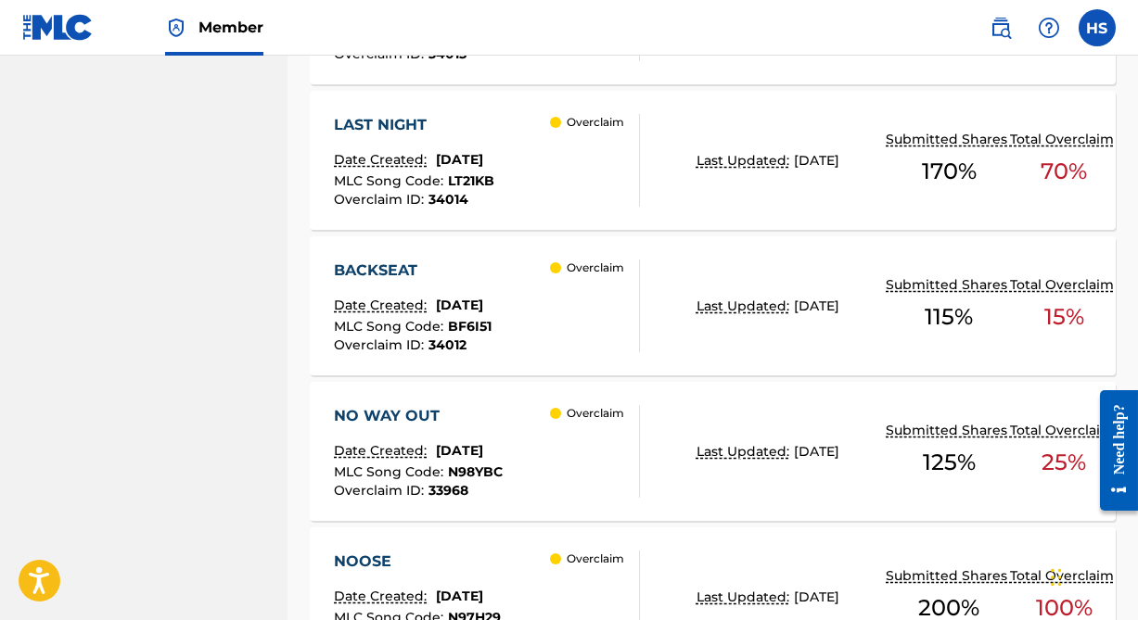
scroll to position [1745, 0]
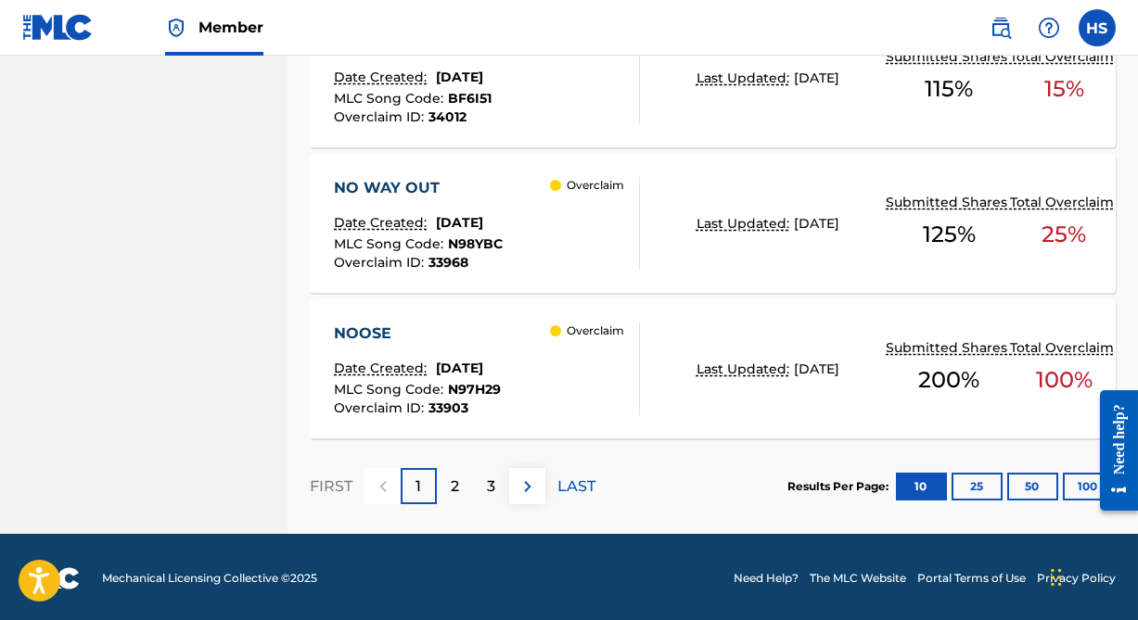
click at [481, 480] on div "3" at bounding box center [491, 486] width 36 height 36
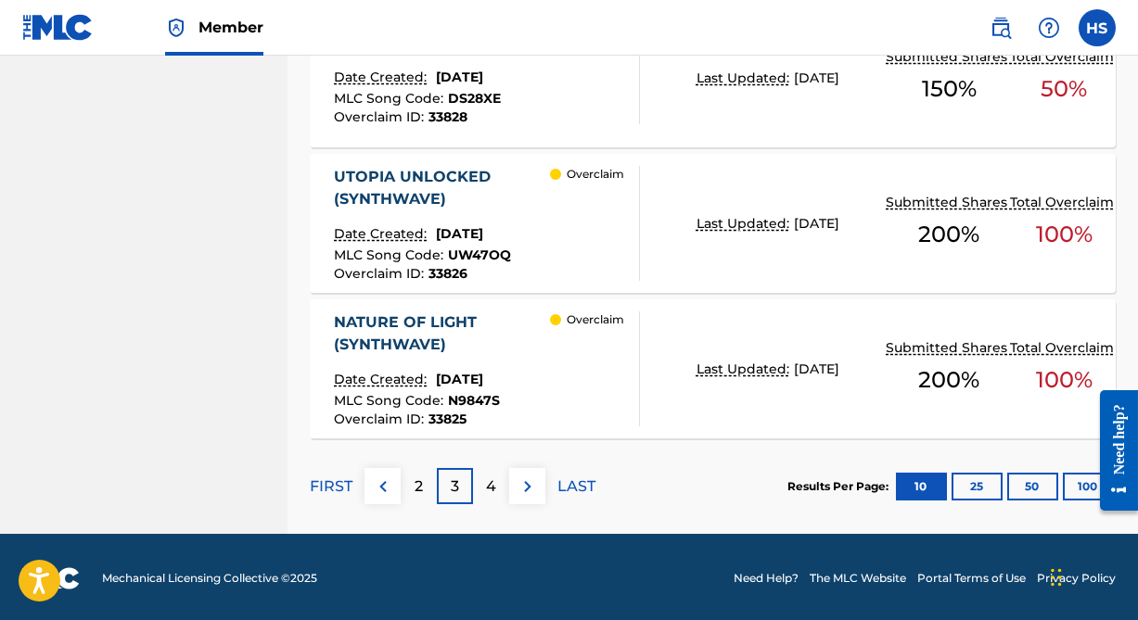
click at [502, 487] on div "4" at bounding box center [491, 486] width 36 height 36
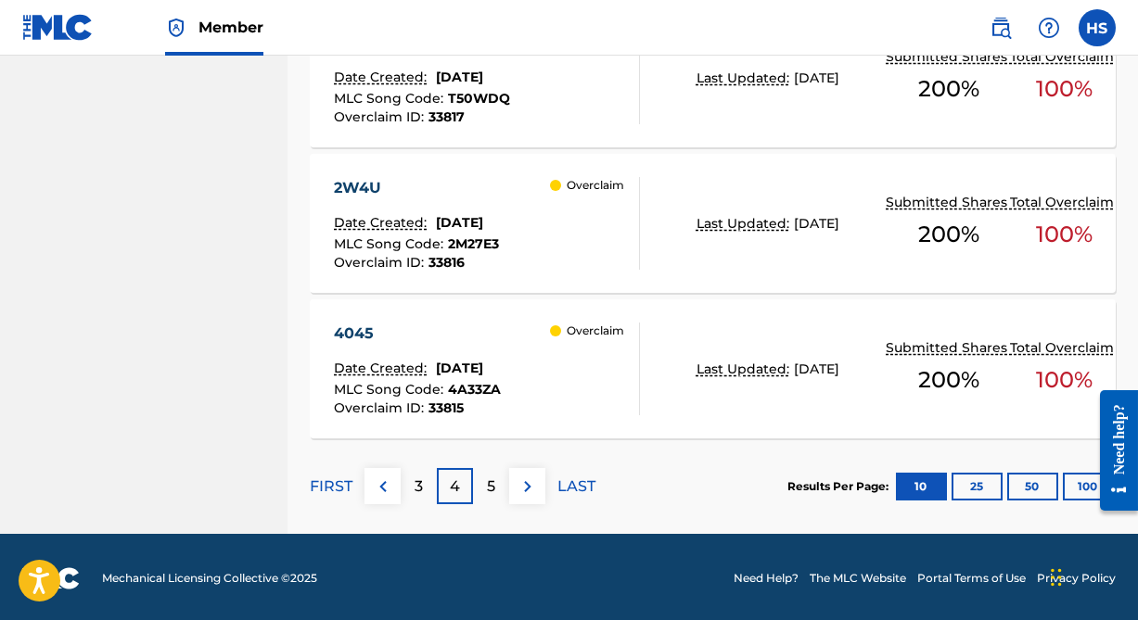
click at [497, 496] on div "5" at bounding box center [491, 486] width 36 height 36
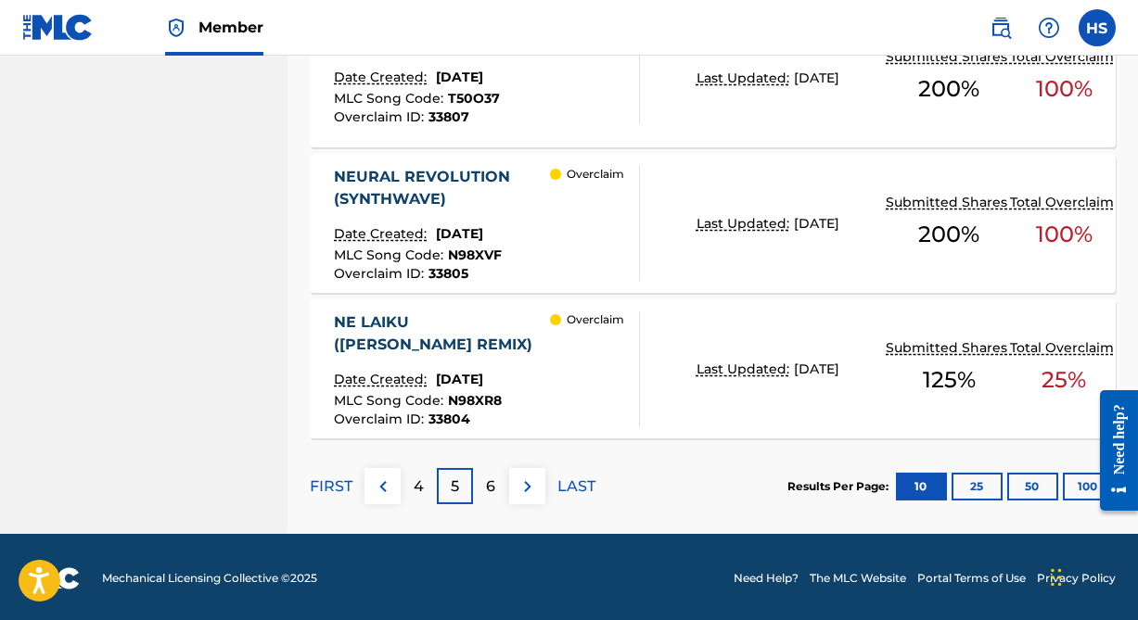
click at [1072, 493] on button "100" at bounding box center [1087, 487] width 51 height 28
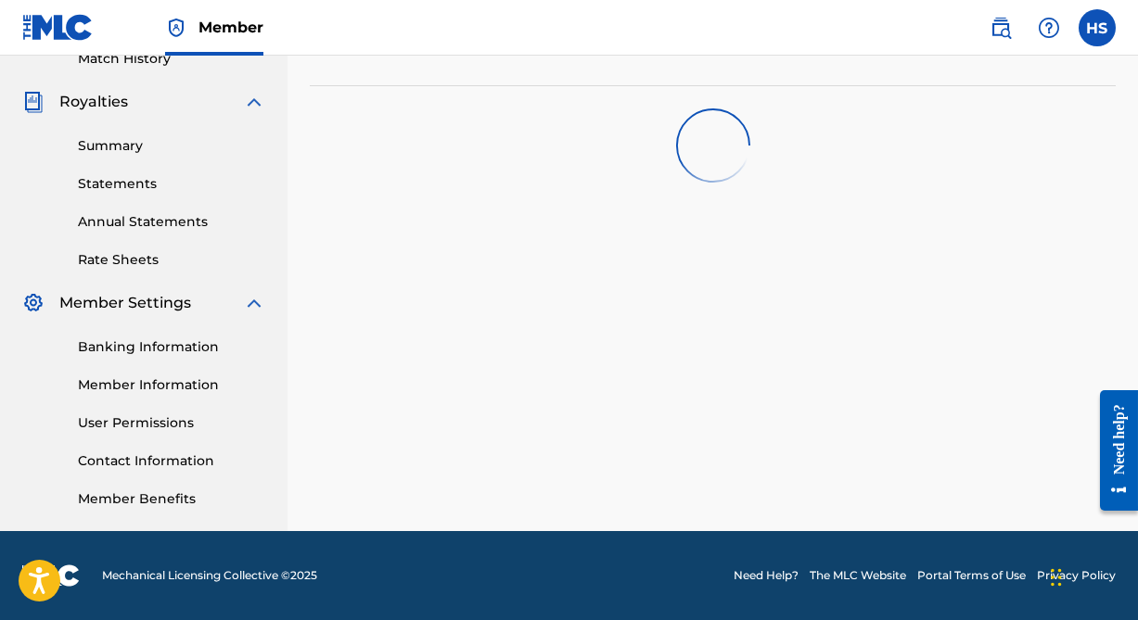
scroll to position [528, 0]
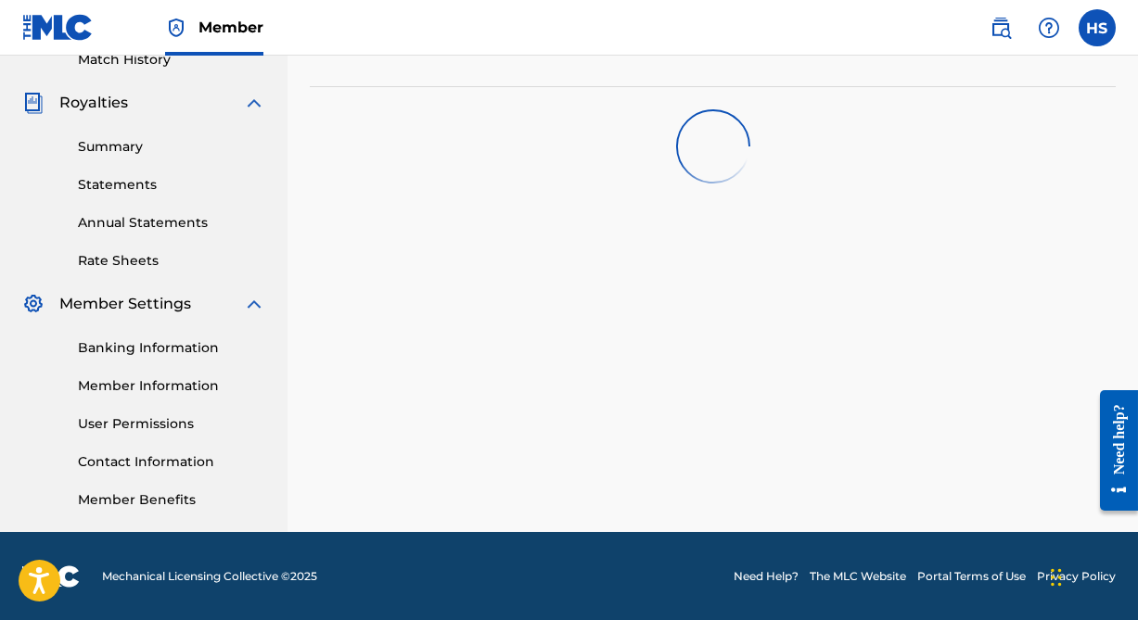
click at [985, 297] on div "Overclaims Tool The Overclaims Tool enables Members to see works they have regi…" at bounding box center [713, 53] width 806 height 959
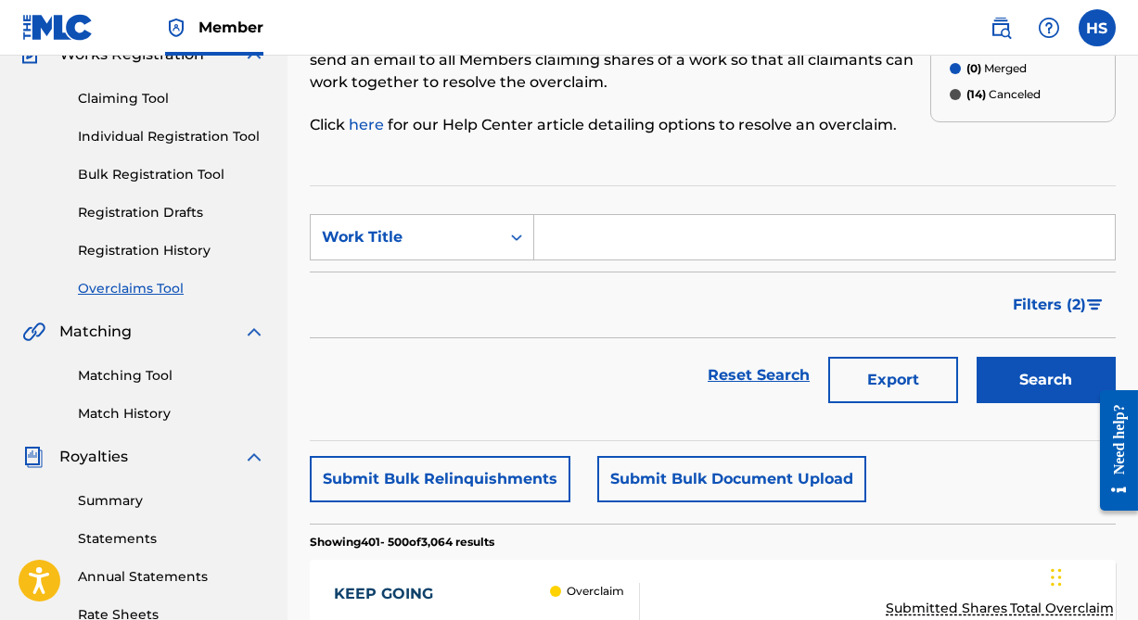
scroll to position [192, 0]
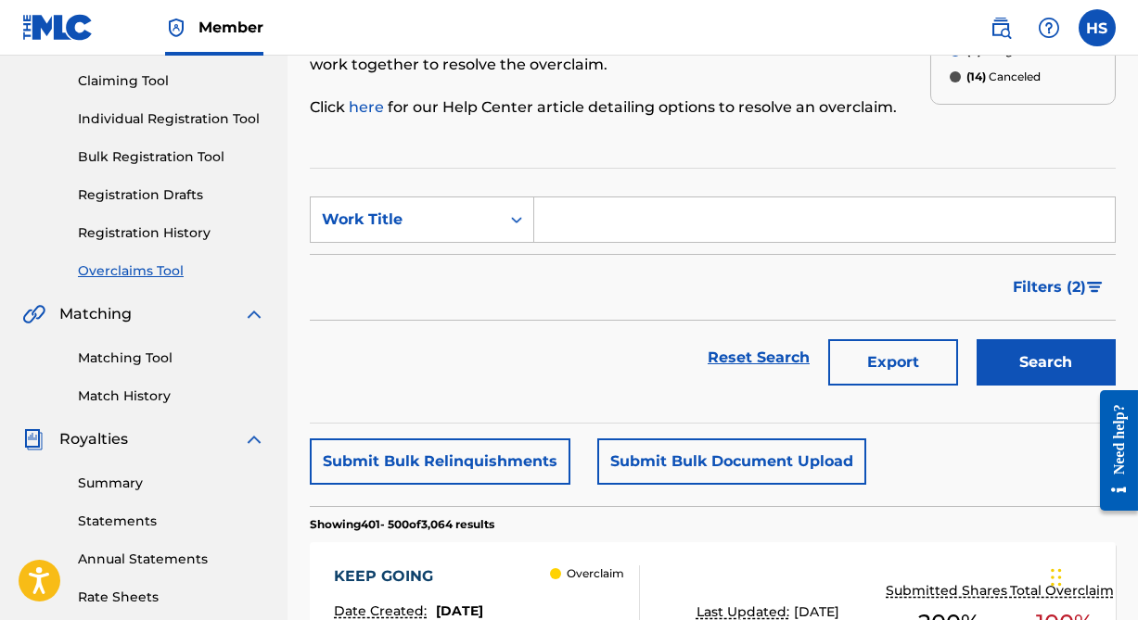
click at [1070, 284] on span "Filters ( 2 )" at bounding box center [1048, 287] width 73 height 22
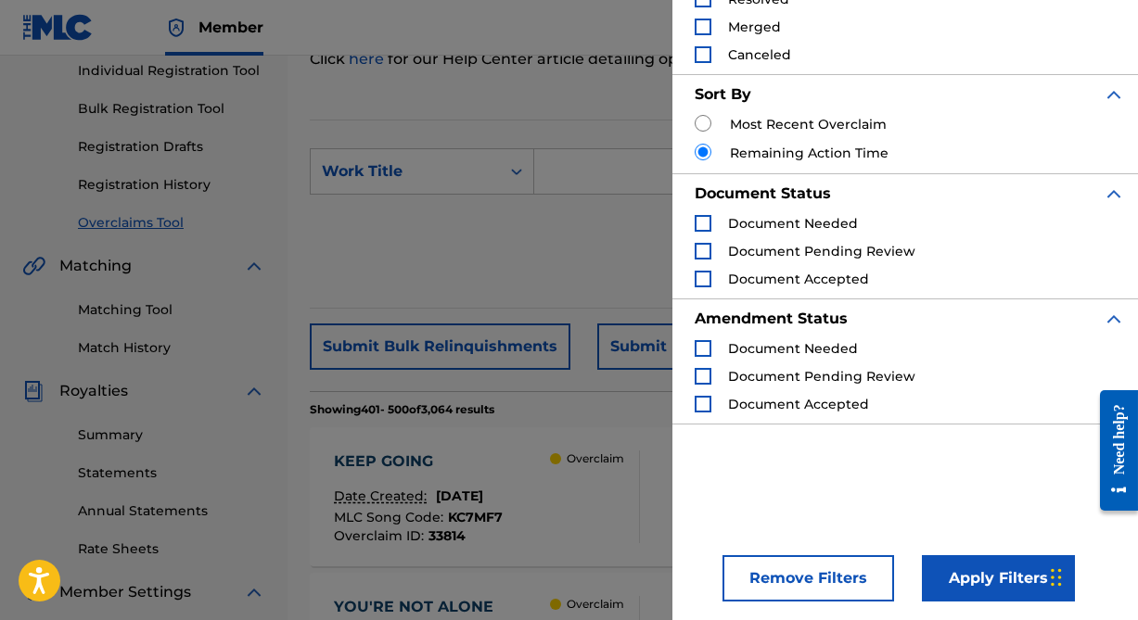
scroll to position [276, 0]
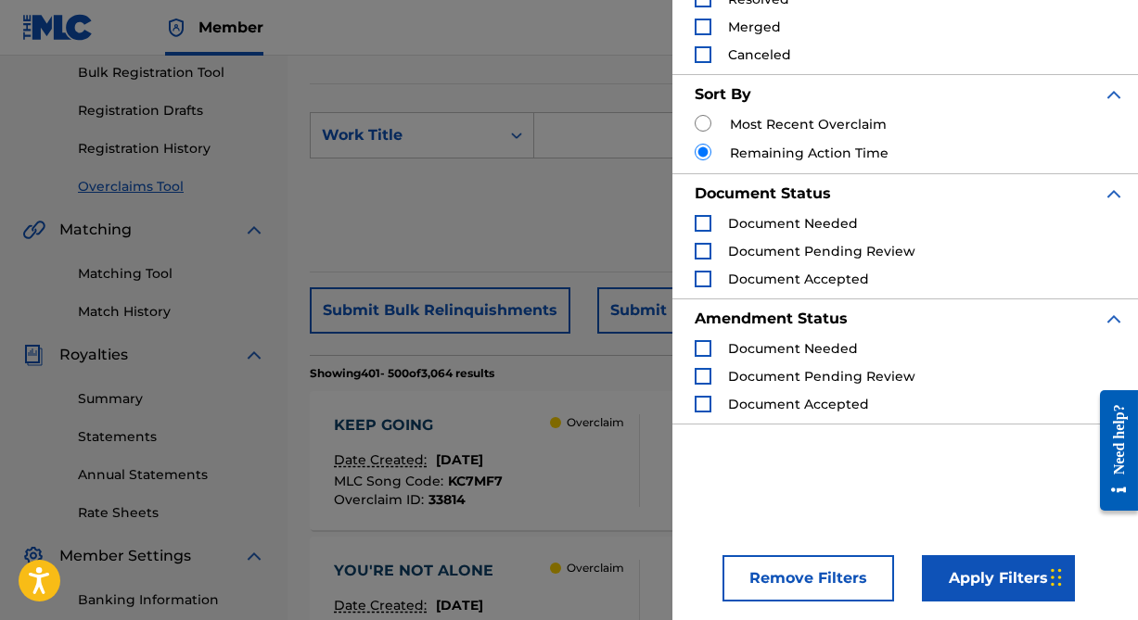
click at [985, 576] on button "Apply Filters" at bounding box center [998, 578] width 153 height 46
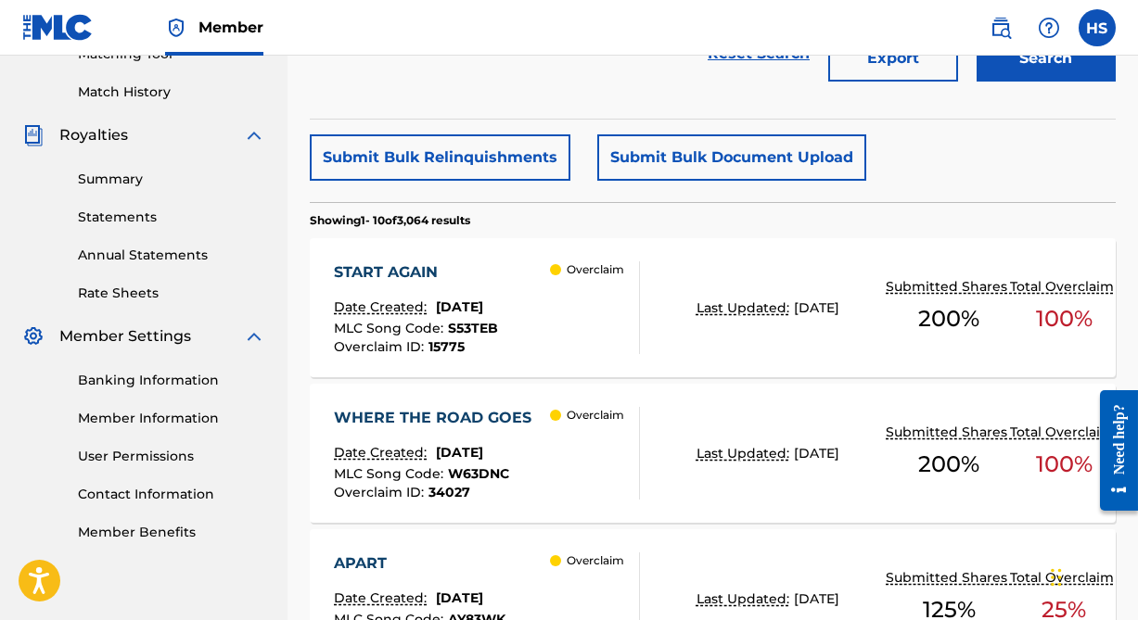
scroll to position [312, 0]
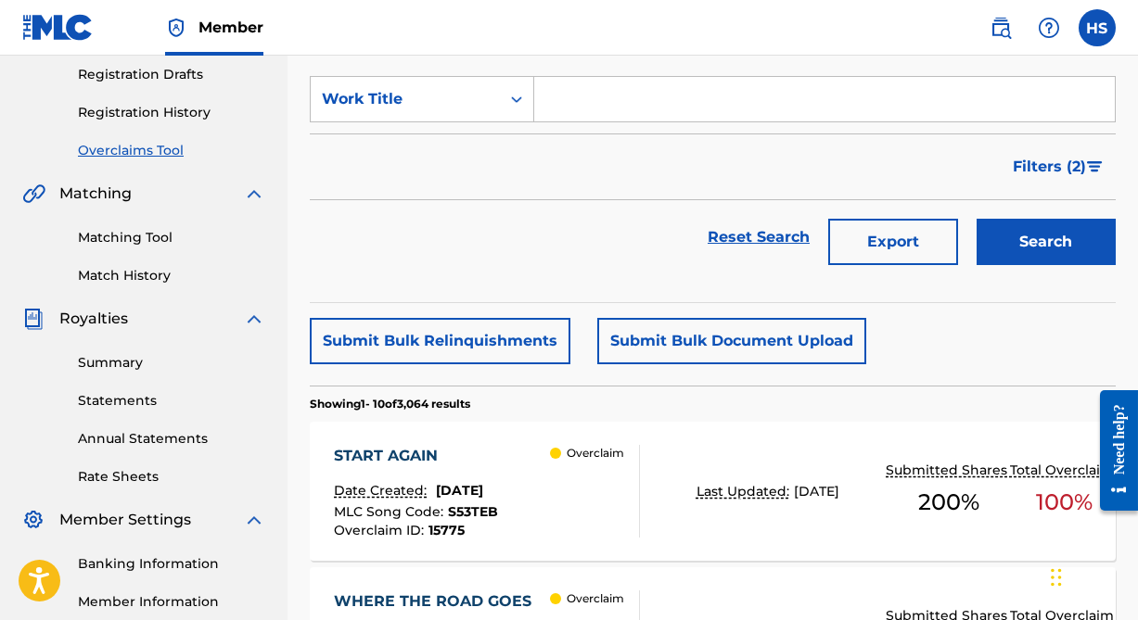
click at [418, 455] on div "START AGAIN" at bounding box center [416, 456] width 164 height 22
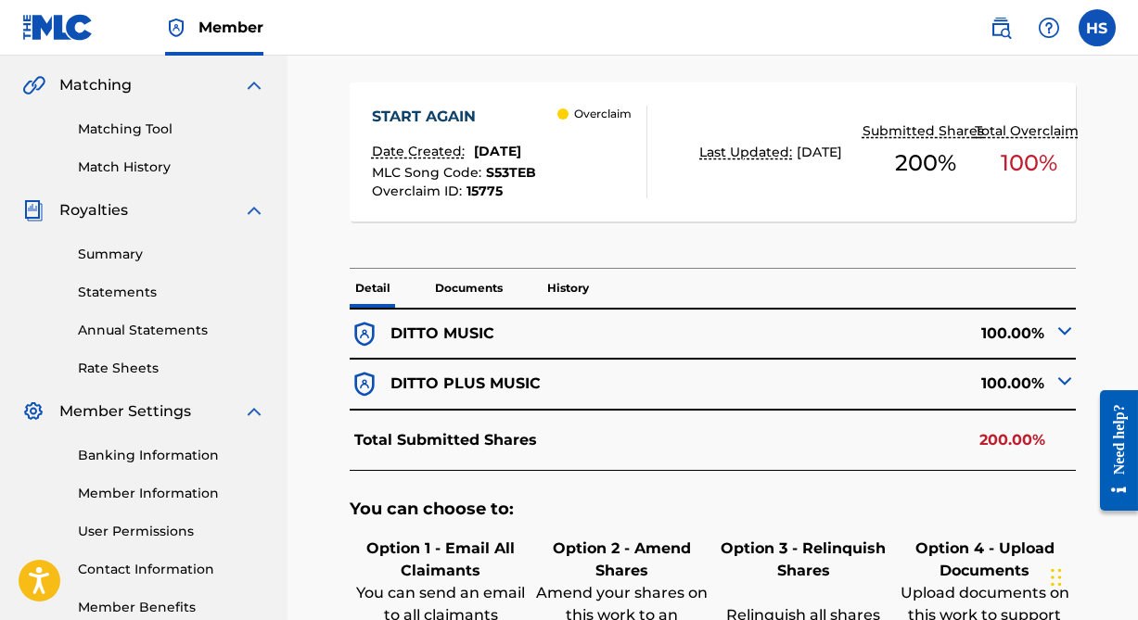
scroll to position [590, 0]
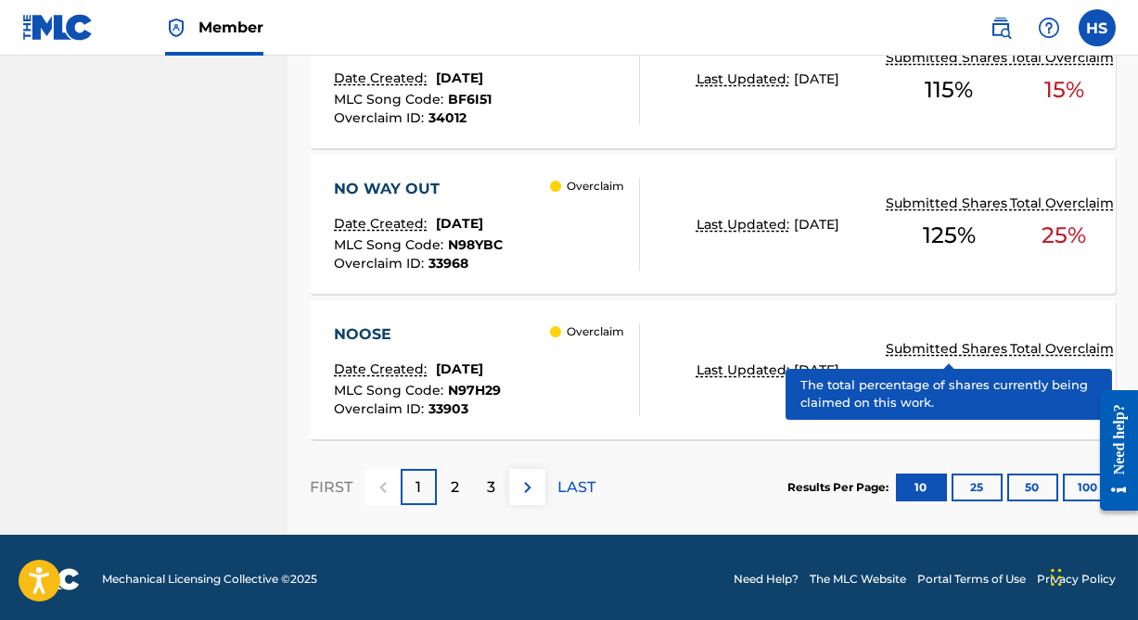
scroll to position [1745, 0]
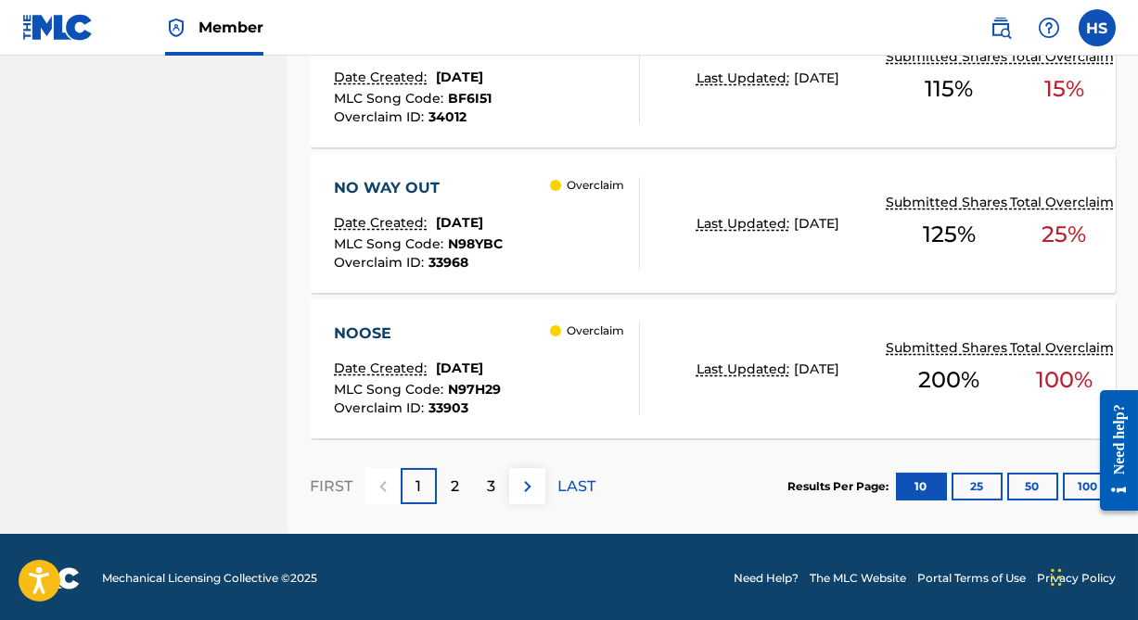
click at [1087, 481] on div at bounding box center [1111, 449] width 52 height 149
click at [1072, 488] on button "100" at bounding box center [1087, 487] width 51 height 28
click at [491, 487] on p "3" at bounding box center [491, 487] width 8 height 22
